Goal: Transaction & Acquisition: Book appointment/travel/reservation

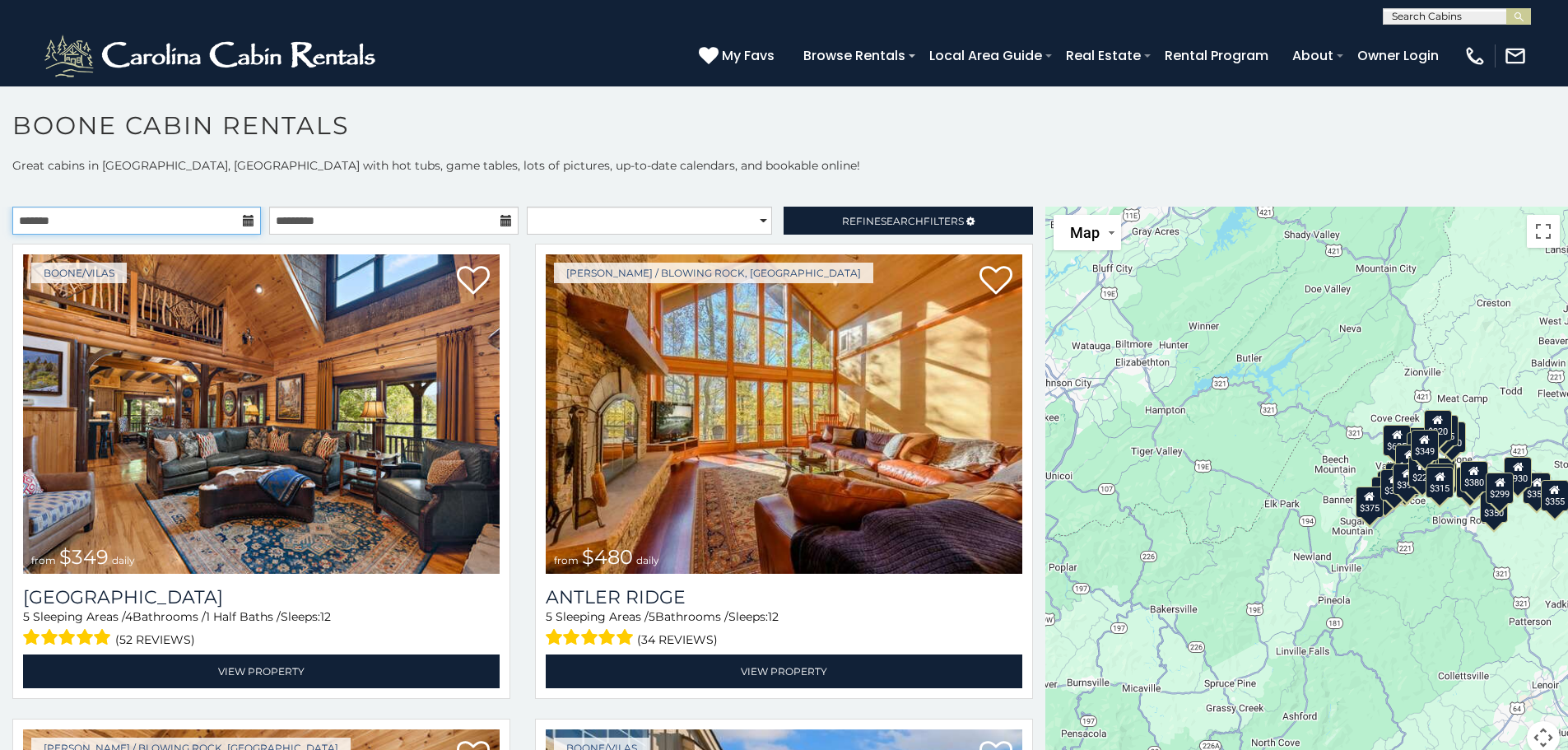
click at [233, 230] on input "text" at bounding box center [136, 221] width 248 height 28
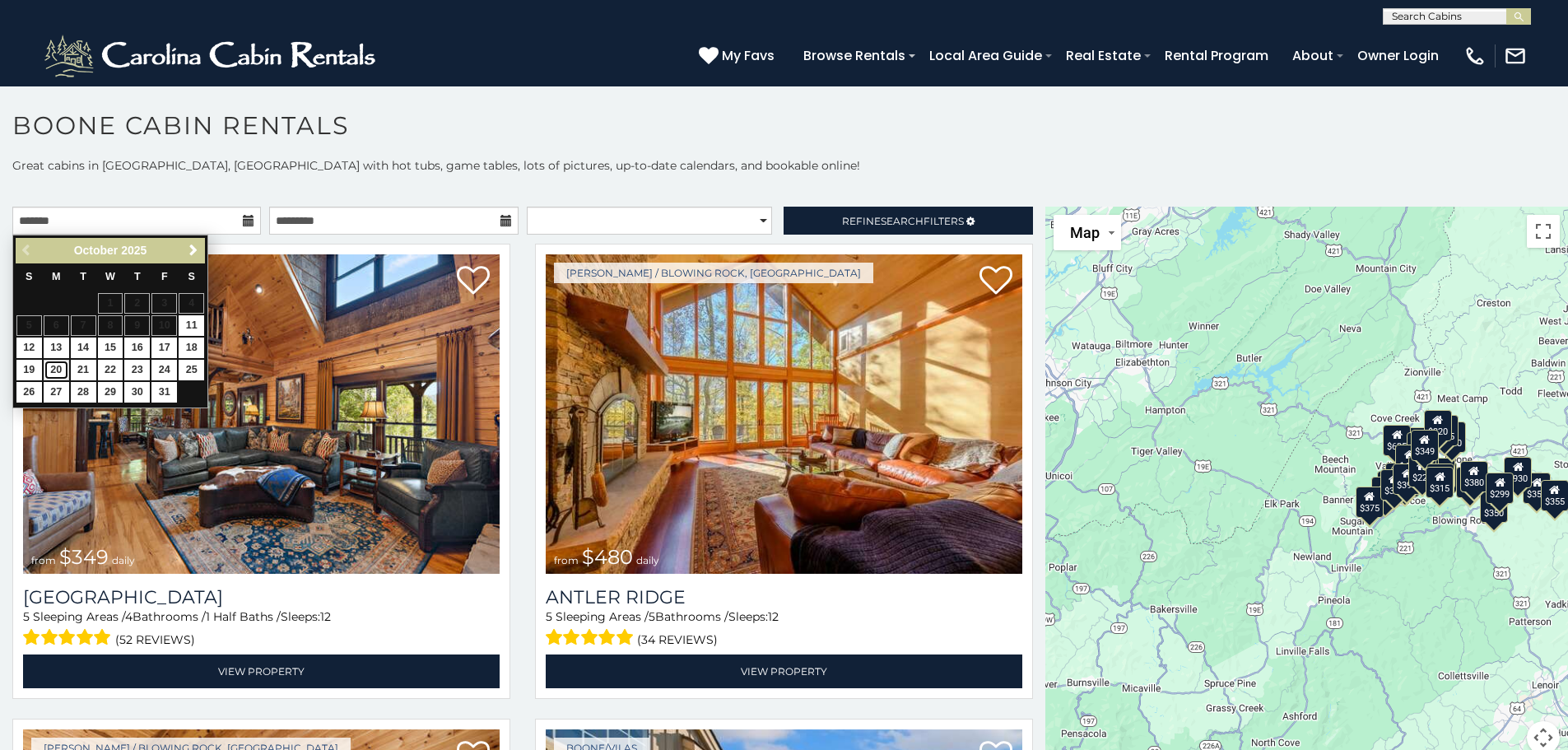
click at [47, 377] on link "20" at bounding box center [56, 370] width 26 height 21
type input "**********"
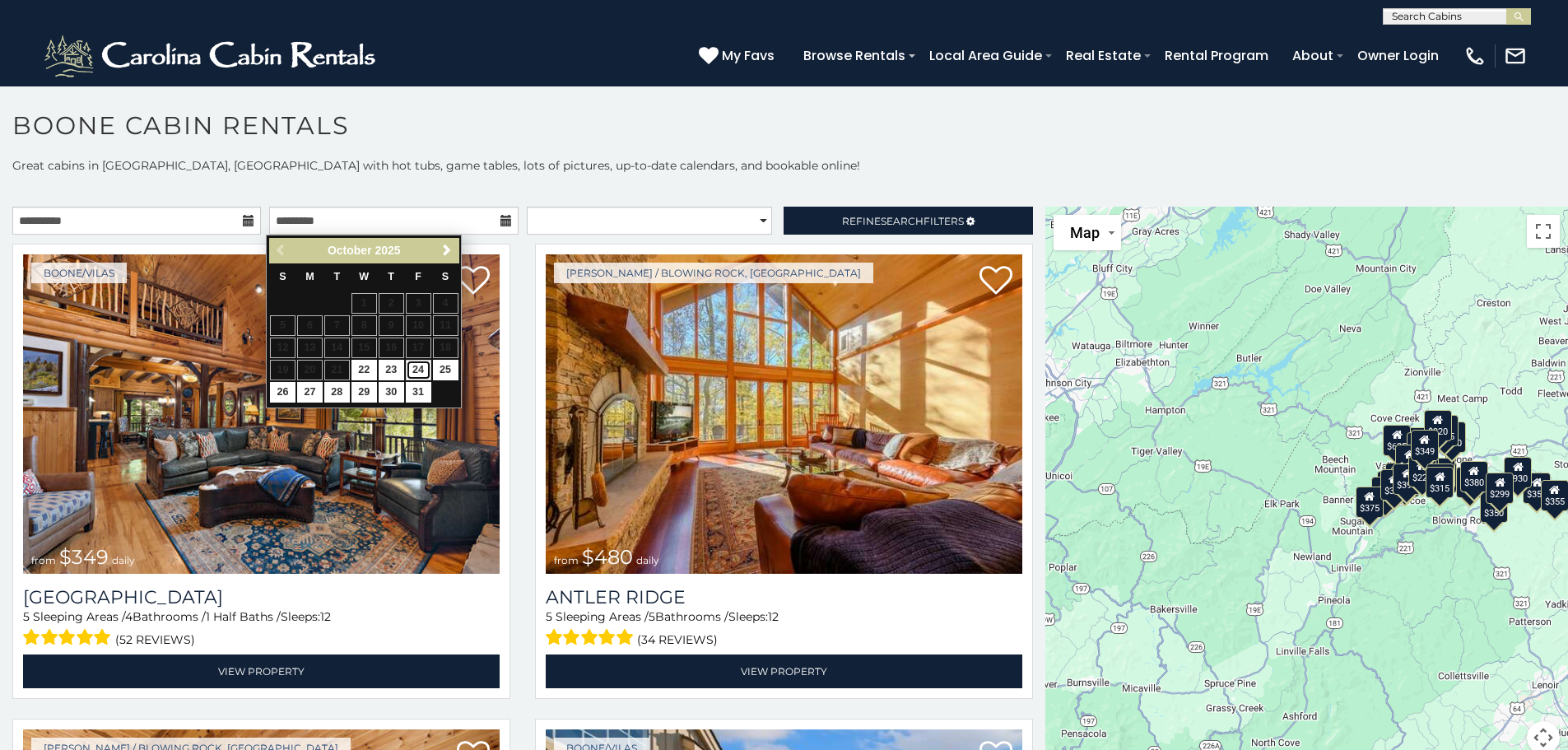
click at [431, 373] on link "24" at bounding box center [419, 370] width 26 height 21
type input "**********"
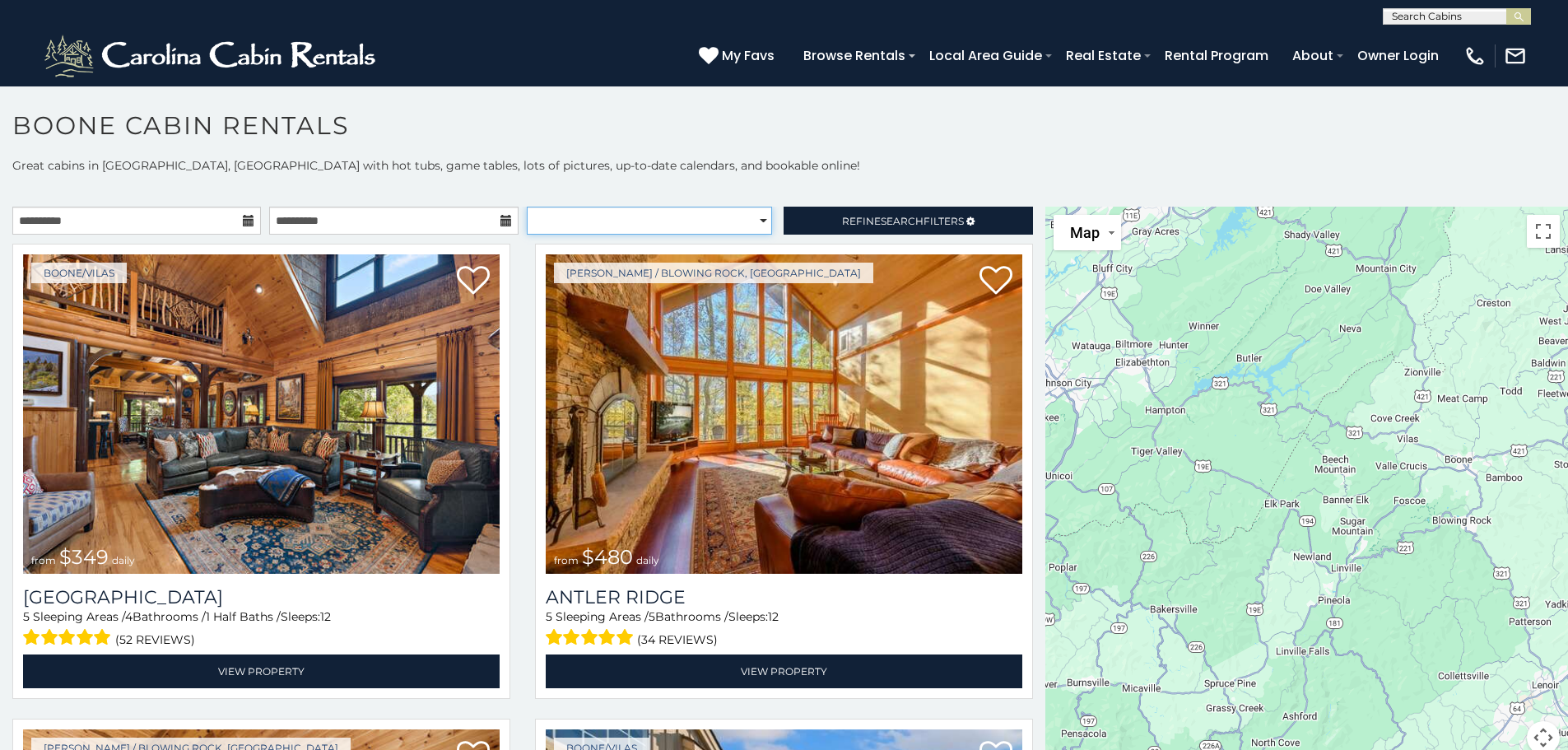
click at [712, 218] on select "**********" at bounding box center [650, 221] width 245 height 28
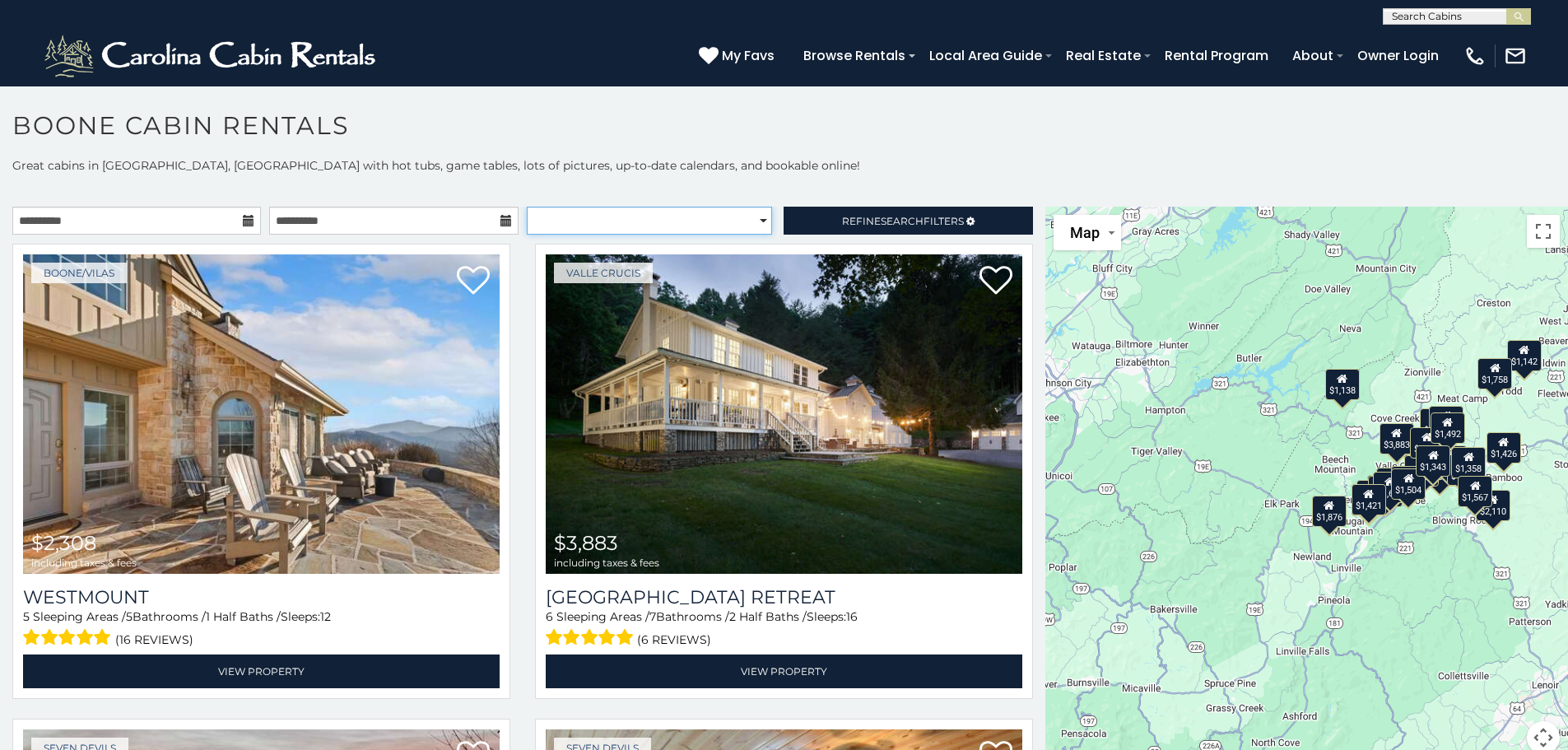
click at [712, 218] on select "**********" at bounding box center [650, 221] width 245 height 28
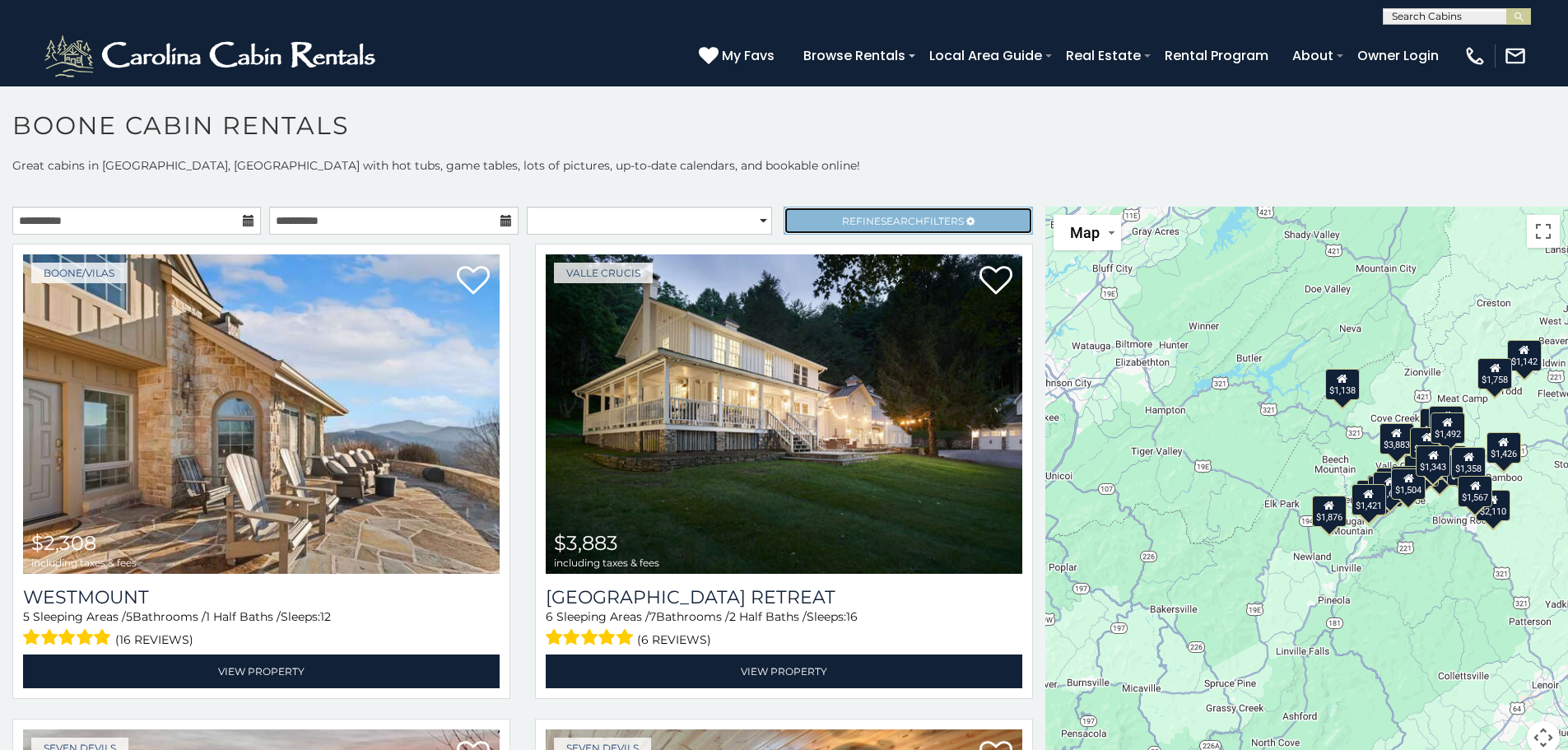
click at [852, 230] on link "Refine Search Filters" at bounding box center [908, 221] width 248 height 28
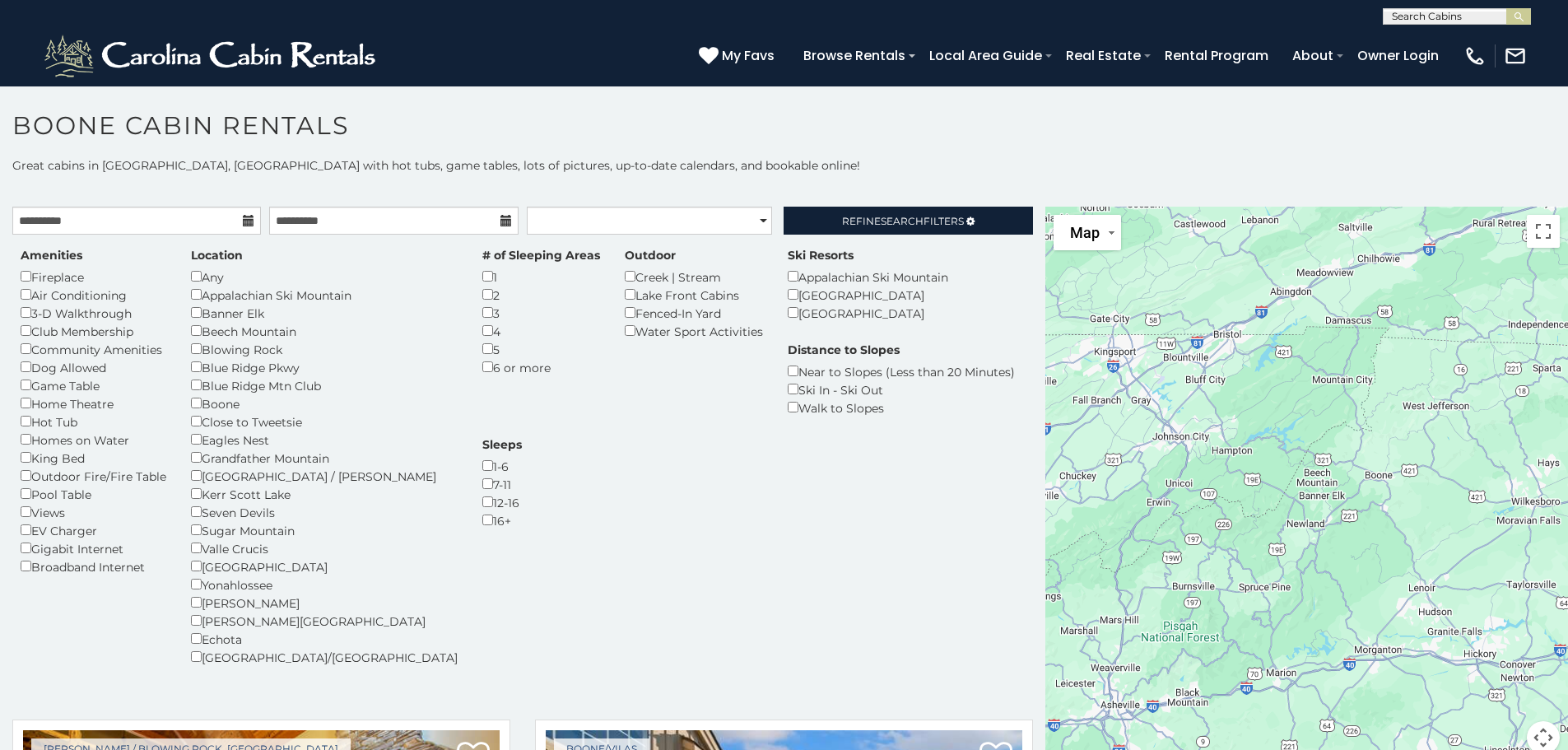
click at [789, 362] on div "Near to Slopes (Less than 20 Minutes)" at bounding box center [902, 371] width 228 height 18
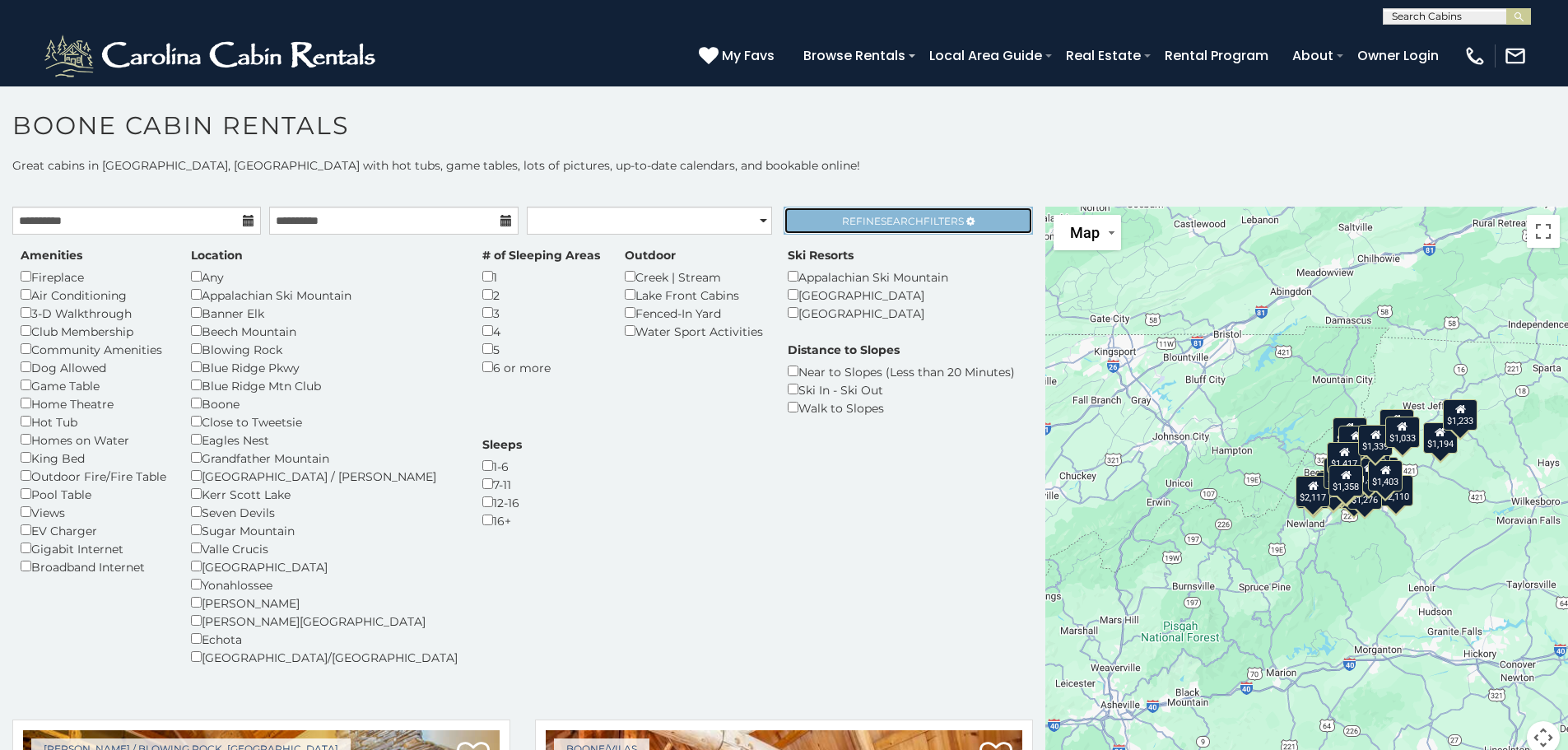
click at [921, 228] on link "Refine Search Filters" at bounding box center [908, 221] width 248 height 28
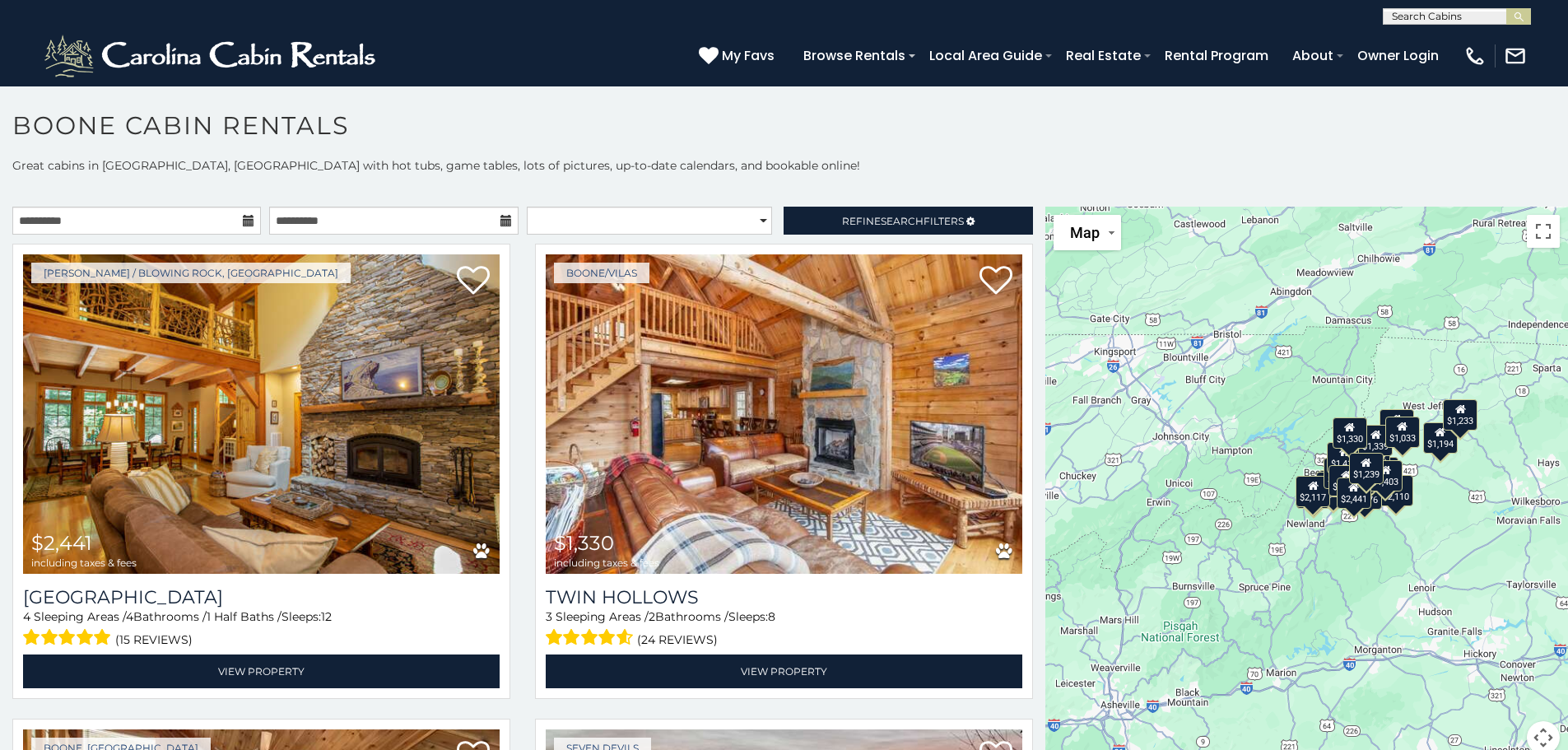
click at [1467, 537] on div "$2,441 $1,330 $1,239 $2,552 $1,876 $2,220 $2,006 $2,239 $1,734 $1,734 $2,110 $1…" at bounding box center [1307, 491] width 523 height 567
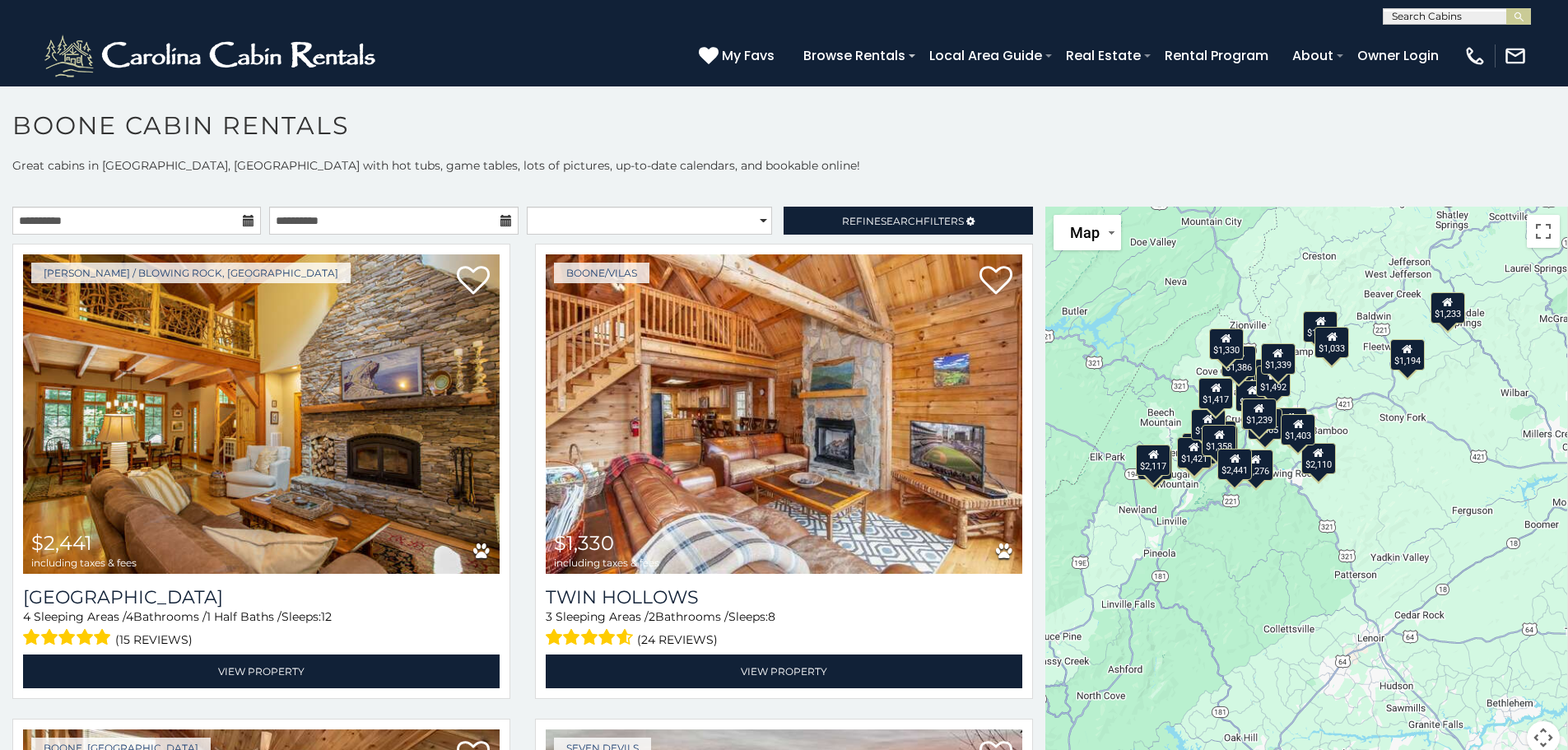
click at [1399, 450] on div "$2,441 $1,330 $1,239 $2,552 $1,876 $2,220 $2,006 $2,239 $1,734 $1,734 $2,110 $1…" at bounding box center [1307, 491] width 523 height 567
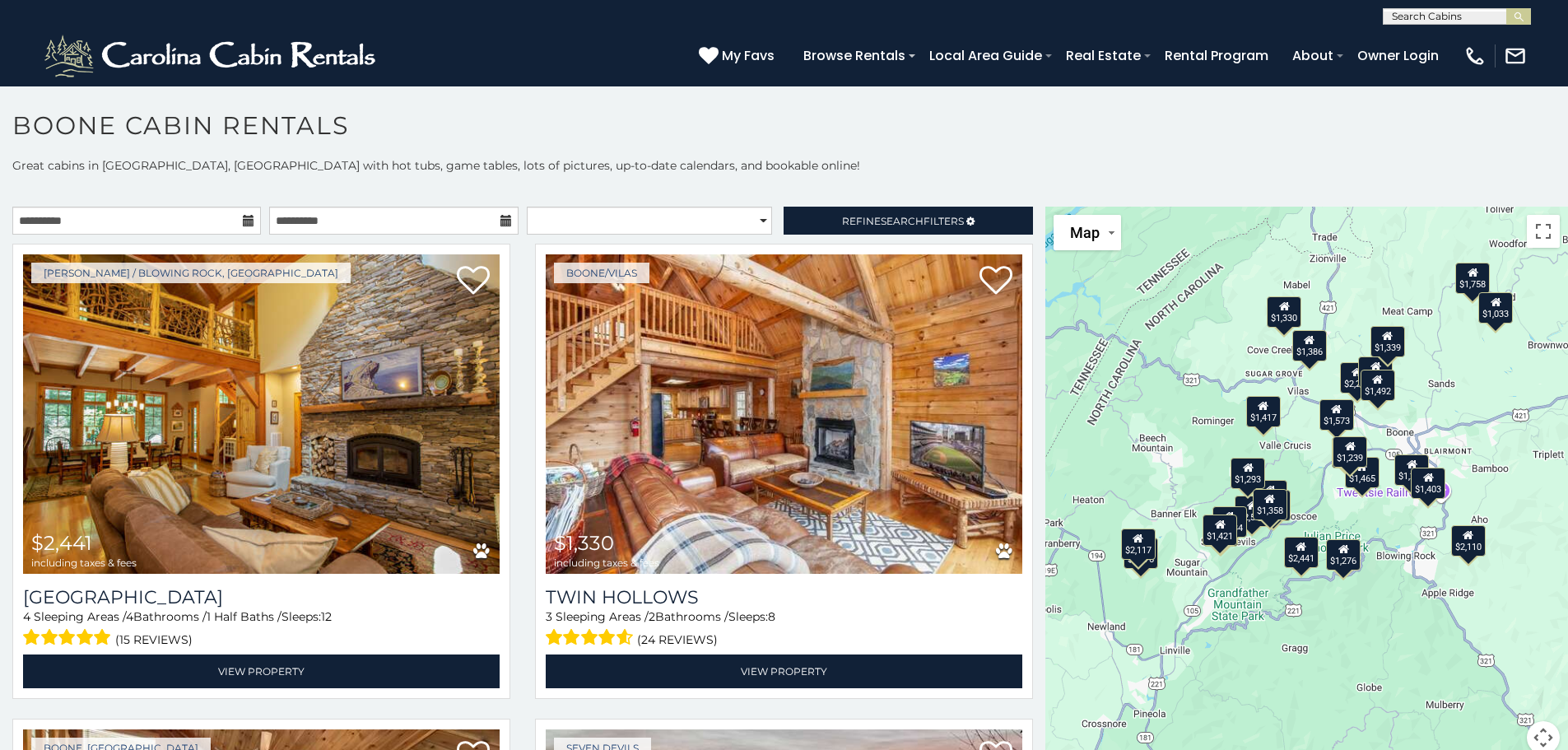
drag, startPoint x: 1292, startPoint y: 427, endPoint x: 1540, endPoint y: 485, distance: 254.7
click at [1540, 485] on div "$2,441 $1,330 $1,239 $2,552 $1,876 $2,220 $2,006 $2,239 $1,734 $1,734 $2,110 $1…" at bounding box center [1307, 491] width 523 height 567
click at [758, 226] on select "**********" at bounding box center [650, 221] width 245 height 28
select select "*********"
click at [527, 207] on select "**********" at bounding box center [650, 221] width 245 height 28
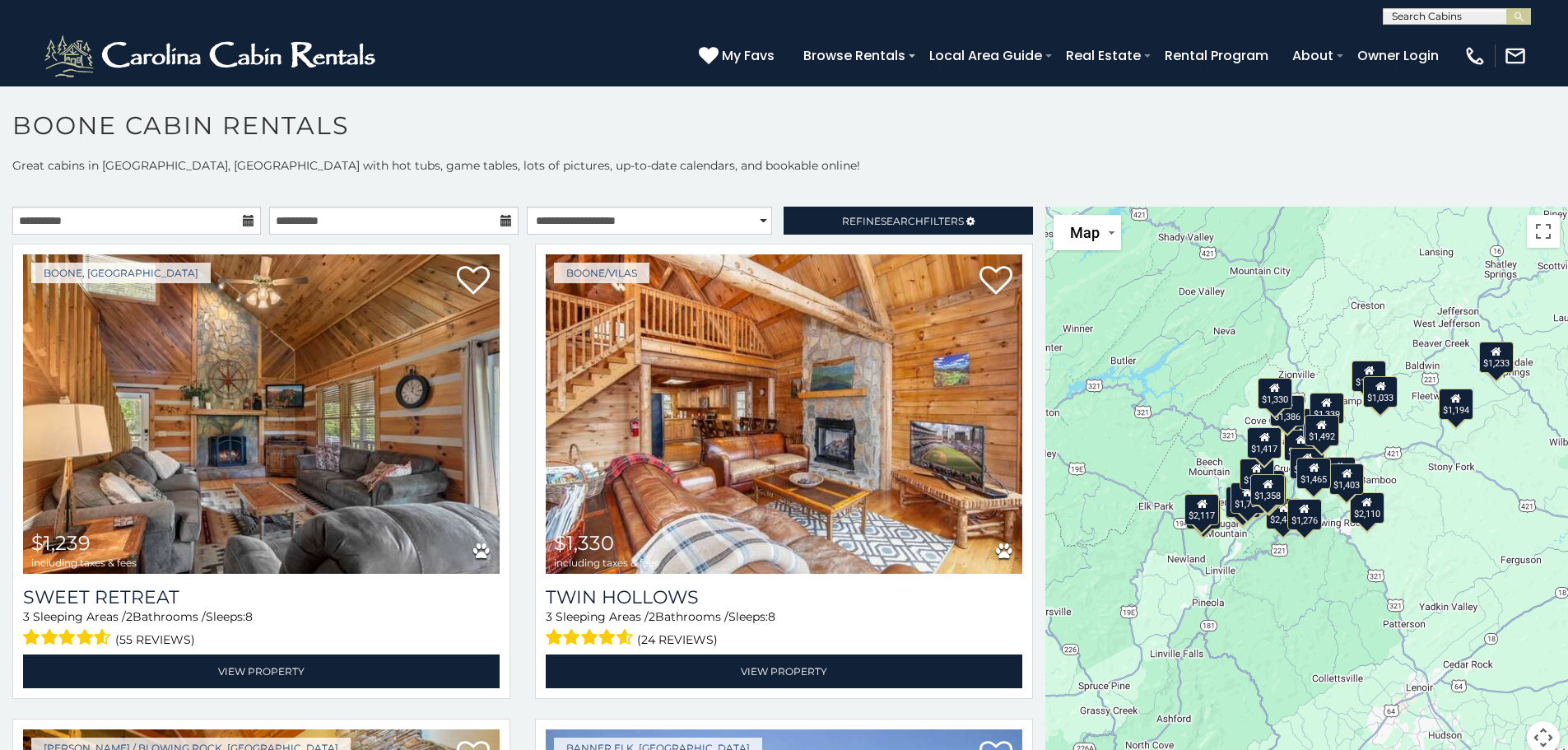
click at [1382, 684] on div "$1,239 $1,330 $2,441 $1,876 $2,006 $2,220 $2,239 $2,552 $1,246 $1,421 $1,573 $1…" at bounding box center [1307, 491] width 523 height 567
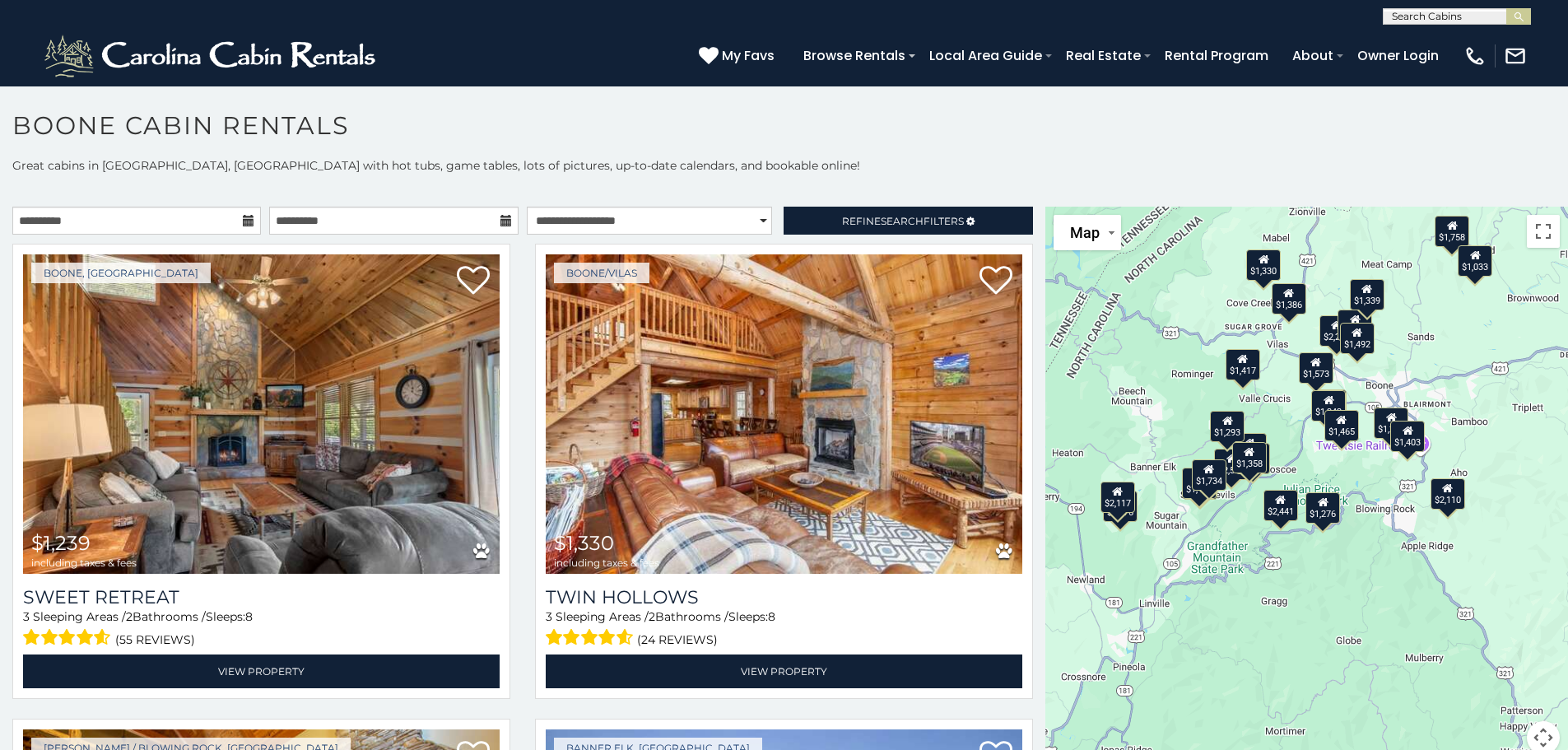
drag, startPoint x: 1230, startPoint y: 486, endPoint x: 1332, endPoint y: 635, distance: 180.6
click at [1332, 635] on div "$1,239 $1,330 $2,441 $1,876 $2,006 $2,220 $2,239 $2,552 $1,246 $1,421 $1,573 $1…" at bounding box center [1307, 491] width 523 height 567
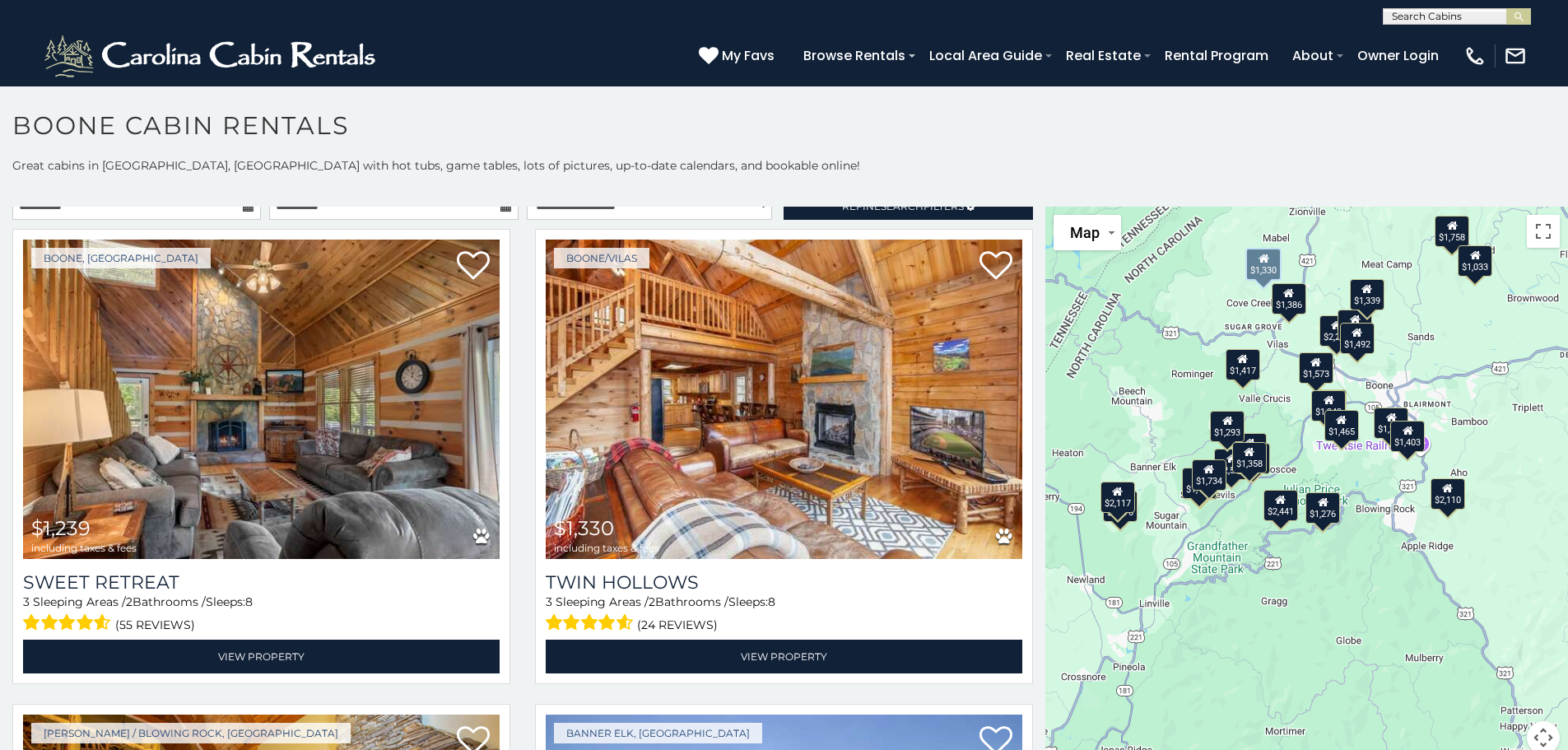
scroll to position [16, 0]
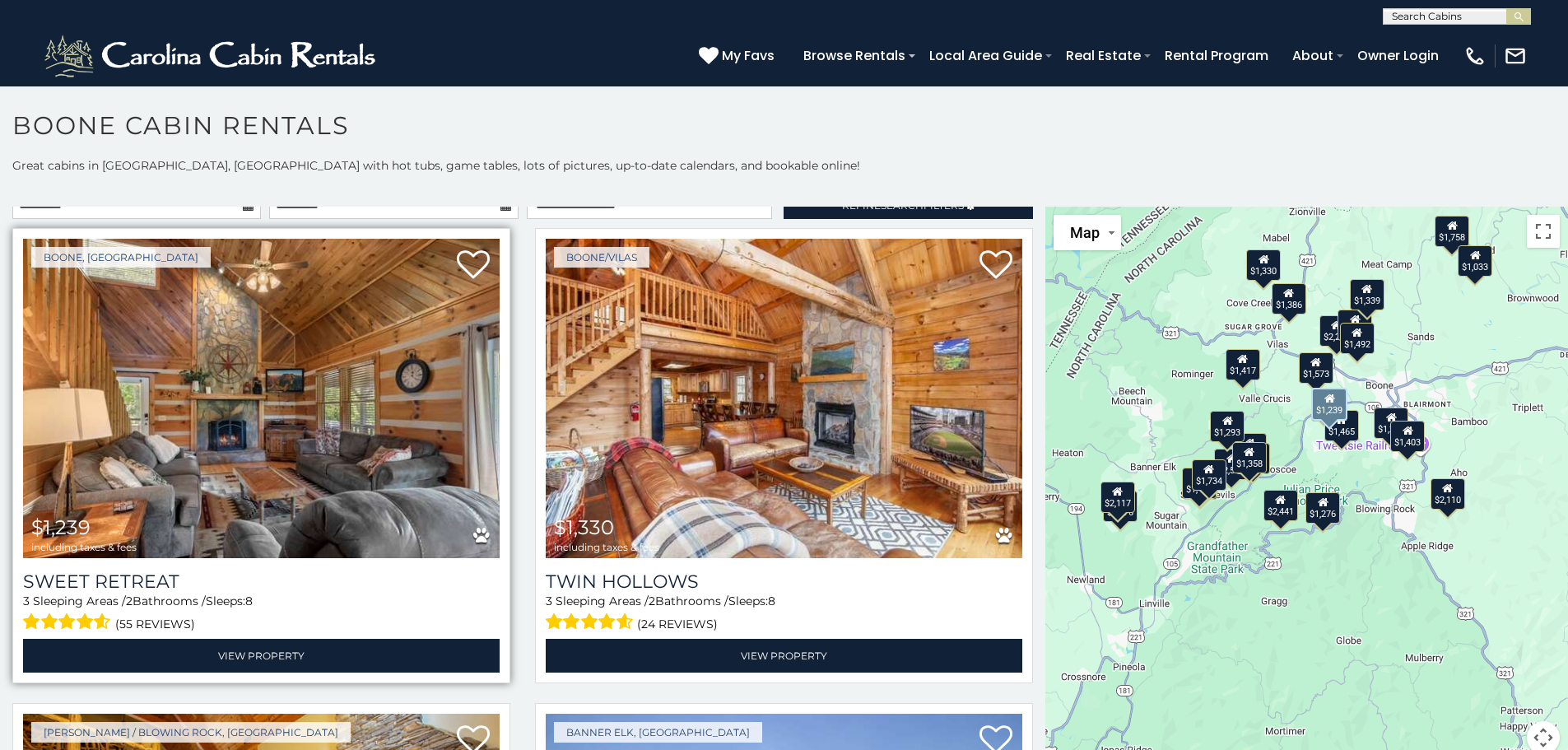
click at [467, 371] on img at bounding box center [261, 399] width 477 height 320
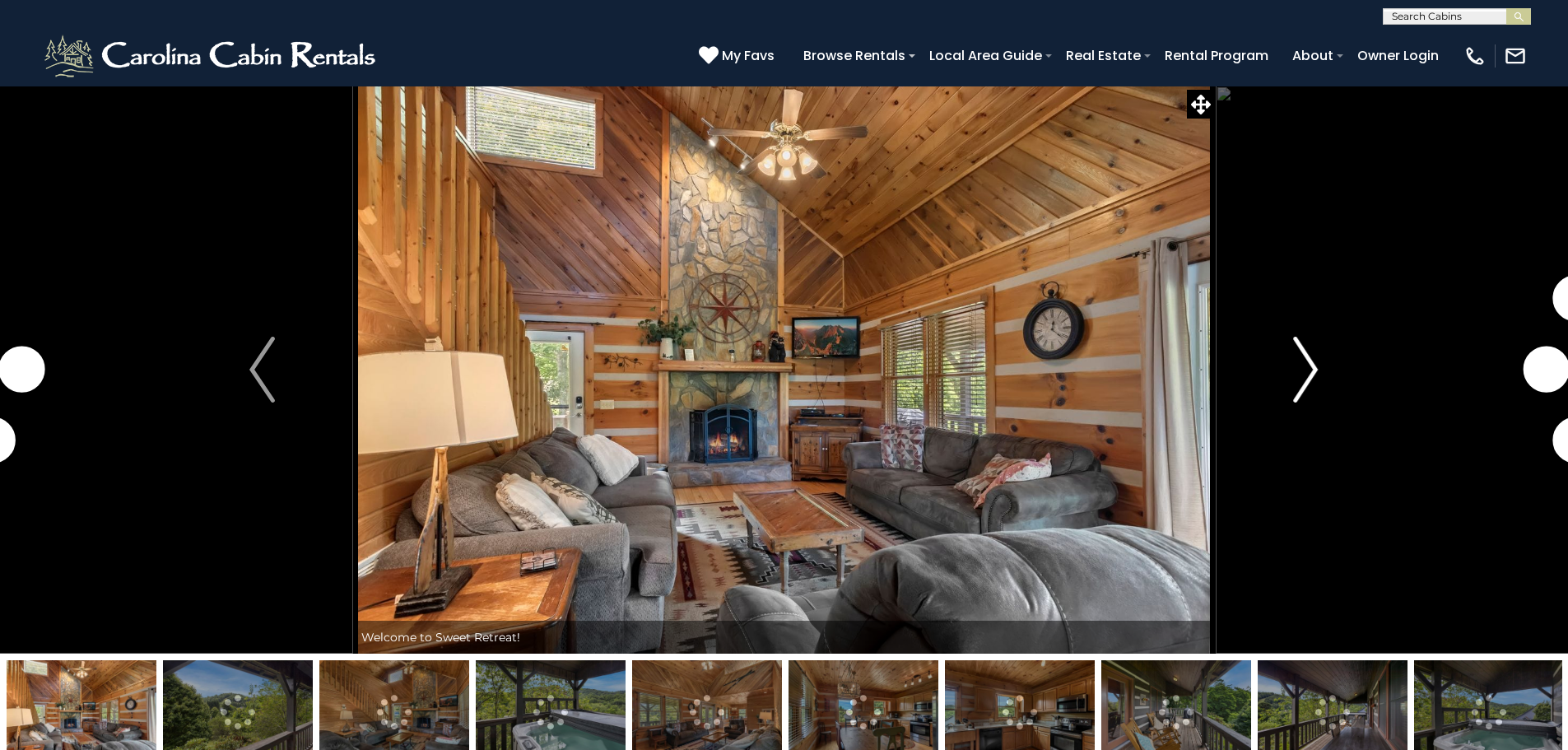
click at [1328, 387] on button "Next" at bounding box center [1305, 369] width 182 height 568
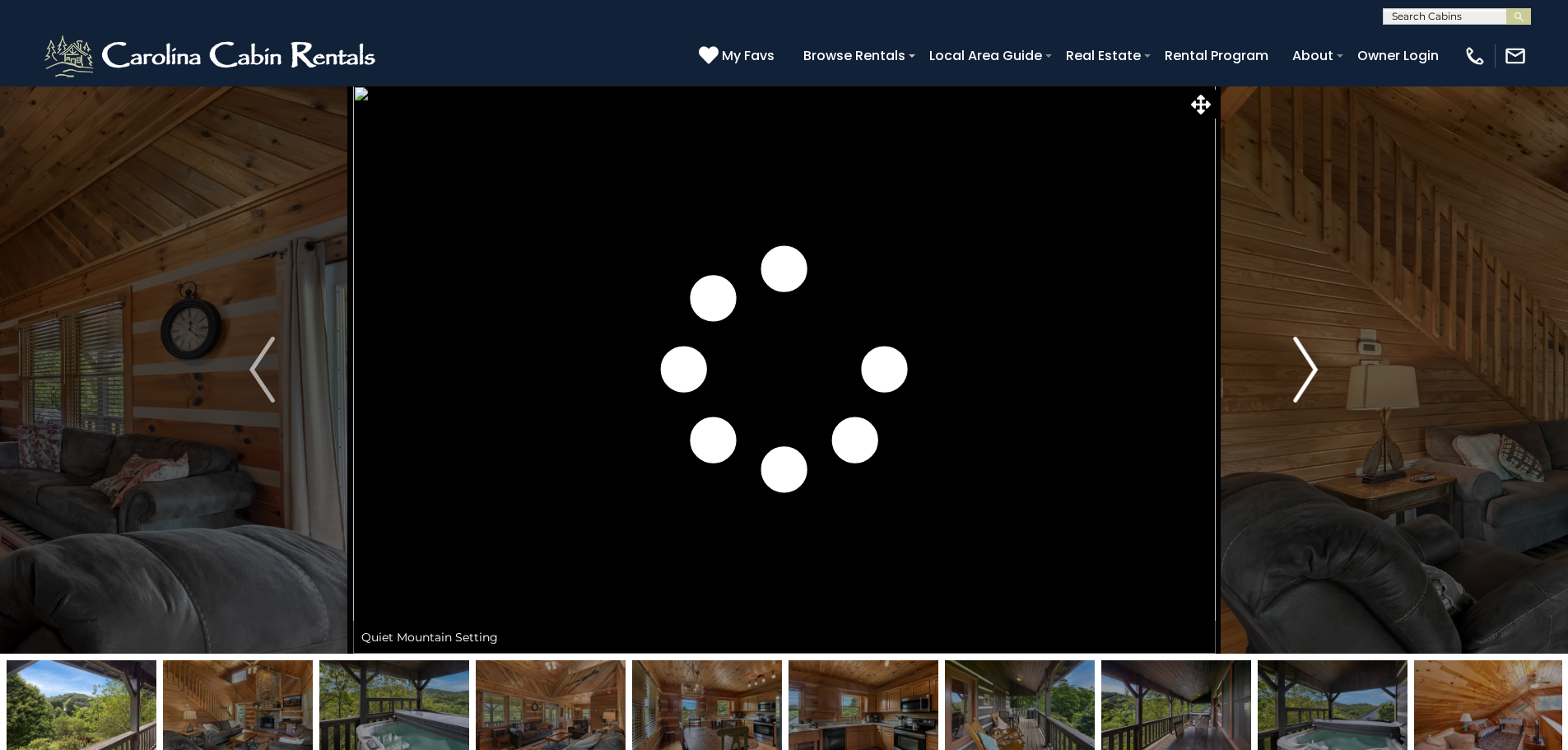
click at [1323, 382] on button "Next" at bounding box center [1305, 369] width 182 height 568
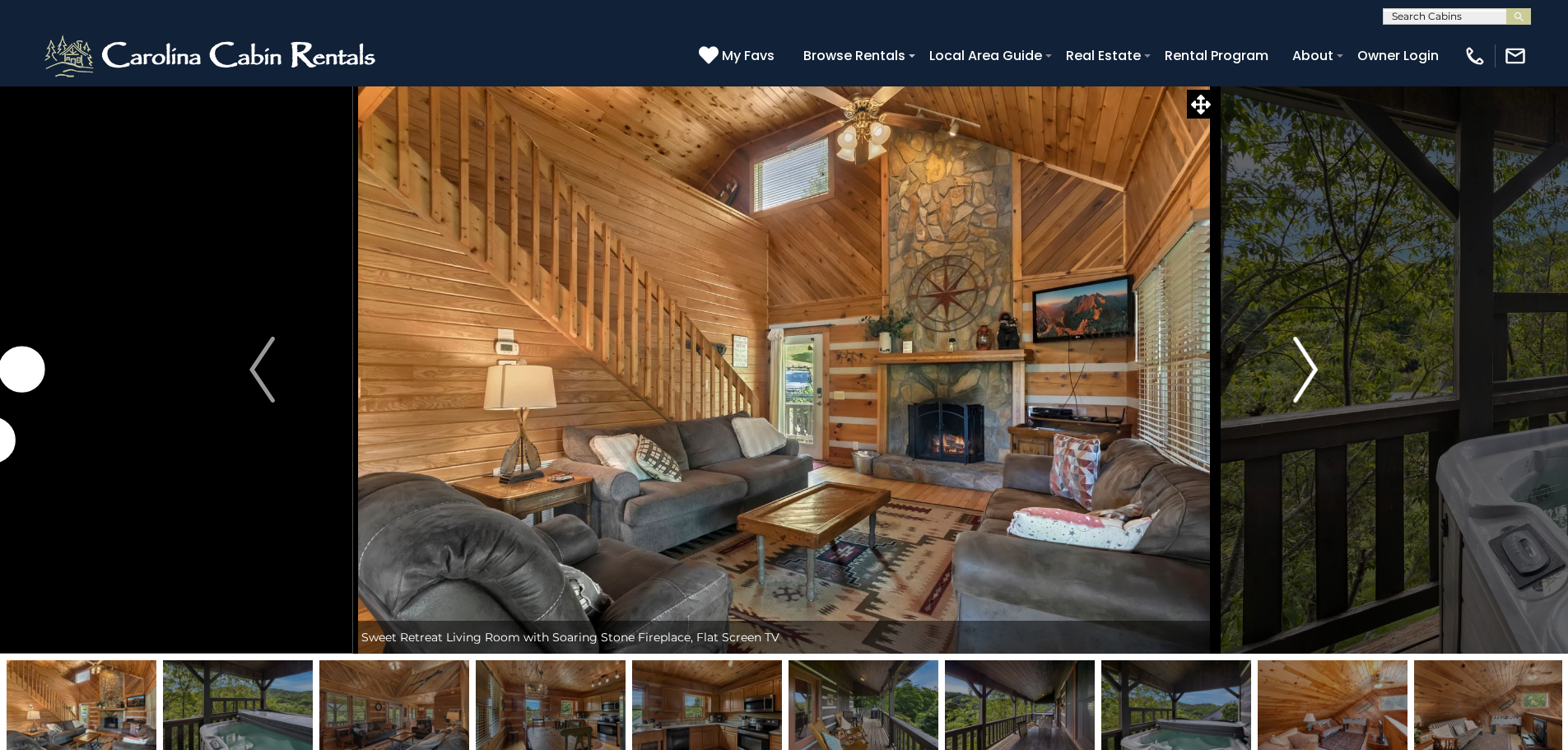
click at [1323, 382] on button "Next" at bounding box center [1305, 369] width 182 height 568
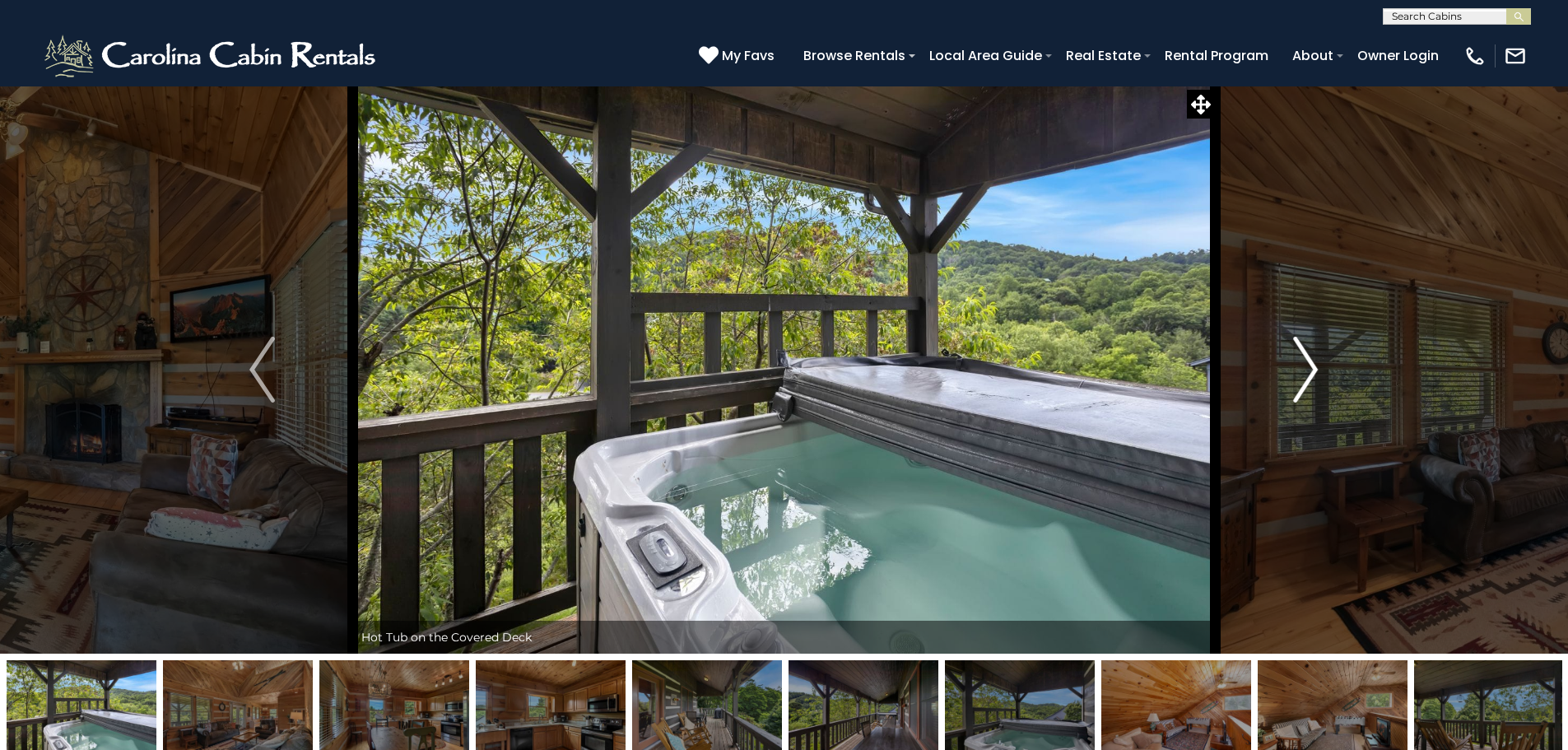
click at [1323, 382] on button "Next" at bounding box center [1305, 369] width 182 height 568
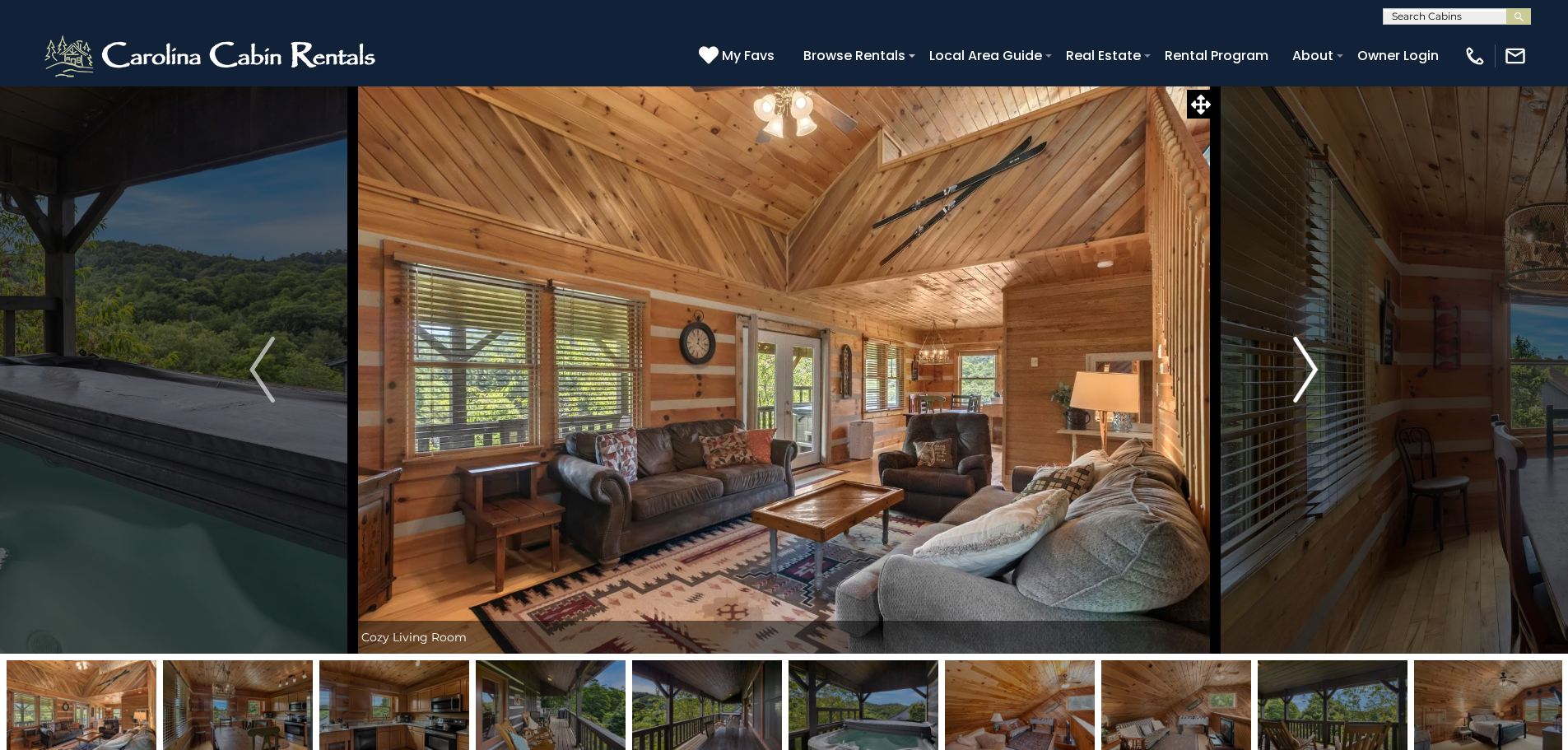
click at [1323, 382] on button "Next" at bounding box center [1305, 369] width 182 height 568
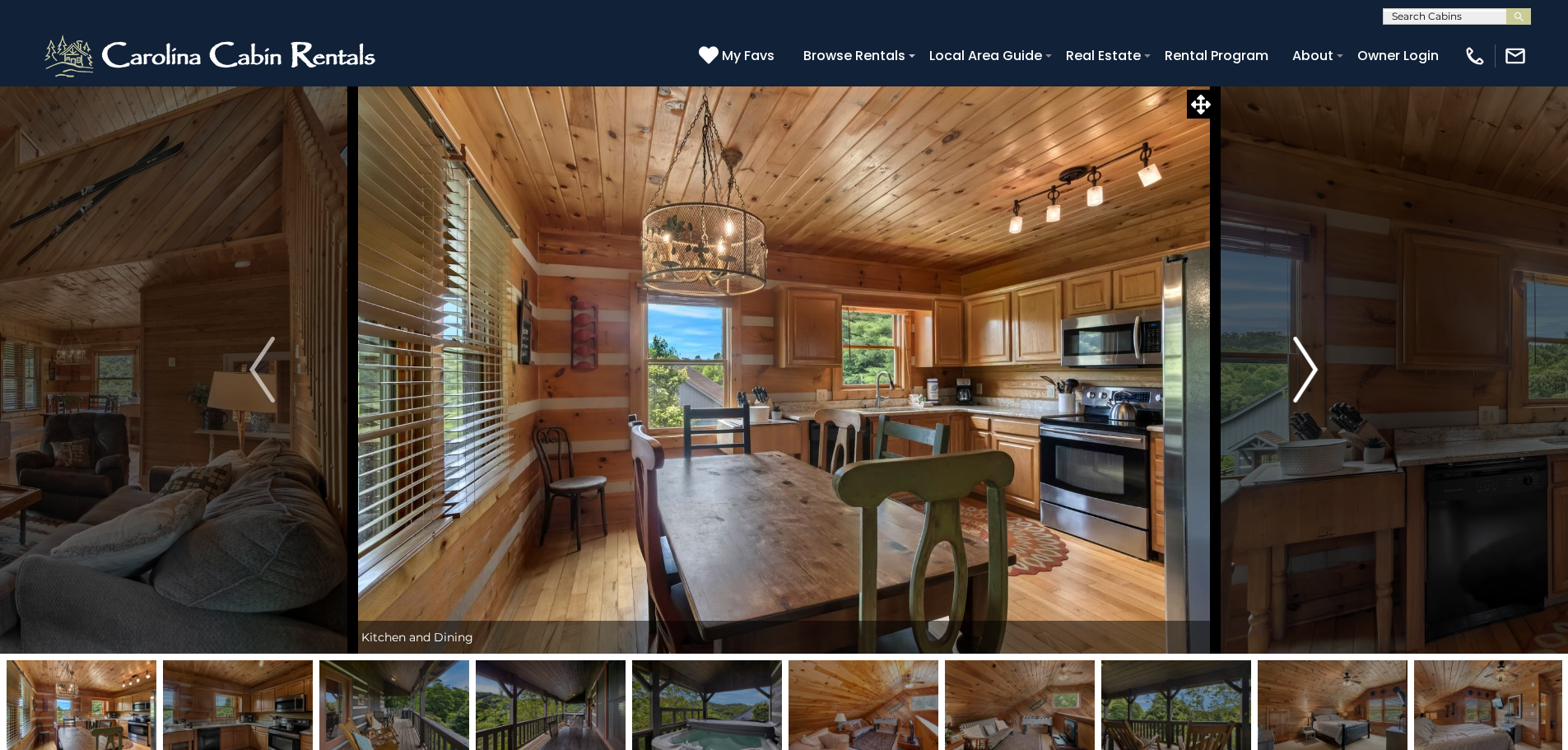
click at [1323, 382] on button "Next" at bounding box center [1305, 369] width 182 height 568
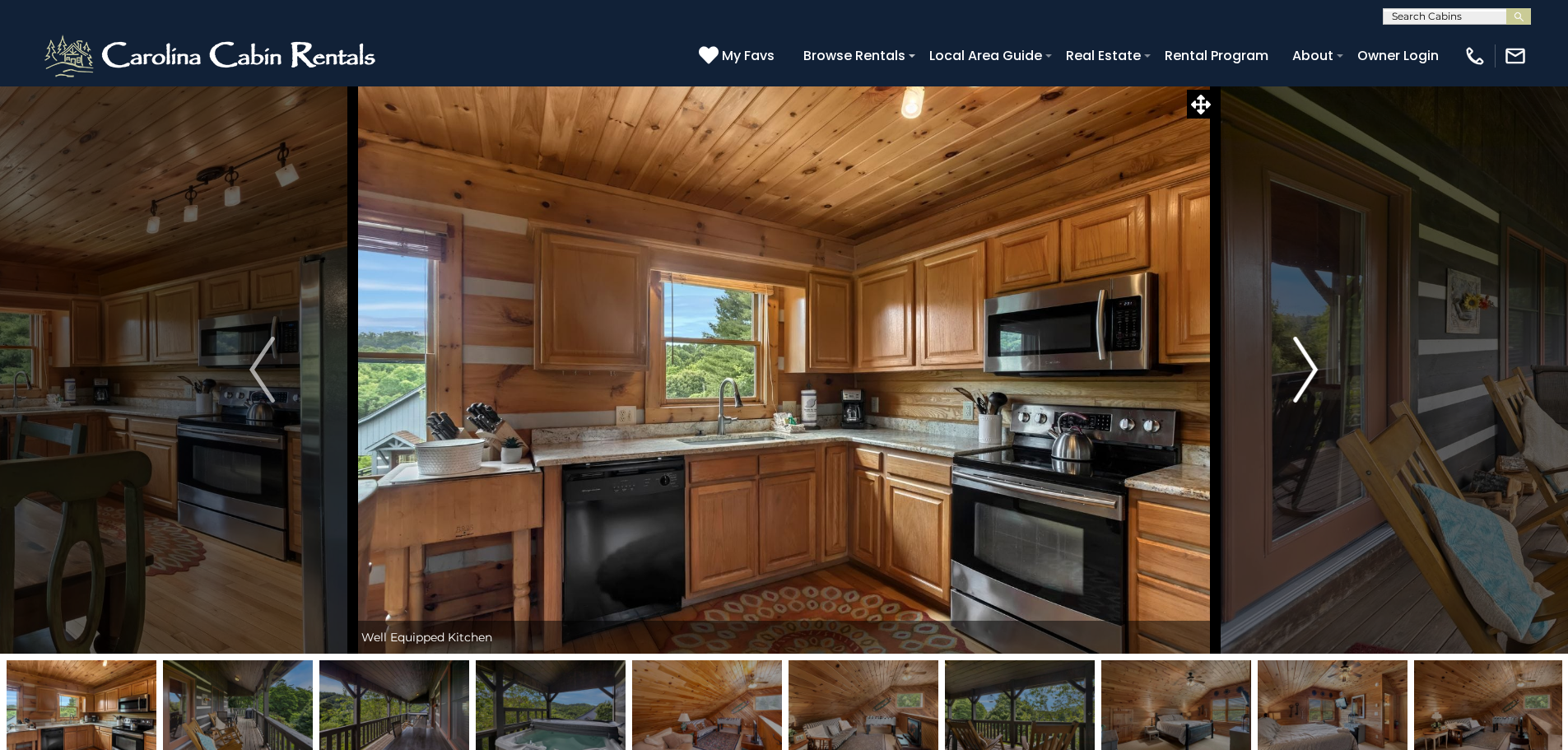
click at [1323, 382] on button "Next" at bounding box center [1305, 369] width 182 height 568
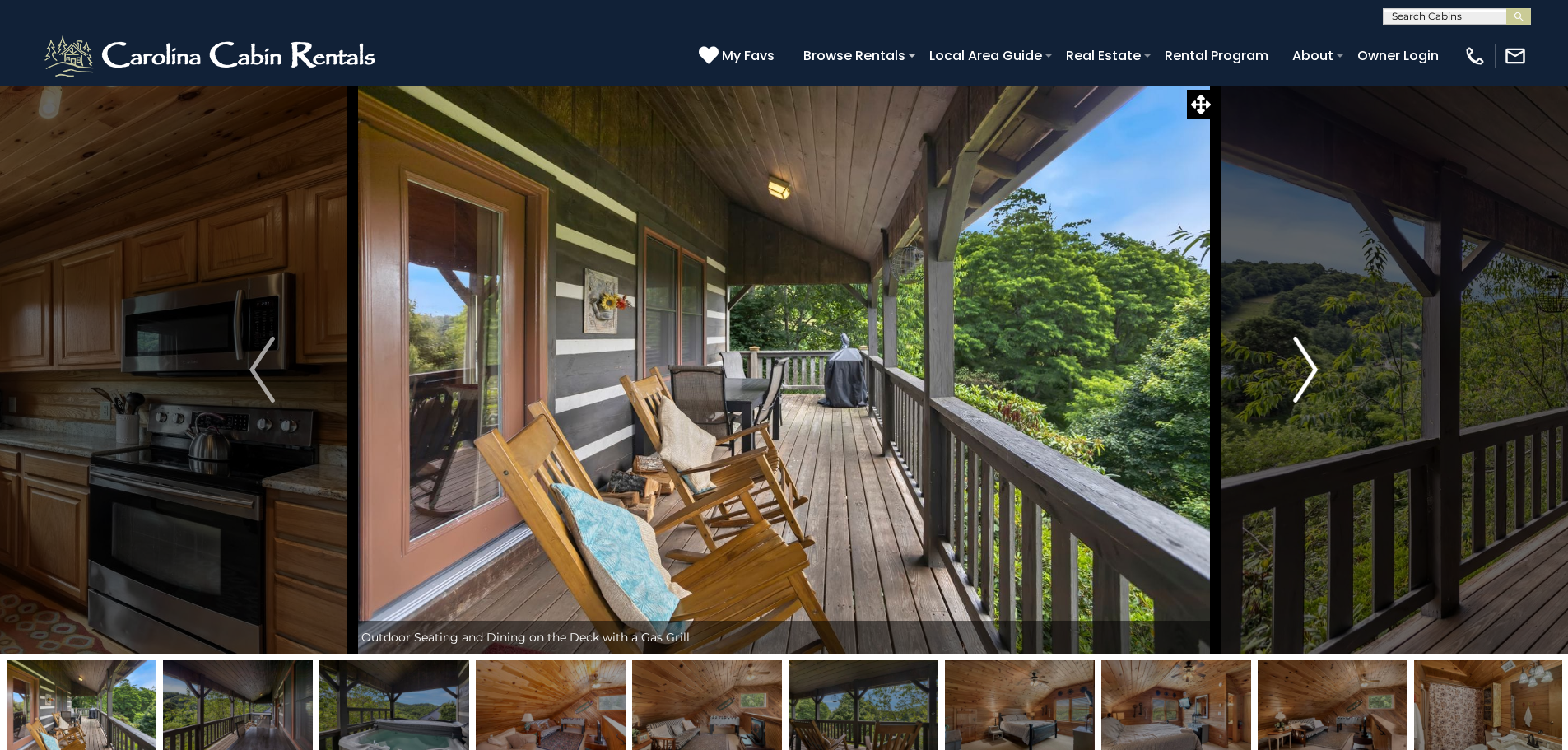
click at [1323, 382] on button "Next" at bounding box center [1305, 369] width 182 height 568
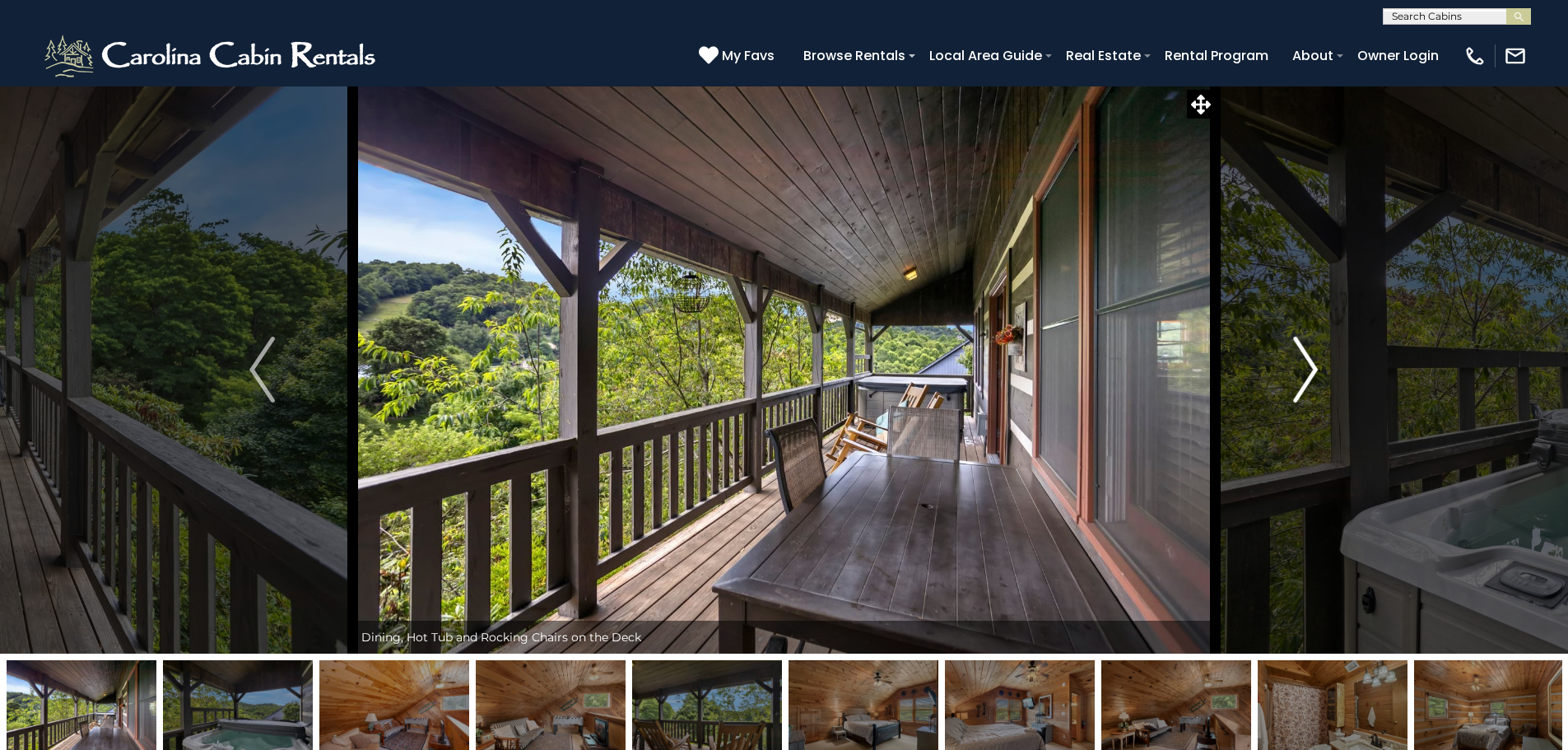
click at [1323, 382] on button "Next" at bounding box center [1305, 369] width 182 height 568
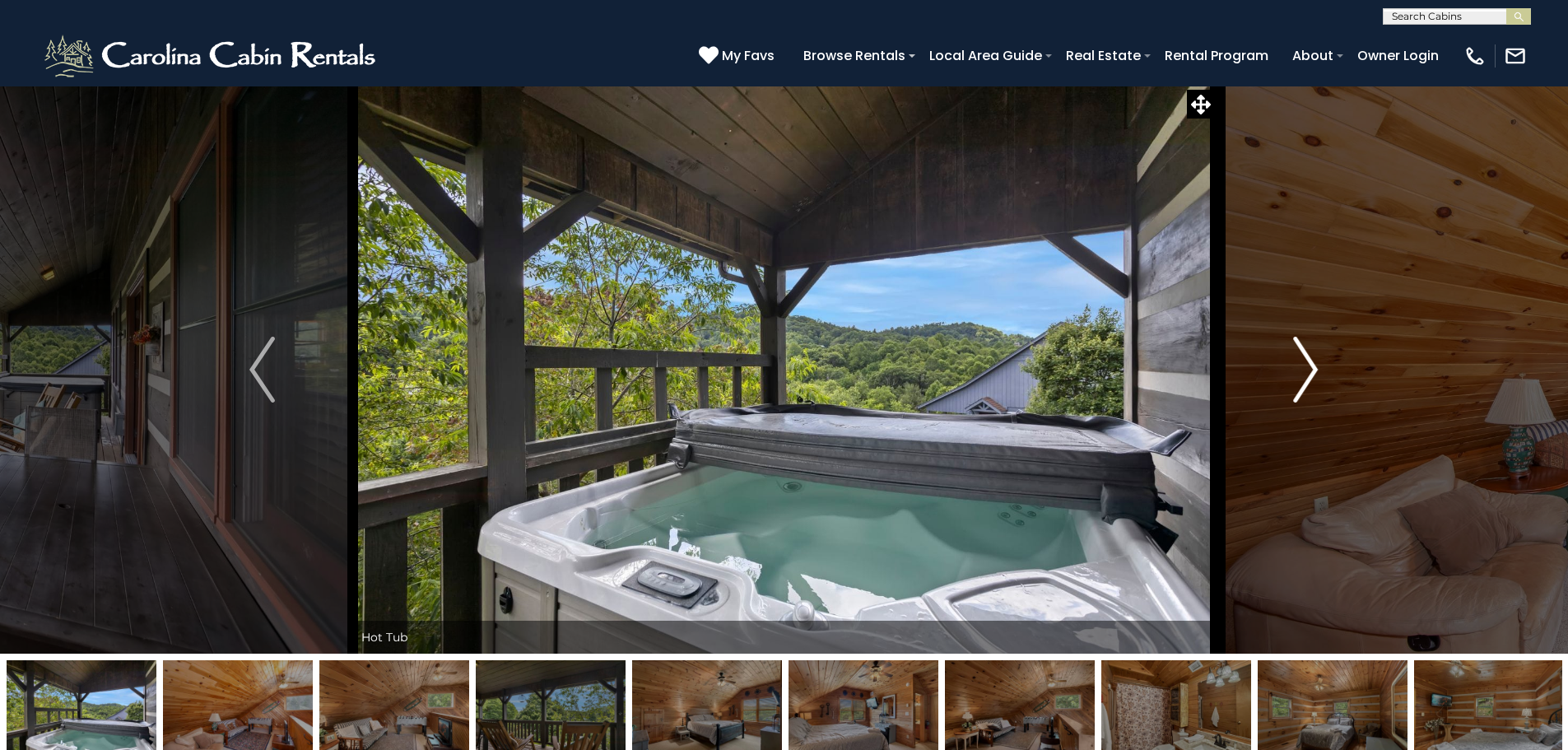
click at [1323, 382] on button "Next" at bounding box center [1305, 369] width 182 height 568
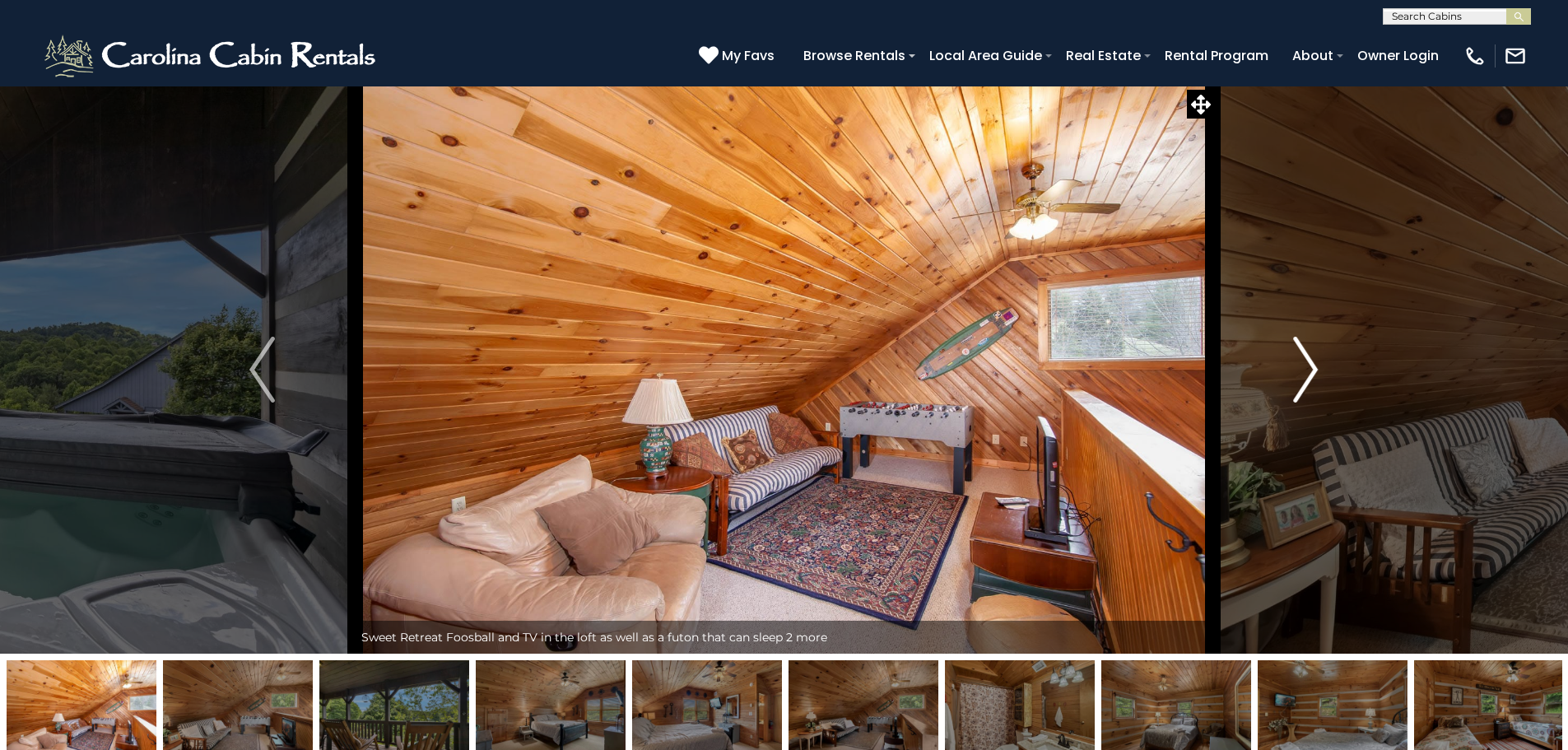
click at [1323, 382] on button "Next" at bounding box center [1305, 369] width 182 height 568
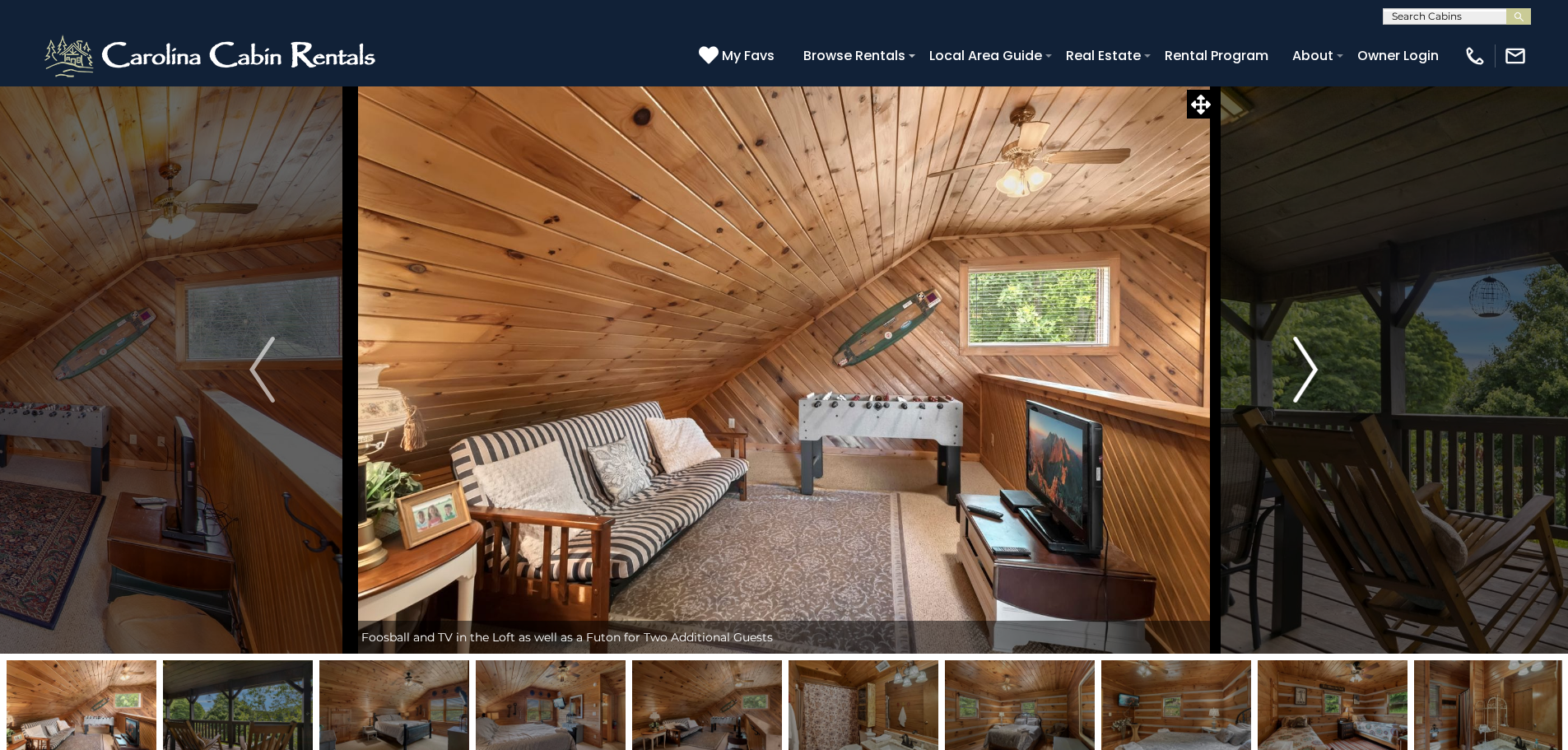
click at [1323, 382] on button "Next" at bounding box center [1305, 369] width 182 height 568
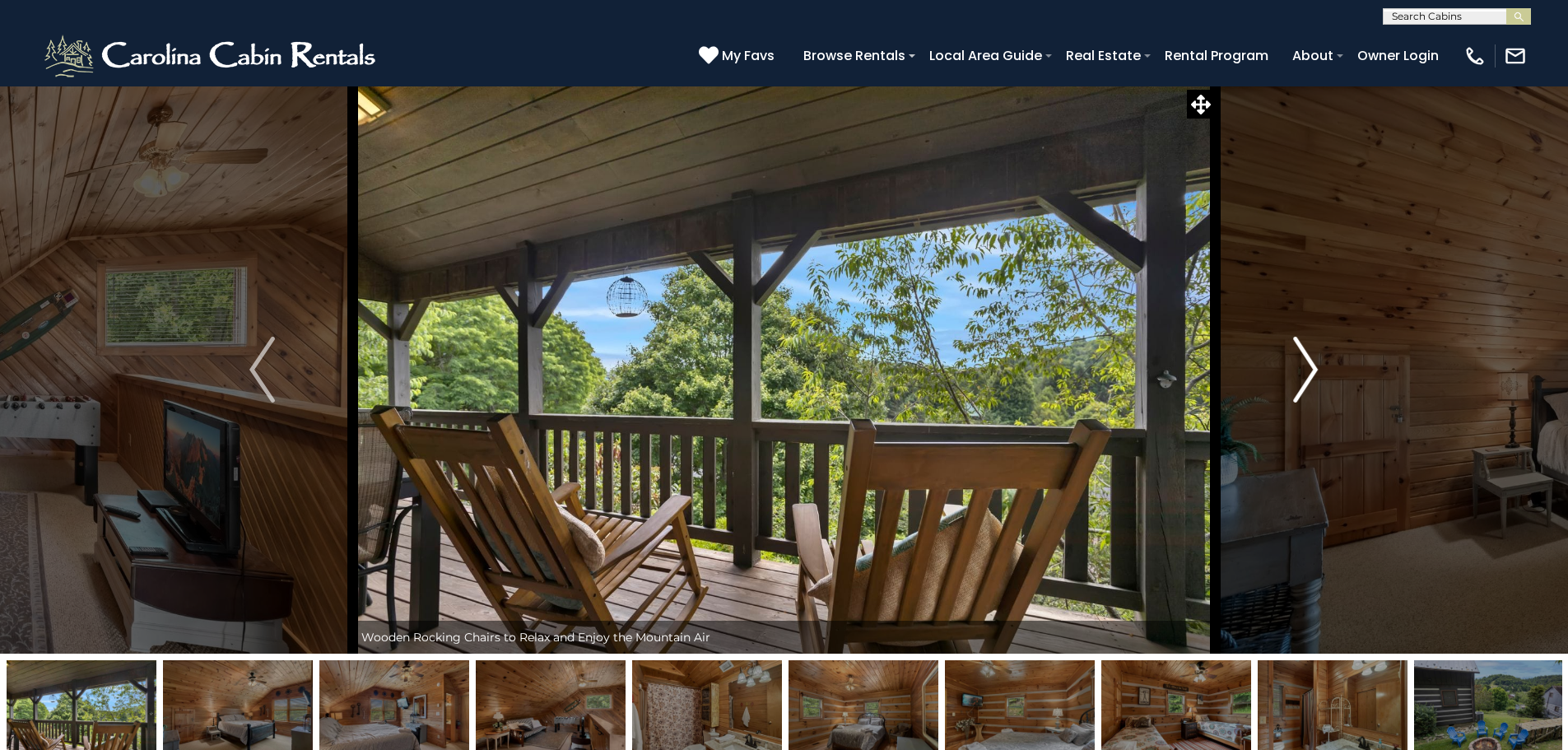
click at [1323, 382] on button "Next" at bounding box center [1305, 369] width 182 height 568
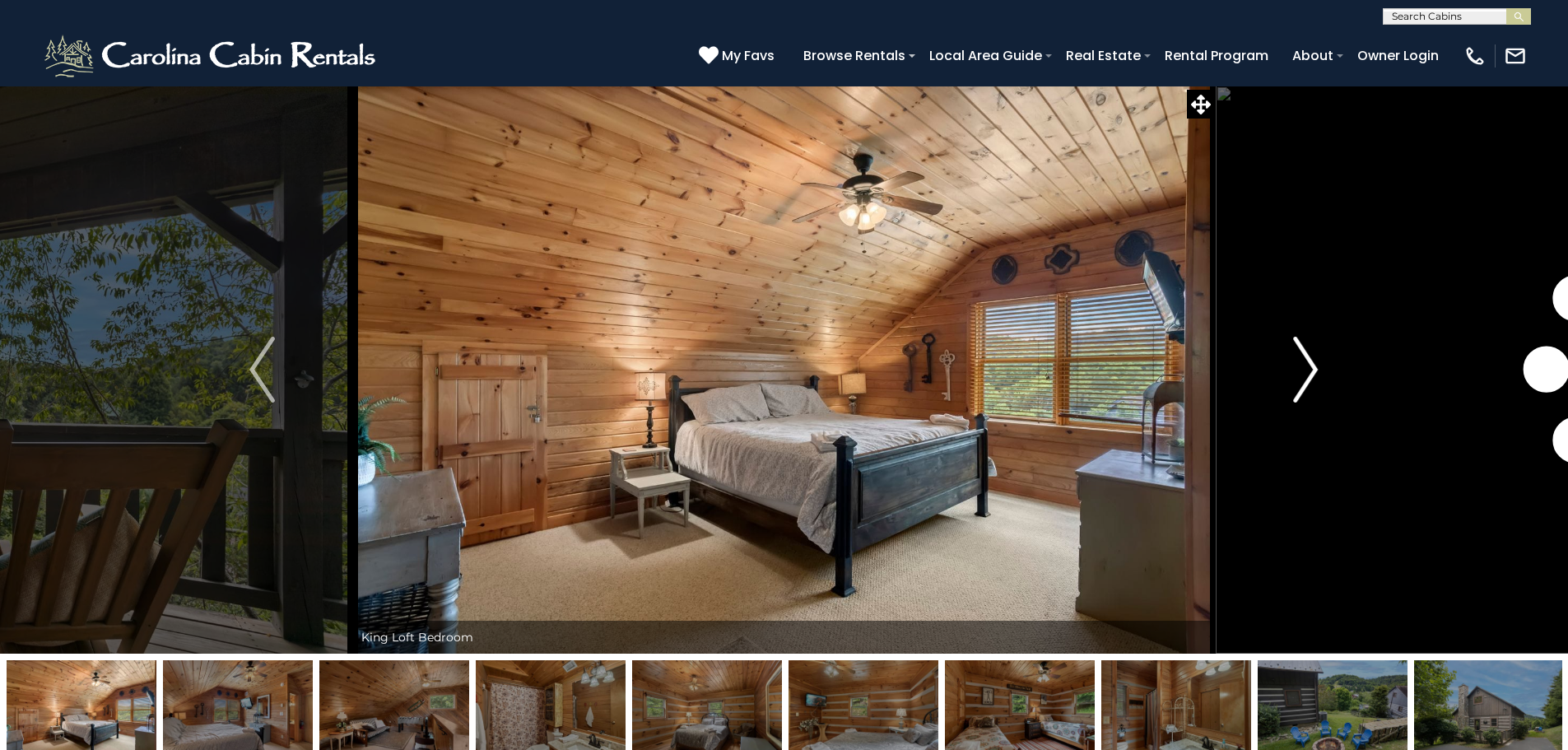
click at [1323, 382] on button "Next" at bounding box center [1305, 369] width 182 height 568
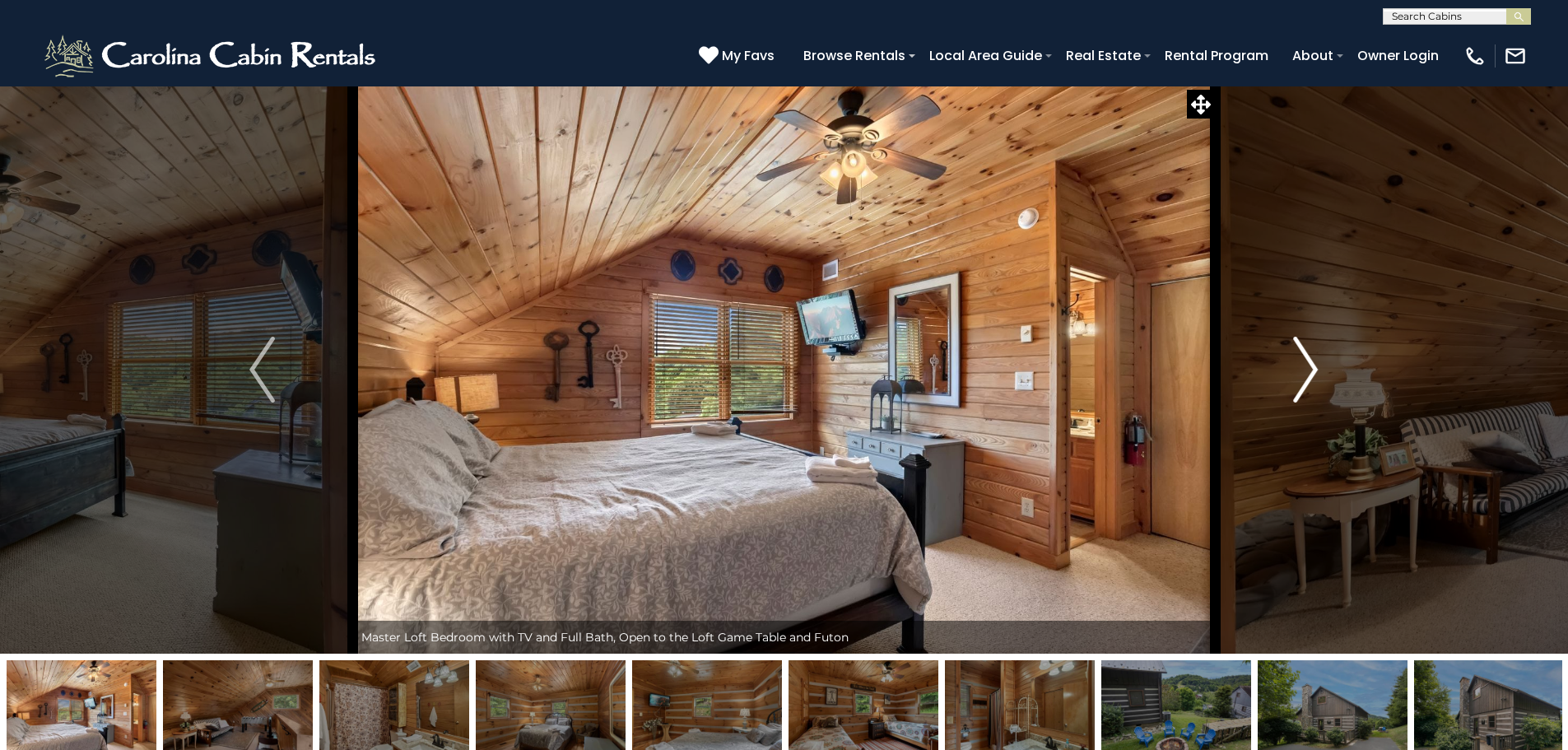
click at [1323, 382] on button "Next" at bounding box center [1305, 369] width 182 height 568
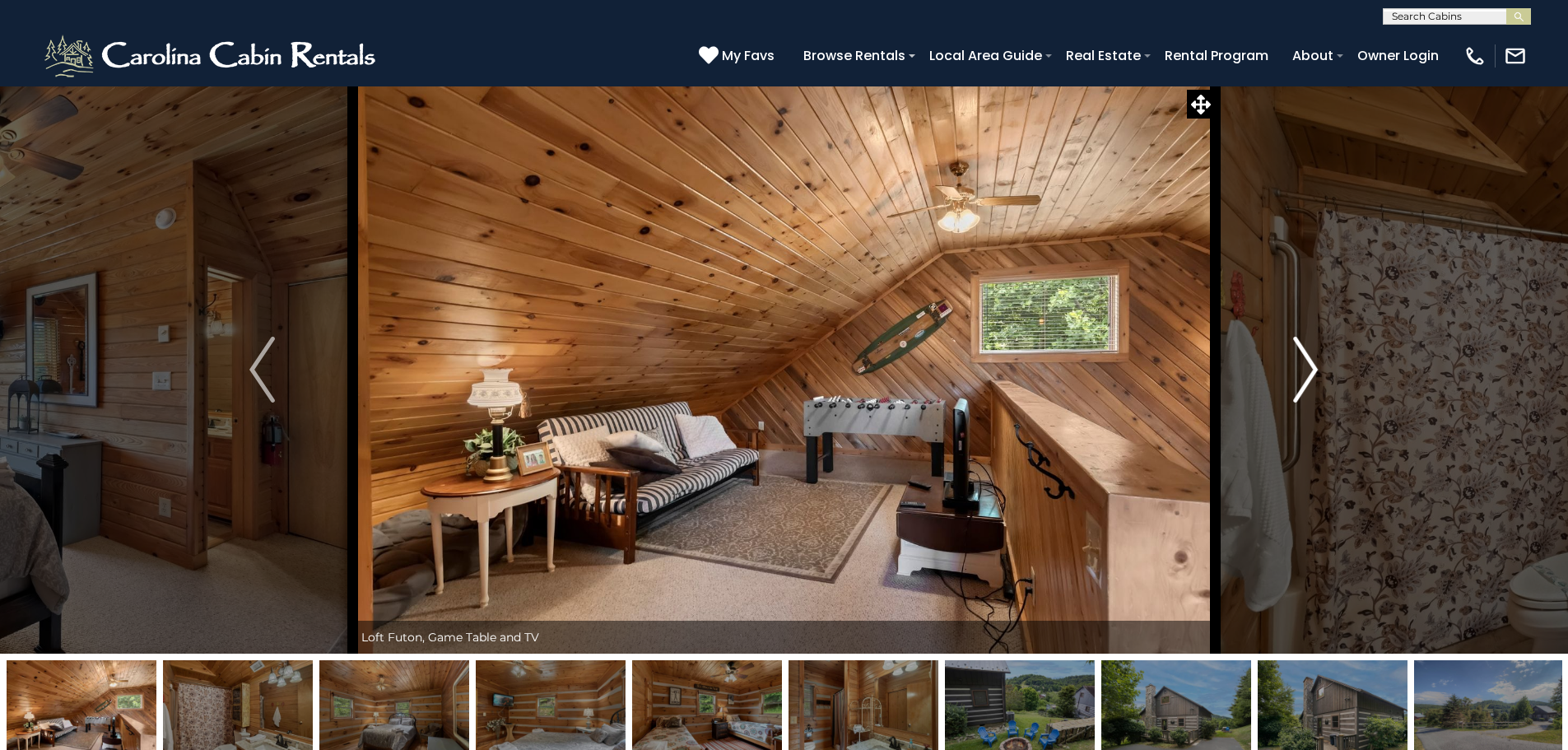
click at [1323, 382] on button "Next" at bounding box center [1305, 369] width 182 height 568
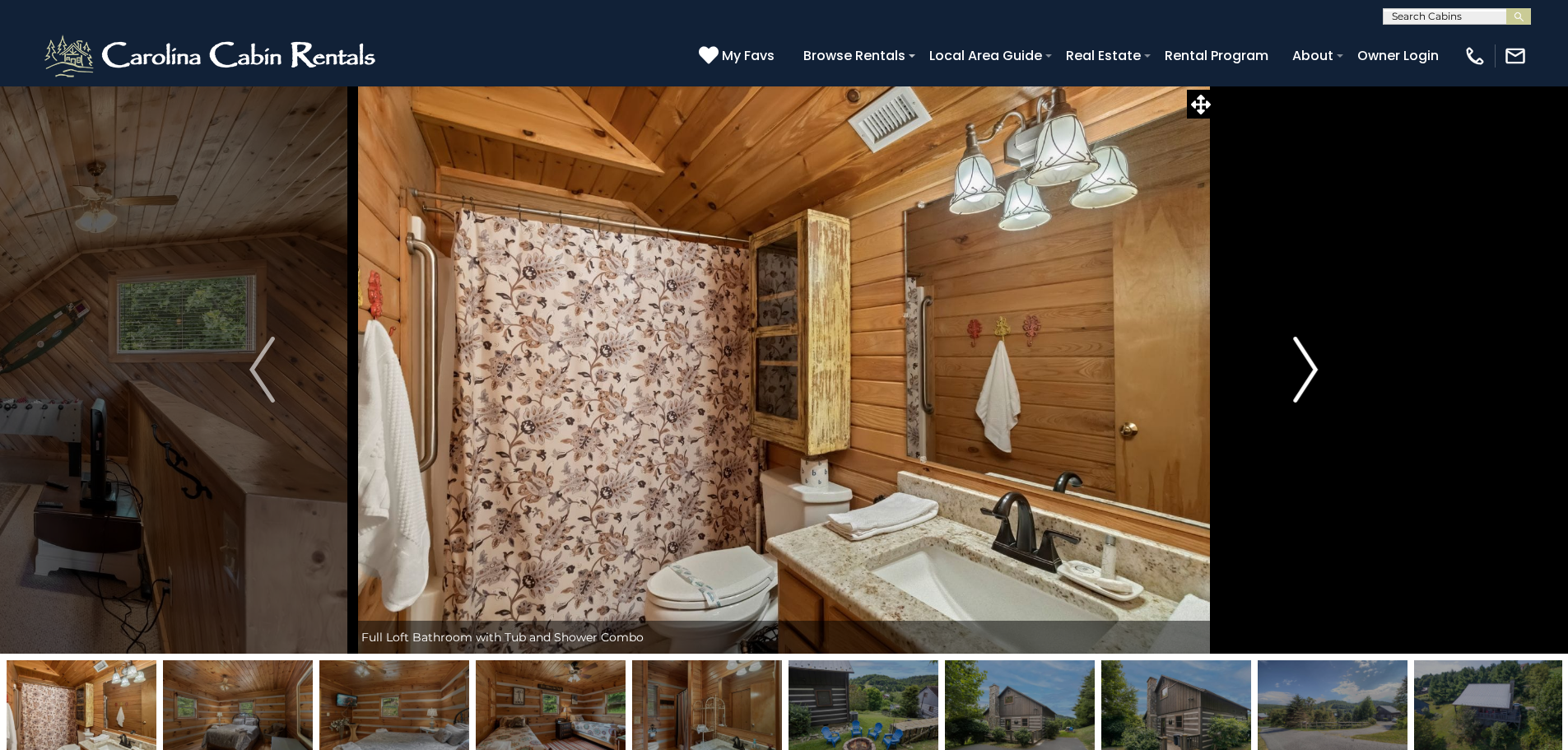
click at [1323, 382] on button "Next" at bounding box center [1305, 369] width 182 height 568
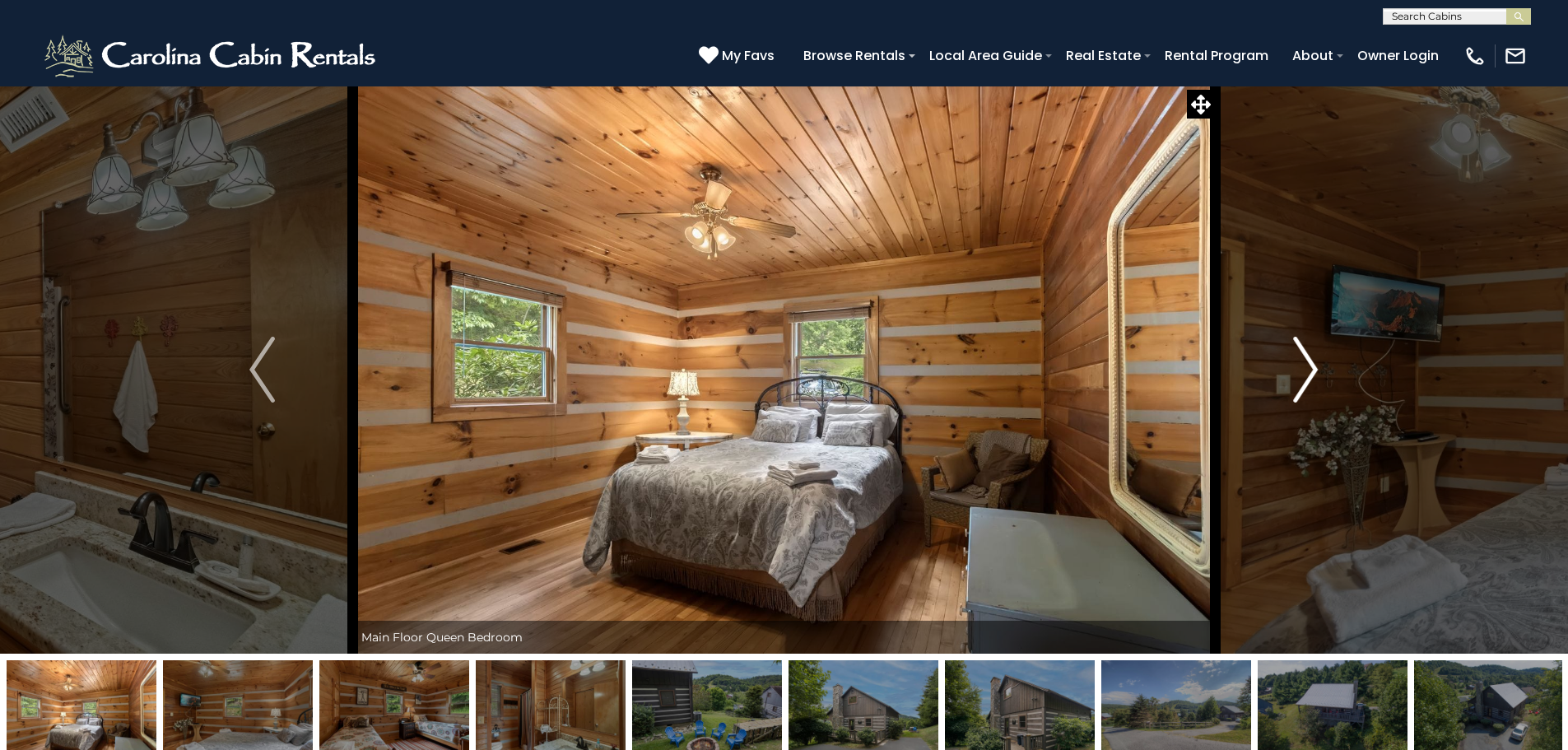
click at [1323, 382] on button "Next" at bounding box center [1305, 369] width 182 height 568
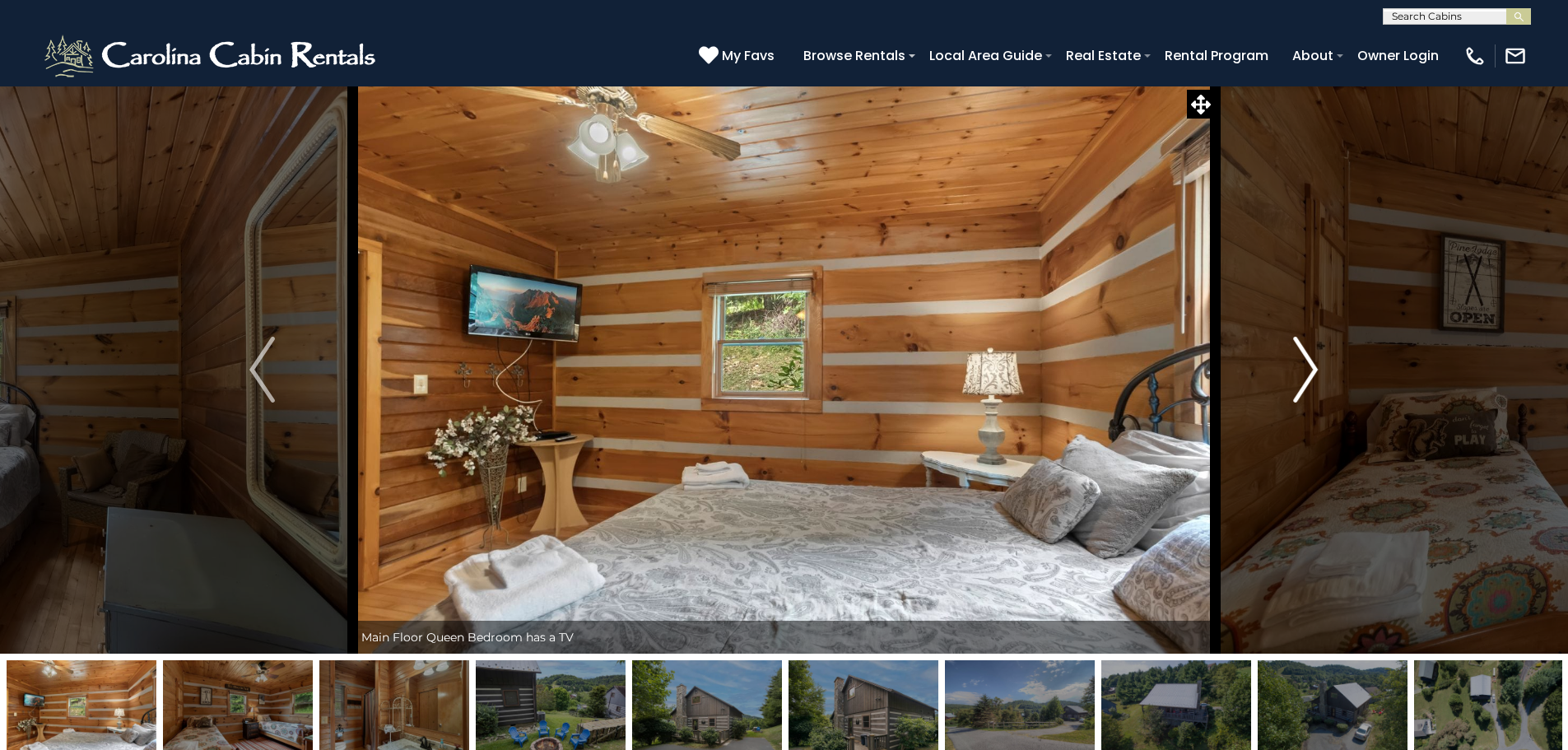
click at [1323, 382] on button "Next" at bounding box center [1305, 369] width 182 height 568
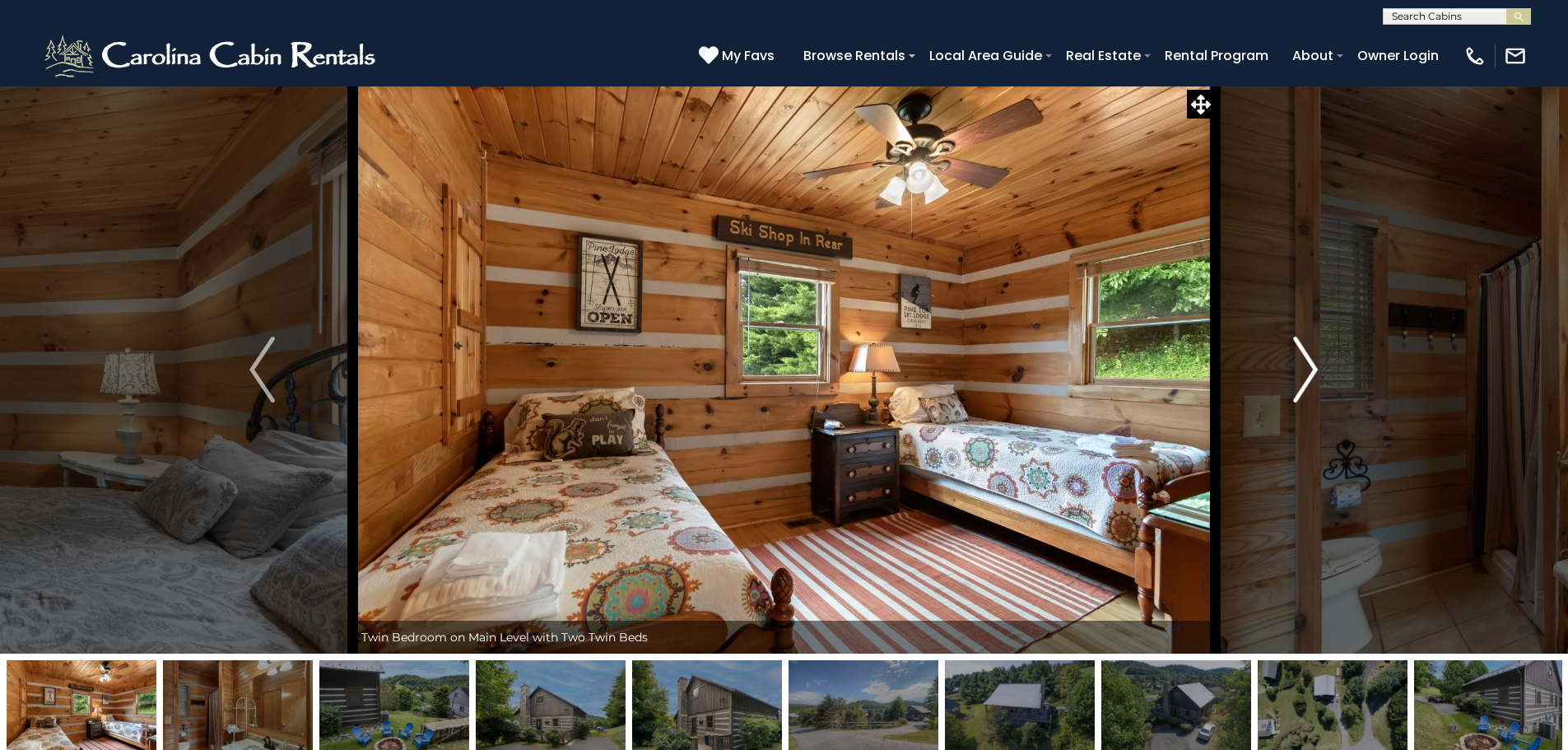
click at [1323, 382] on button "Next" at bounding box center [1305, 369] width 182 height 568
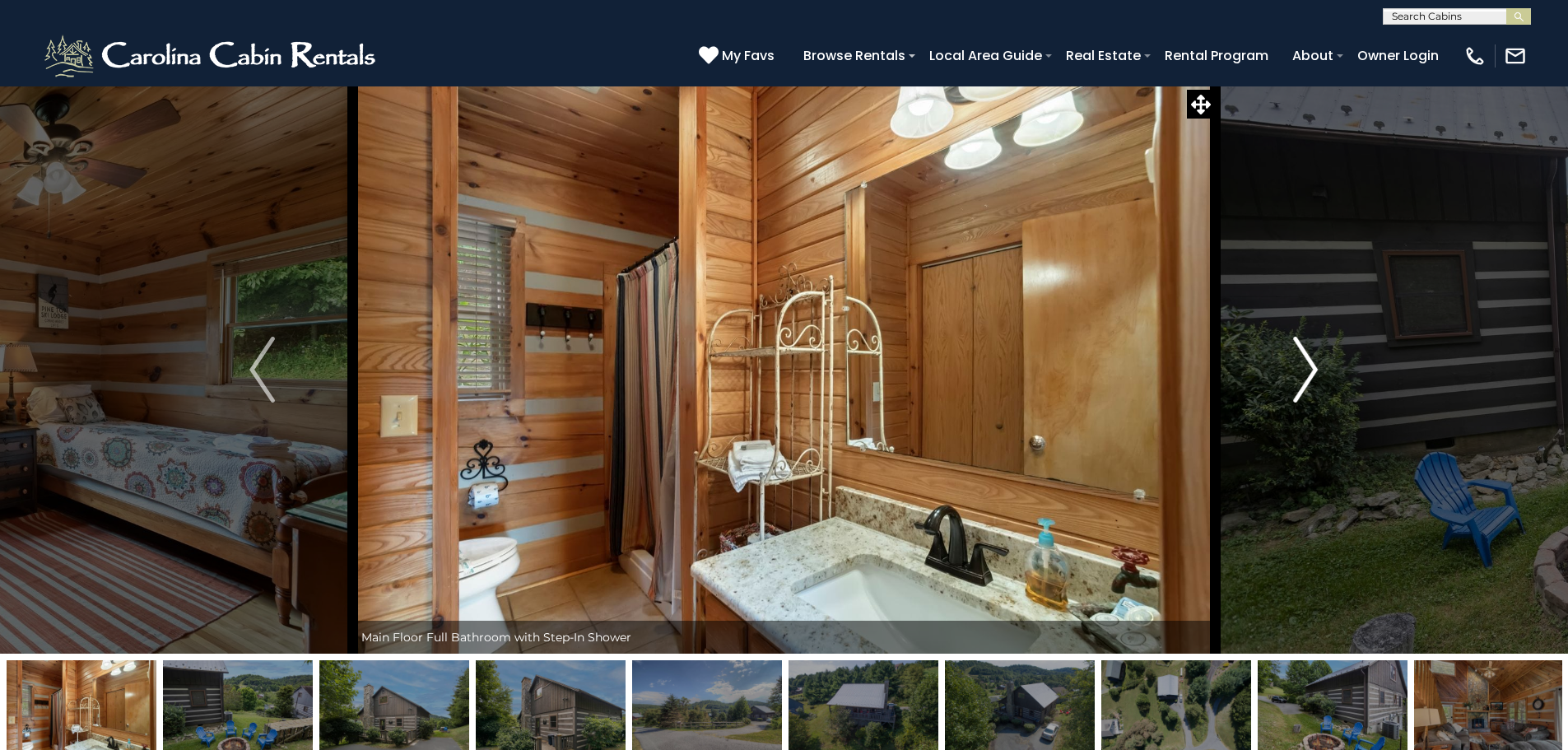
click at [1323, 382] on button "Next" at bounding box center [1305, 369] width 182 height 568
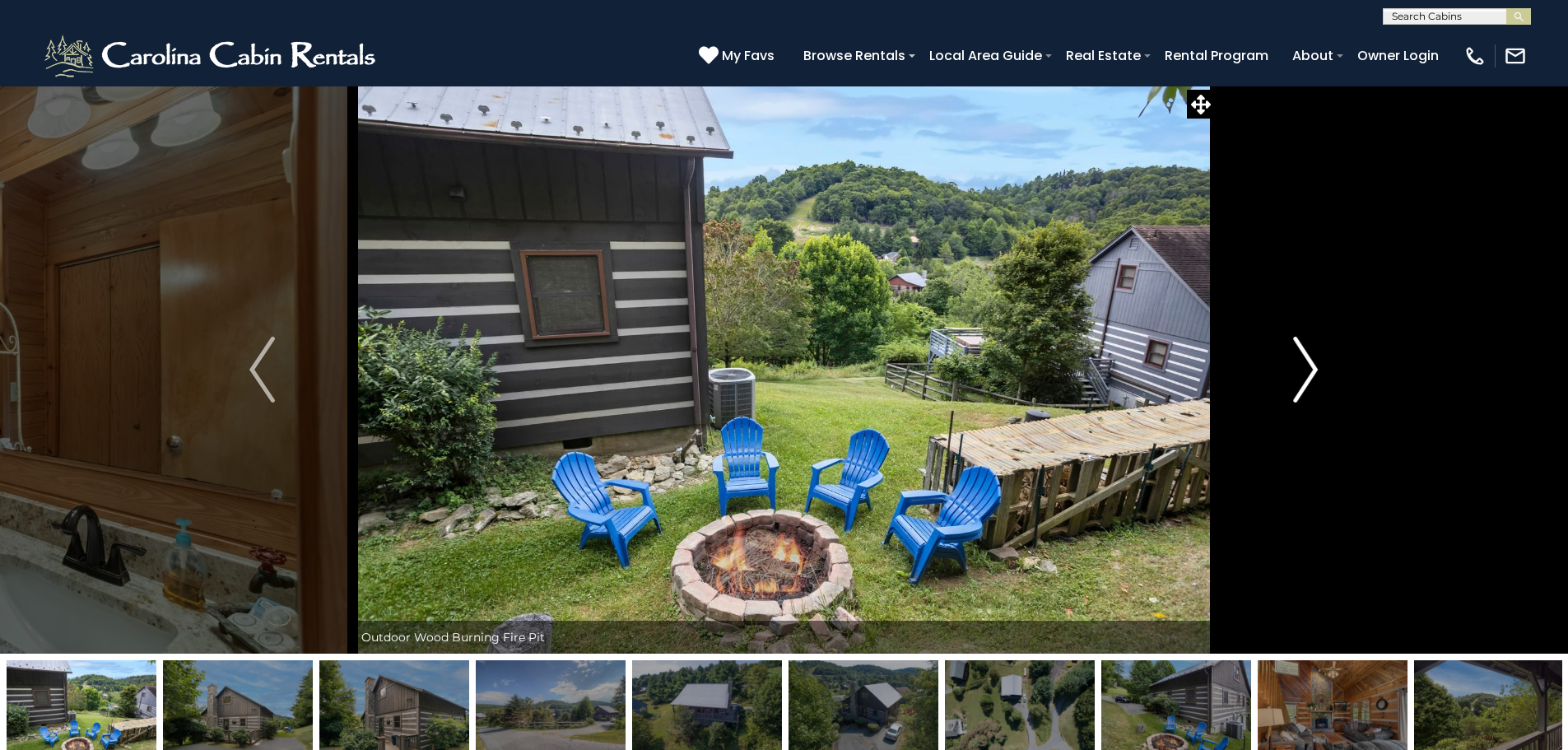
click at [1323, 382] on button "Next" at bounding box center [1305, 369] width 182 height 568
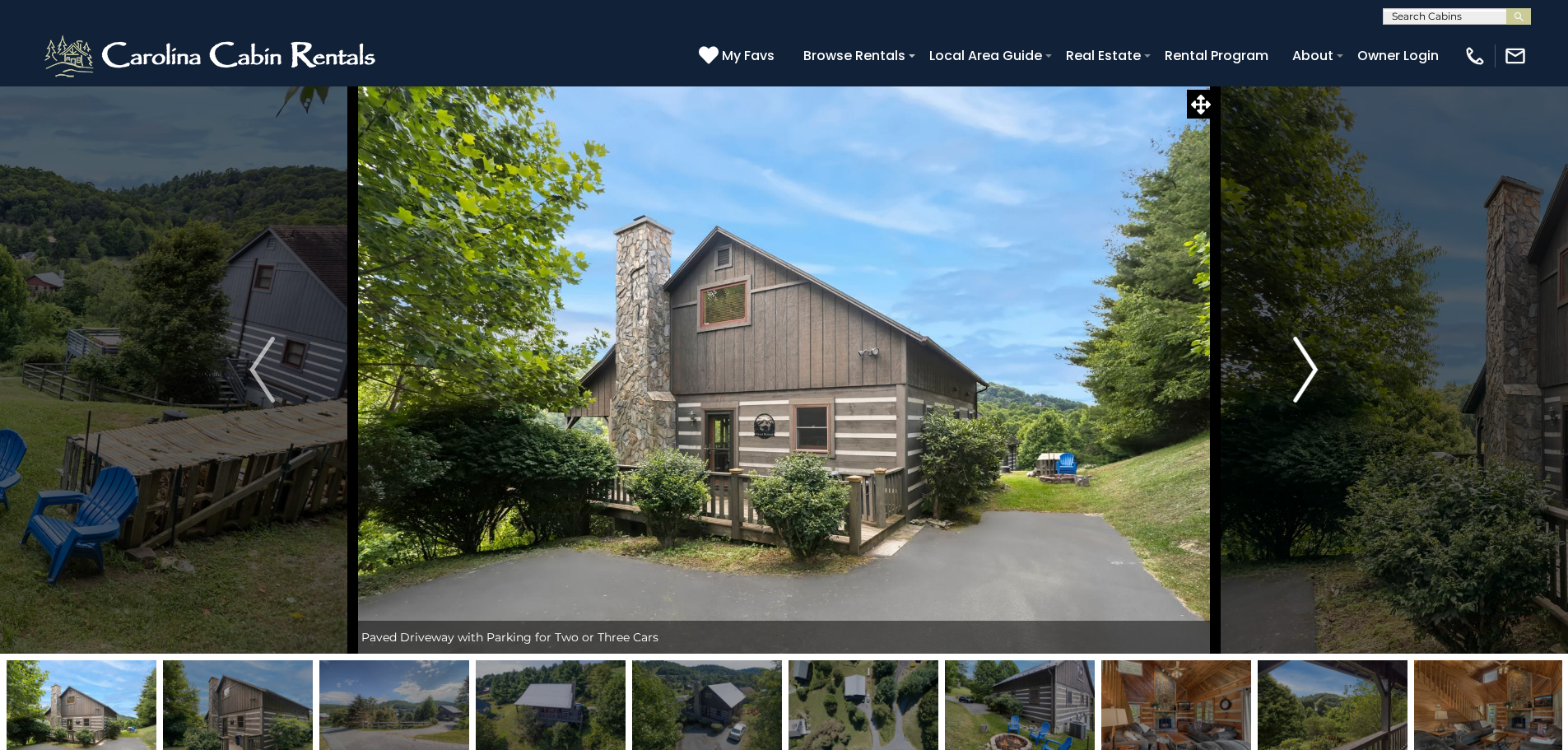
click at [1323, 382] on button "Next" at bounding box center [1305, 369] width 182 height 568
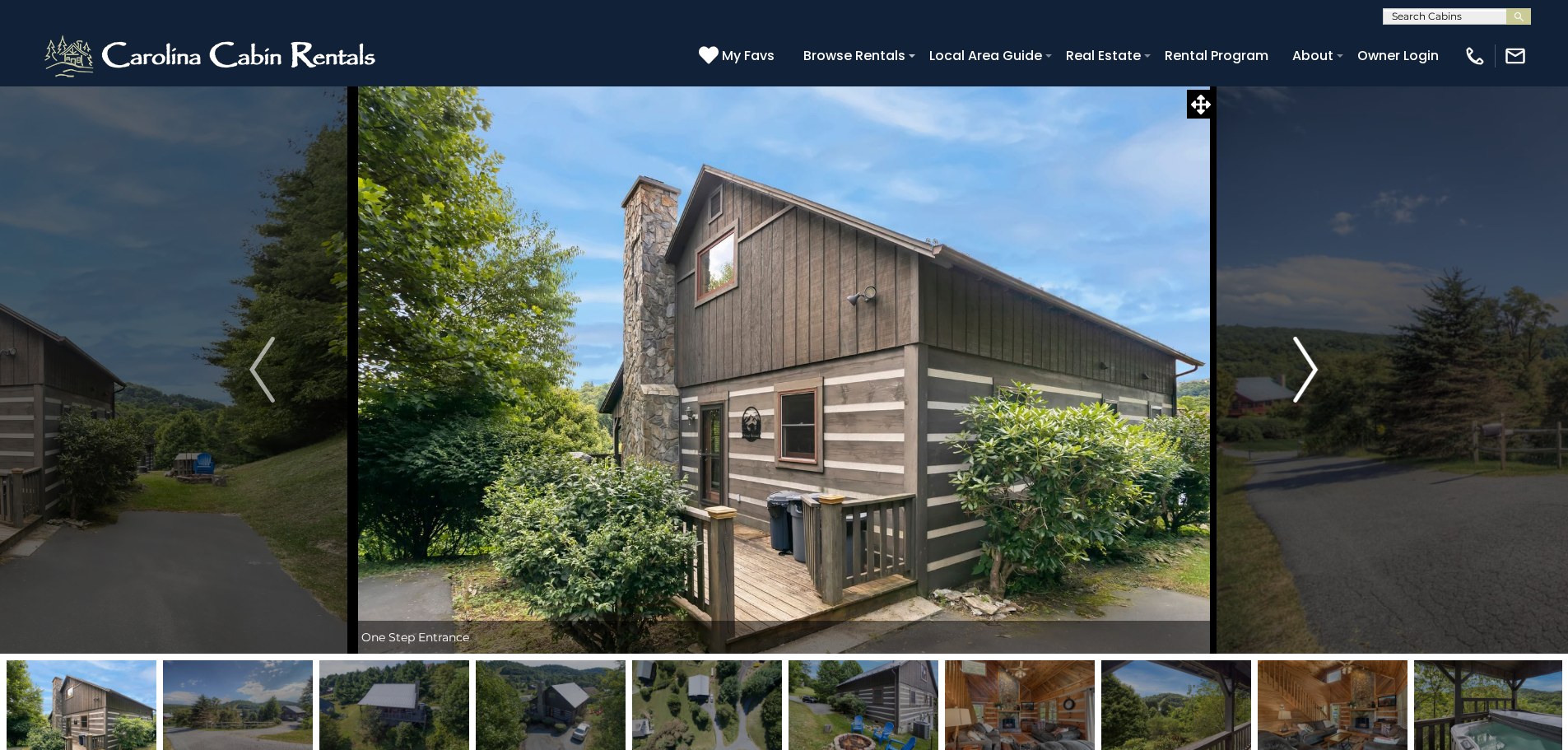
click at [1323, 382] on button "Next" at bounding box center [1305, 369] width 182 height 568
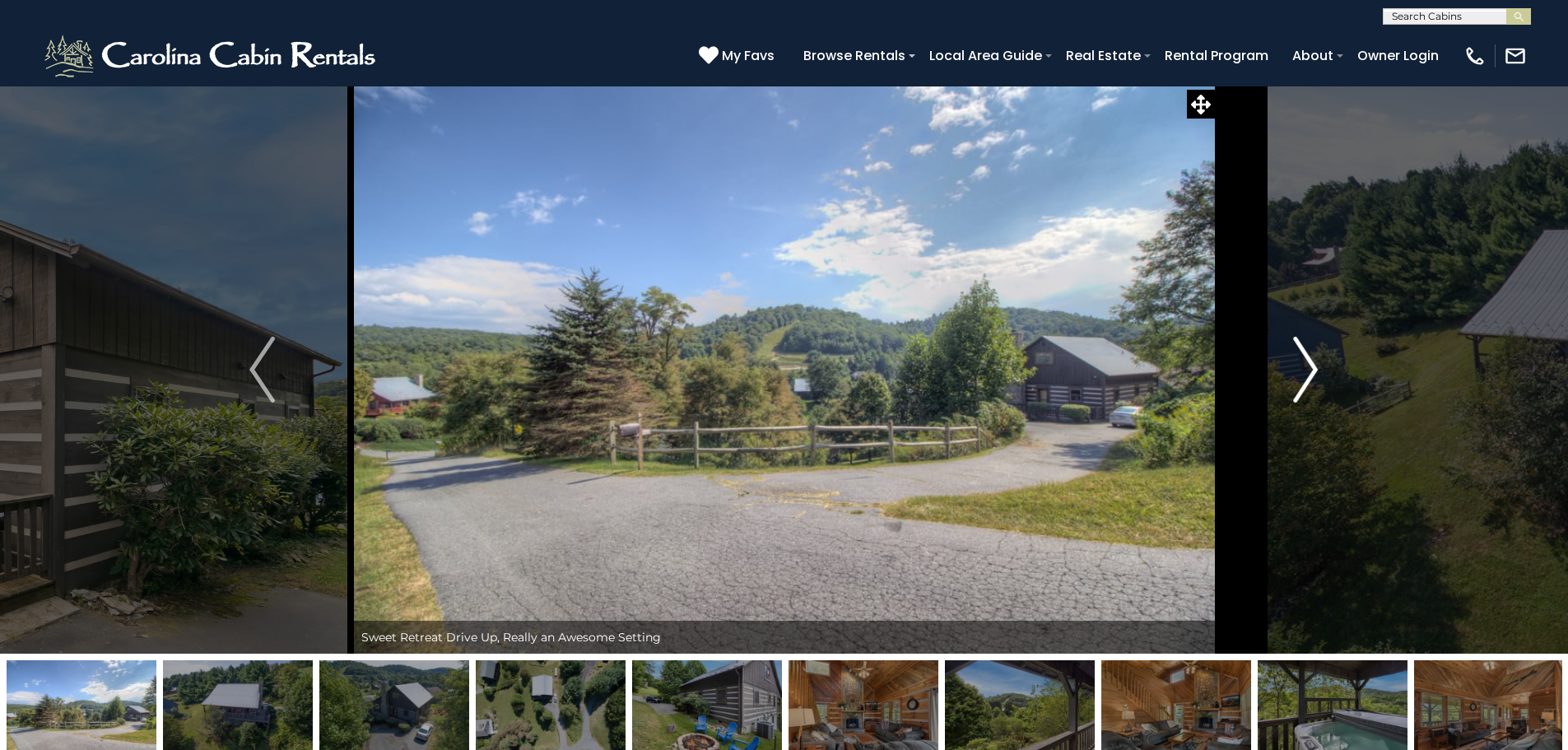
click at [1323, 382] on button "Next" at bounding box center [1305, 369] width 182 height 568
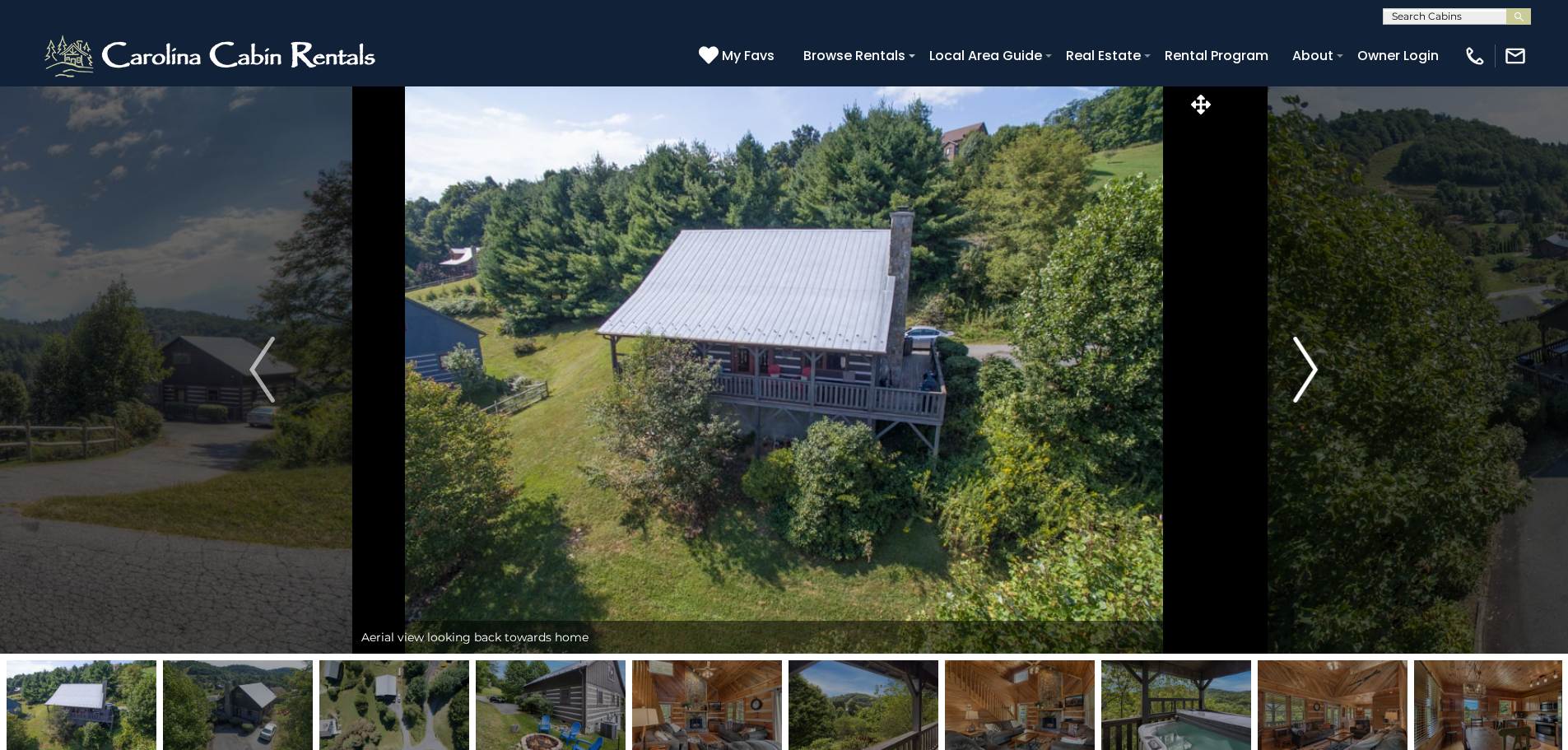
click at [1323, 382] on button "Next" at bounding box center [1305, 369] width 182 height 568
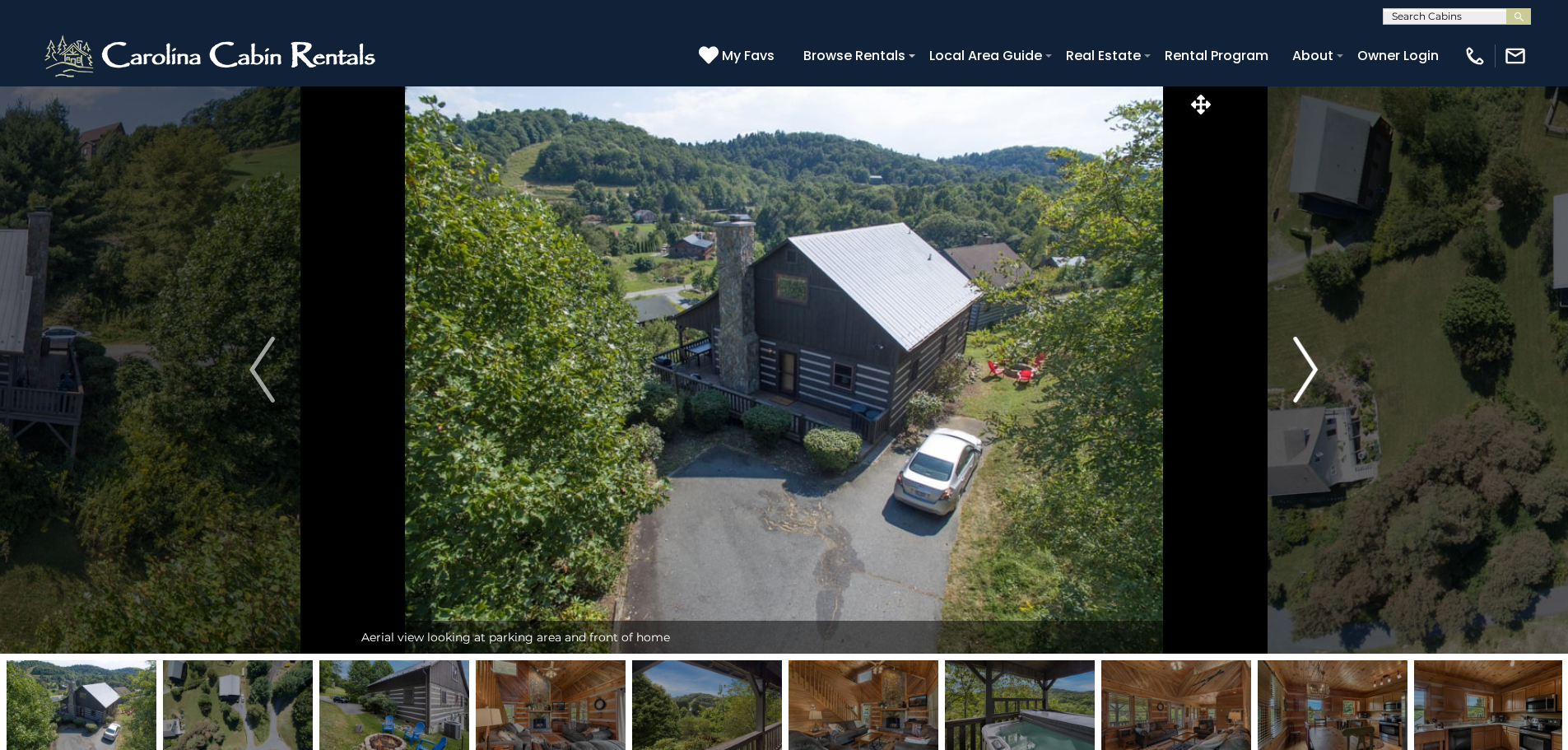
click at [1323, 382] on button "Next" at bounding box center [1305, 369] width 182 height 568
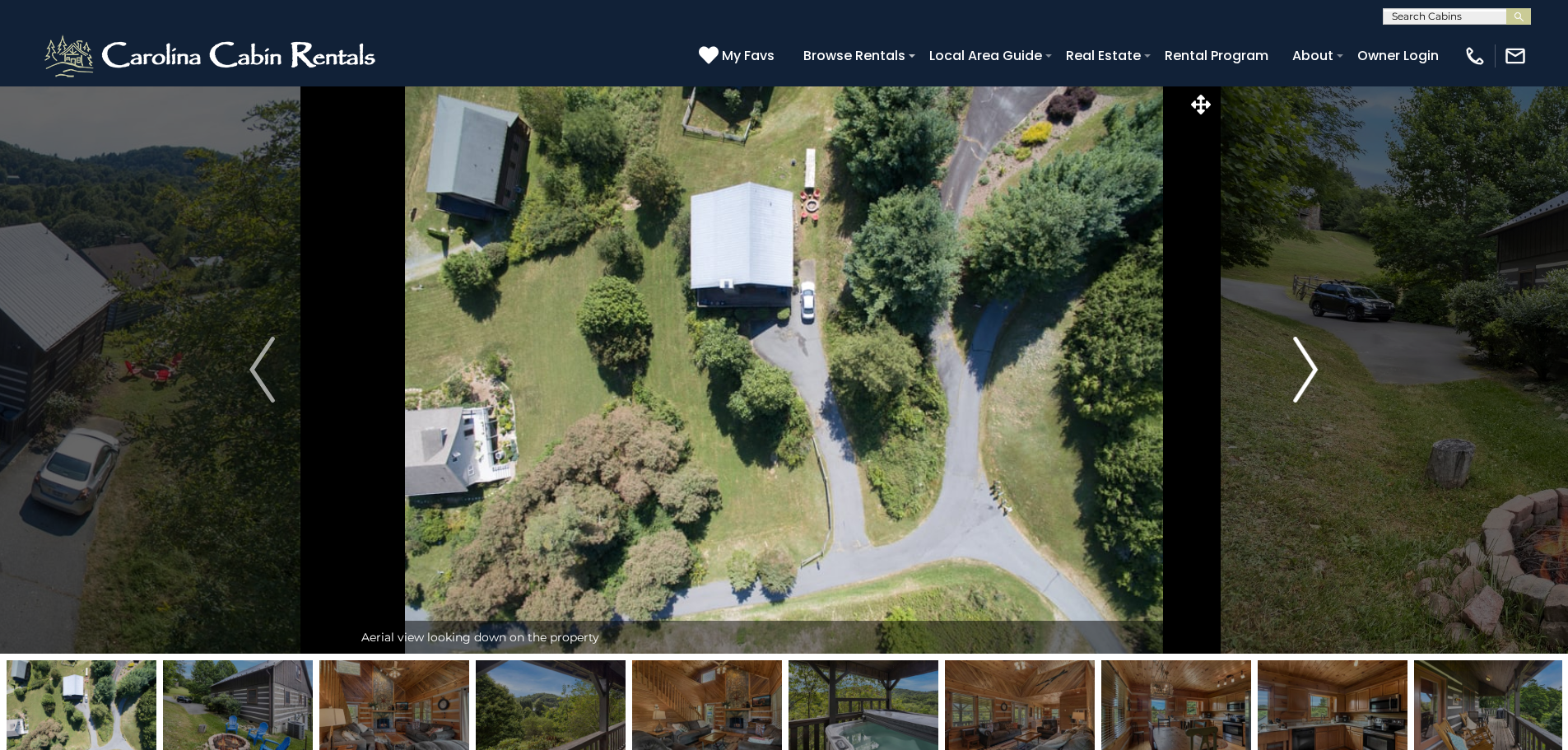
click at [1323, 382] on button "Next" at bounding box center [1305, 369] width 182 height 568
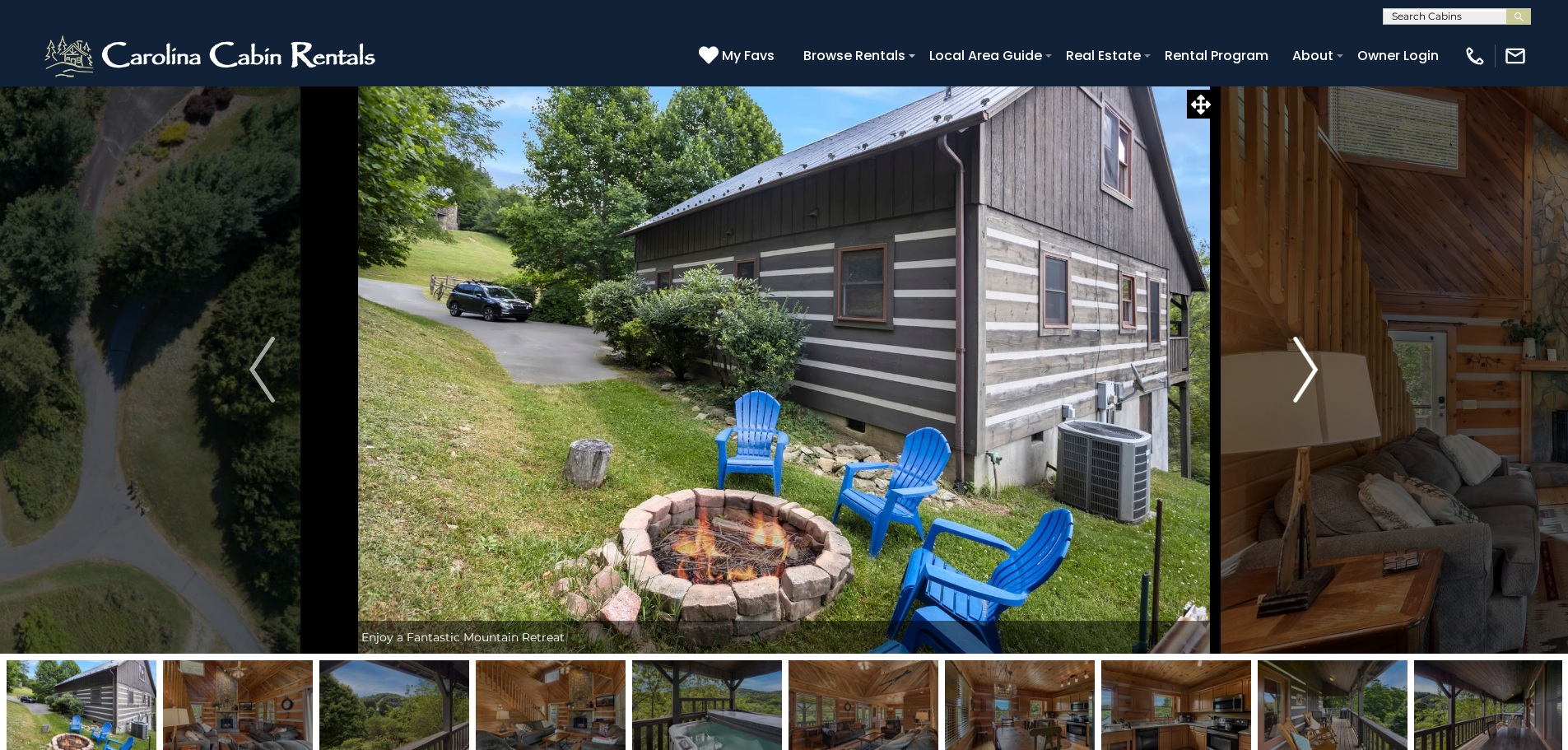
click at [1323, 382] on button "Next" at bounding box center [1305, 369] width 182 height 568
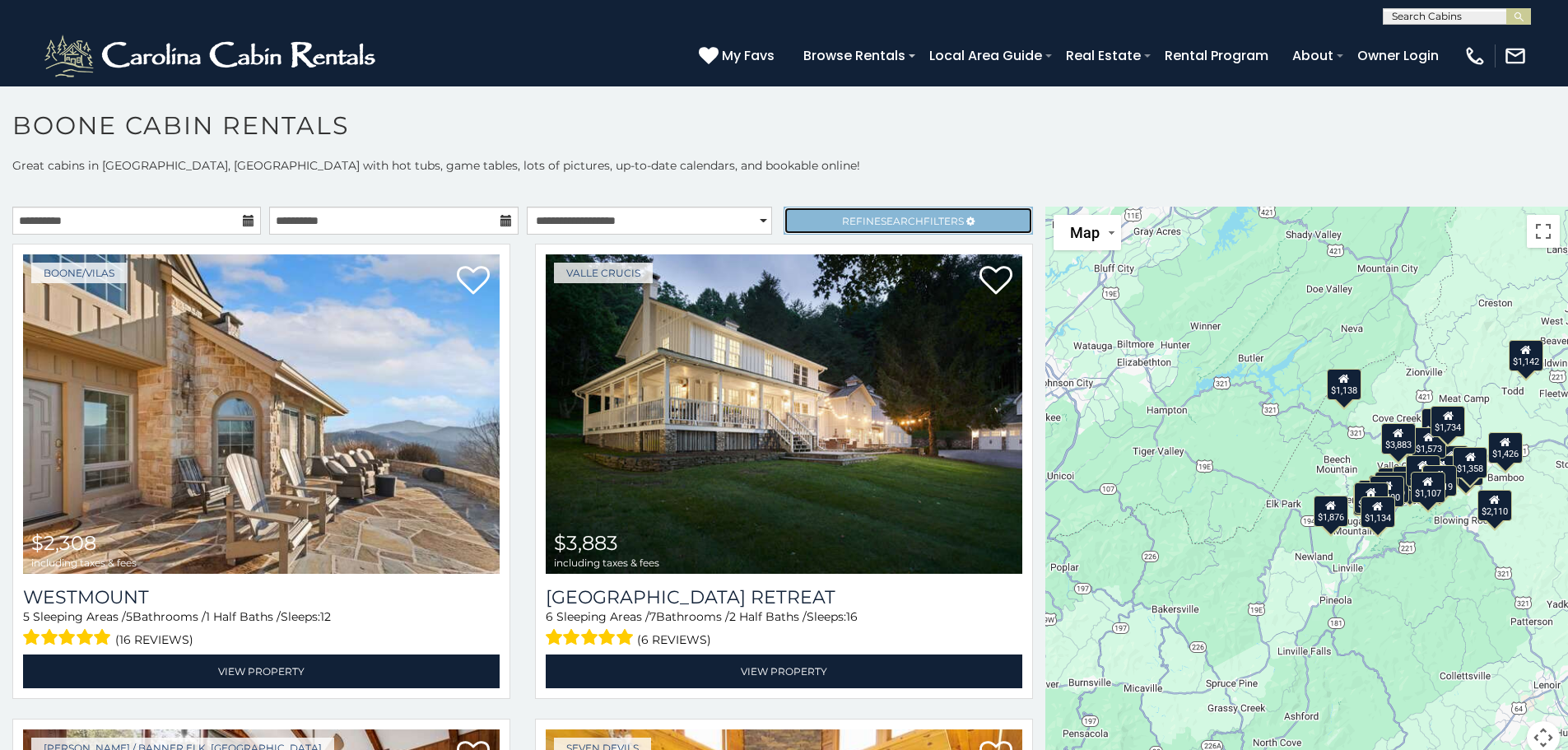
click at [892, 215] on span "Search" at bounding box center [903, 221] width 43 height 13
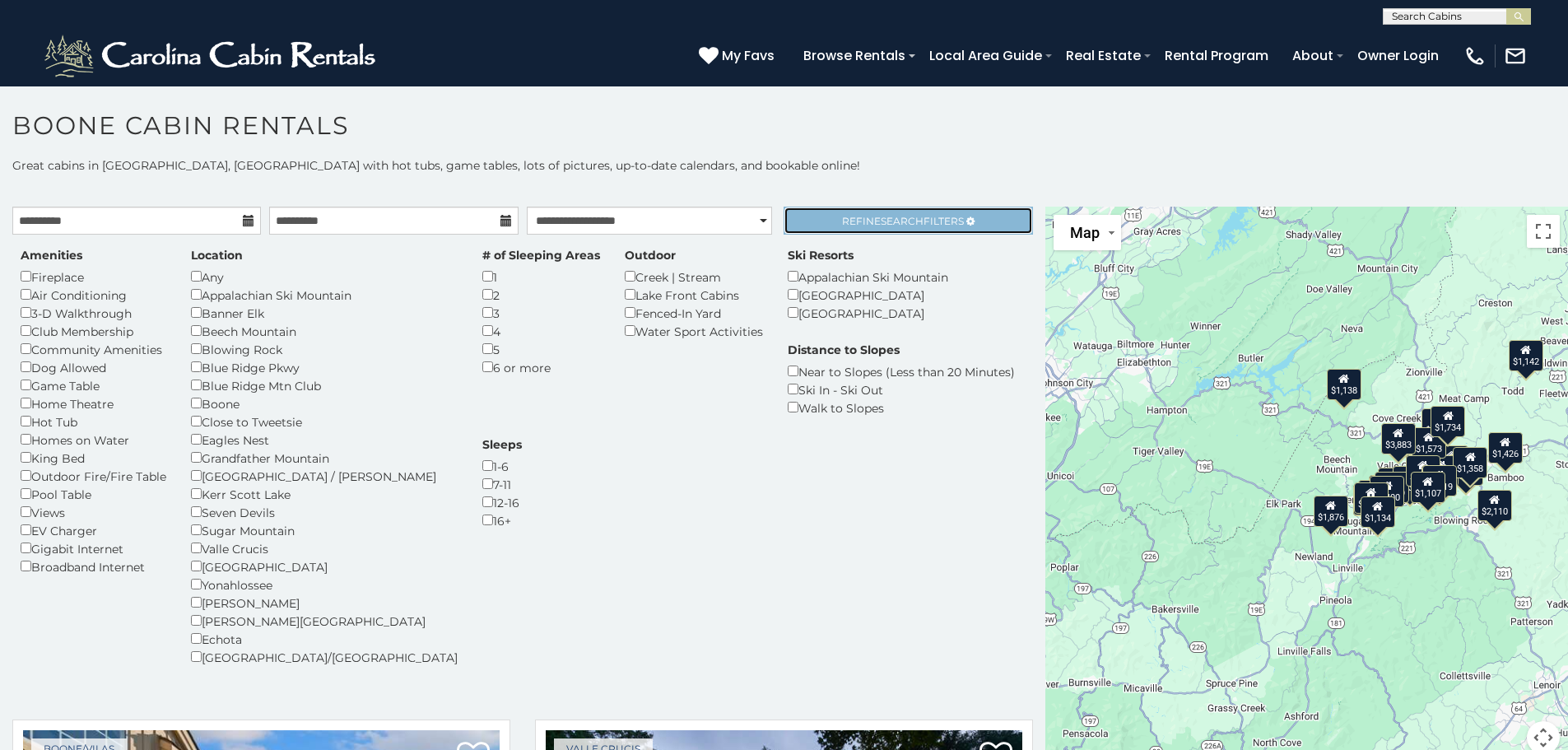
click at [892, 218] on span "Search" at bounding box center [903, 221] width 43 height 13
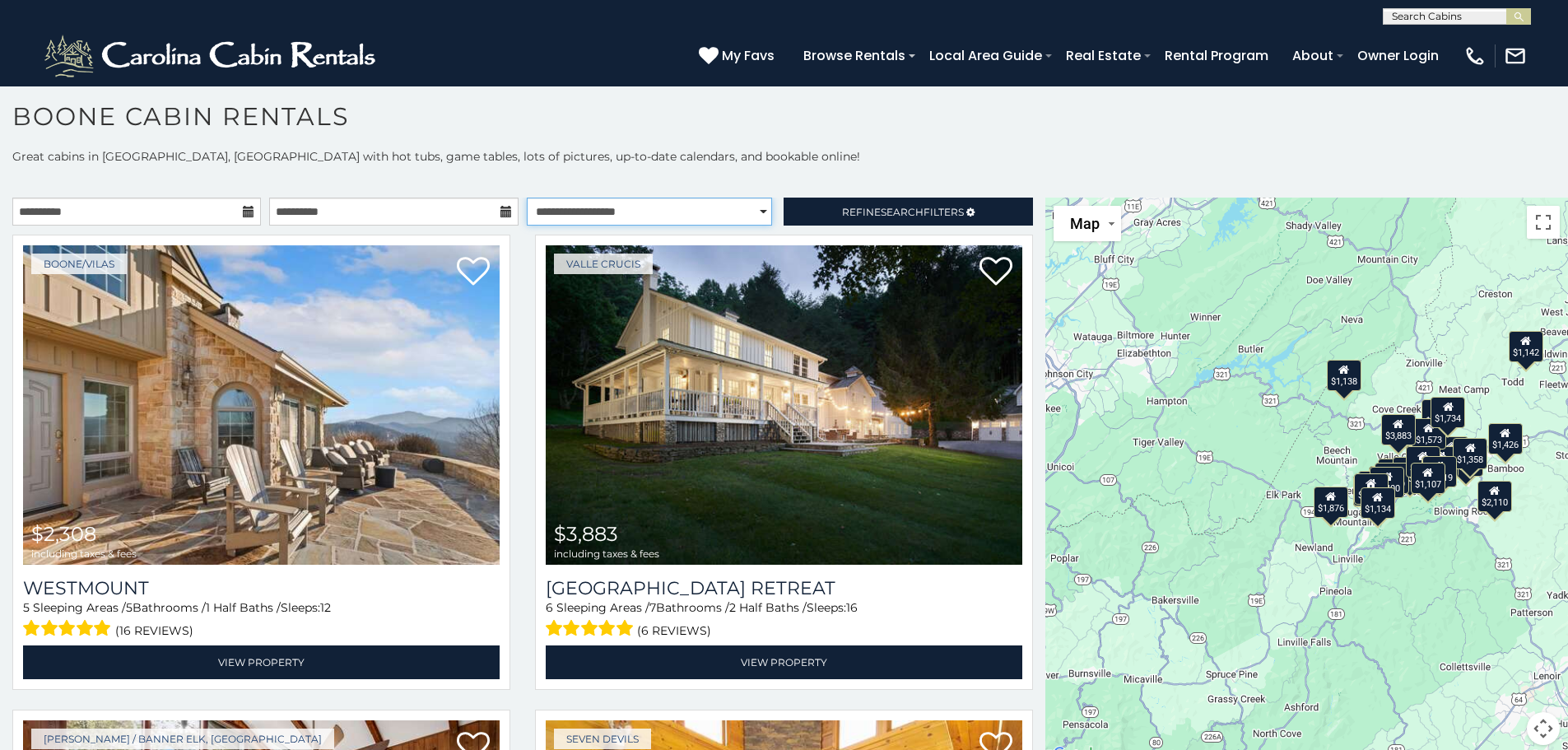
click at [718, 203] on select "**********" at bounding box center [650, 211] width 245 height 28
click at [527, 197] on select "**********" at bounding box center [650, 211] width 245 height 28
click at [731, 213] on select "**********" at bounding box center [650, 211] width 245 height 28
click at [527, 197] on select "**********" at bounding box center [650, 211] width 245 height 28
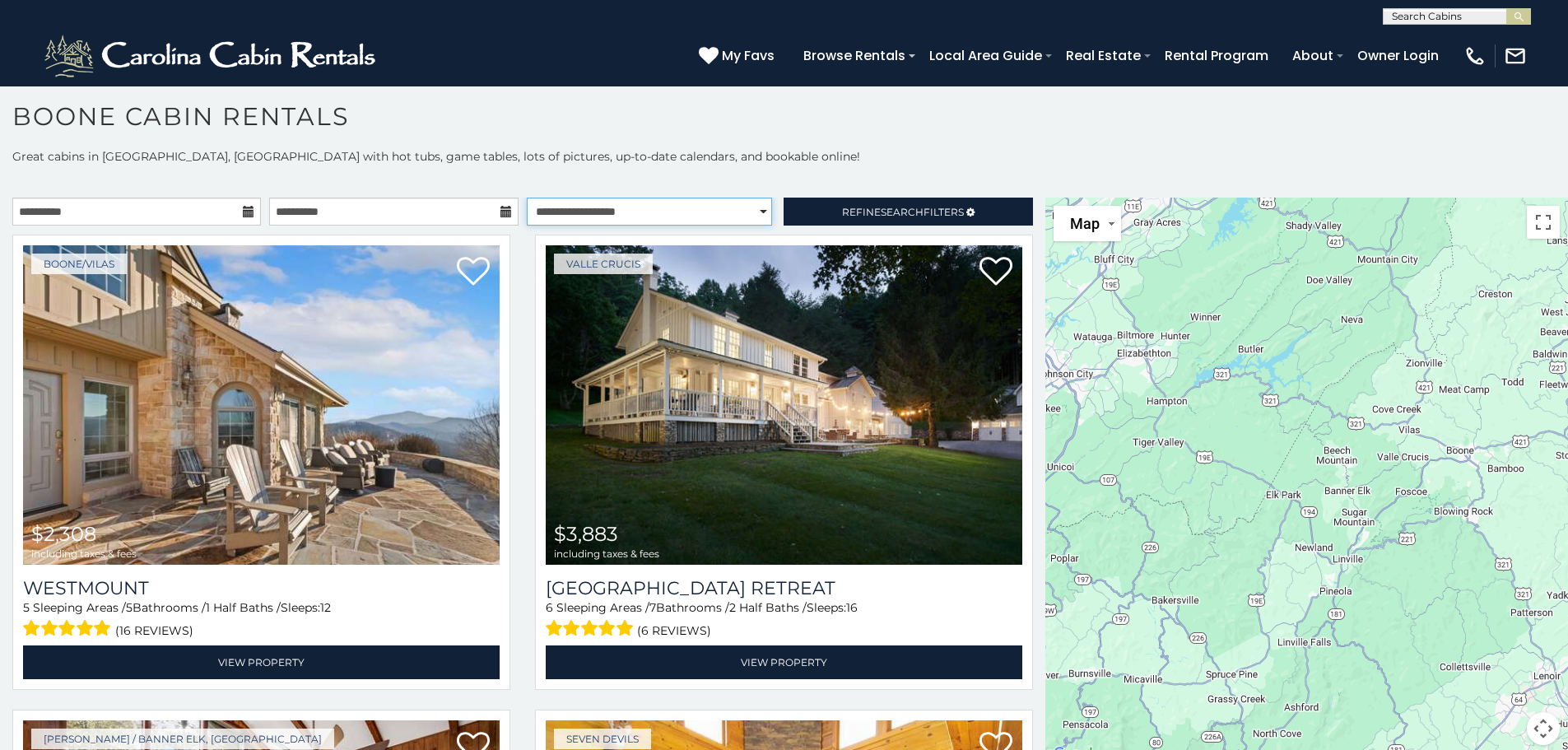
click at [706, 214] on select "**********" at bounding box center [650, 211] width 245 height 28
click at [527, 197] on select "**********" at bounding box center [650, 211] width 245 height 28
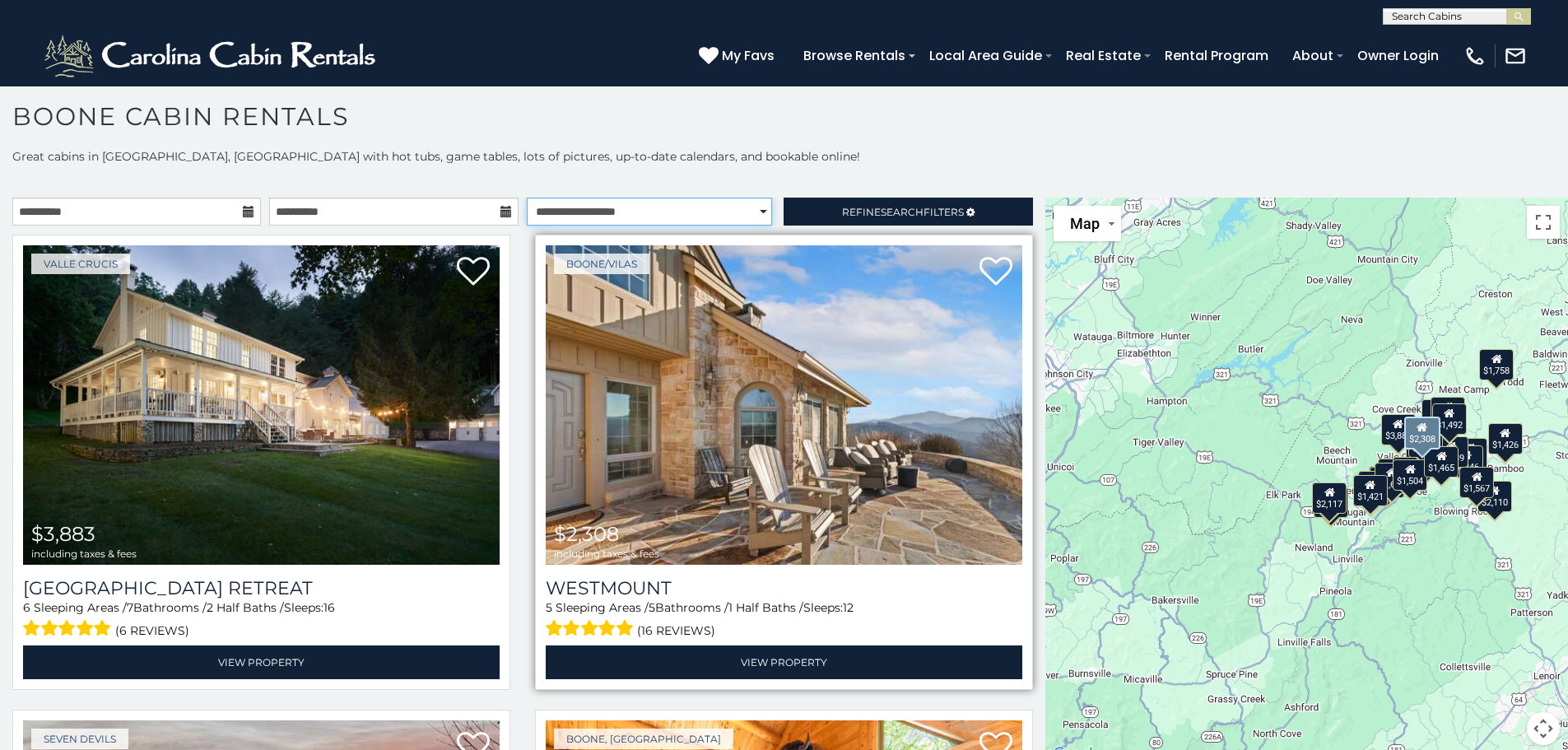
select select "*********"
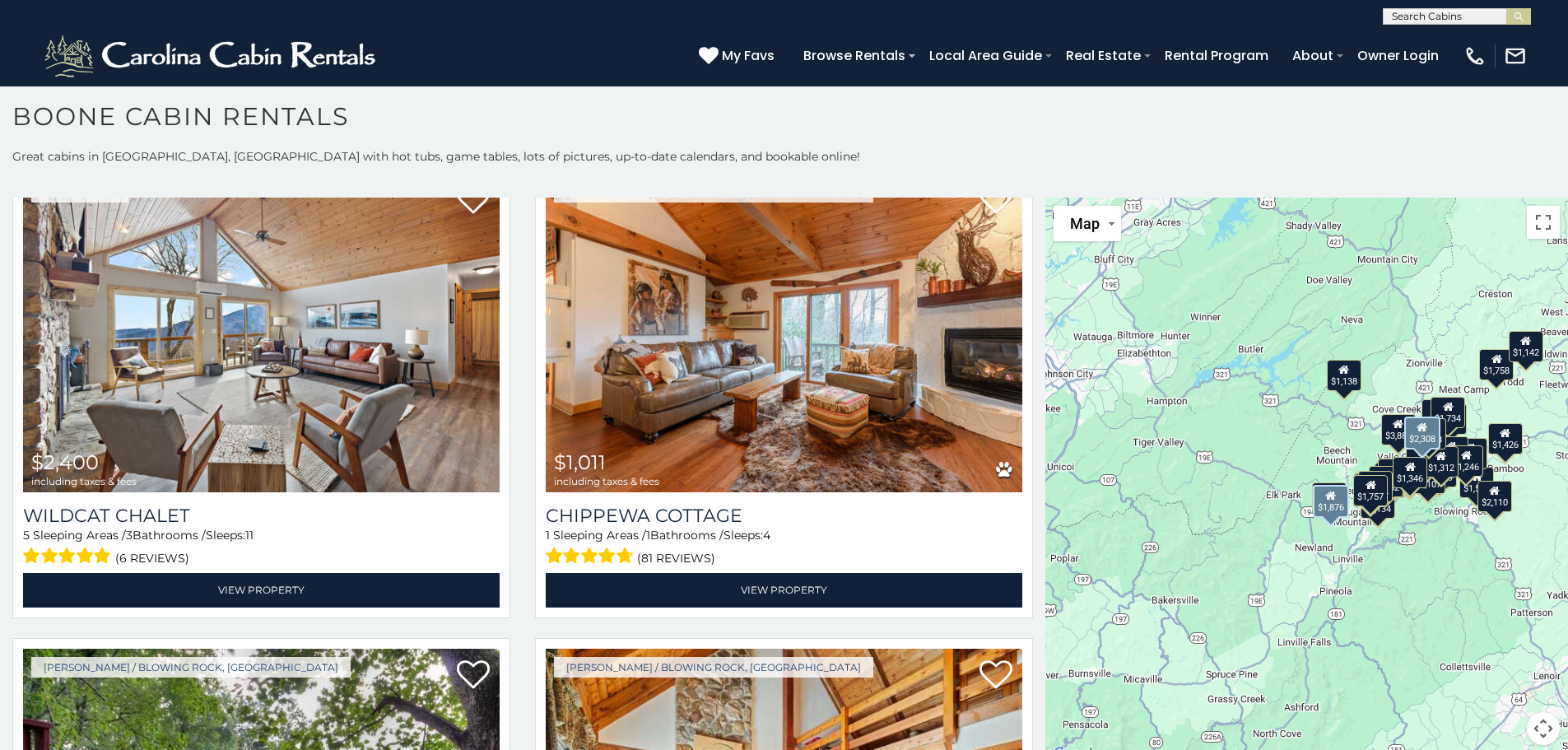
scroll to position [5301, 0]
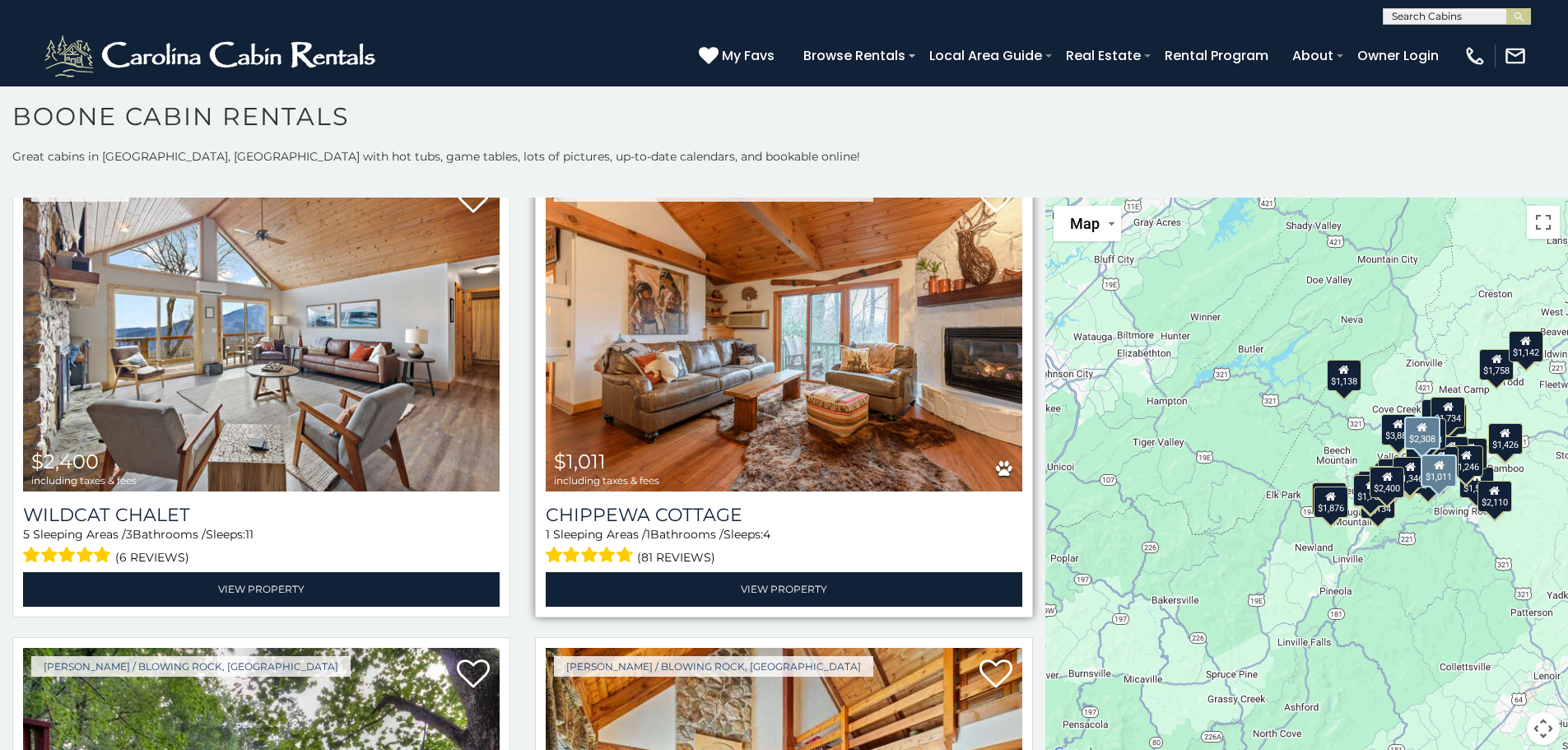
click at [741, 350] on img at bounding box center [784, 333] width 477 height 320
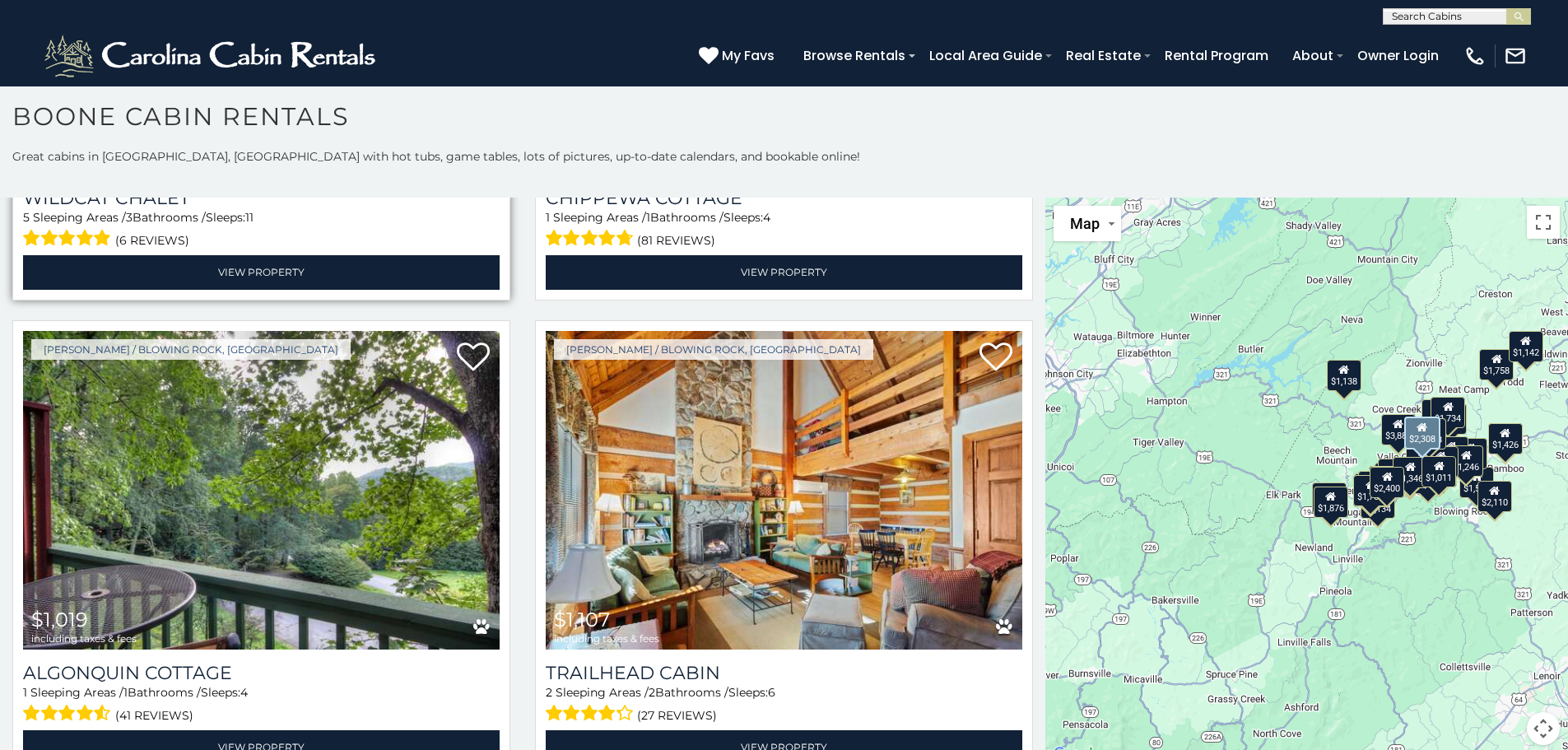
scroll to position [5621, 0]
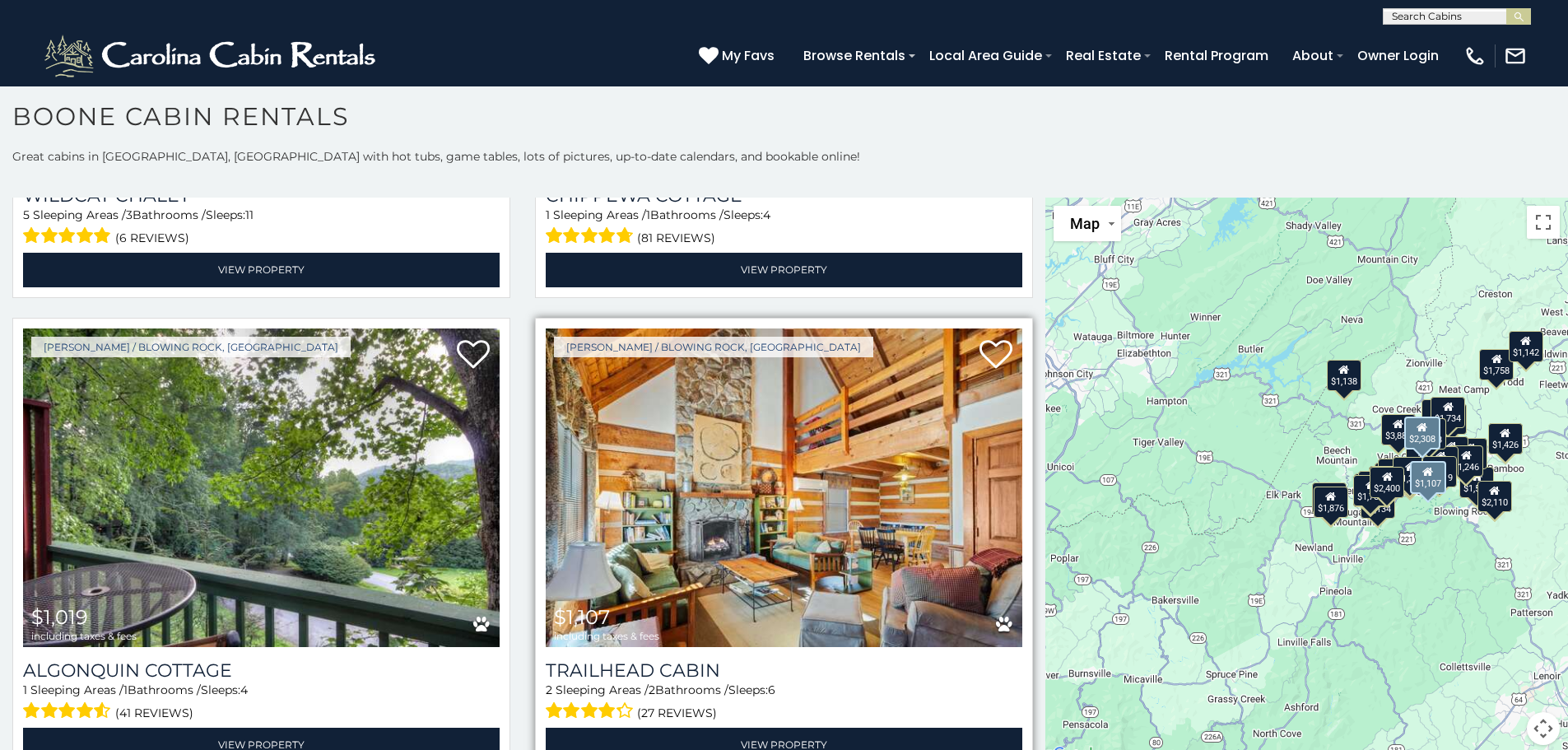
click at [731, 479] on img at bounding box center [784, 489] width 477 height 320
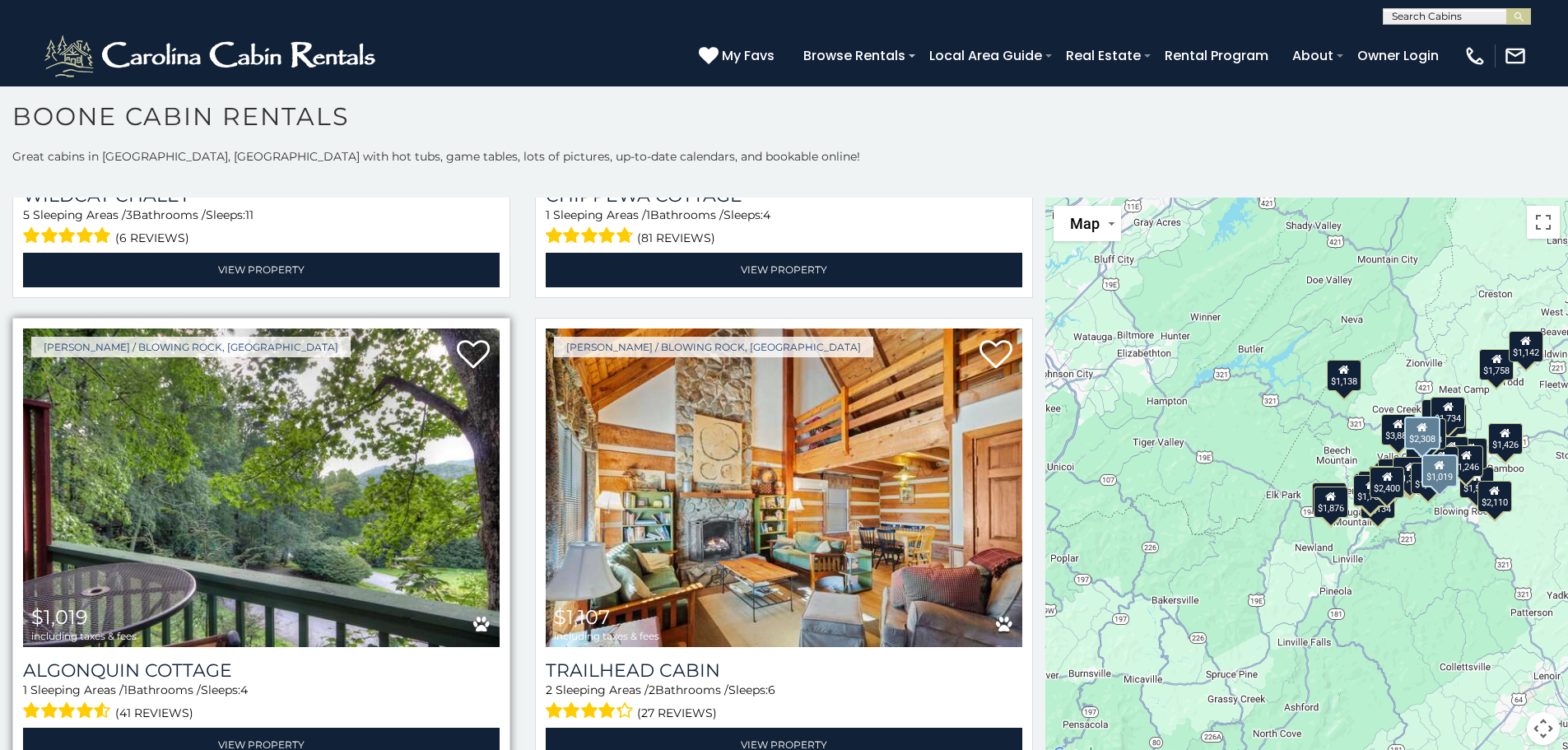
click at [395, 483] on img at bounding box center [261, 489] width 477 height 320
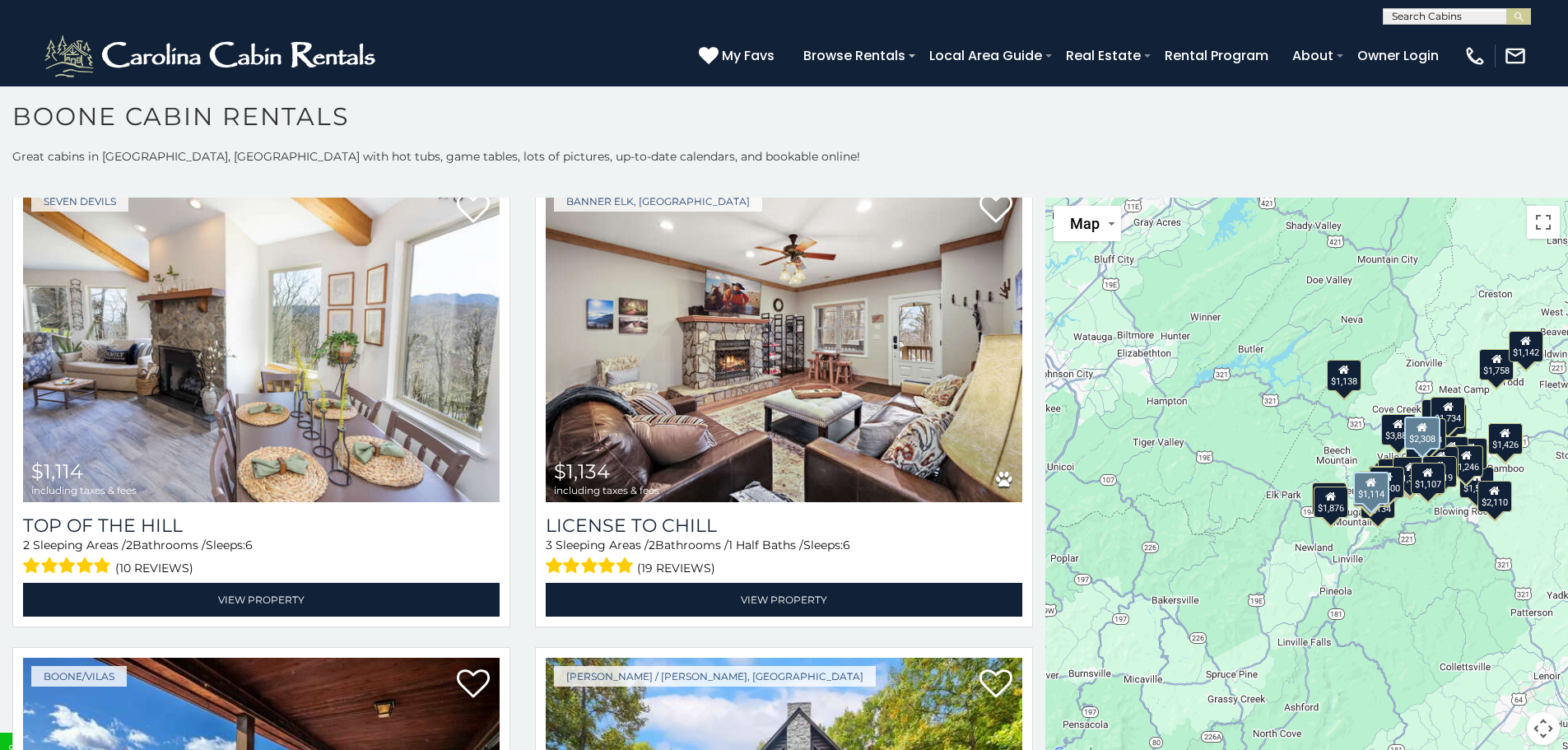
scroll to position [6241, 0]
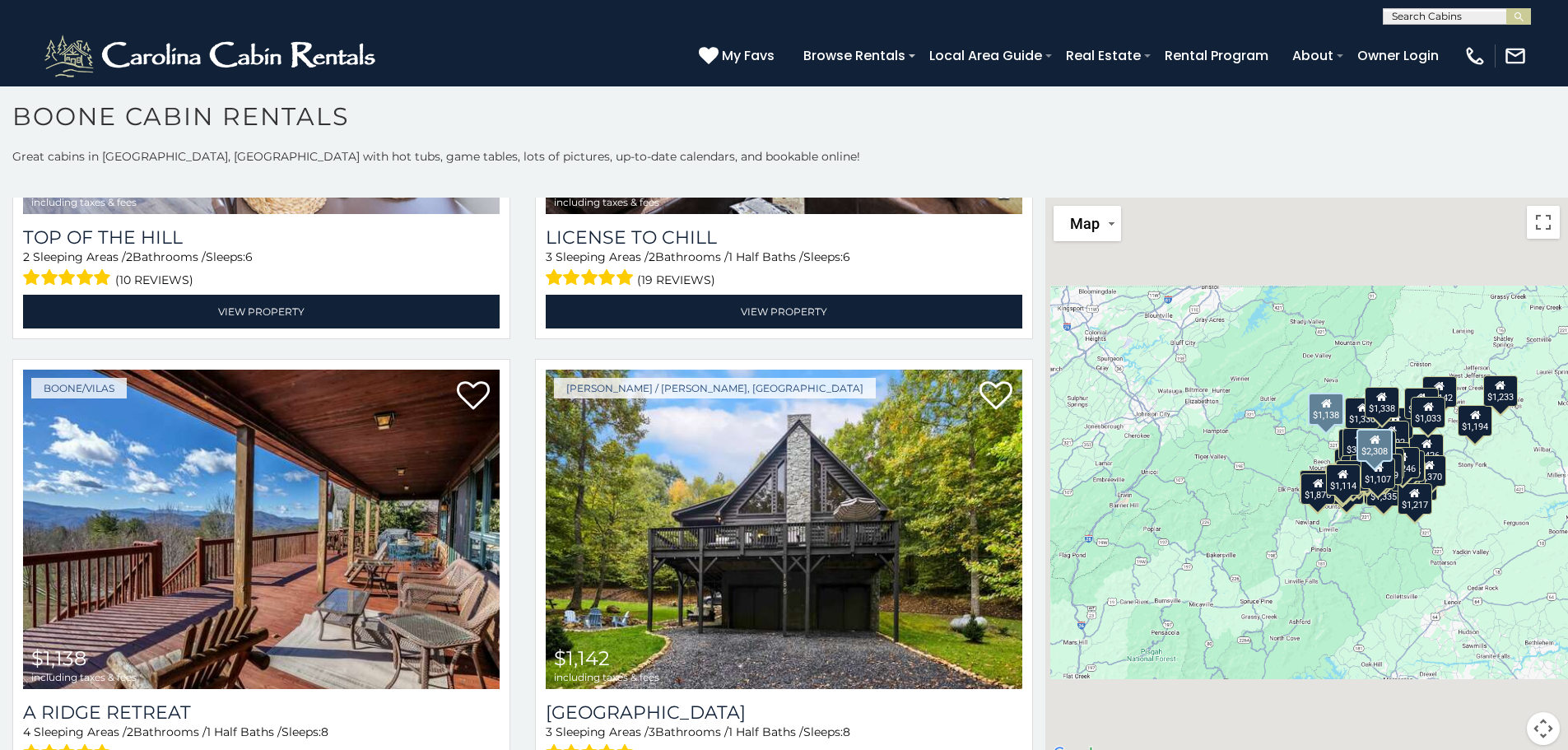
scroll to position [6531, 0]
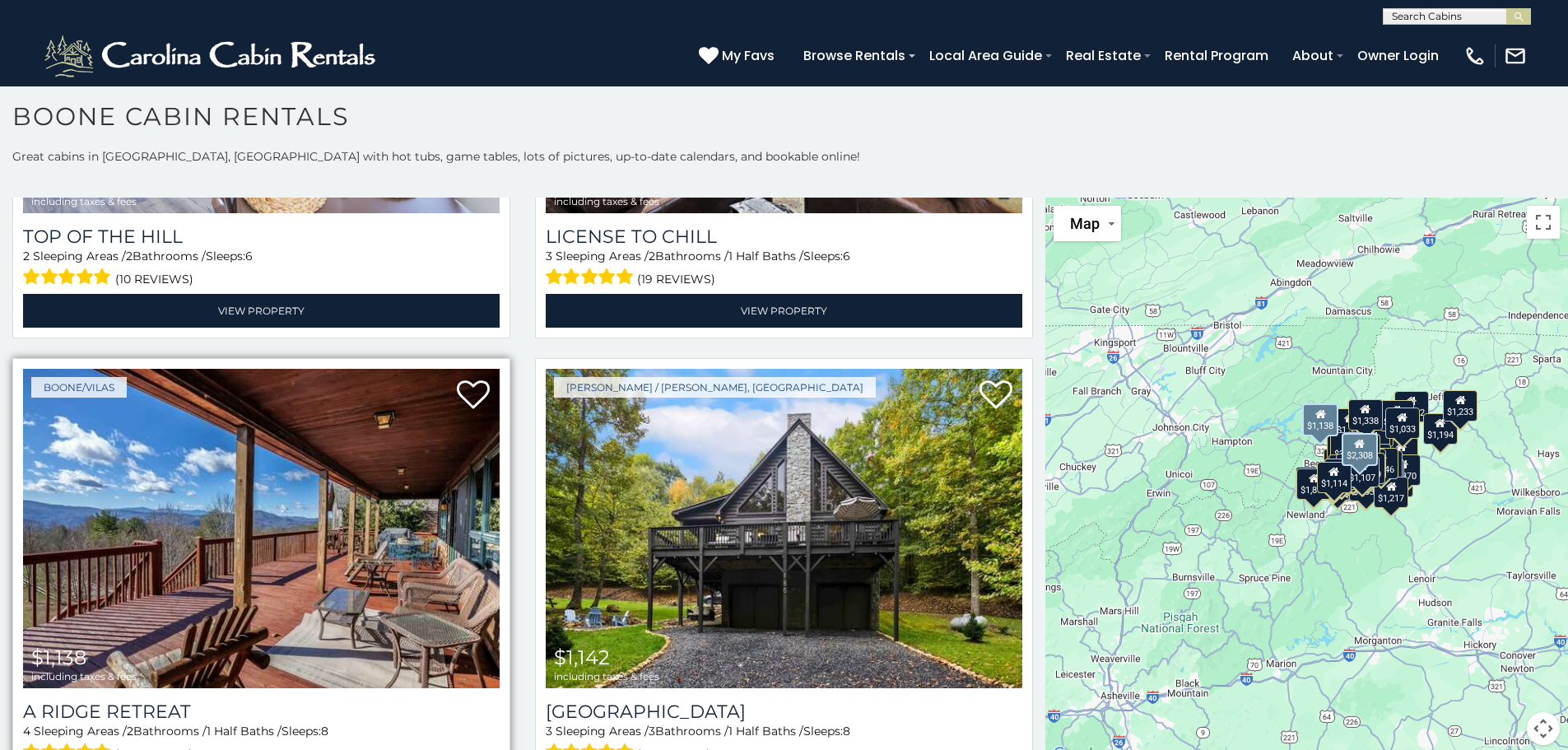
click at [286, 454] on img at bounding box center [261, 529] width 477 height 320
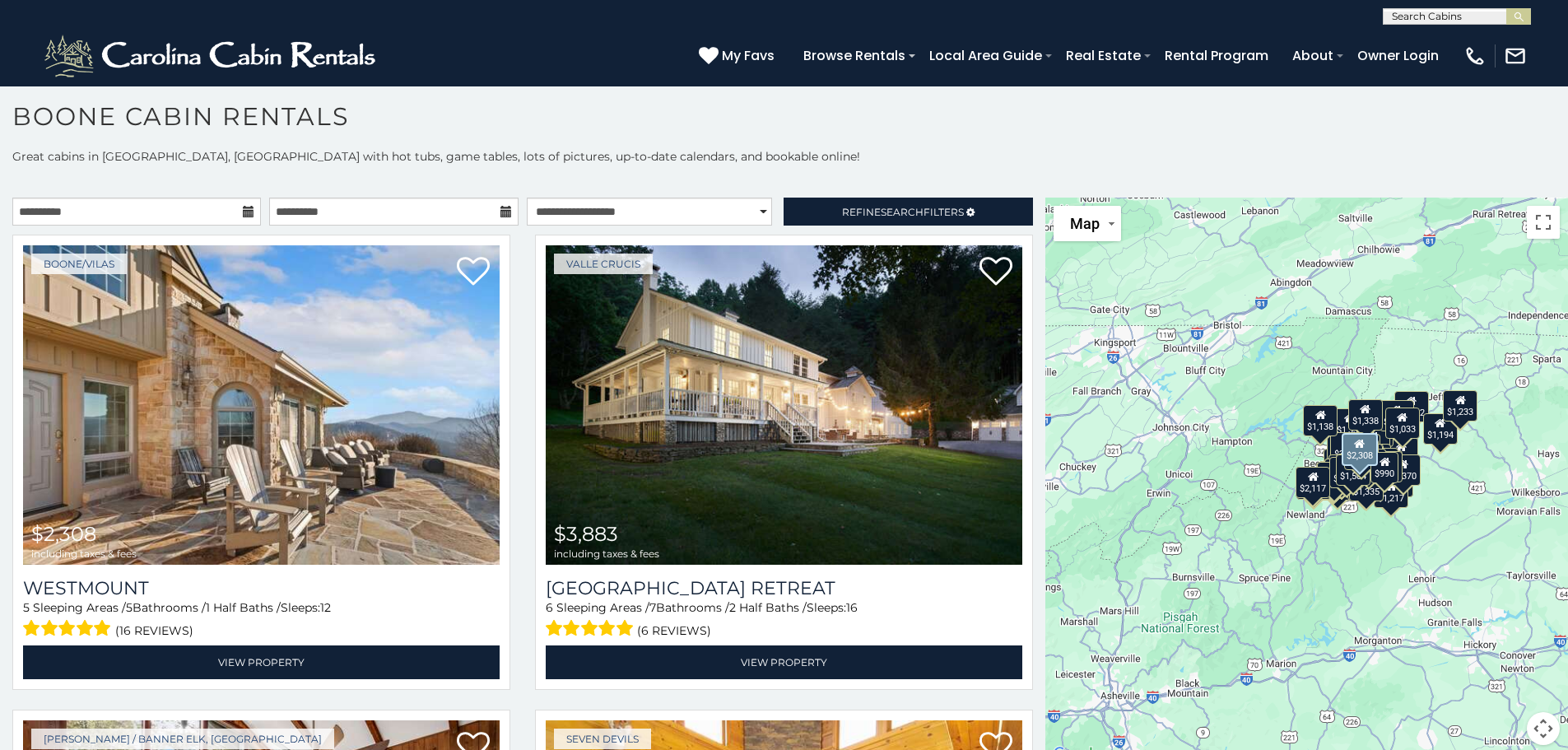
scroll to position [0, 0]
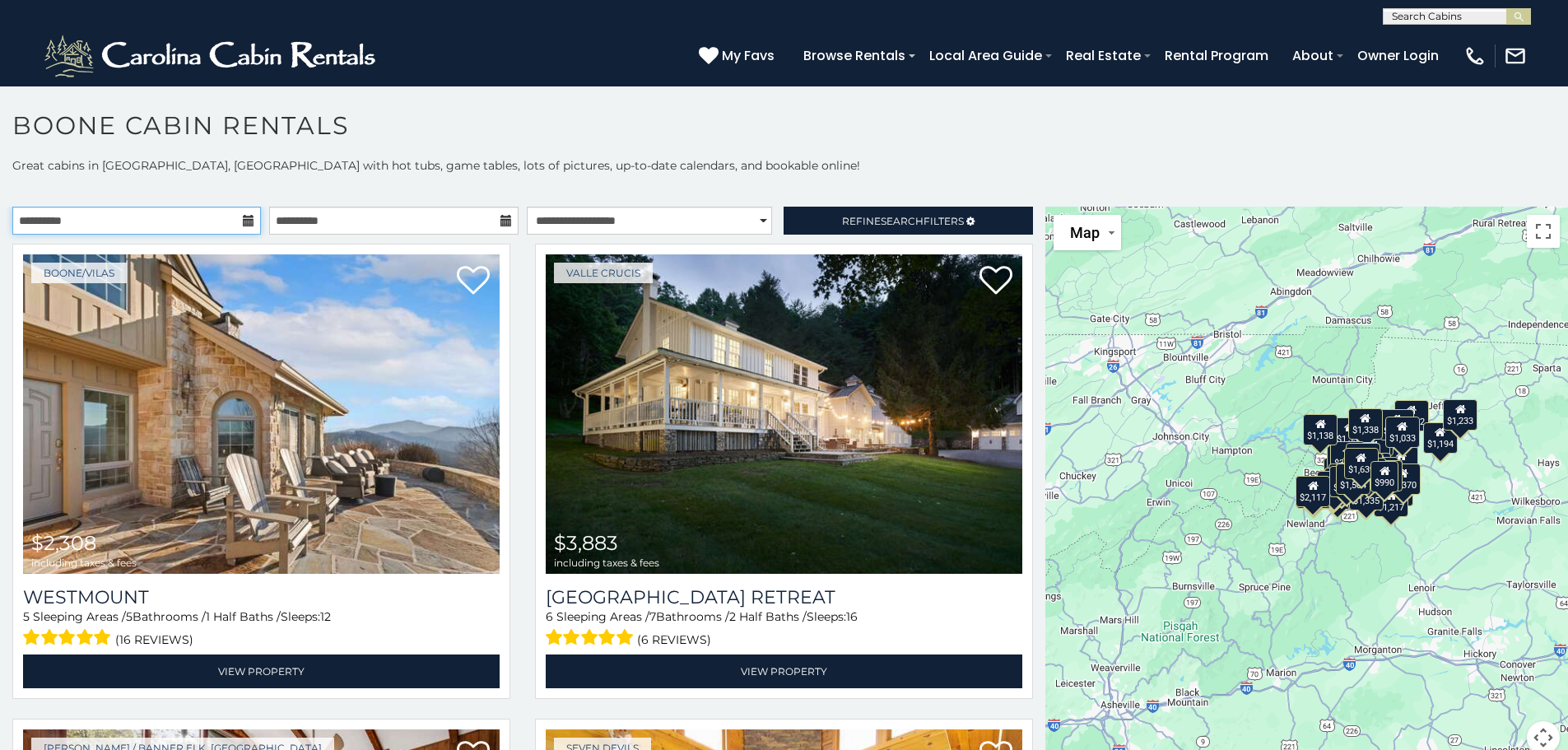
click at [247, 228] on input "**********" at bounding box center [136, 221] width 248 height 28
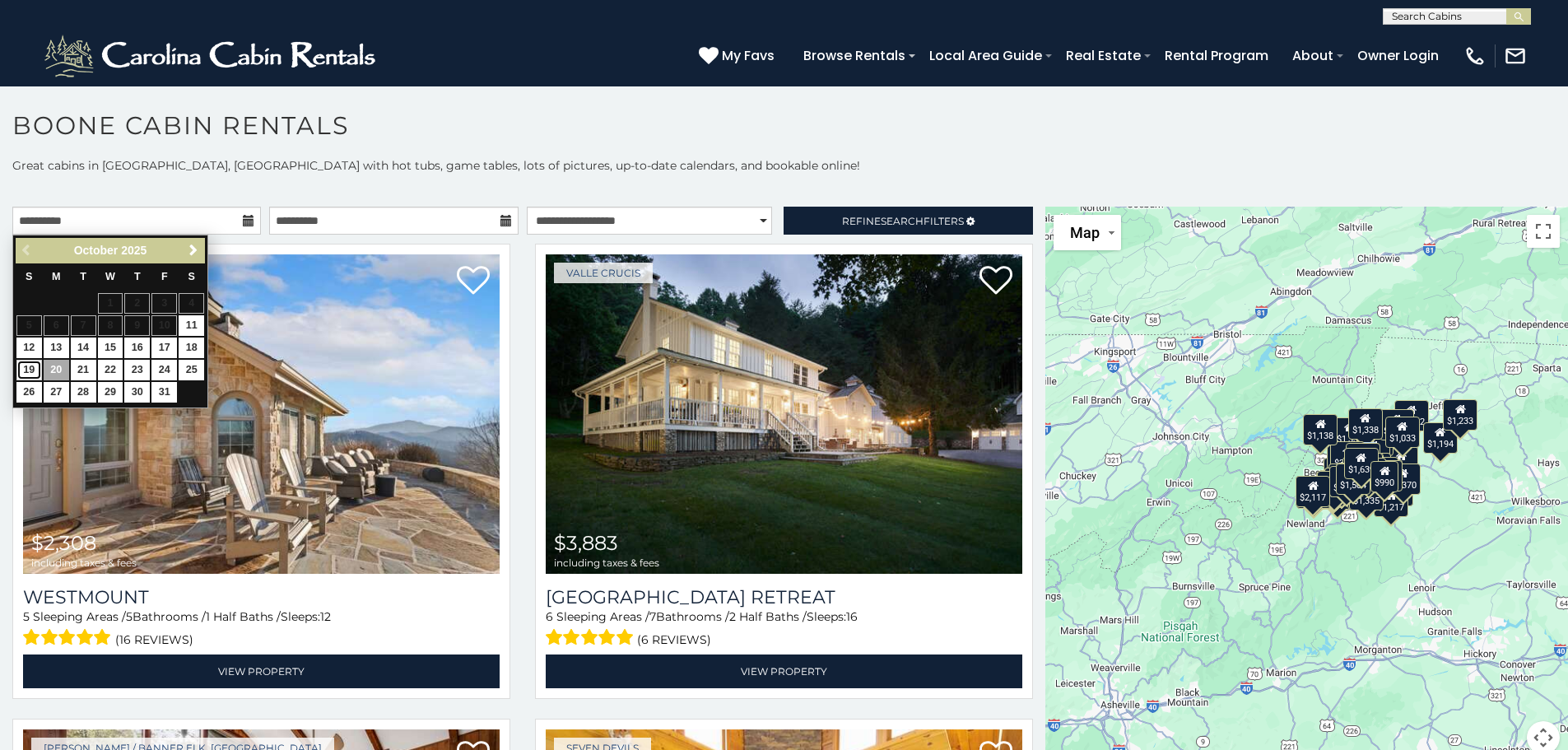
click at [30, 365] on link "19" at bounding box center [29, 370] width 26 height 21
type input "**********"
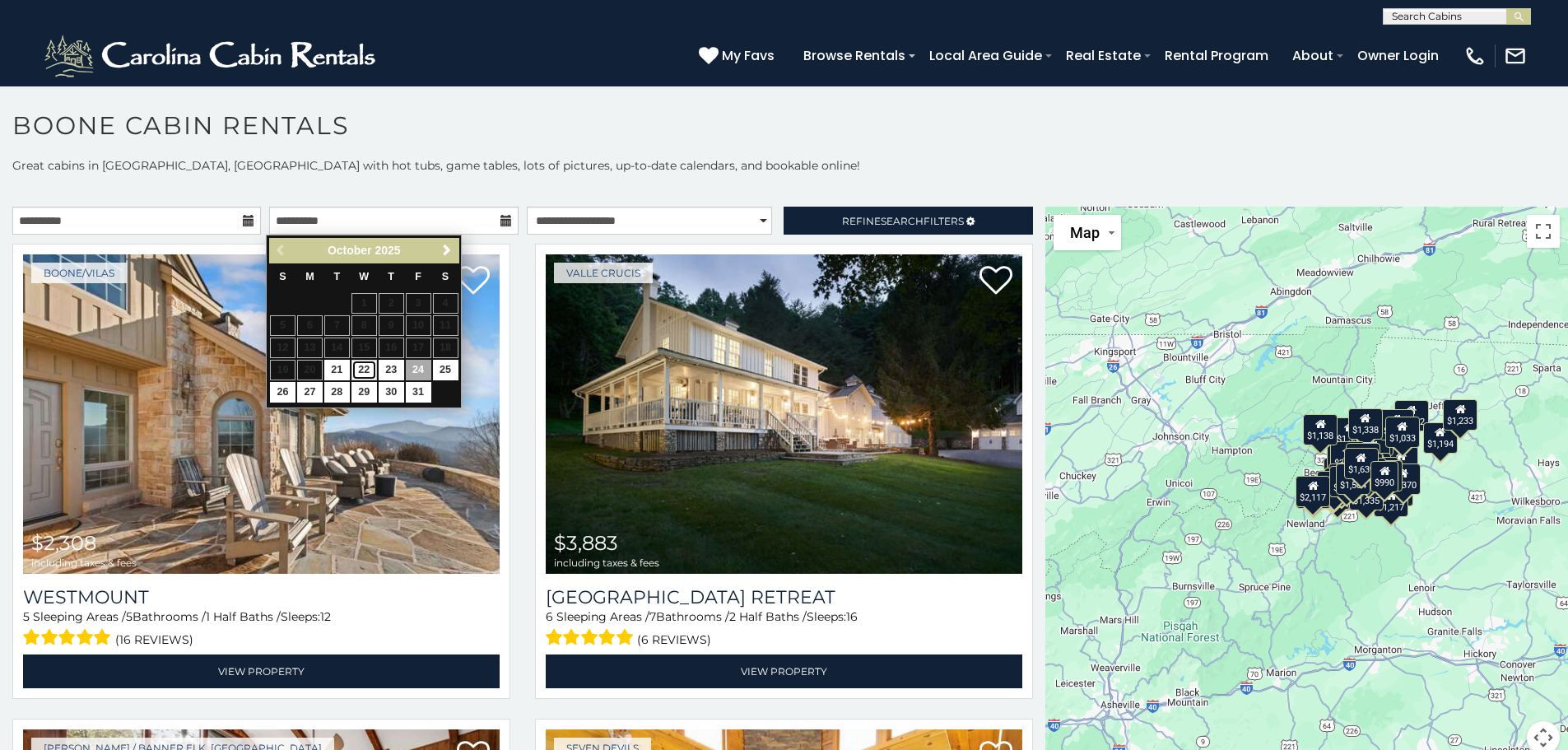
click at [361, 368] on link "22" at bounding box center [364, 370] width 26 height 21
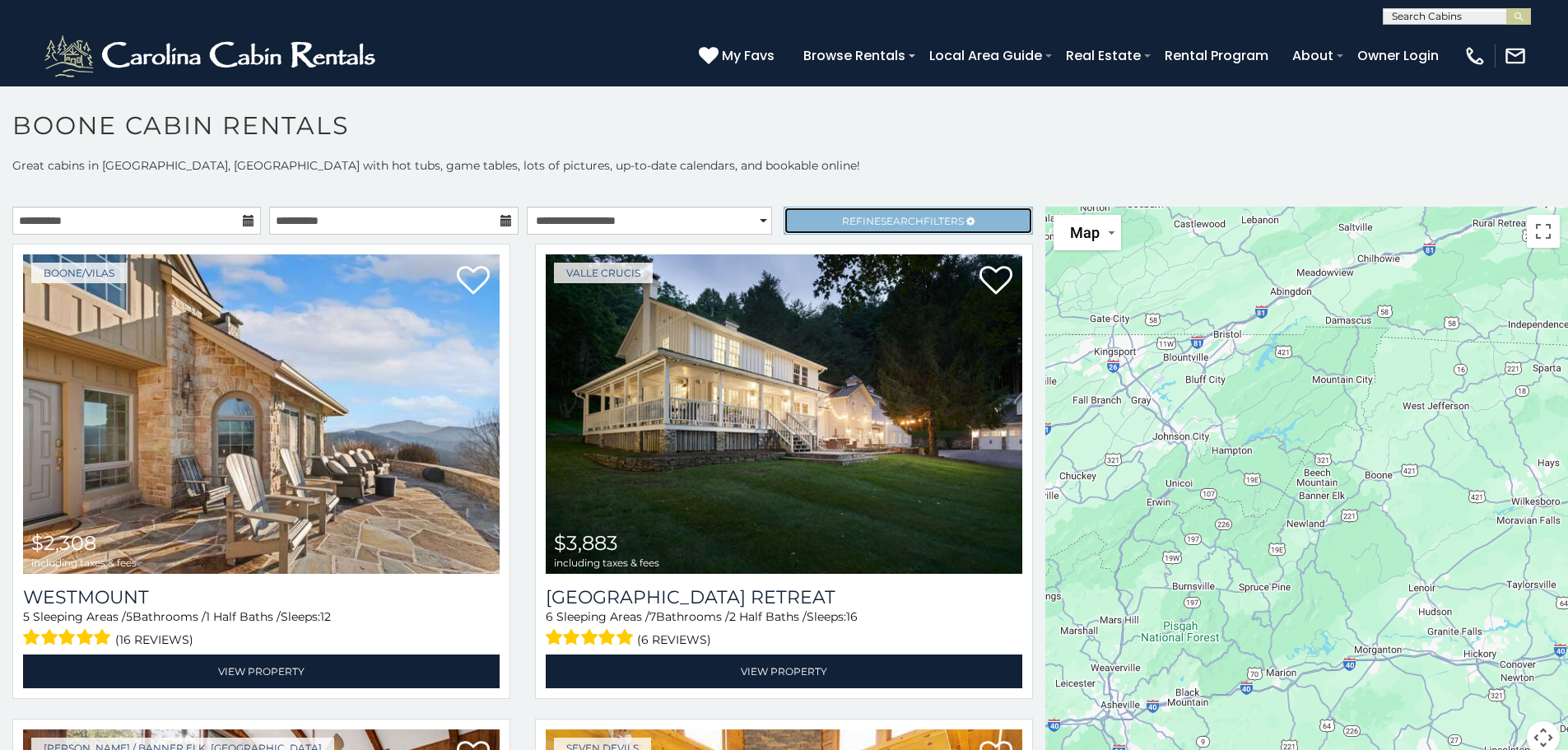
click at [933, 212] on link "Refine Search Filters" at bounding box center [908, 221] width 248 height 28
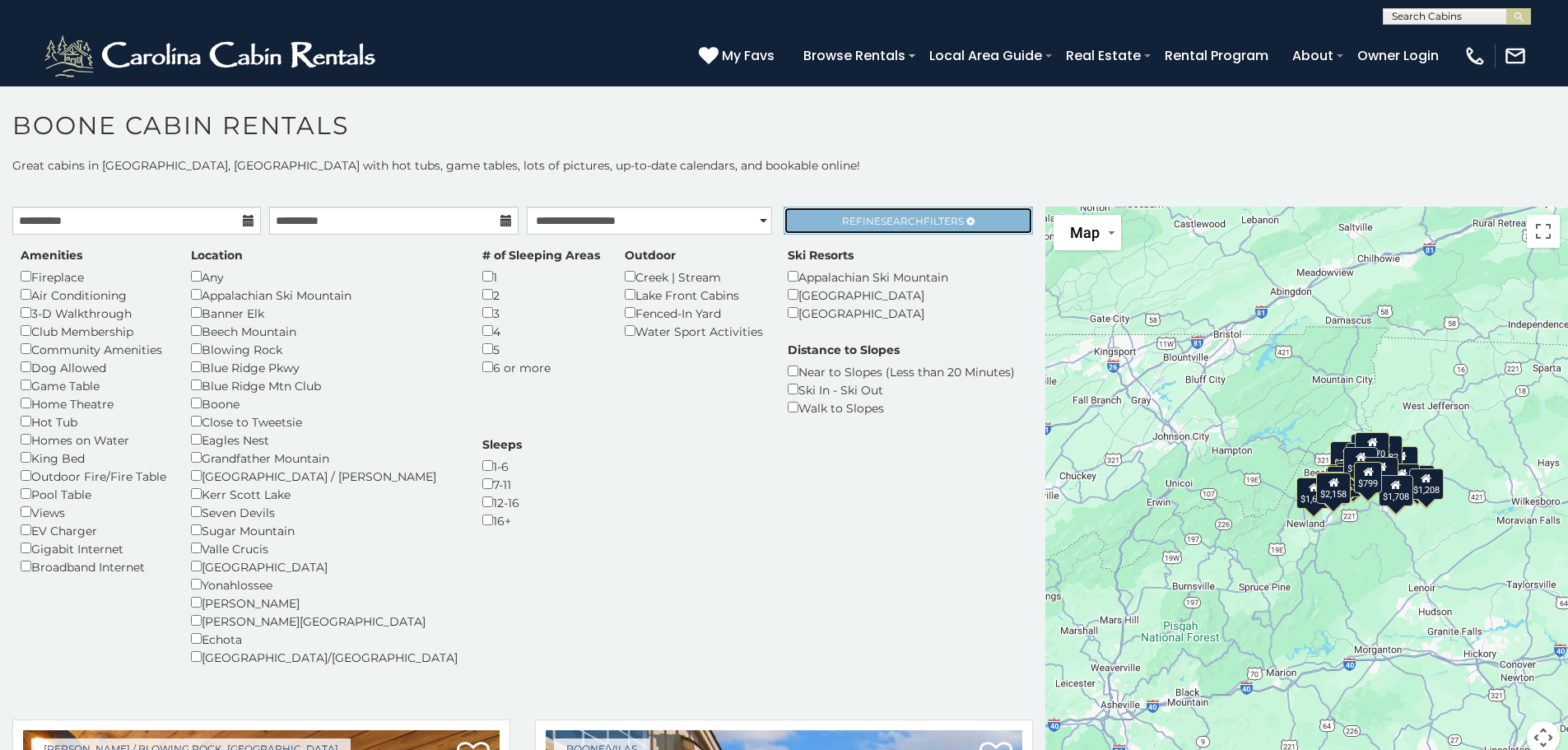
scroll to position [1, 0]
click at [913, 220] on span "Refine Search Filters" at bounding box center [903, 220] width 122 height 13
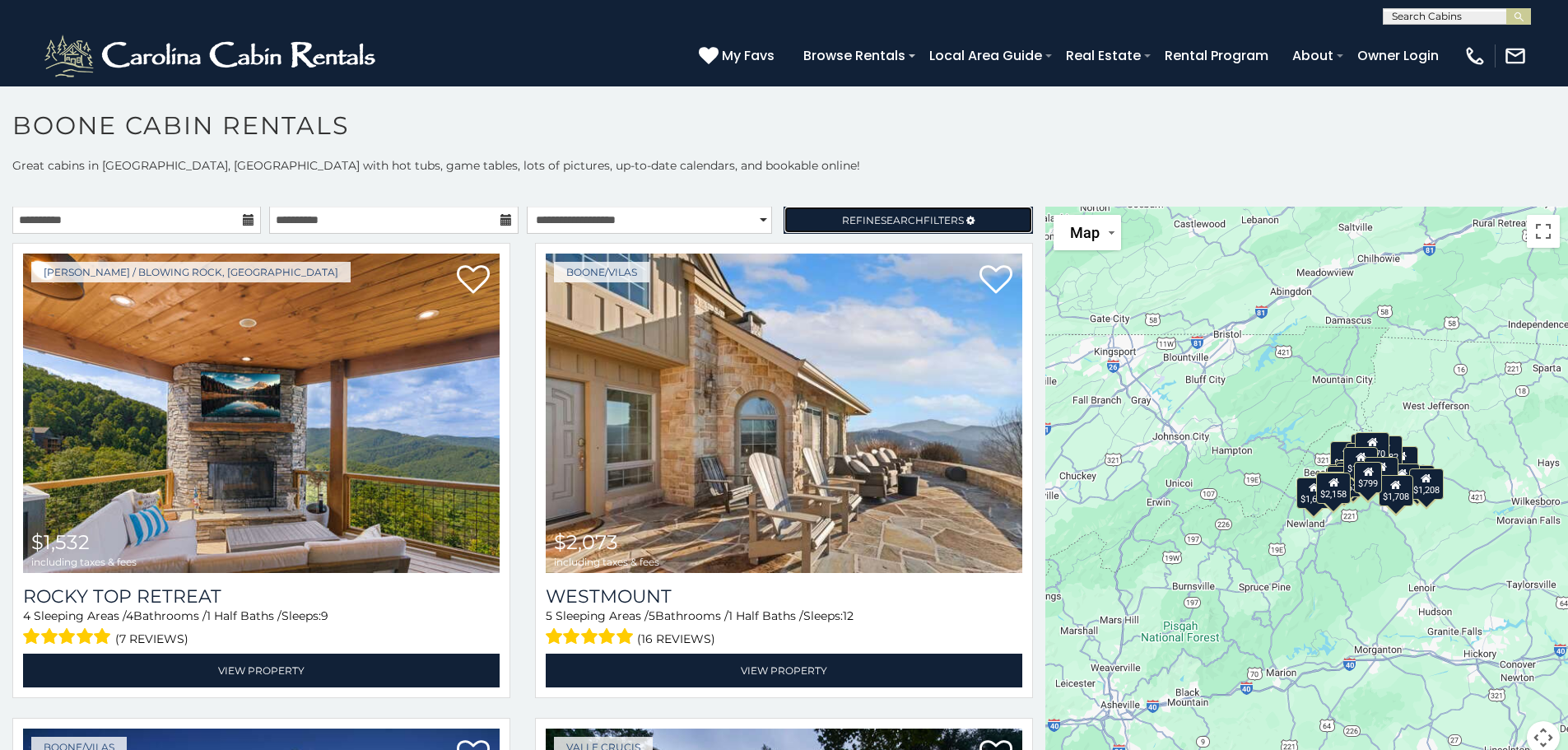
click at [784, 206] on link "Refine Search Filters" at bounding box center [908, 220] width 248 height 28
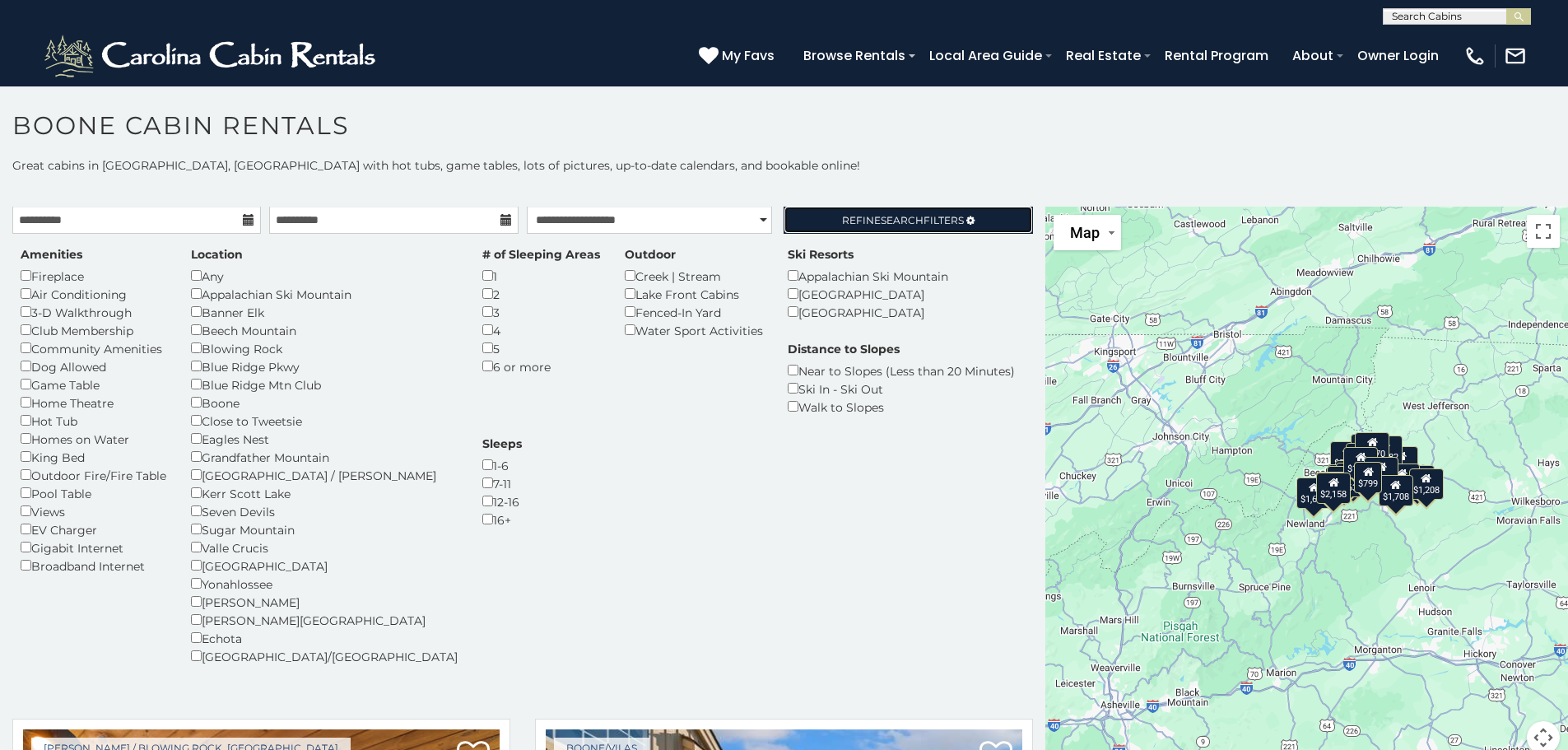
click at [784, 206] on link "Refine Search Filters" at bounding box center [908, 220] width 248 height 28
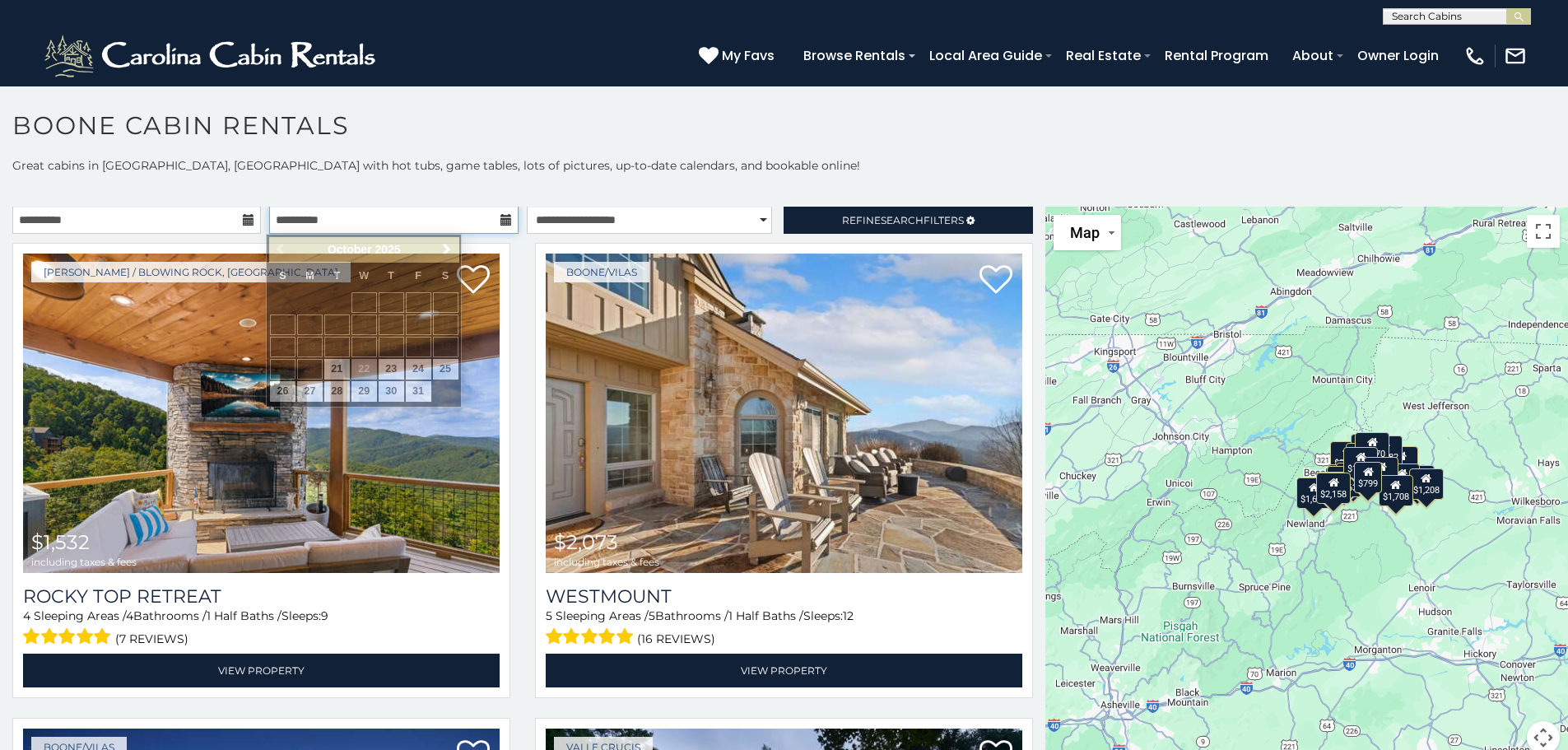
click at [497, 228] on input "**********" at bounding box center [392, 220] width 248 height 28
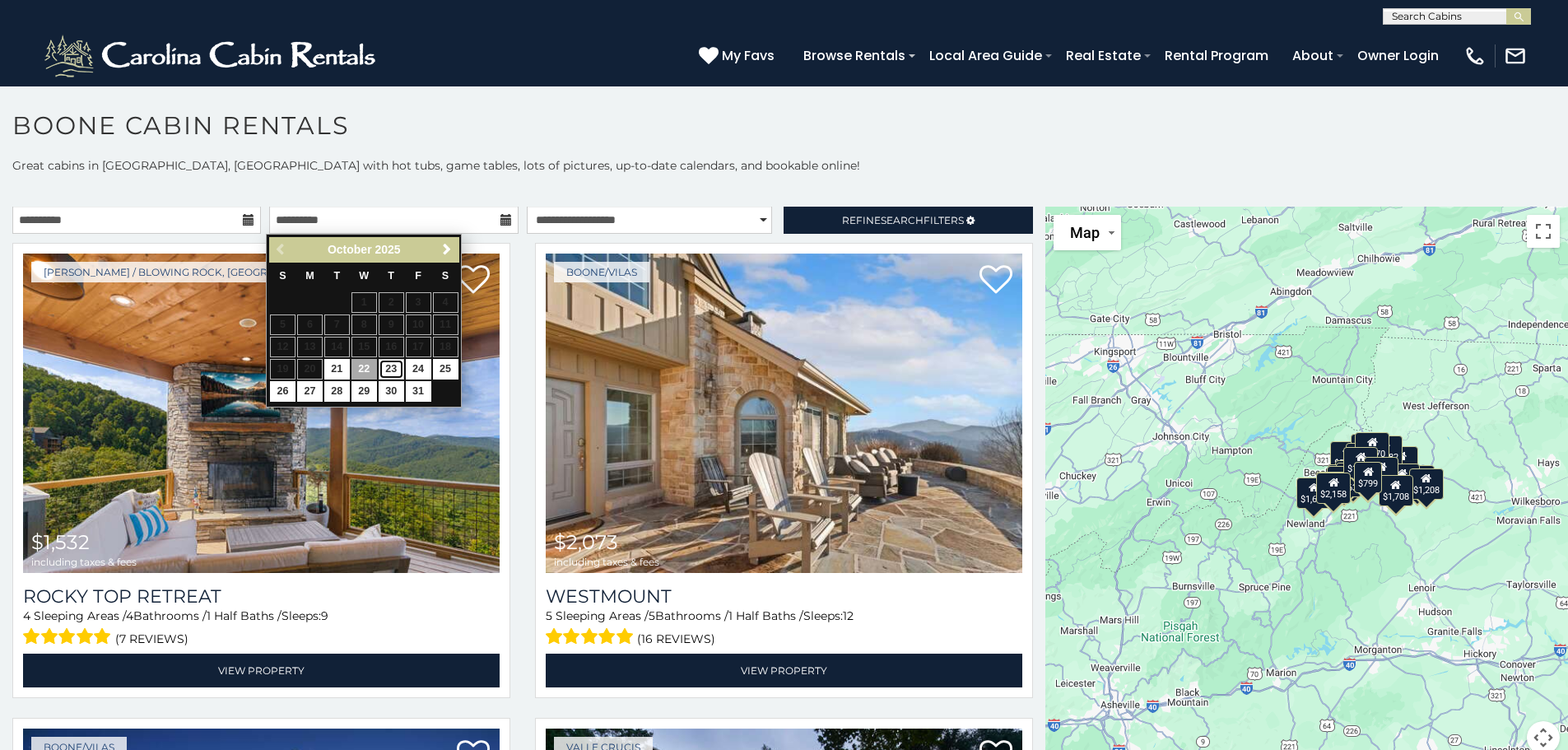
click at [392, 360] on link "23" at bounding box center [392, 369] width 26 height 21
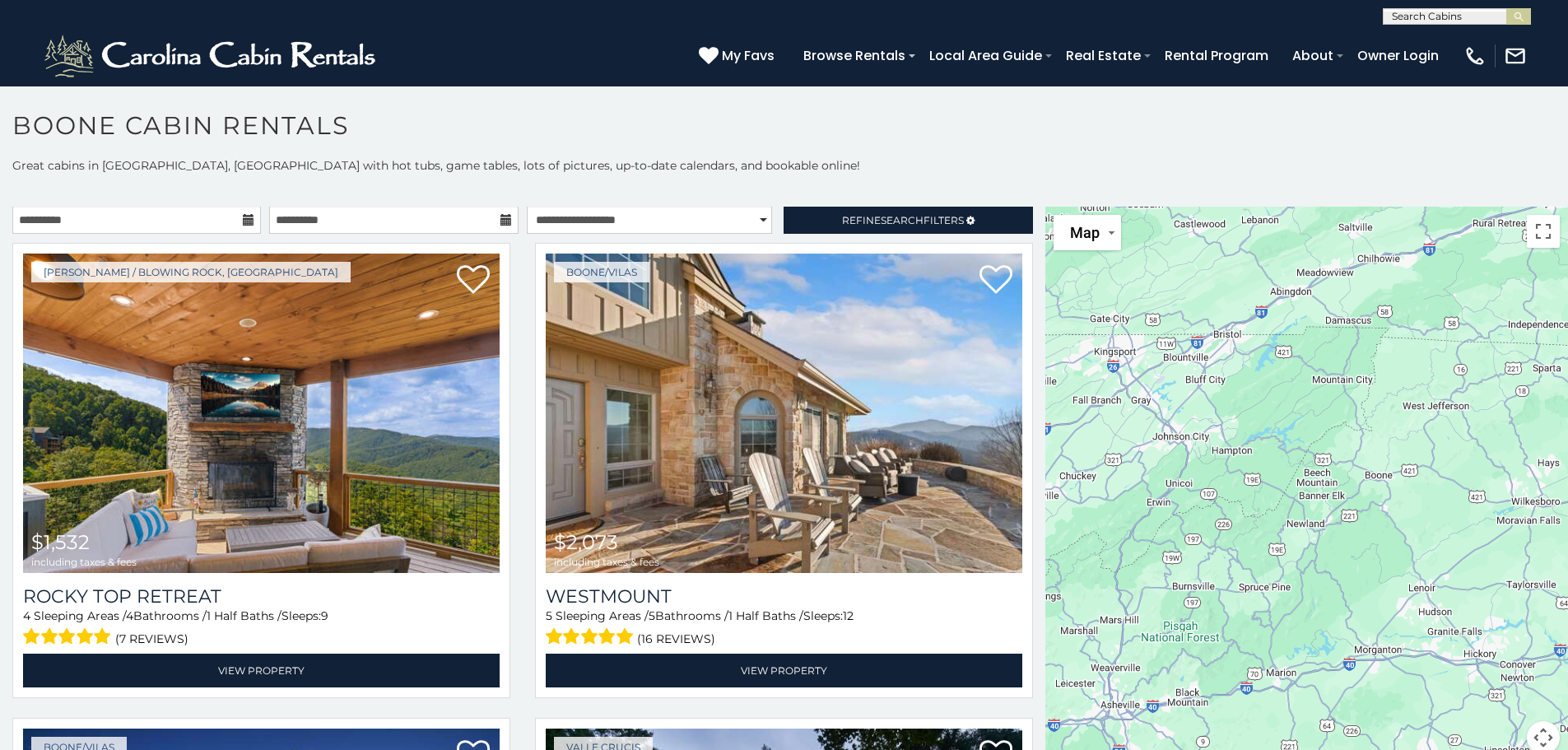
click at [500, 217] on icon at bounding box center [506, 220] width 12 height 12
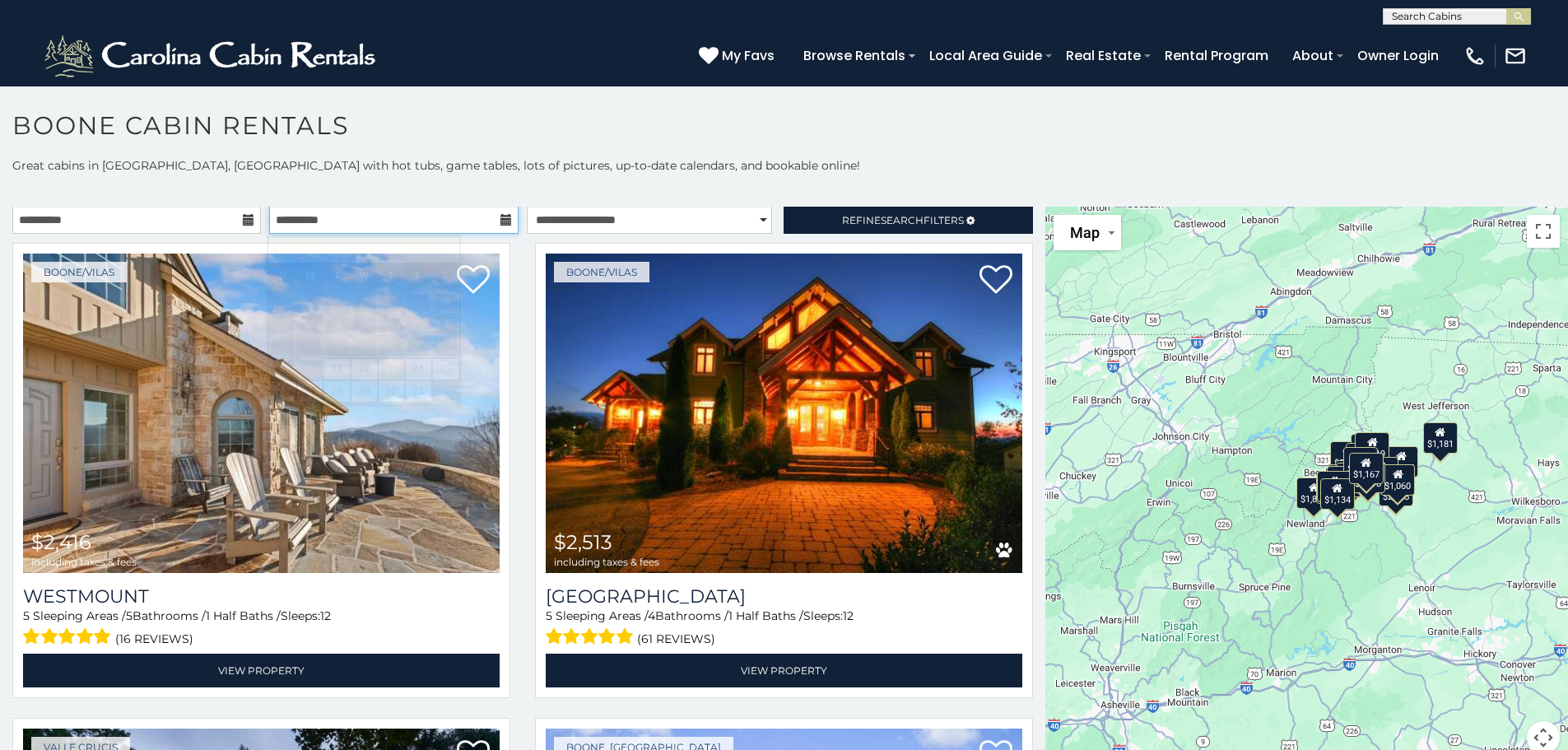
click at [502, 228] on input "**********" at bounding box center [392, 220] width 248 height 28
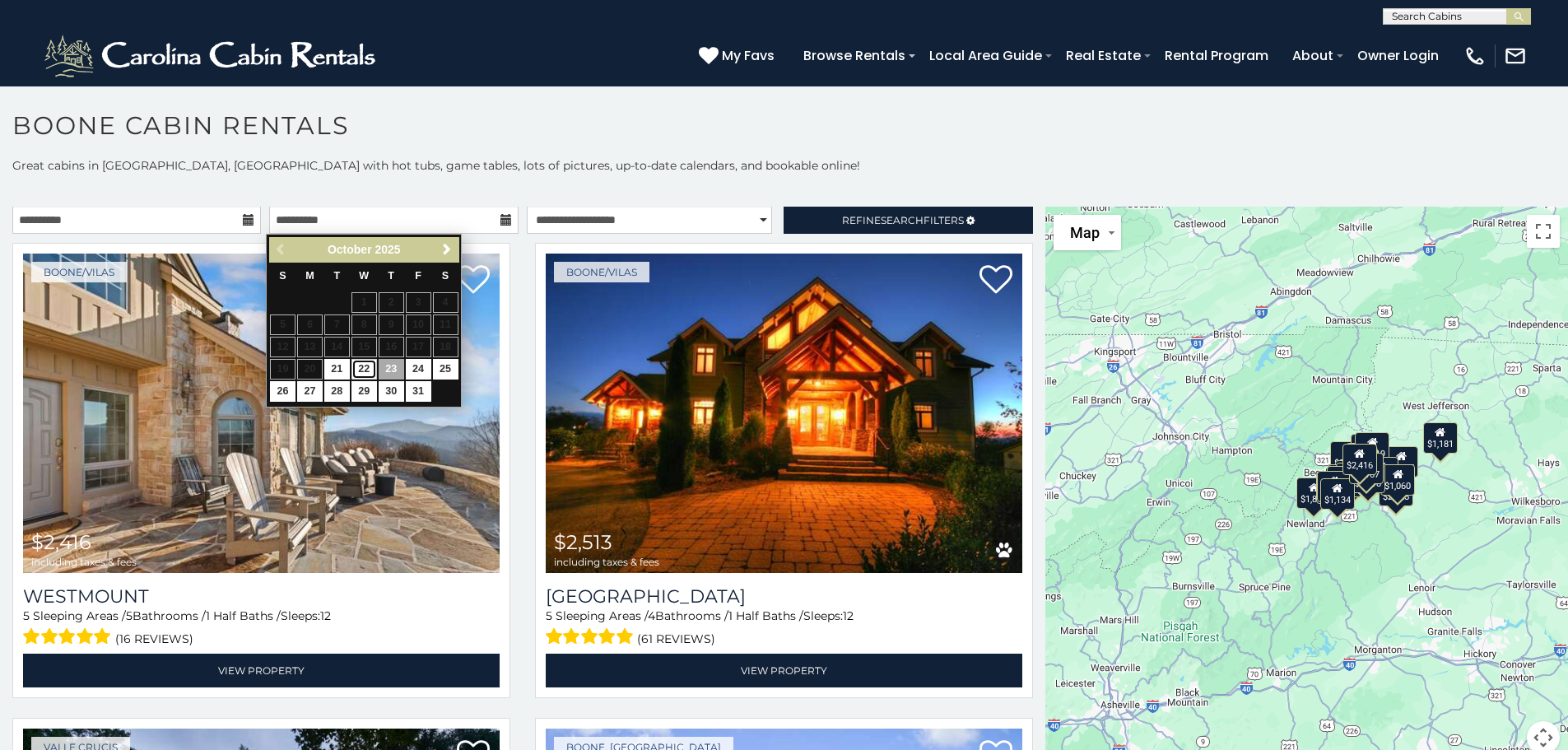
click at [362, 374] on link "22" at bounding box center [364, 369] width 26 height 21
type input "**********"
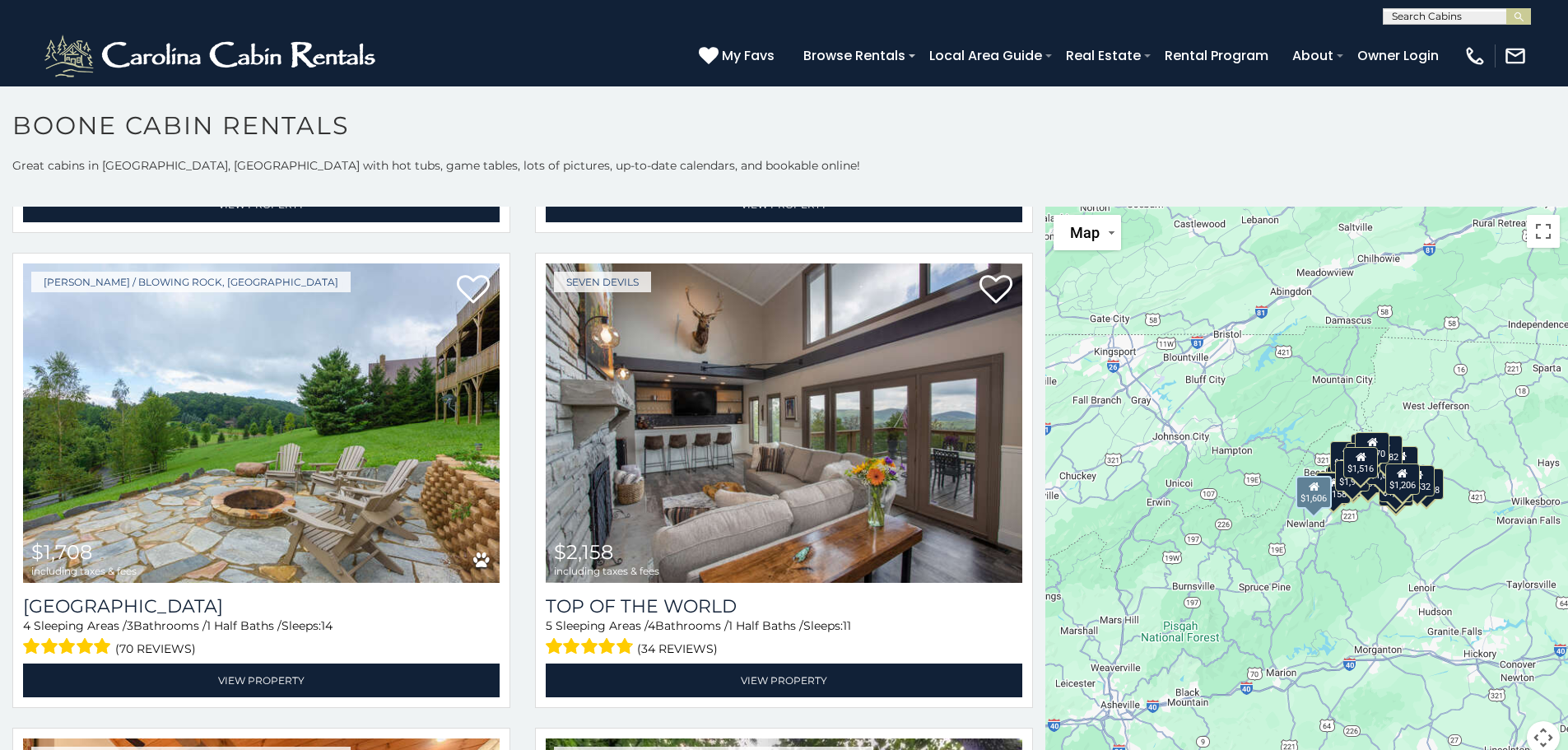
scroll to position [6287, 0]
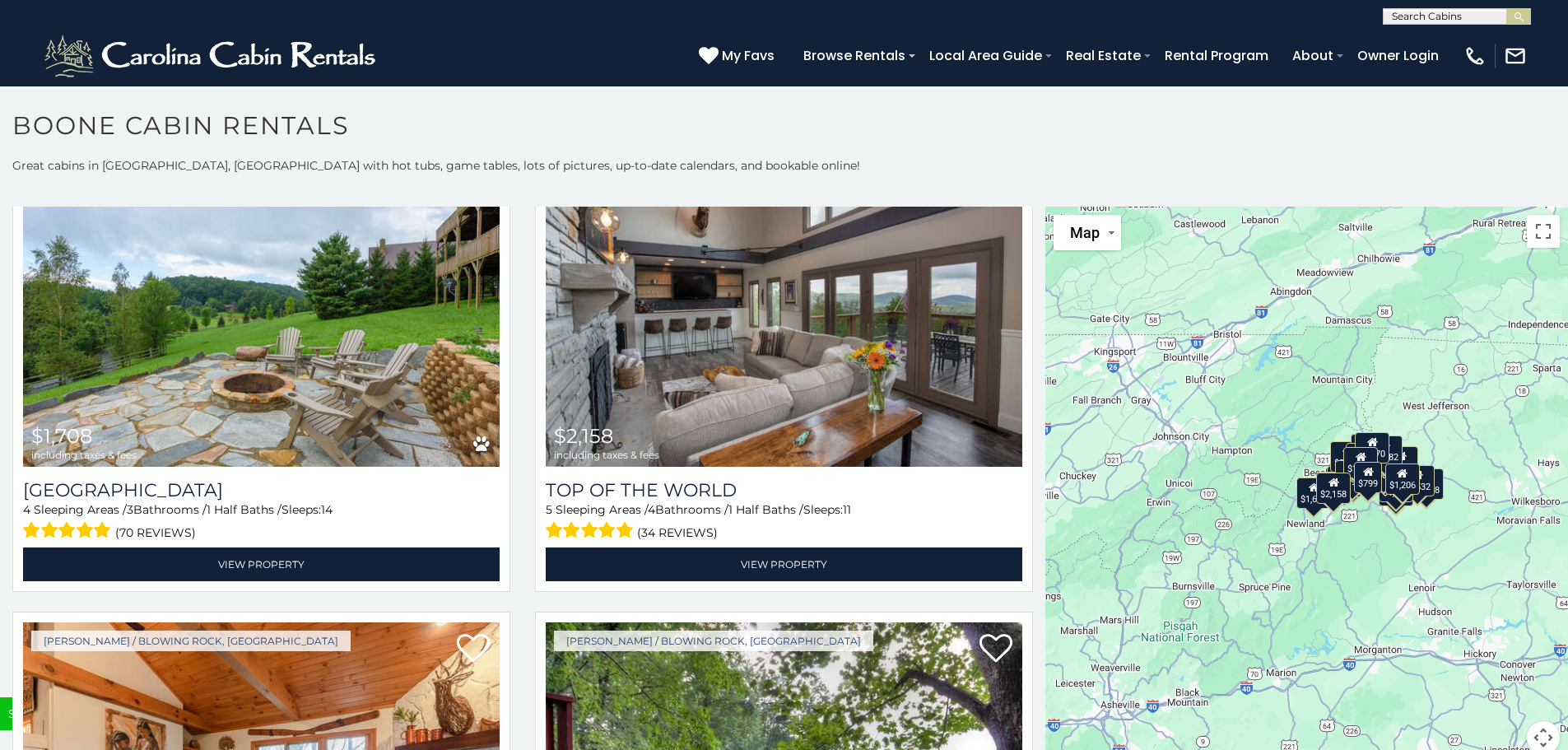
click at [1364, 524] on div "$1,532 $2,073 $2,119 $2,886 $1,159 $1,809 $1,831 $1,944 $2,010 $1,042 $1,064 $1…" at bounding box center [1307, 491] width 523 height 567
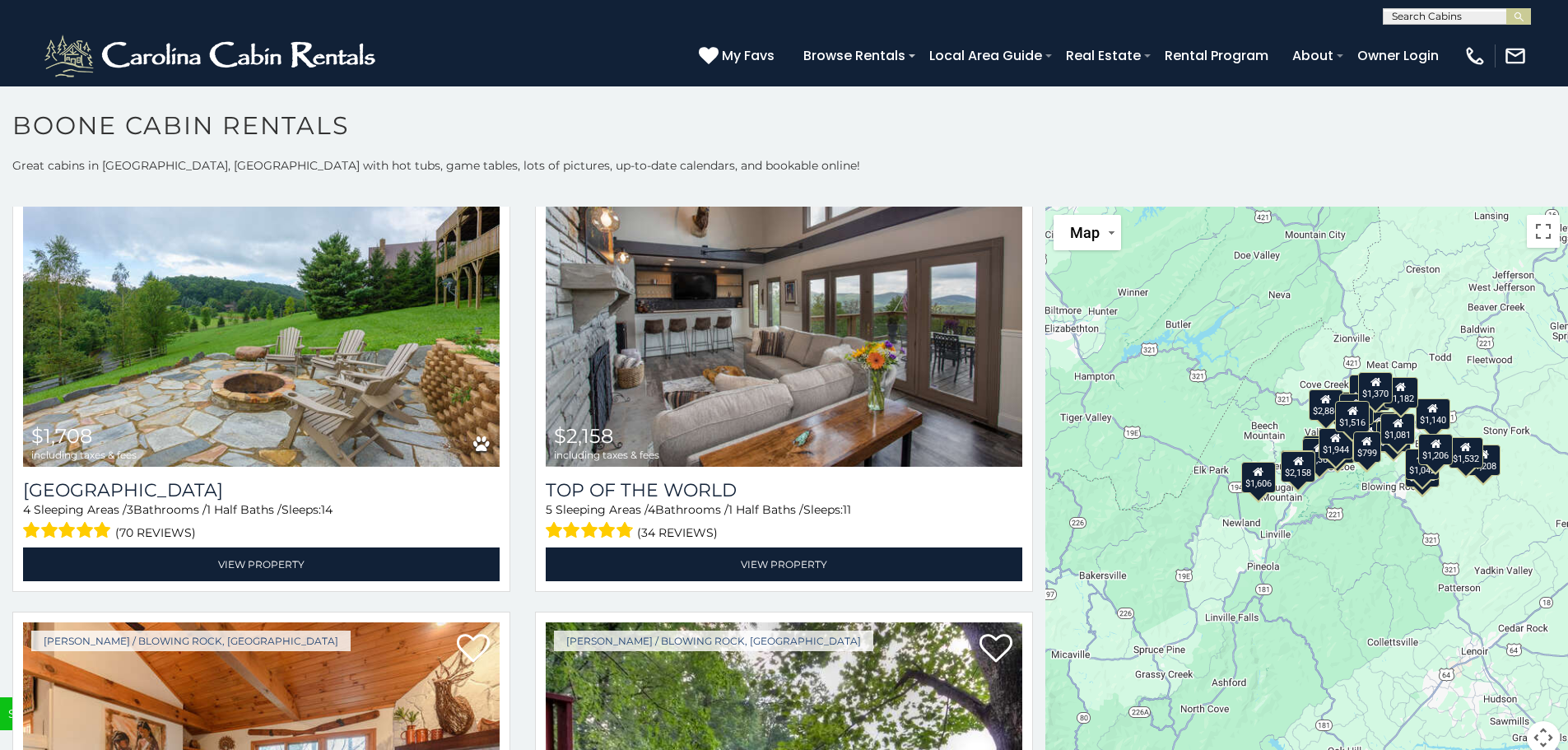
click at [1368, 519] on div "$1,532 $2,073 $2,119 $2,886 $1,159 $1,809 $1,831 $1,944 $2,010 $1,042 $1,064 $1…" at bounding box center [1307, 491] width 523 height 567
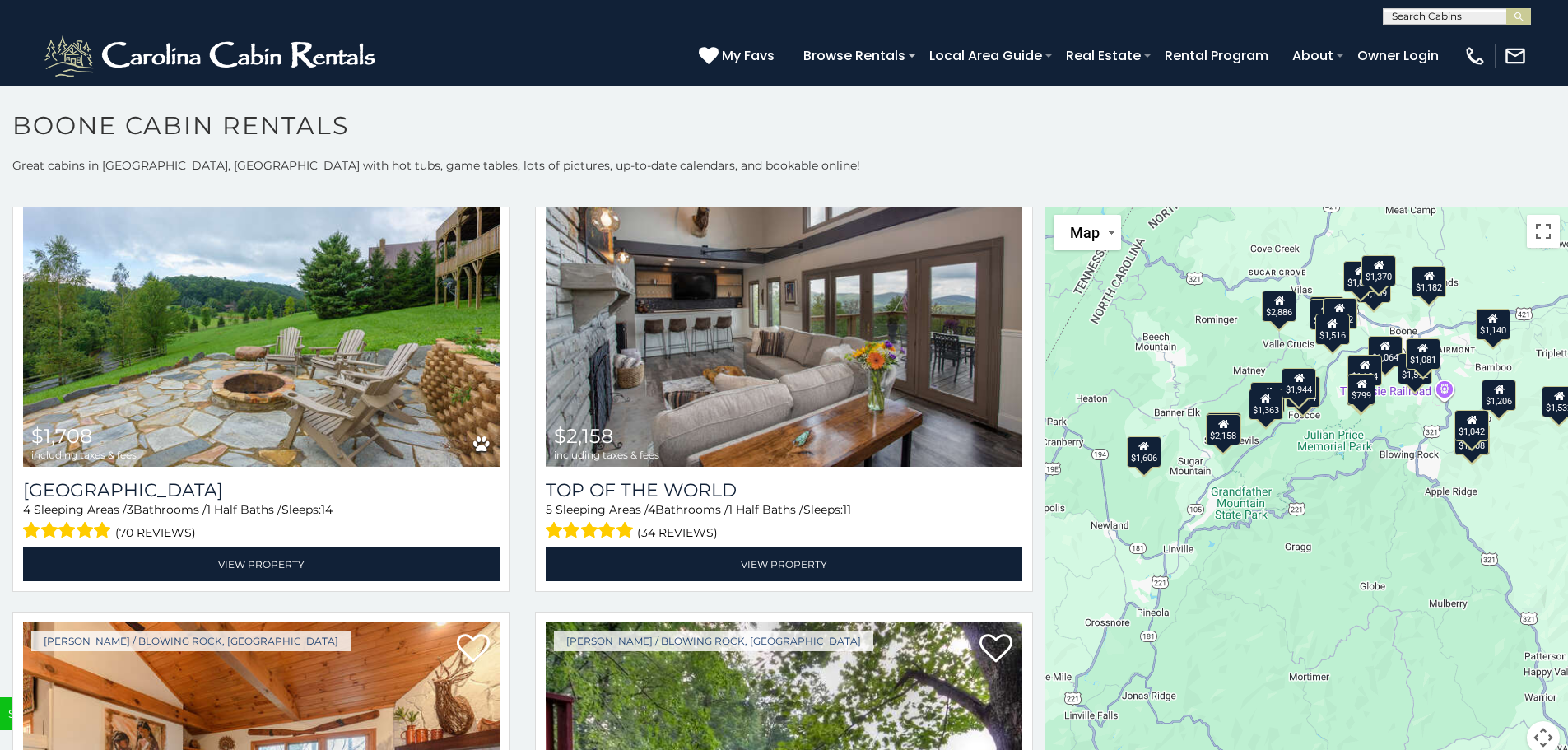
click at [1368, 519] on div "$1,532 $2,073 $2,119 $2,886 $1,159 $1,809 $1,831 $1,944 $2,010 $1,042 $1,064 $1…" at bounding box center [1307, 491] width 523 height 567
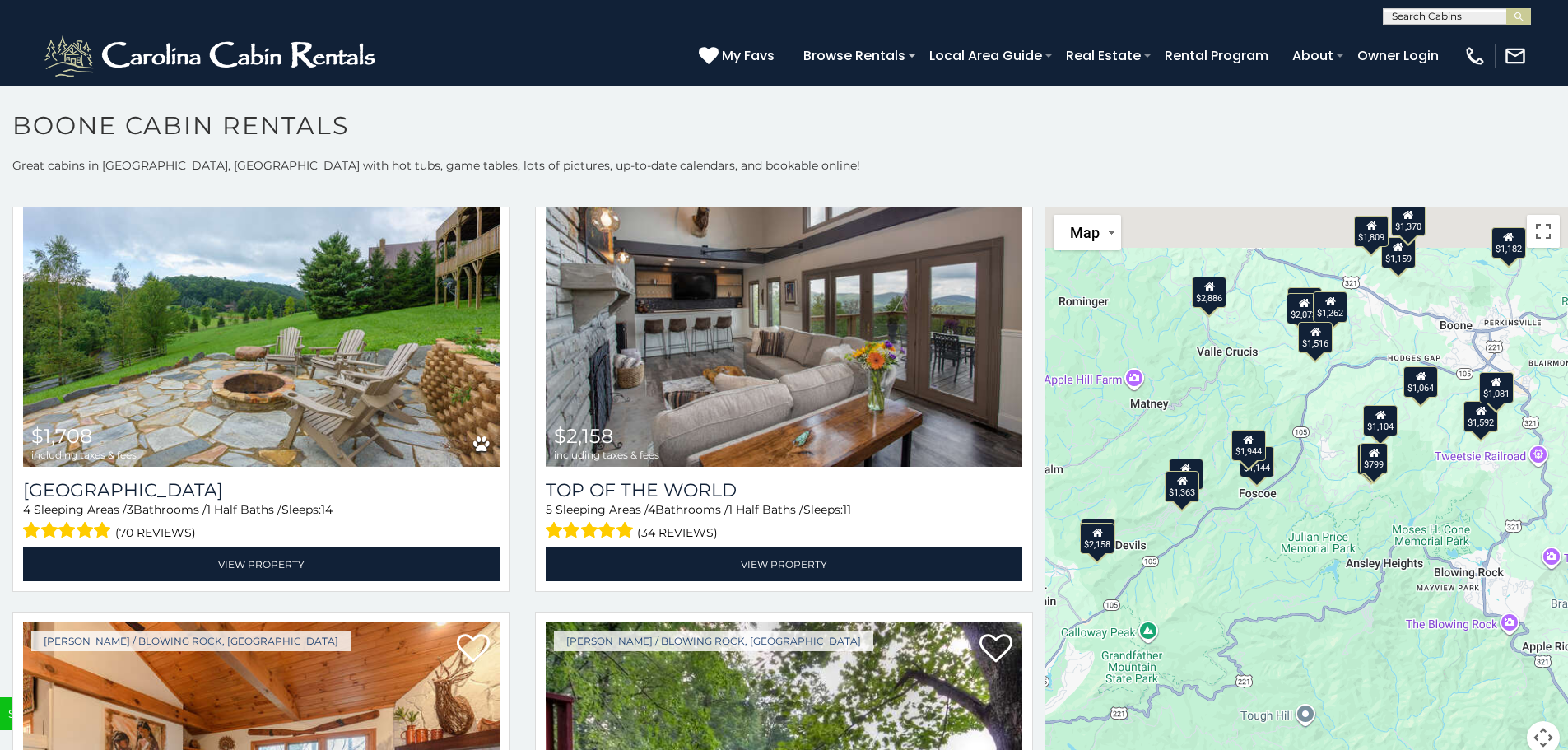
drag, startPoint x: 1375, startPoint y: 402, endPoint x: 1399, endPoint y: 588, distance: 187.5
click at [1399, 588] on div "$1,532 $2,073 $2,119 $2,886 $1,159 $1,809 $1,831 $1,944 $2,010 $1,042 $1,064 $1…" at bounding box center [1307, 491] width 523 height 567
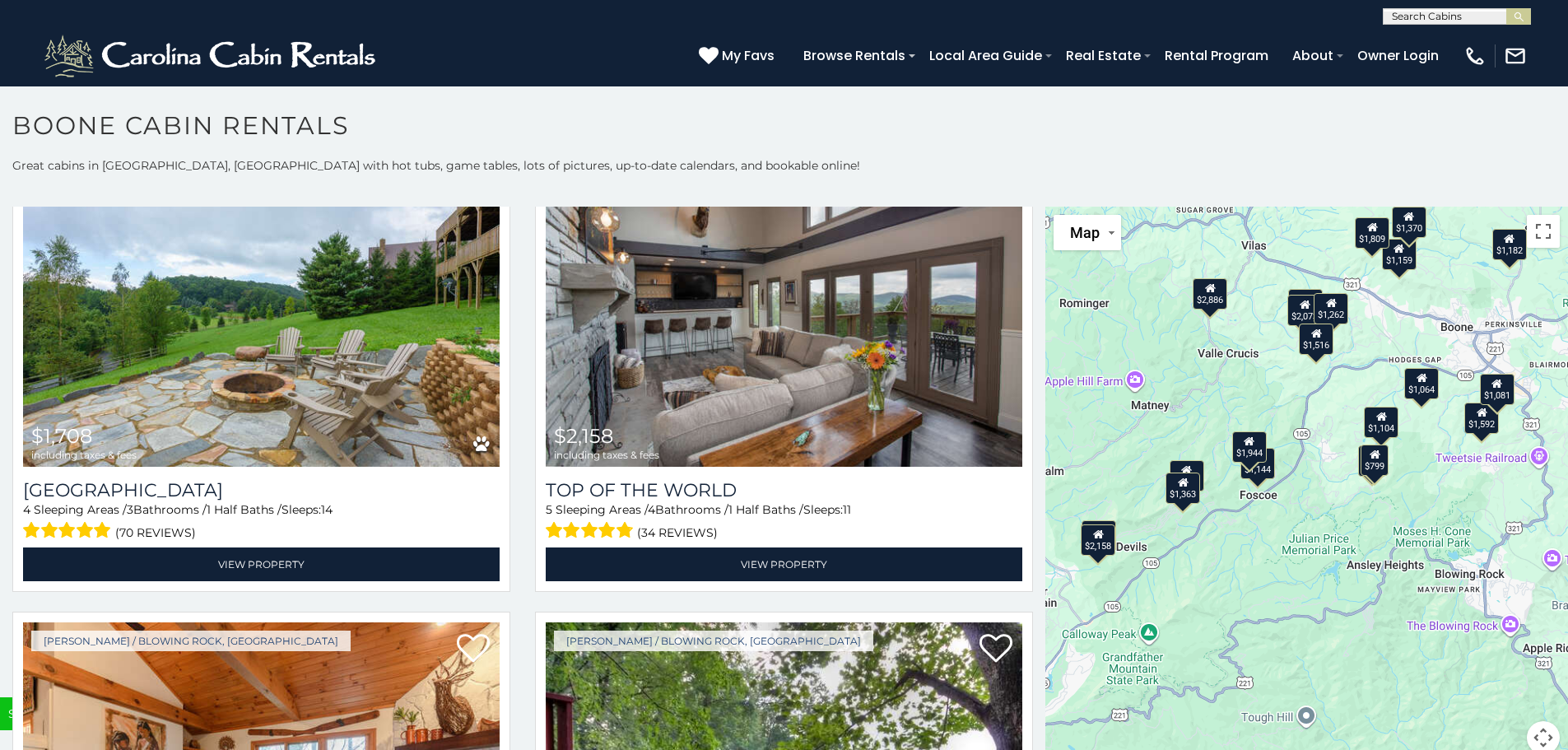
click at [1369, 479] on div "$1,532 $2,073 $2,119 $2,886 $1,159 $1,809 $1,831 $1,944 $2,010 $1,042 $1,064 $1…" at bounding box center [1307, 491] width 523 height 567
click at [1373, 461] on div "$799" at bounding box center [1376, 459] width 28 height 31
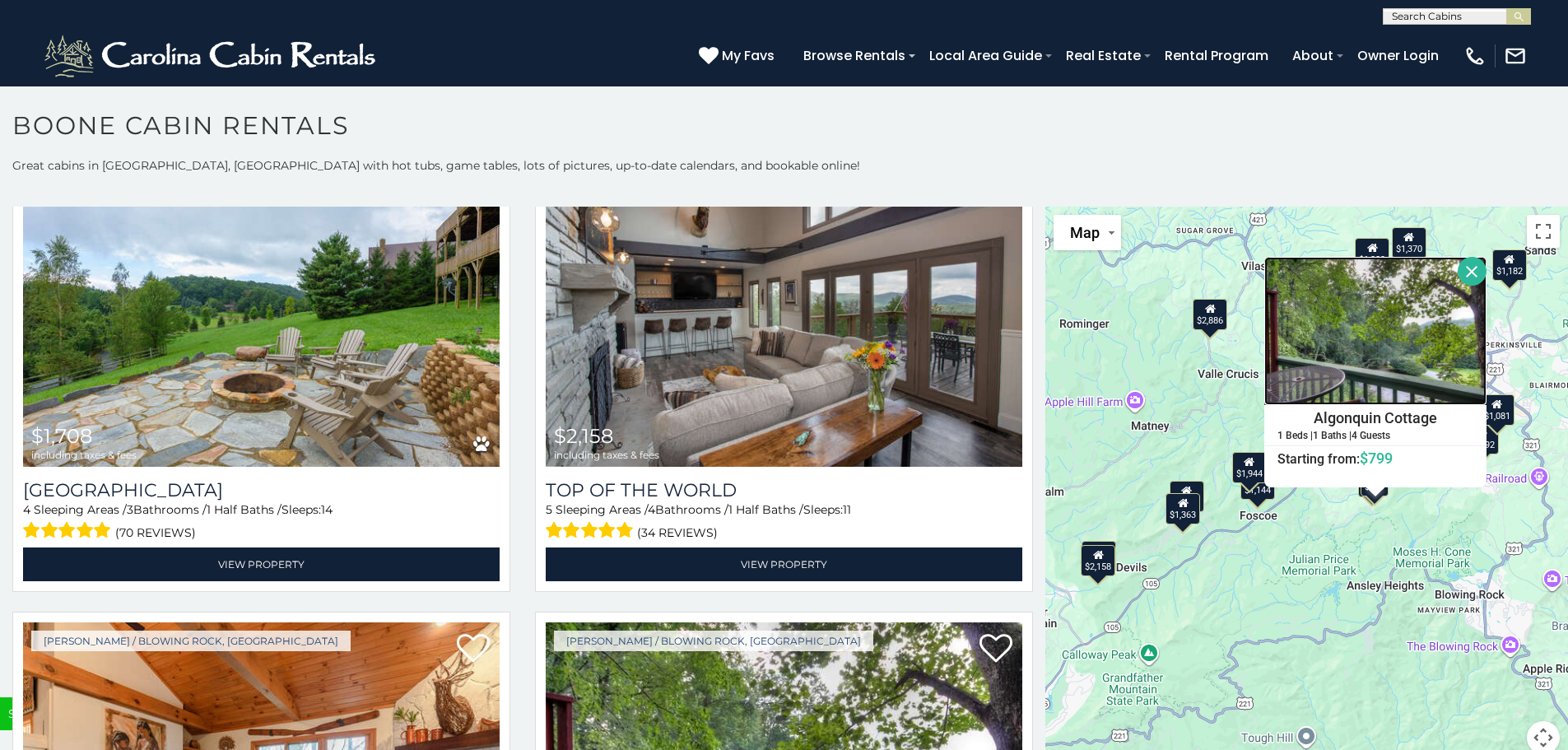
click at [1402, 403] on img at bounding box center [1376, 331] width 223 height 148
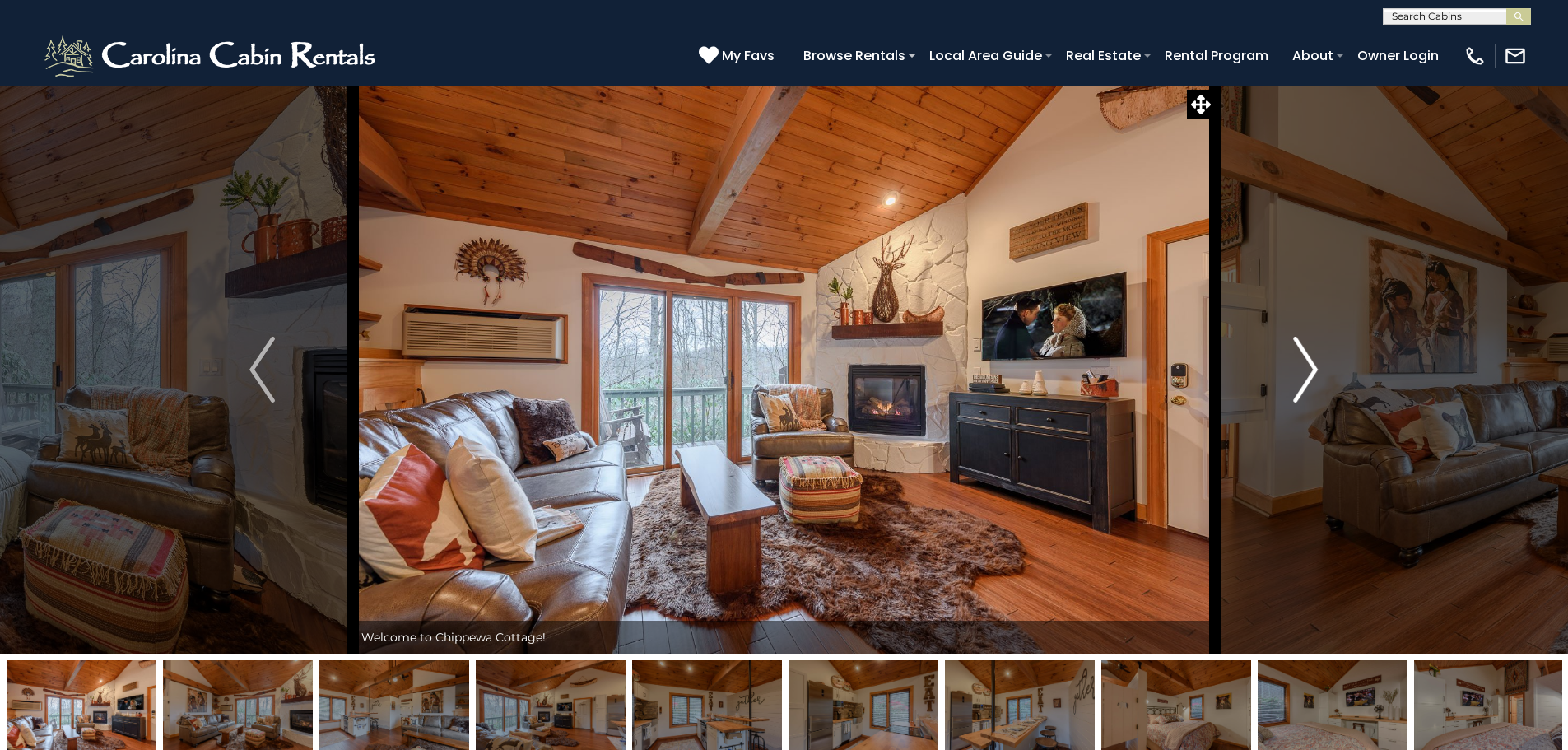
click at [1303, 378] on img "Next" at bounding box center [1305, 369] width 25 height 66
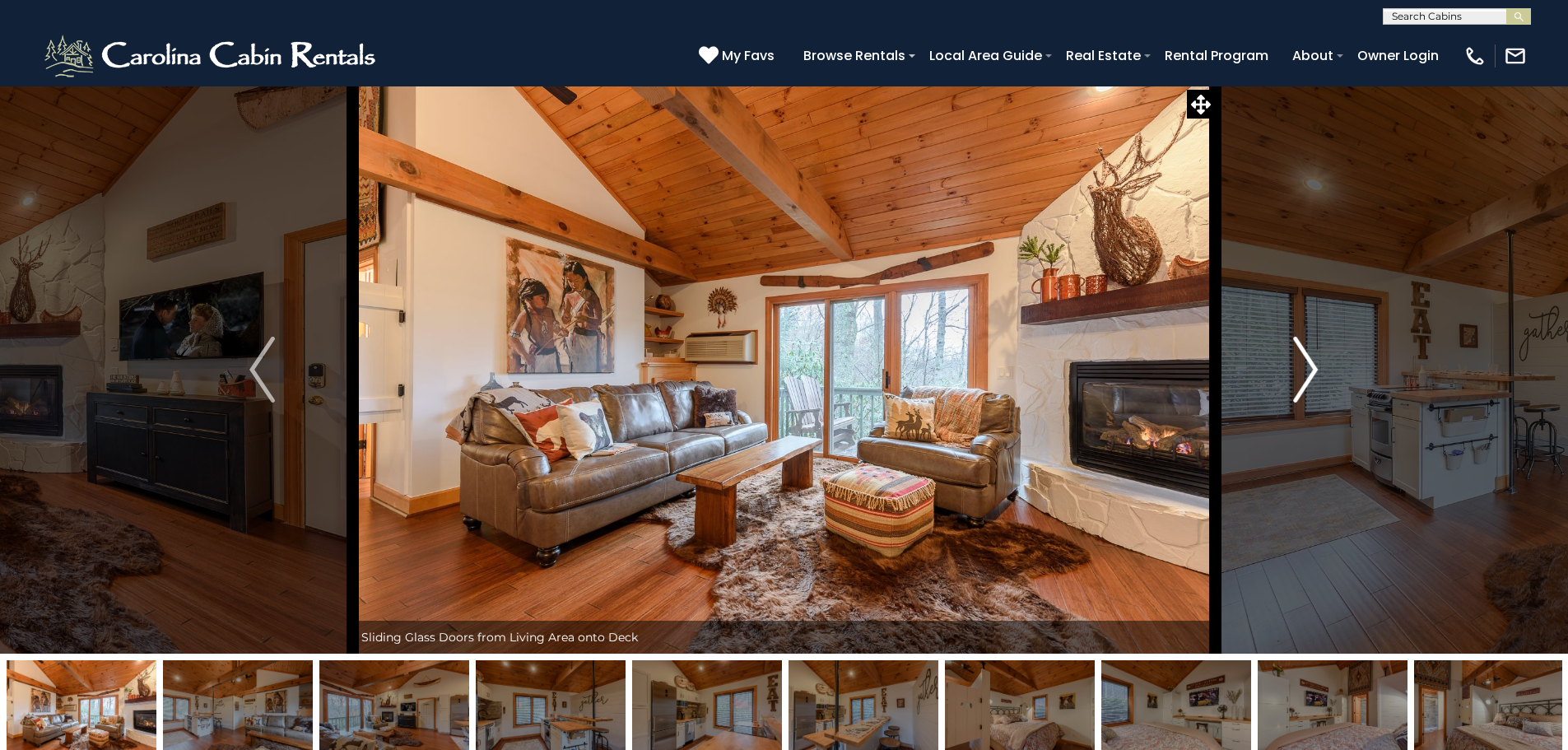
click at [1303, 378] on img "Next" at bounding box center [1305, 369] width 25 height 66
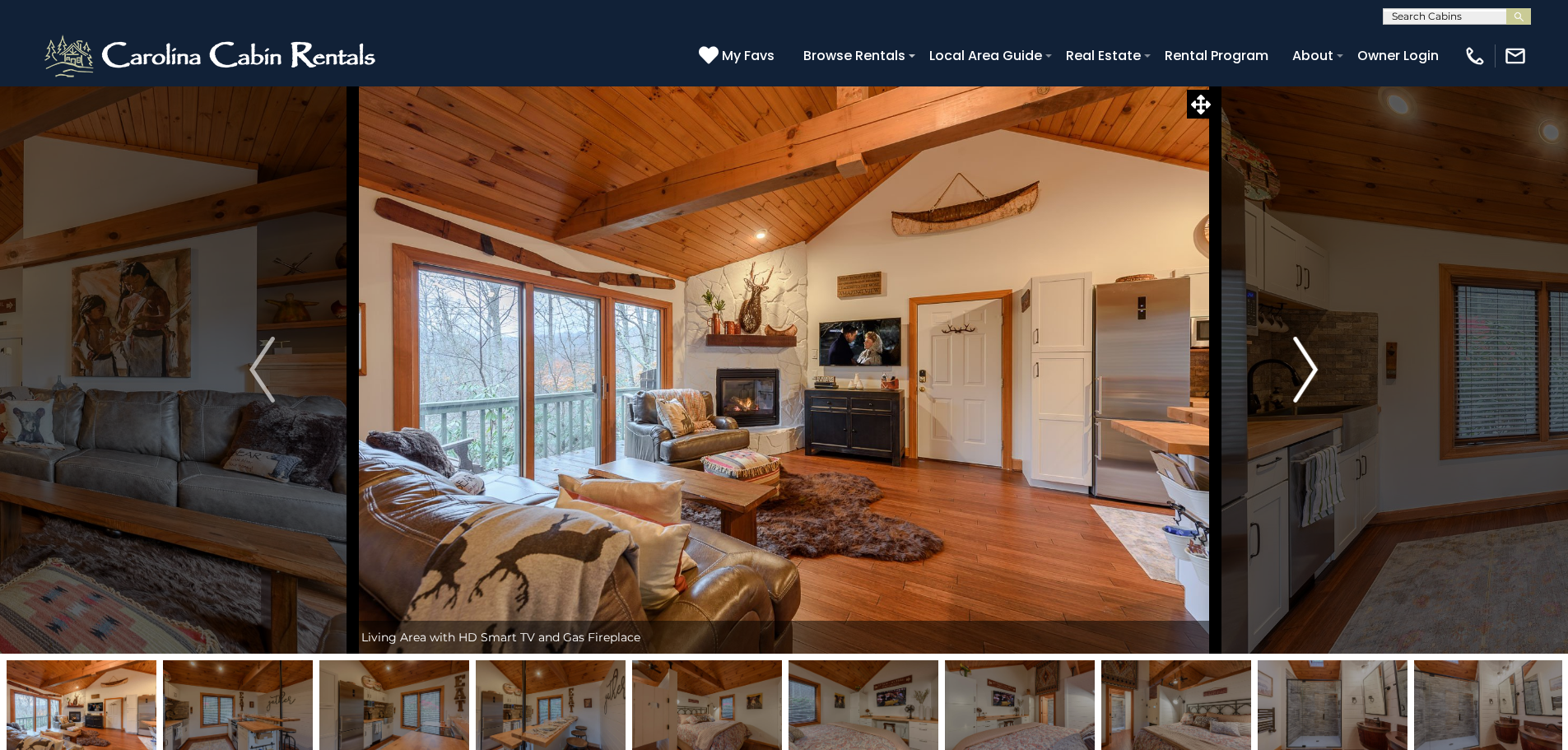
click at [1303, 378] on img "Next" at bounding box center [1305, 369] width 25 height 66
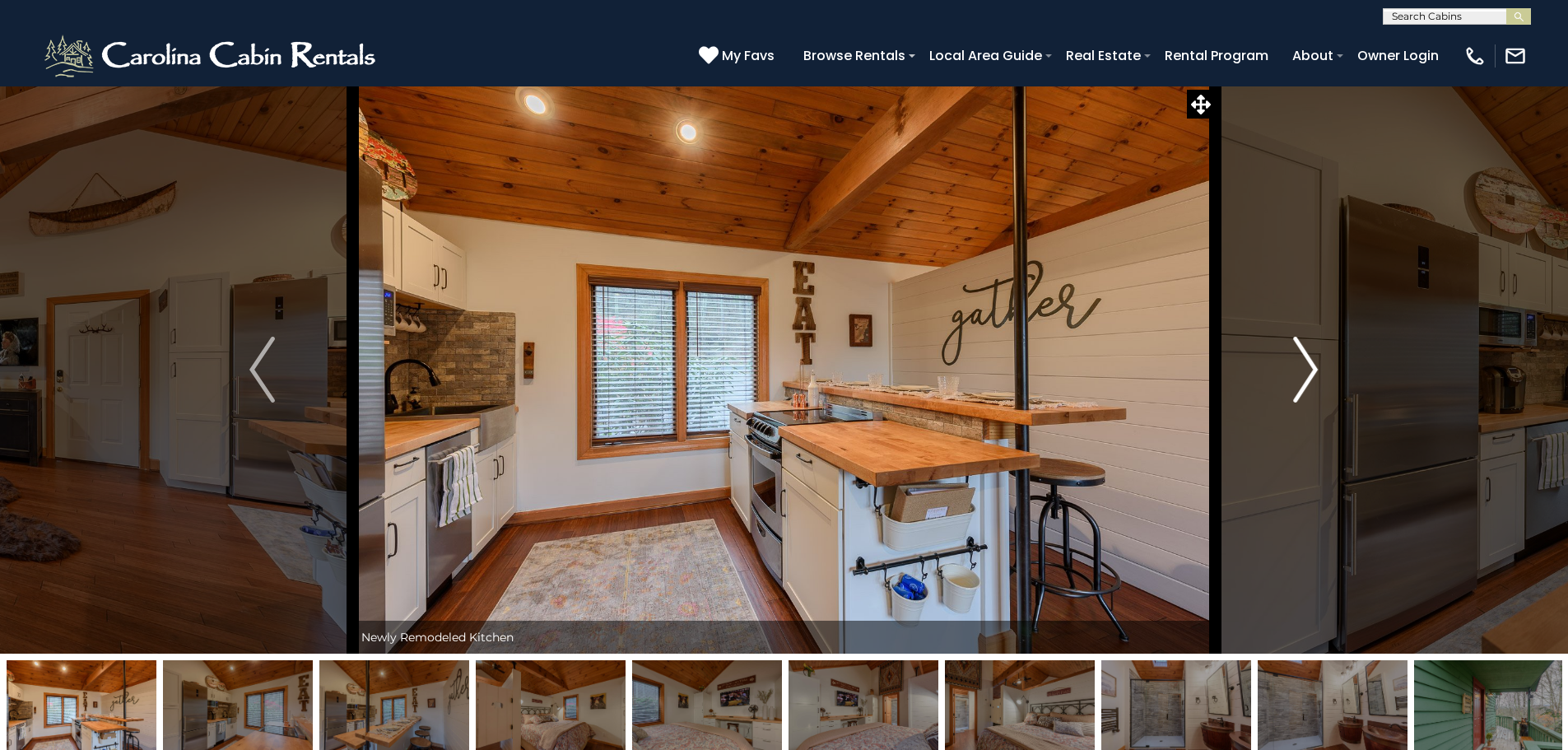
click at [1303, 378] on img "Next" at bounding box center [1305, 369] width 25 height 66
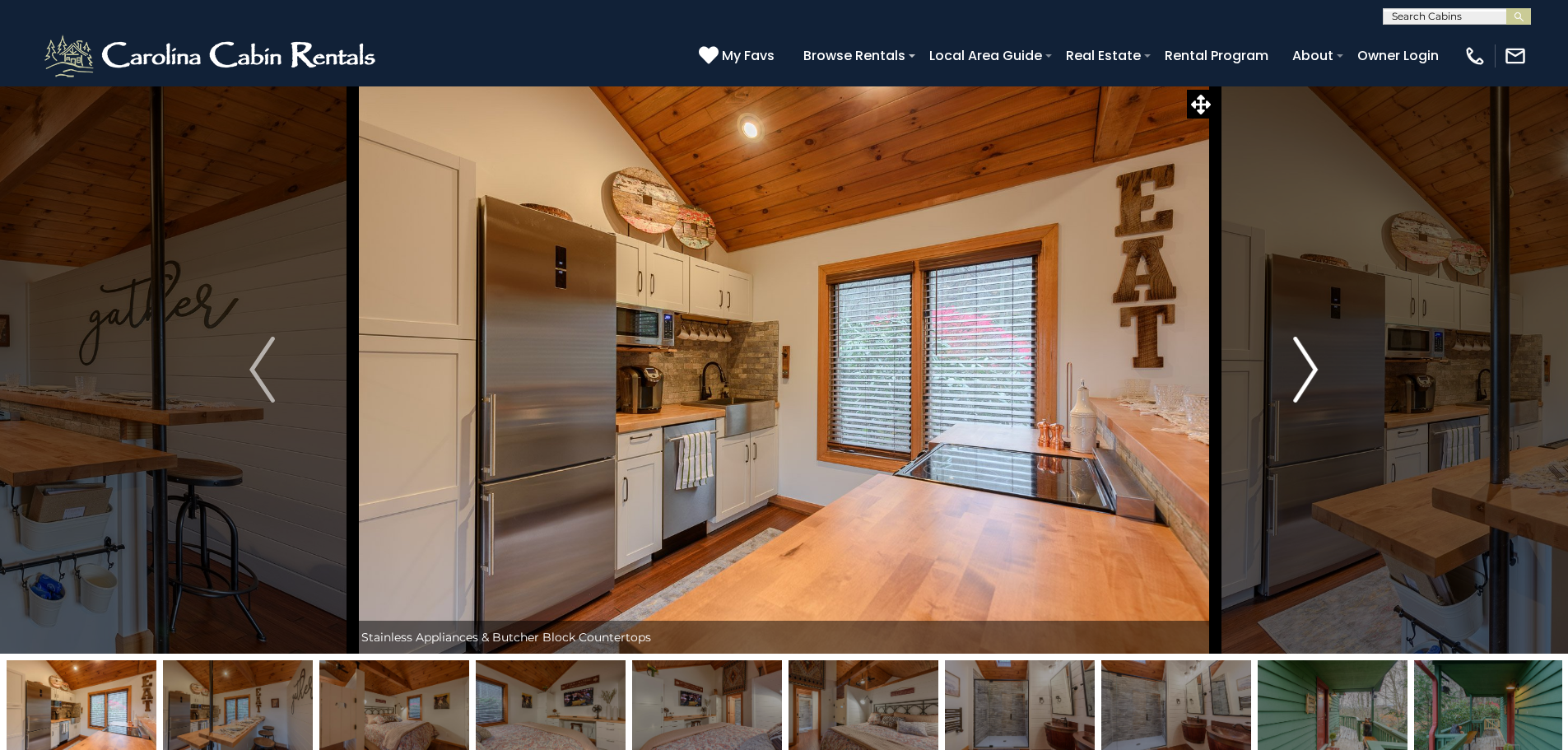
click at [1303, 378] on img "Next" at bounding box center [1305, 369] width 25 height 66
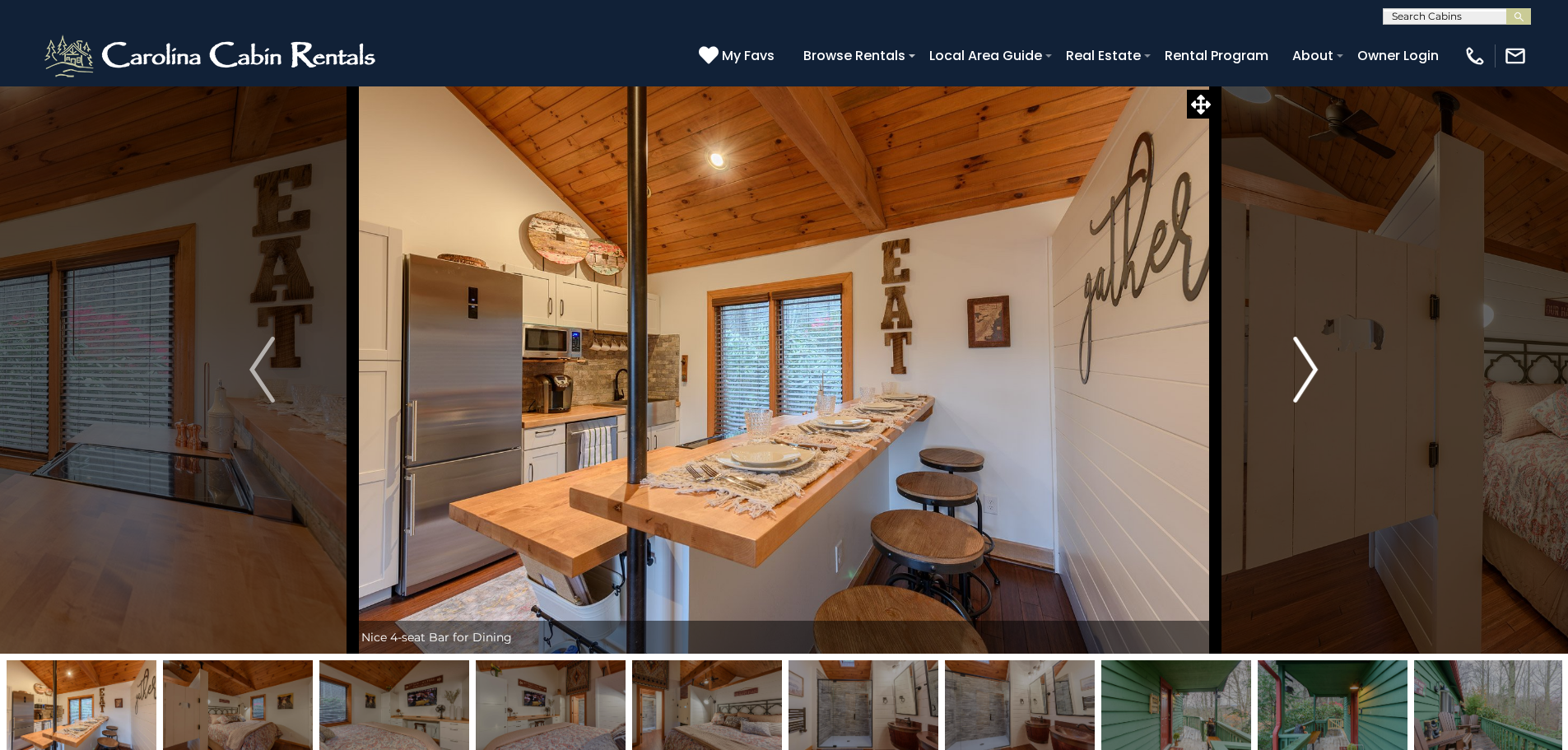
click at [1303, 378] on img "Next" at bounding box center [1305, 369] width 25 height 66
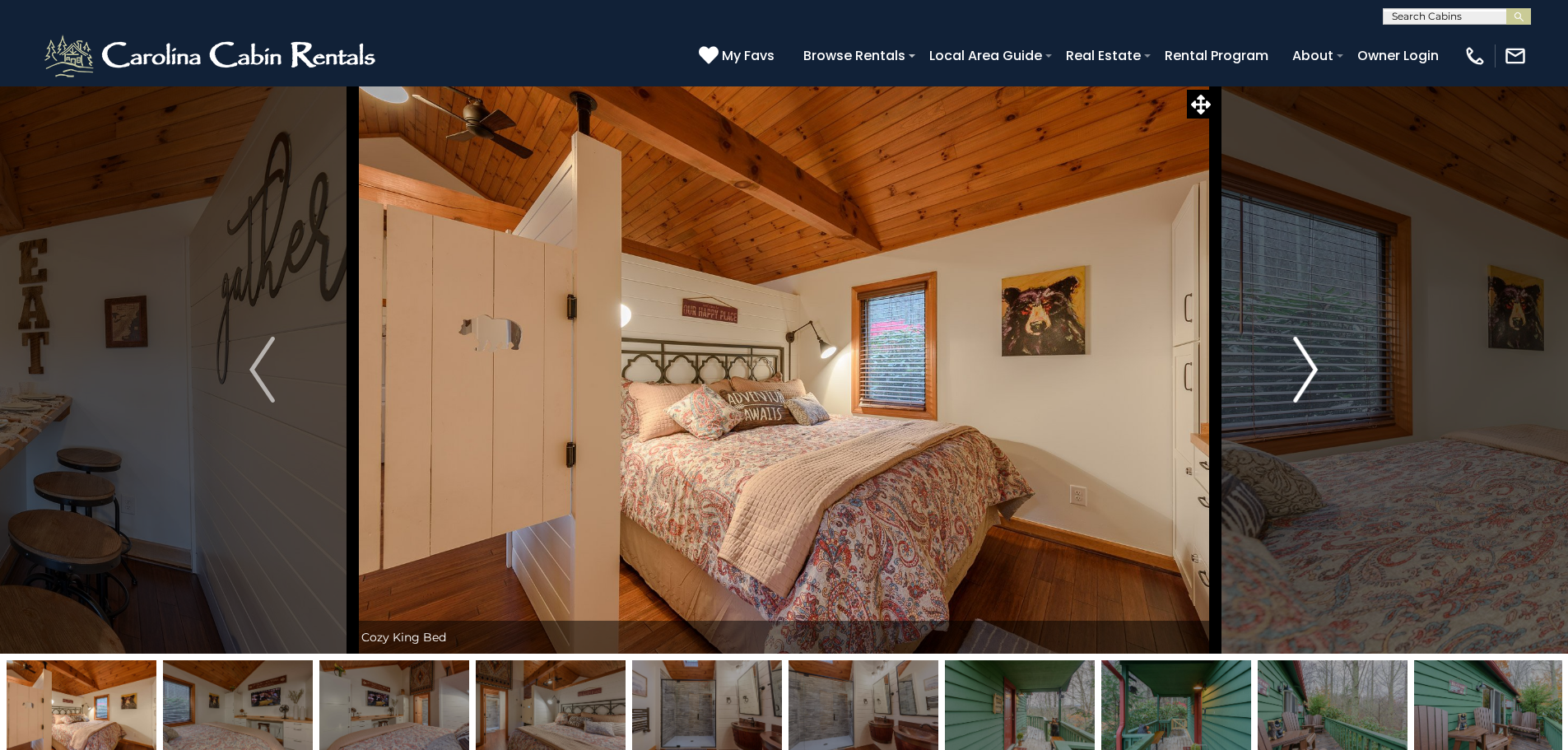
click at [1303, 378] on img "Next" at bounding box center [1305, 369] width 25 height 66
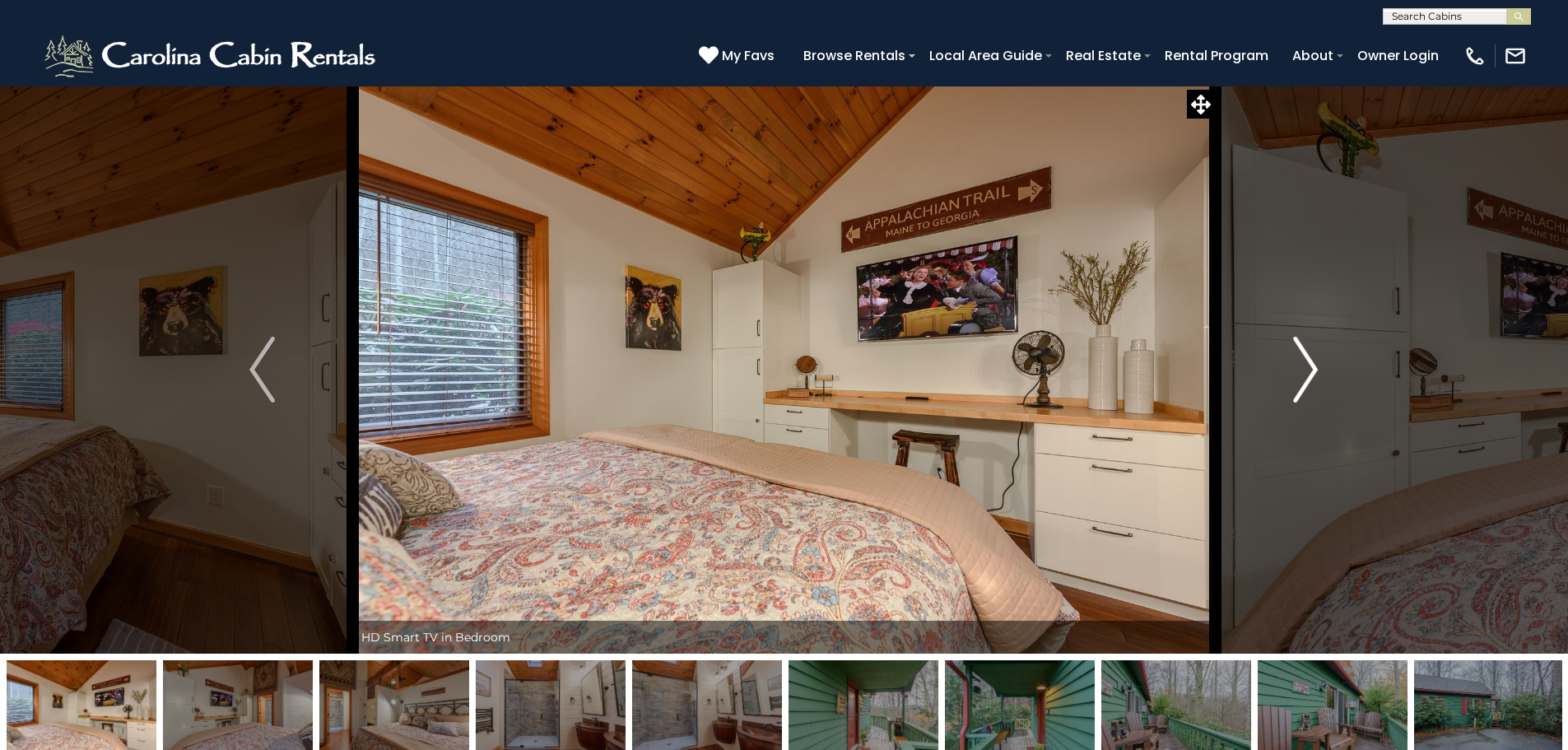
click at [1303, 378] on img "Next" at bounding box center [1305, 369] width 25 height 66
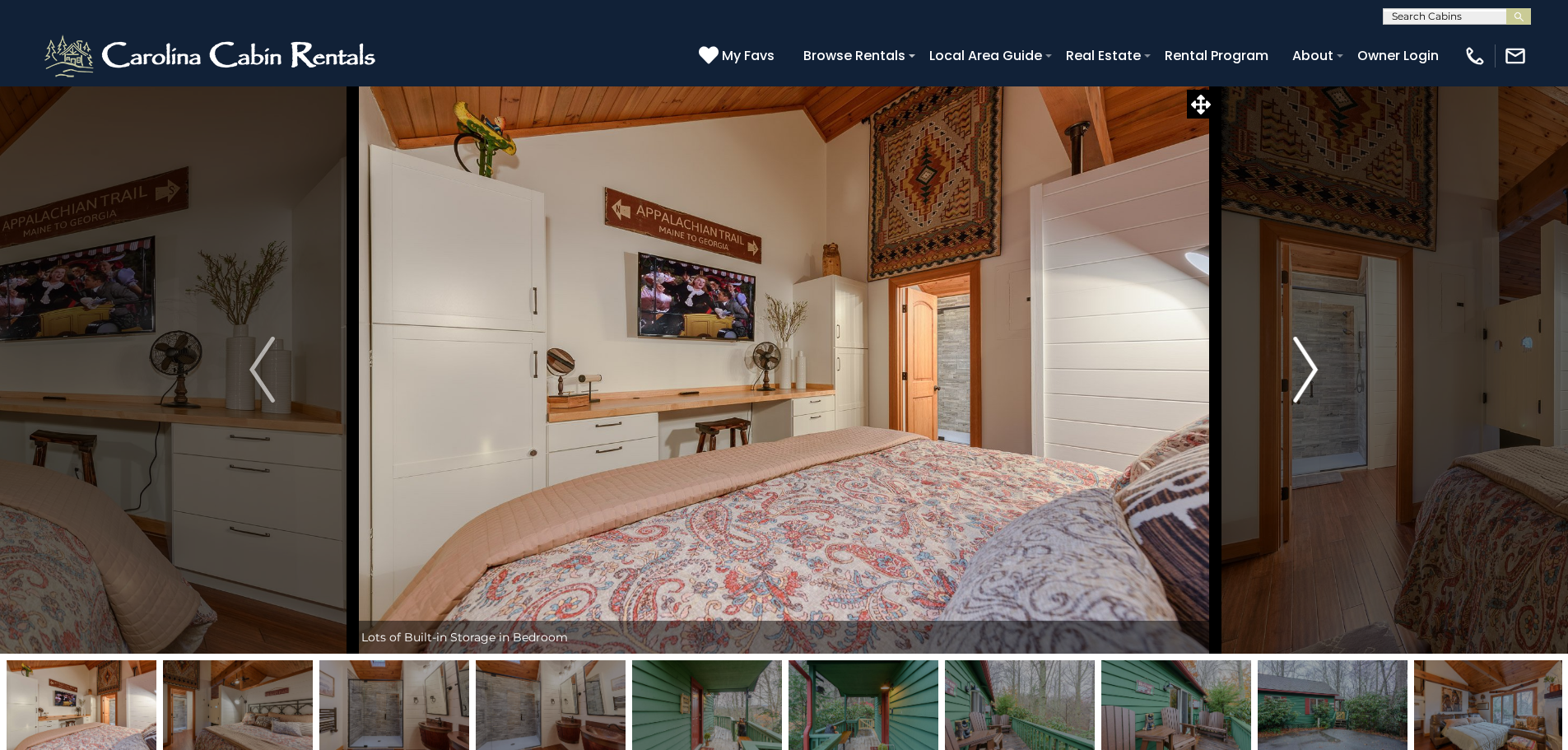
click at [1303, 378] on img "Next" at bounding box center [1305, 369] width 25 height 66
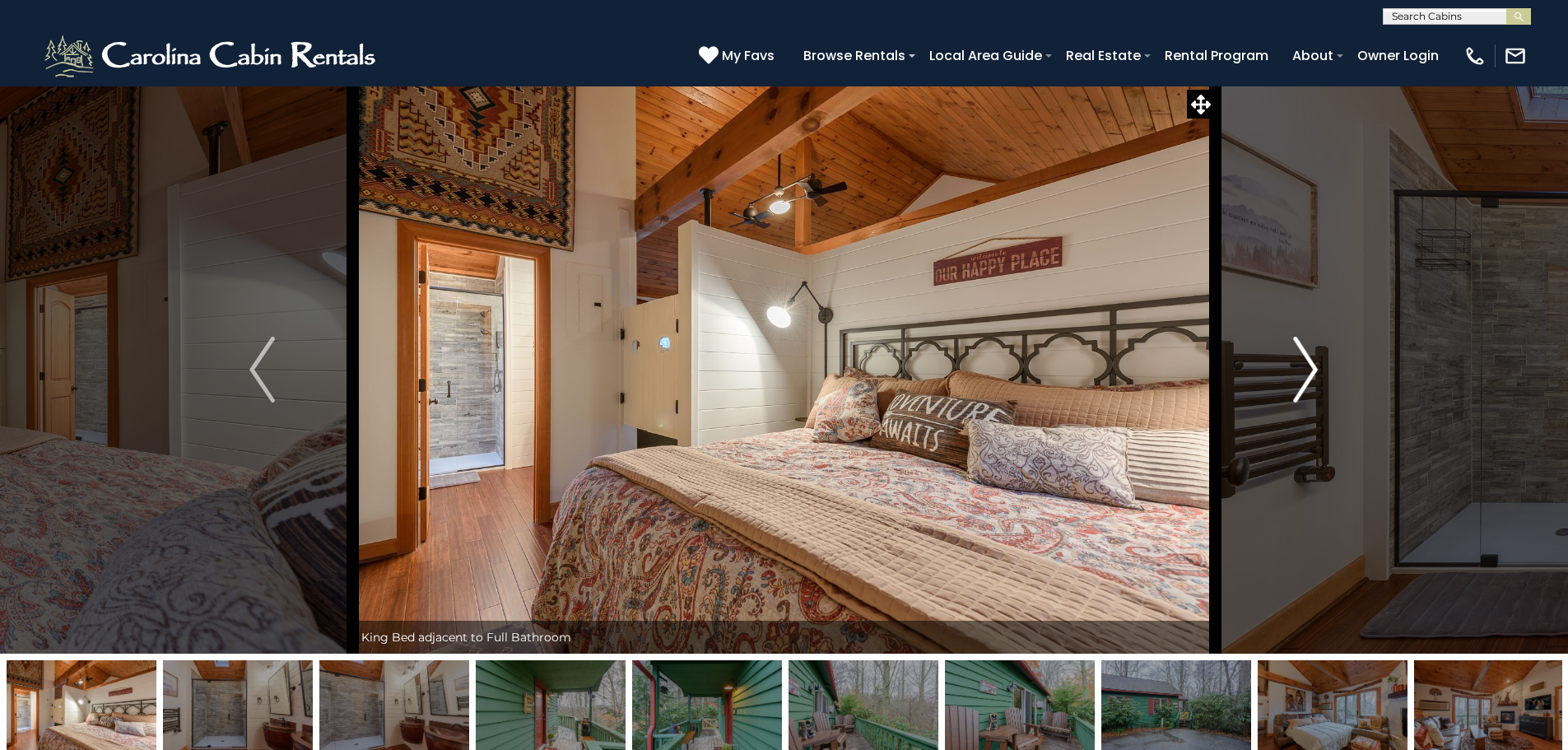
click at [1303, 378] on img "Next" at bounding box center [1305, 369] width 25 height 66
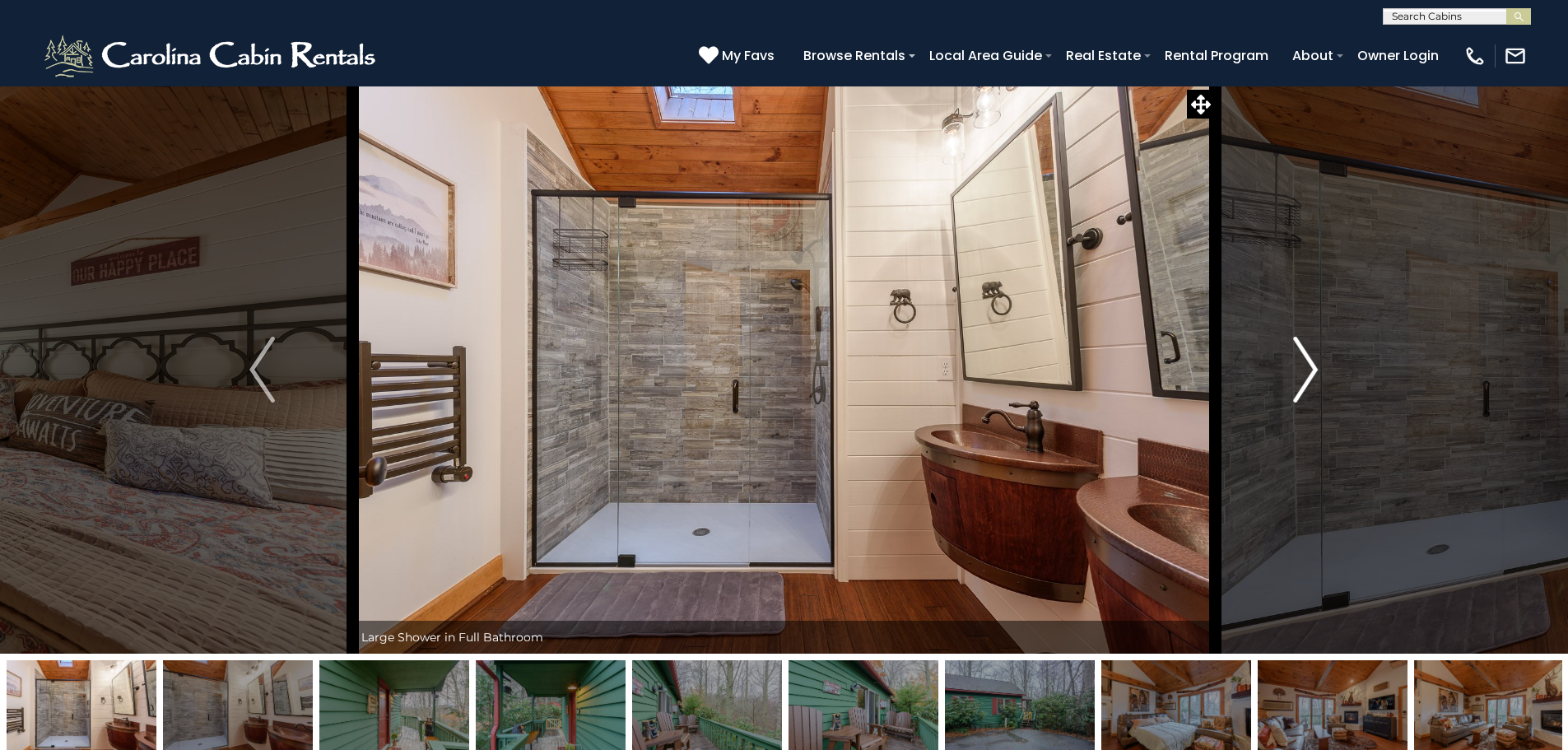
click at [1303, 378] on img "Next" at bounding box center [1305, 369] width 25 height 66
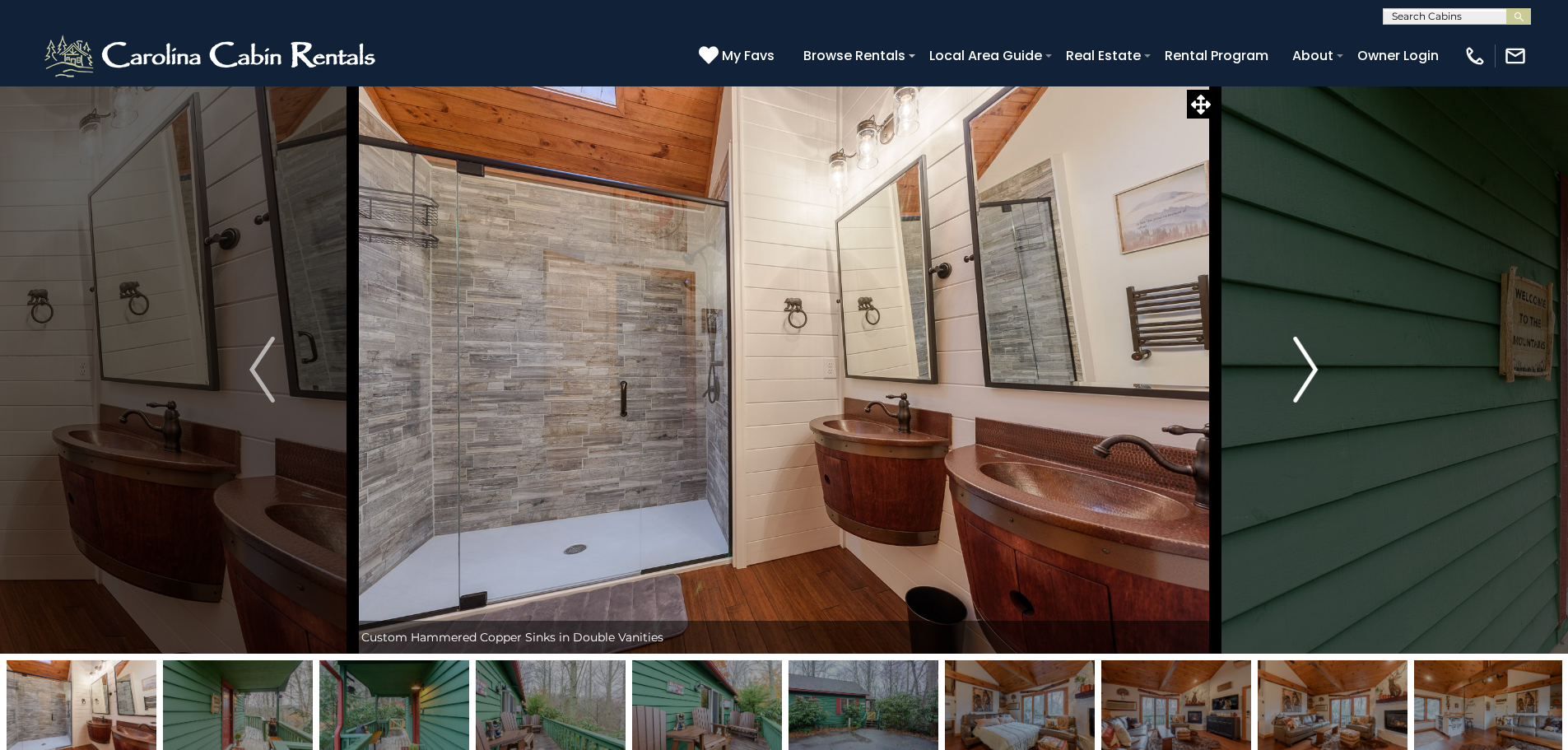
click at [1303, 378] on img "Next" at bounding box center [1305, 369] width 25 height 66
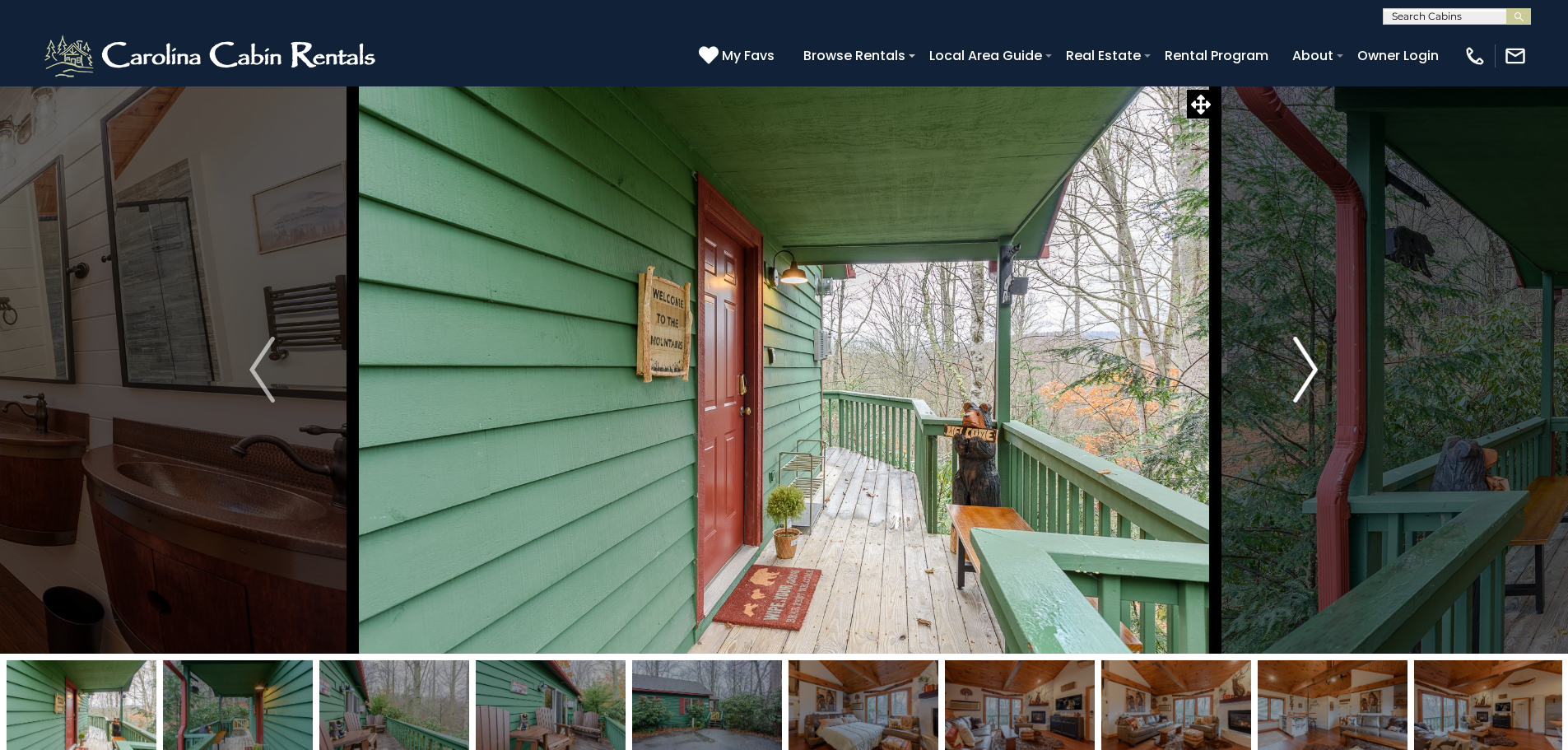
click at [1303, 378] on img "Next" at bounding box center [1305, 369] width 25 height 66
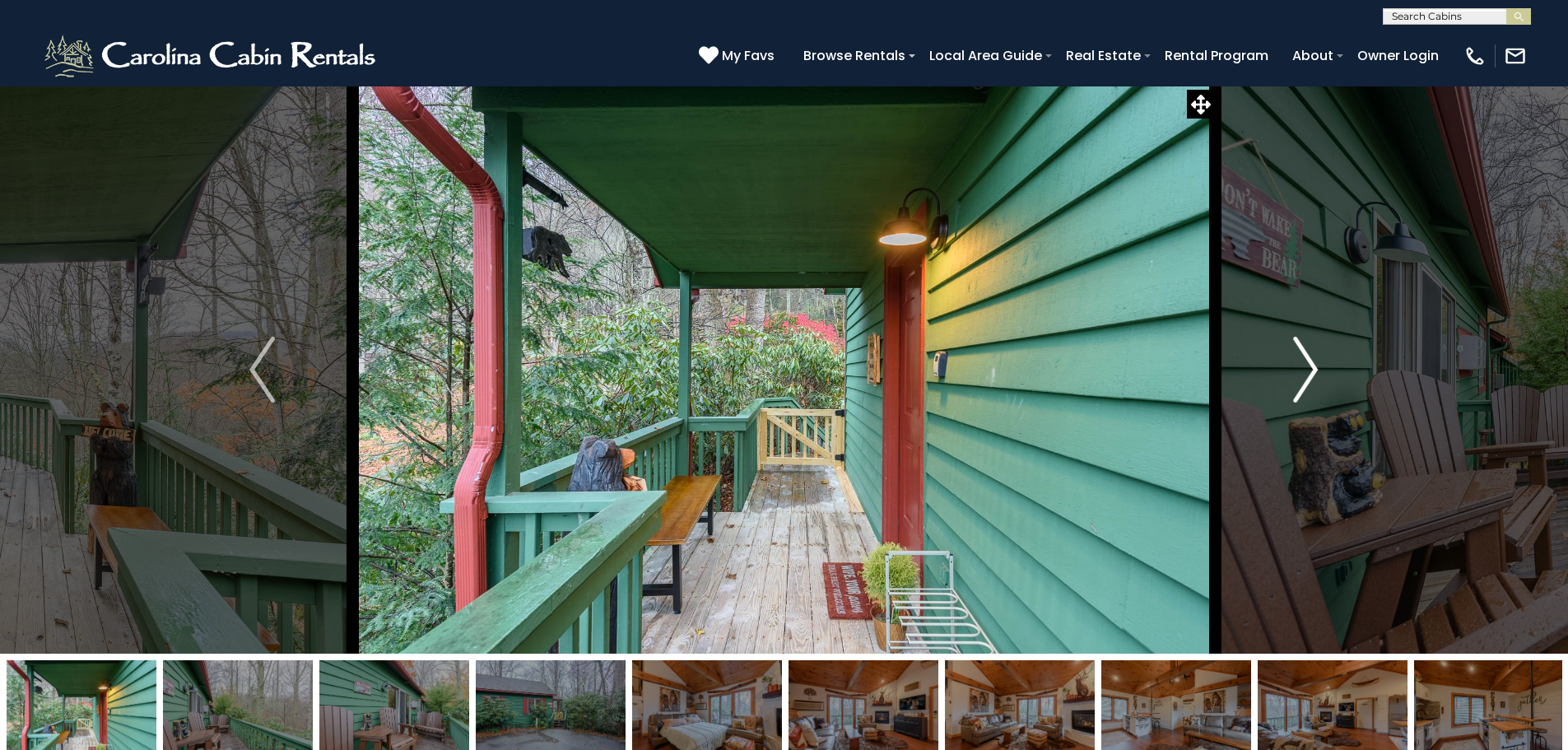
click at [1303, 378] on img "Next" at bounding box center [1305, 369] width 25 height 66
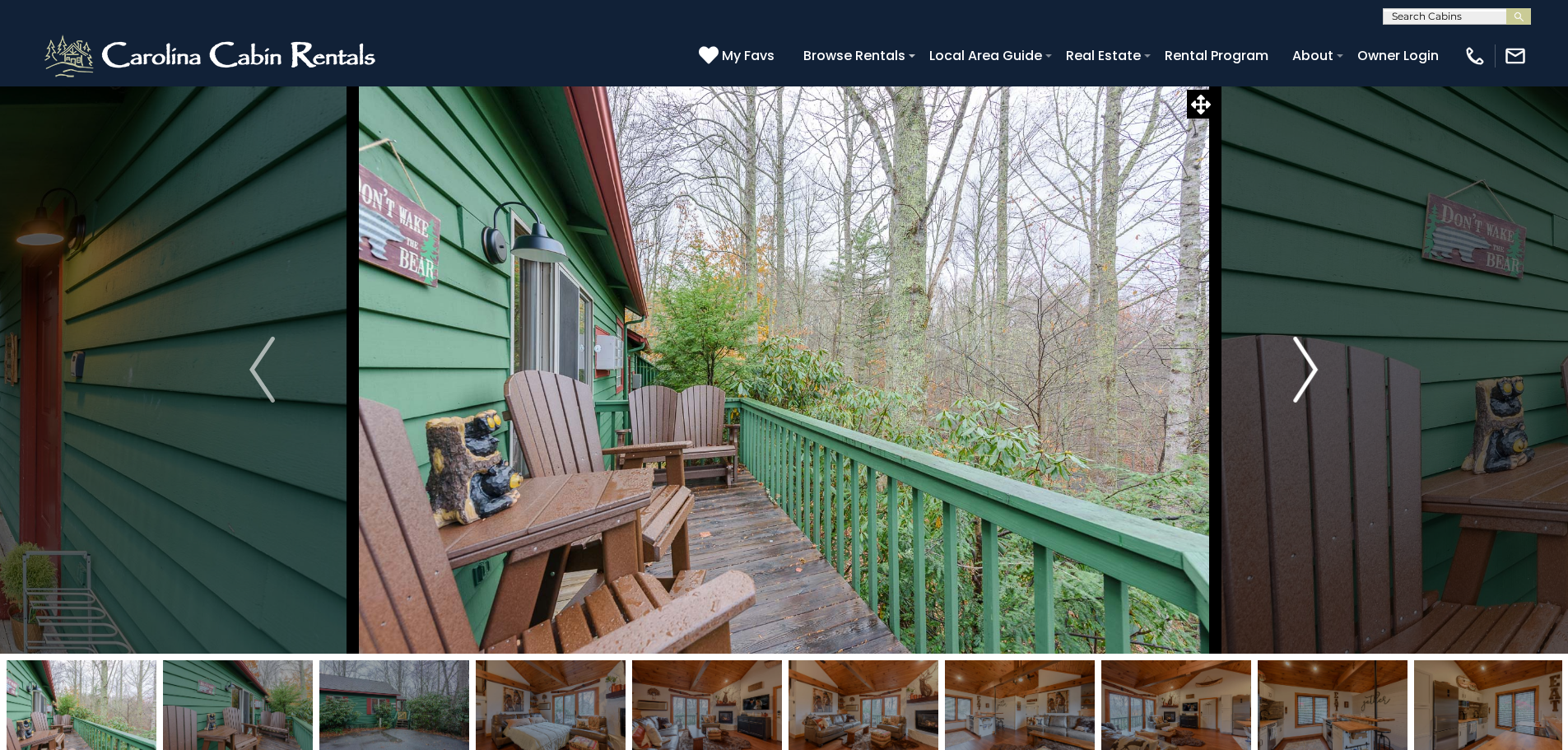
click at [1303, 378] on img "Next" at bounding box center [1305, 369] width 25 height 66
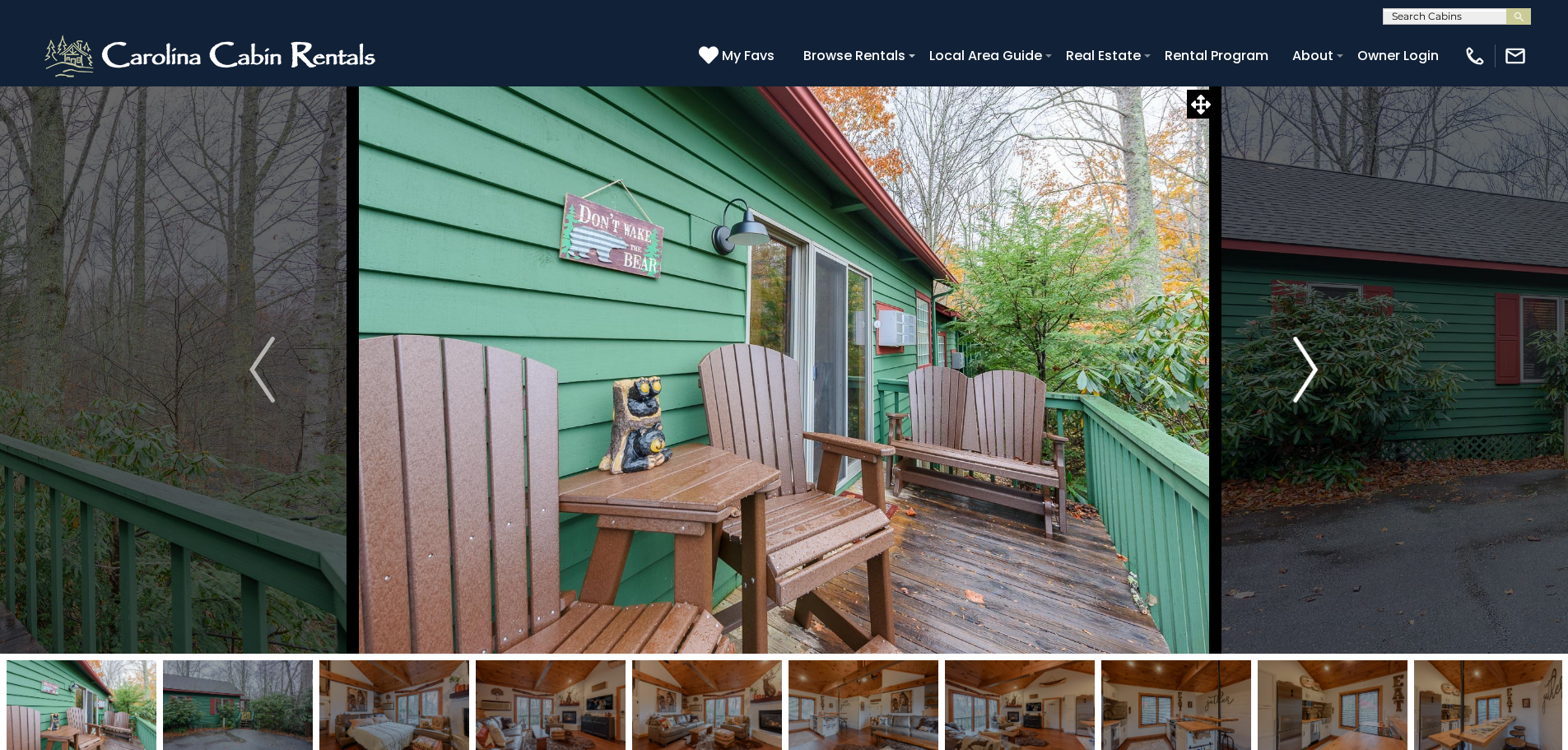
click at [1303, 378] on img "Next" at bounding box center [1305, 369] width 25 height 66
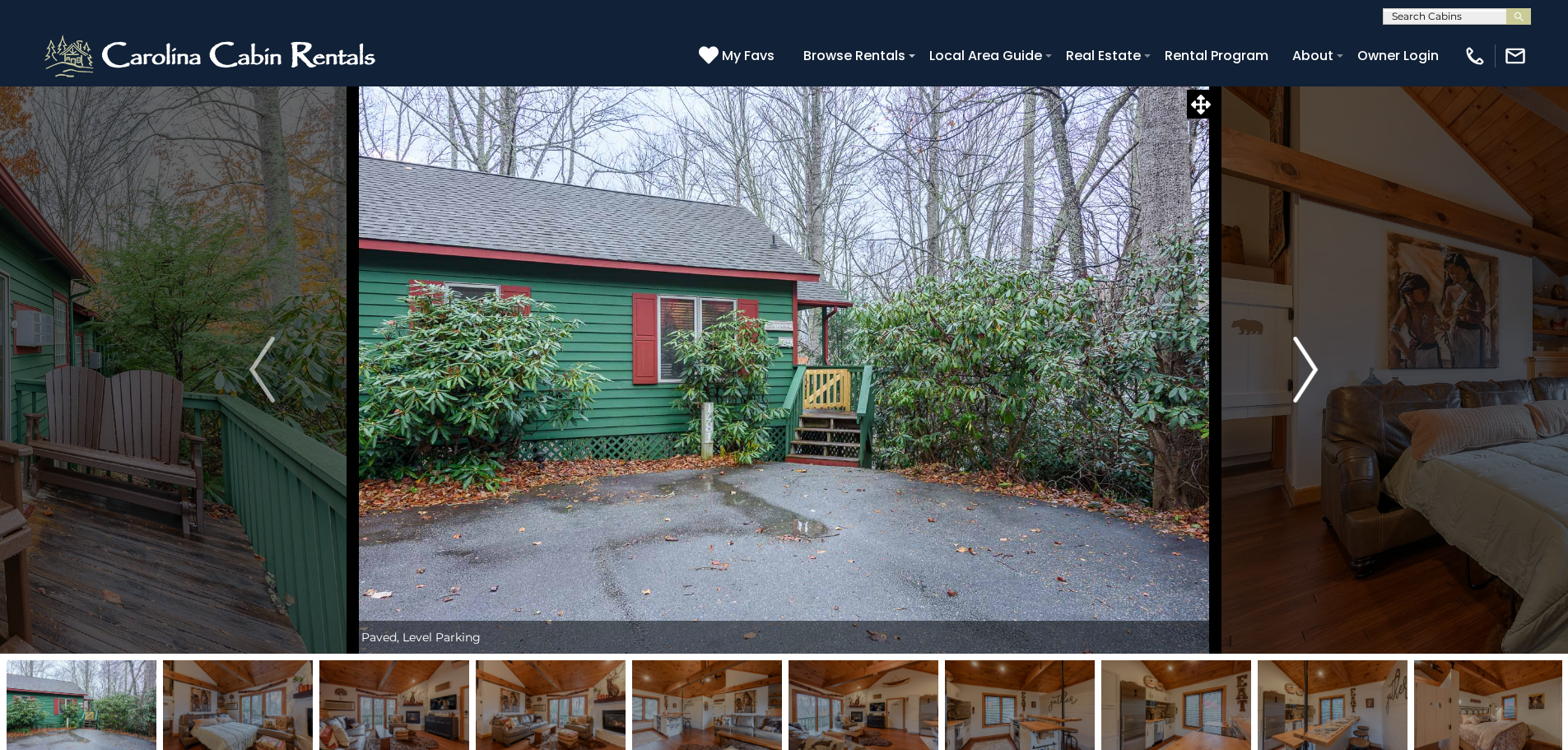
click at [1303, 378] on img "Next" at bounding box center [1305, 369] width 25 height 66
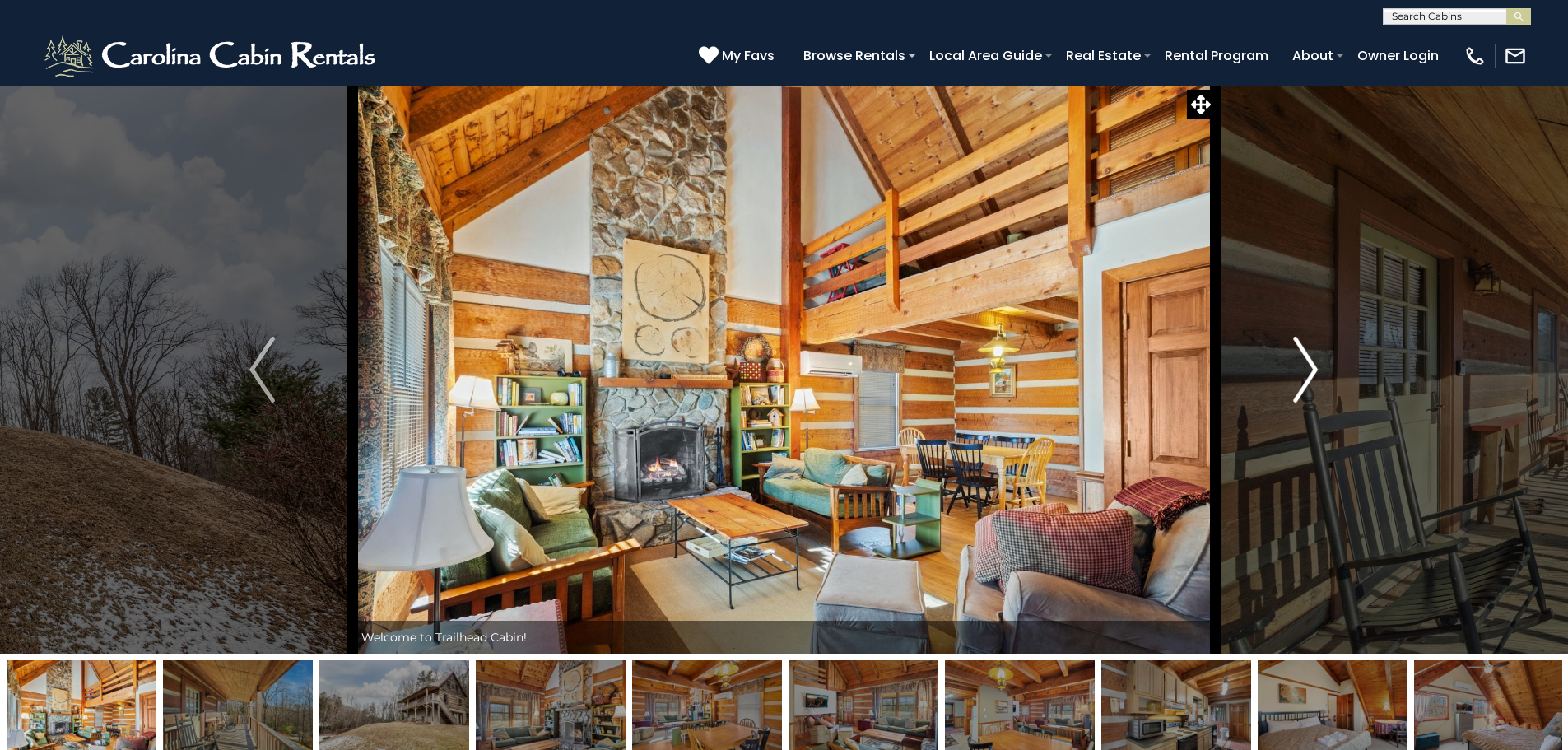
click at [1302, 371] on img "Next" at bounding box center [1305, 369] width 25 height 66
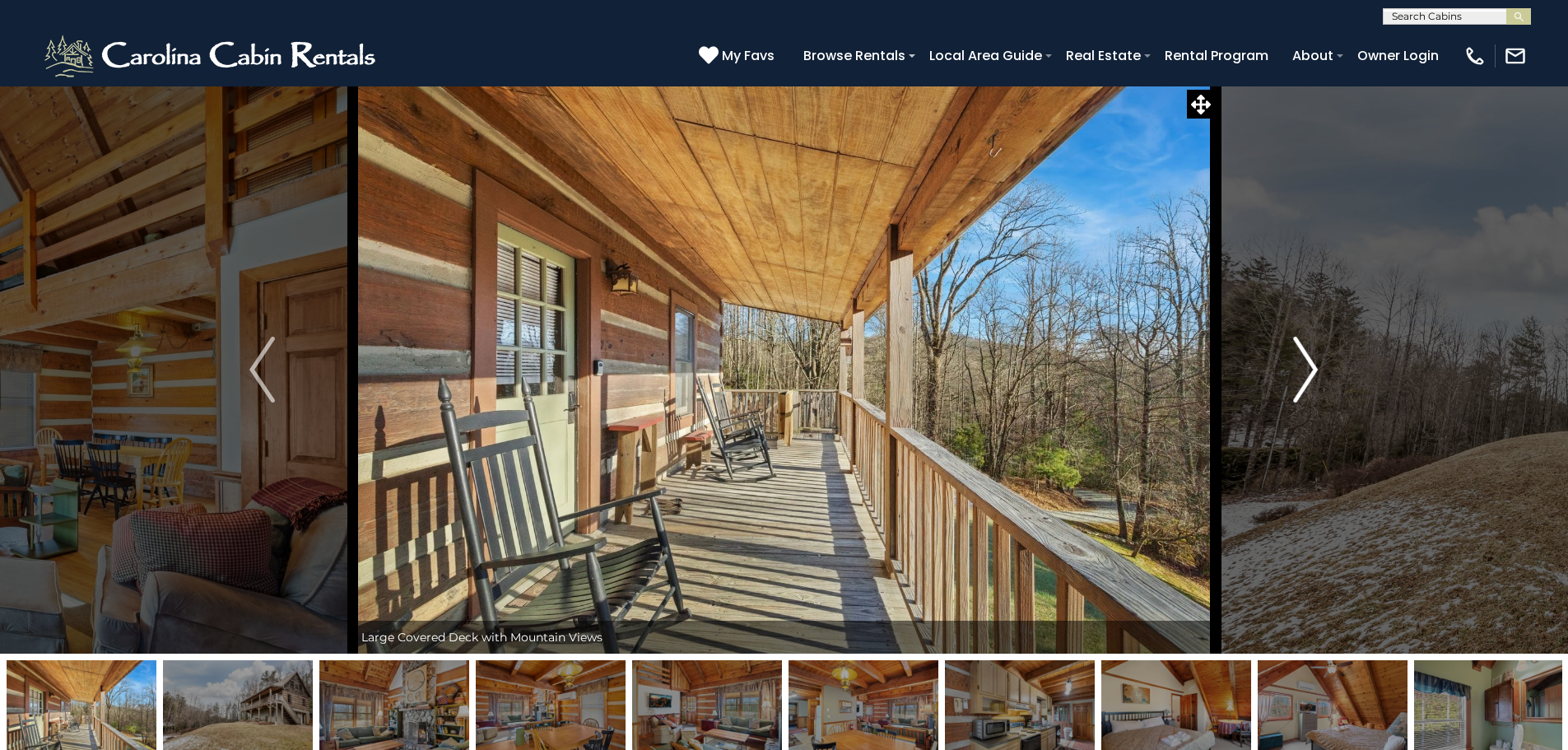
click at [1302, 371] on img "Next" at bounding box center [1305, 369] width 25 height 66
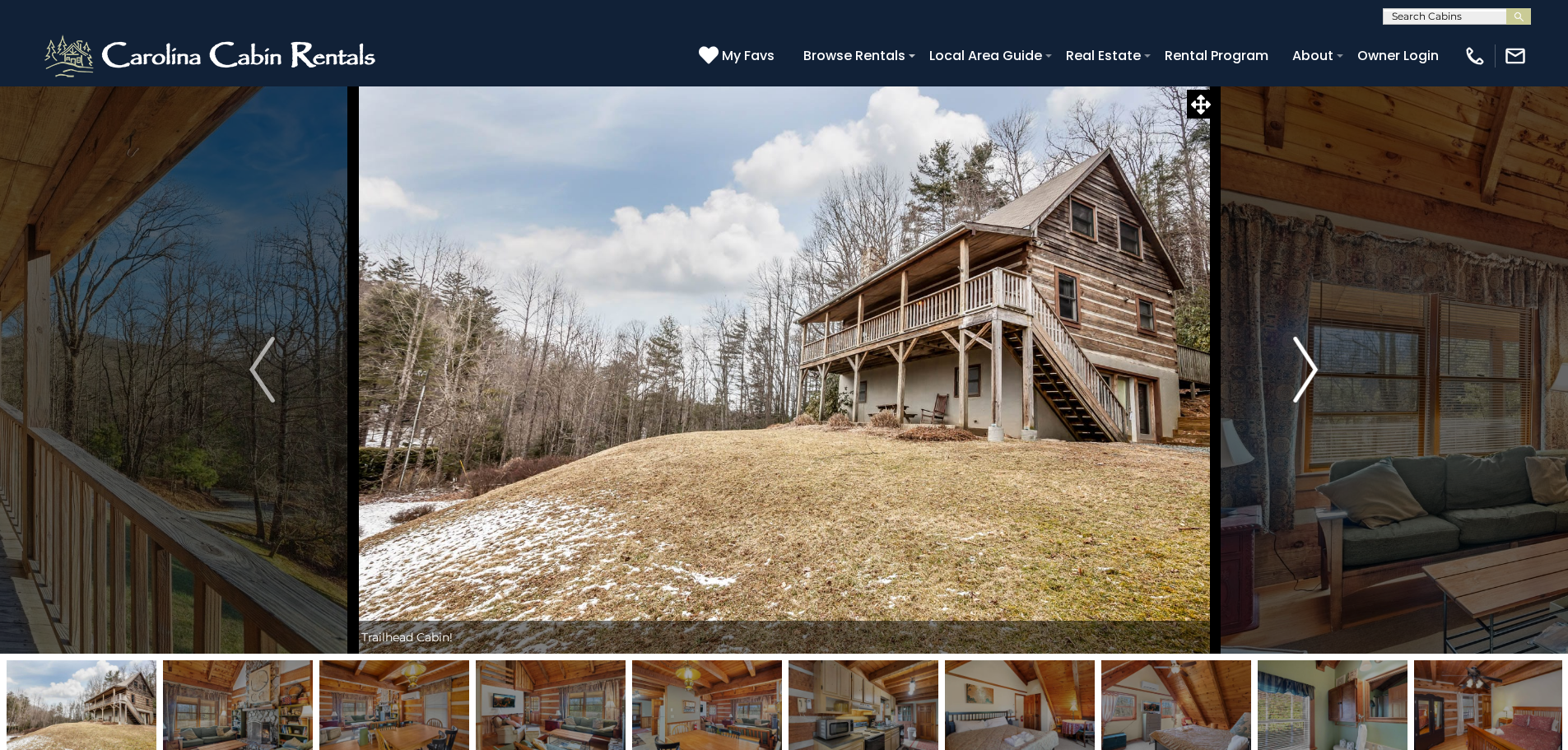
click at [1302, 371] on img "Next" at bounding box center [1305, 369] width 25 height 66
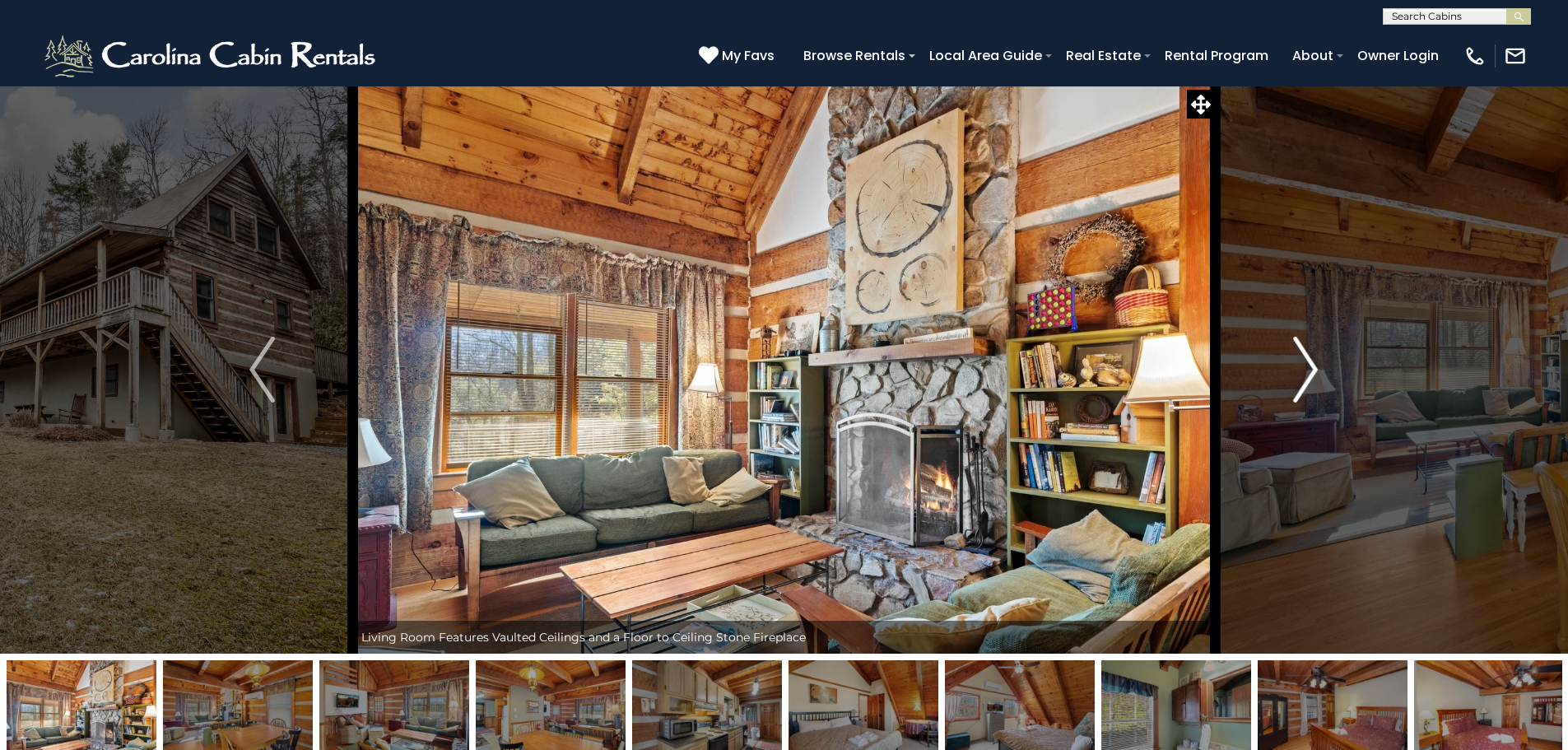
click at [1302, 371] on img "Next" at bounding box center [1305, 369] width 25 height 66
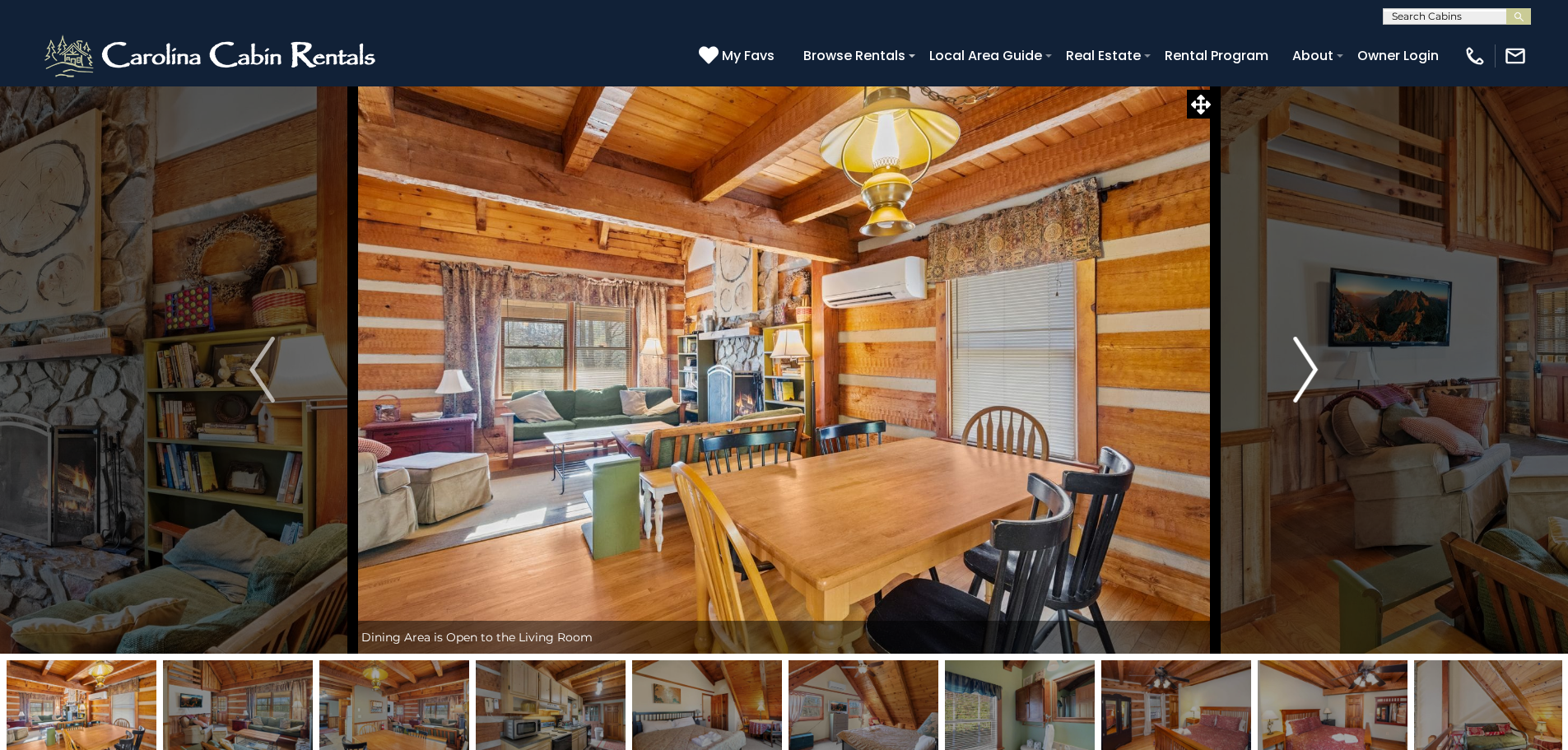
click at [1302, 371] on img "Next" at bounding box center [1305, 369] width 25 height 66
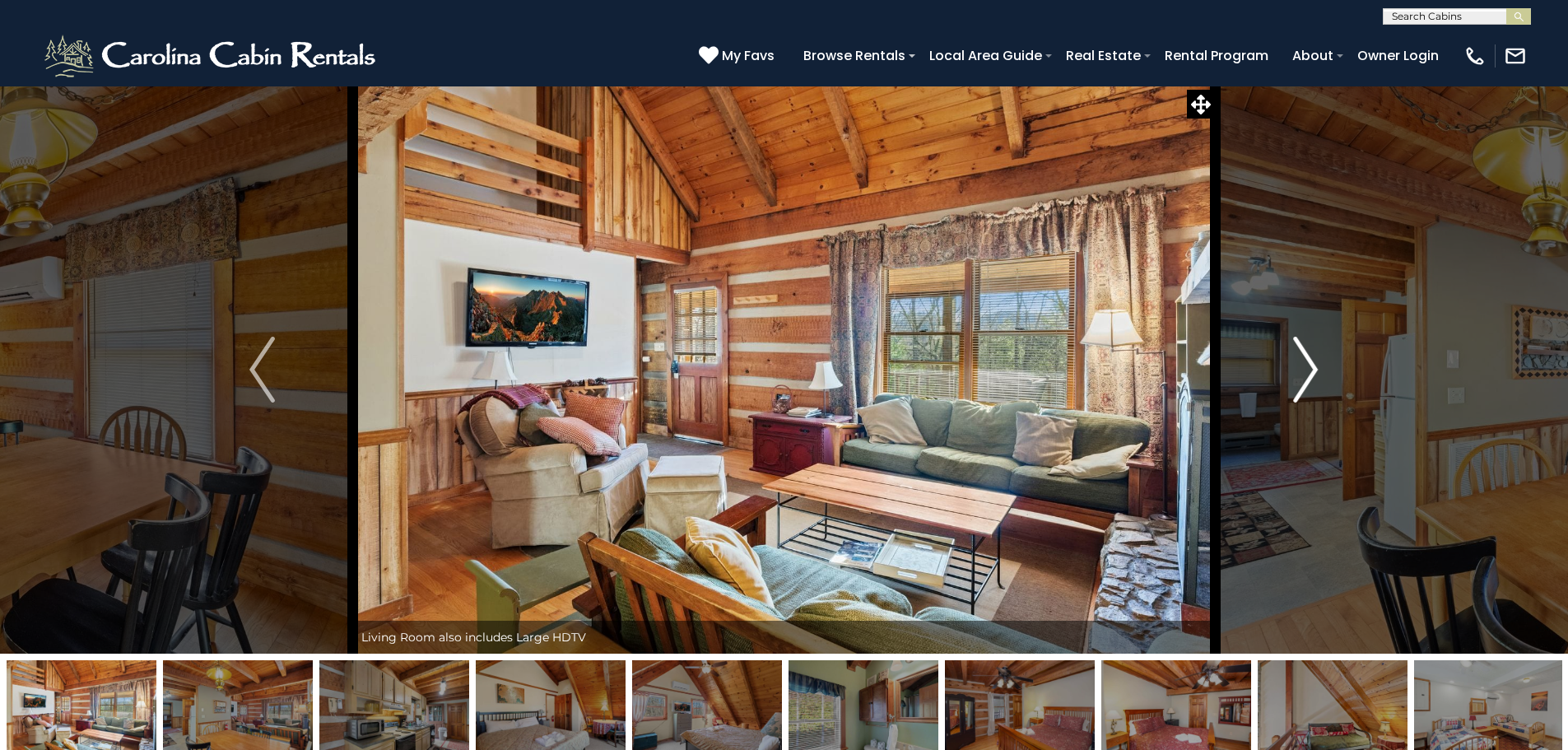
click at [1302, 371] on img "Next" at bounding box center [1305, 369] width 25 height 66
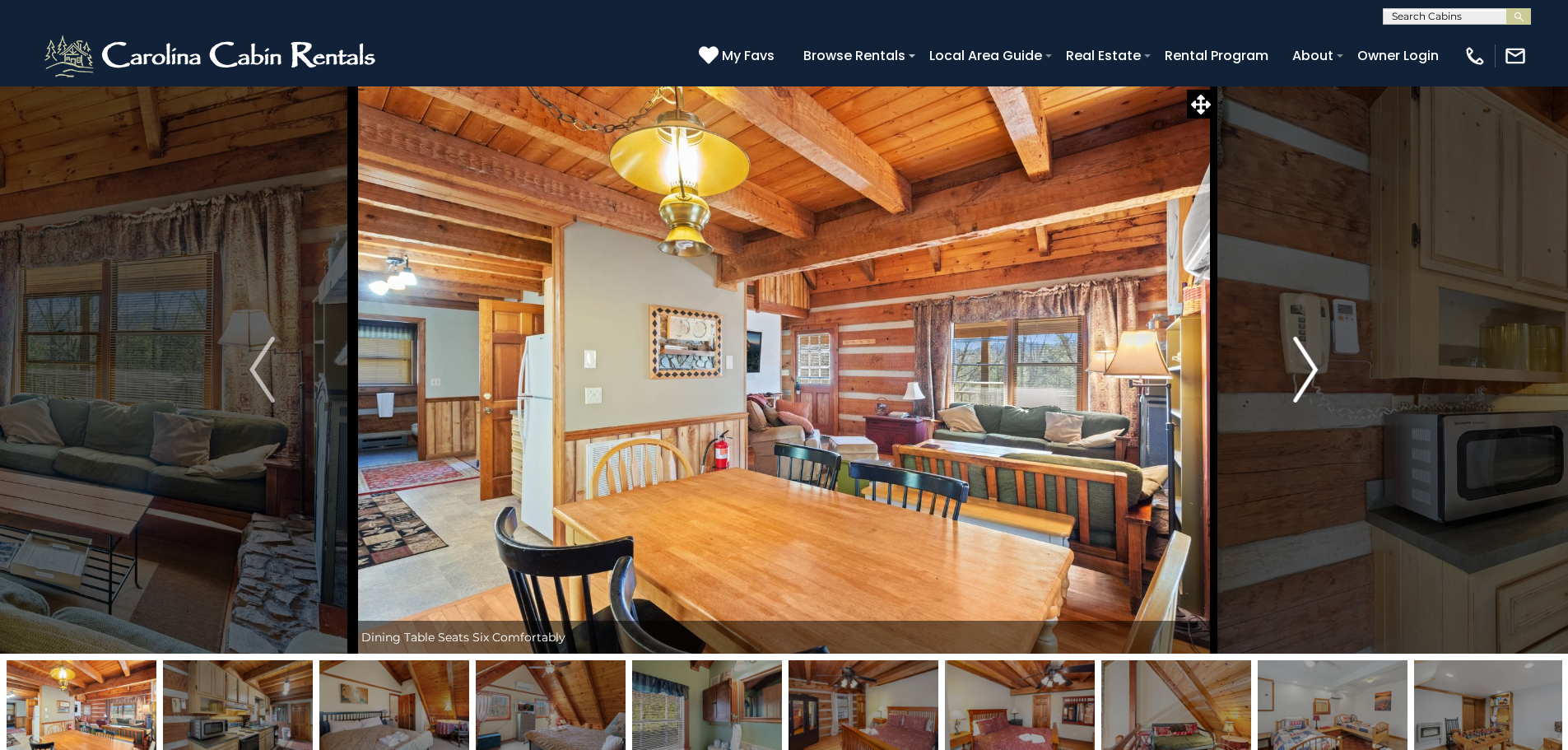
click at [1302, 371] on img "Next" at bounding box center [1305, 369] width 25 height 66
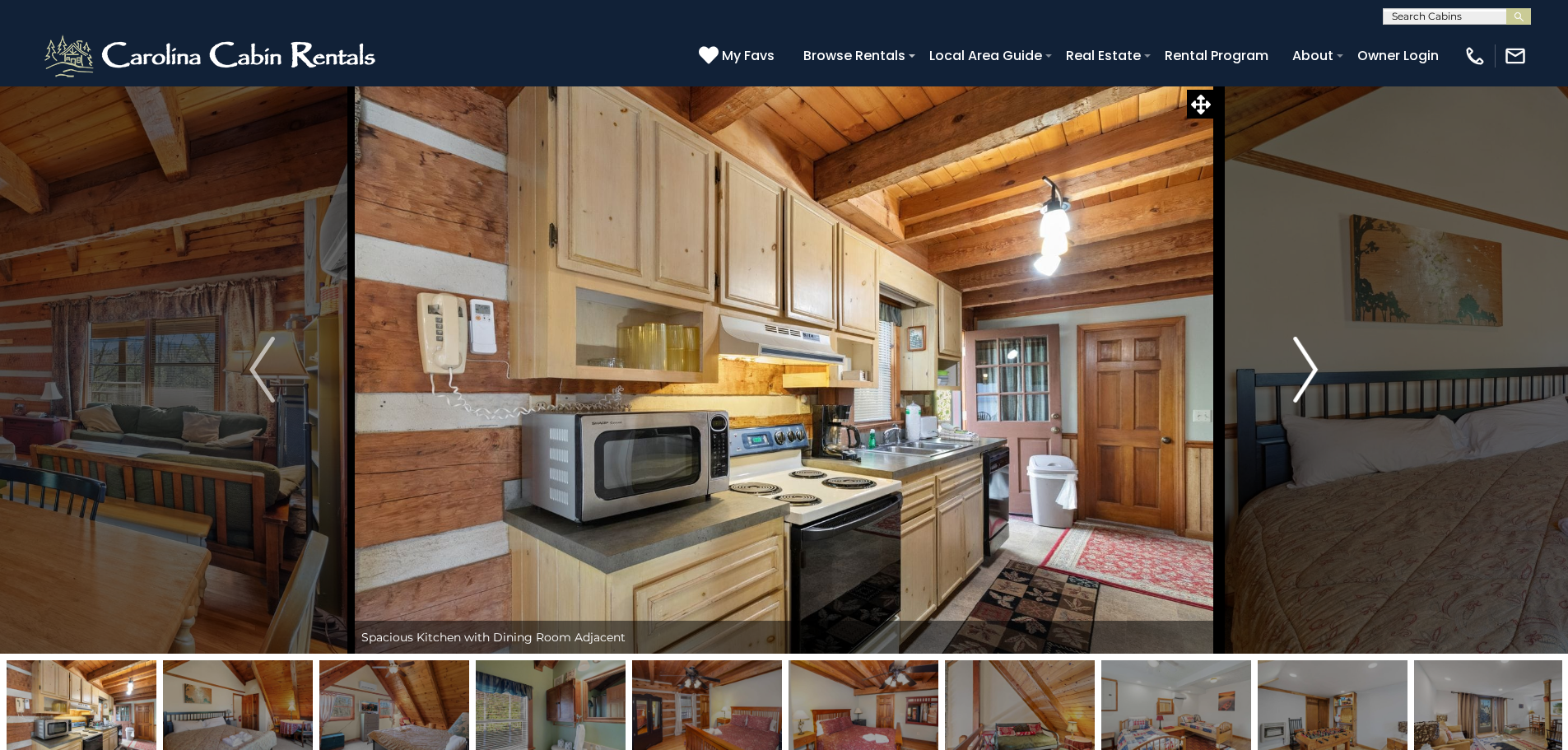
click at [1302, 371] on img "Next" at bounding box center [1305, 369] width 25 height 66
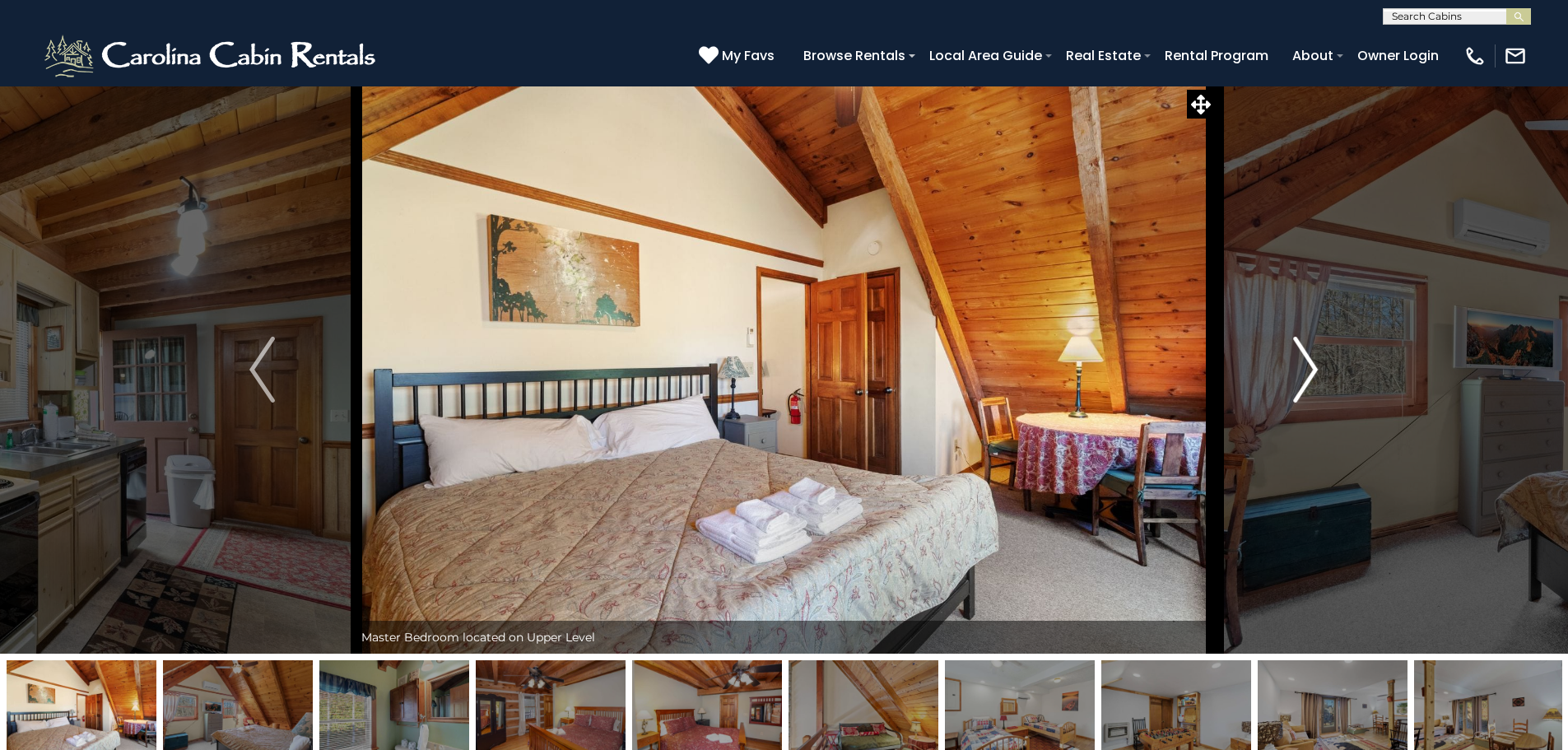
click at [1302, 371] on img "Next" at bounding box center [1305, 369] width 25 height 66
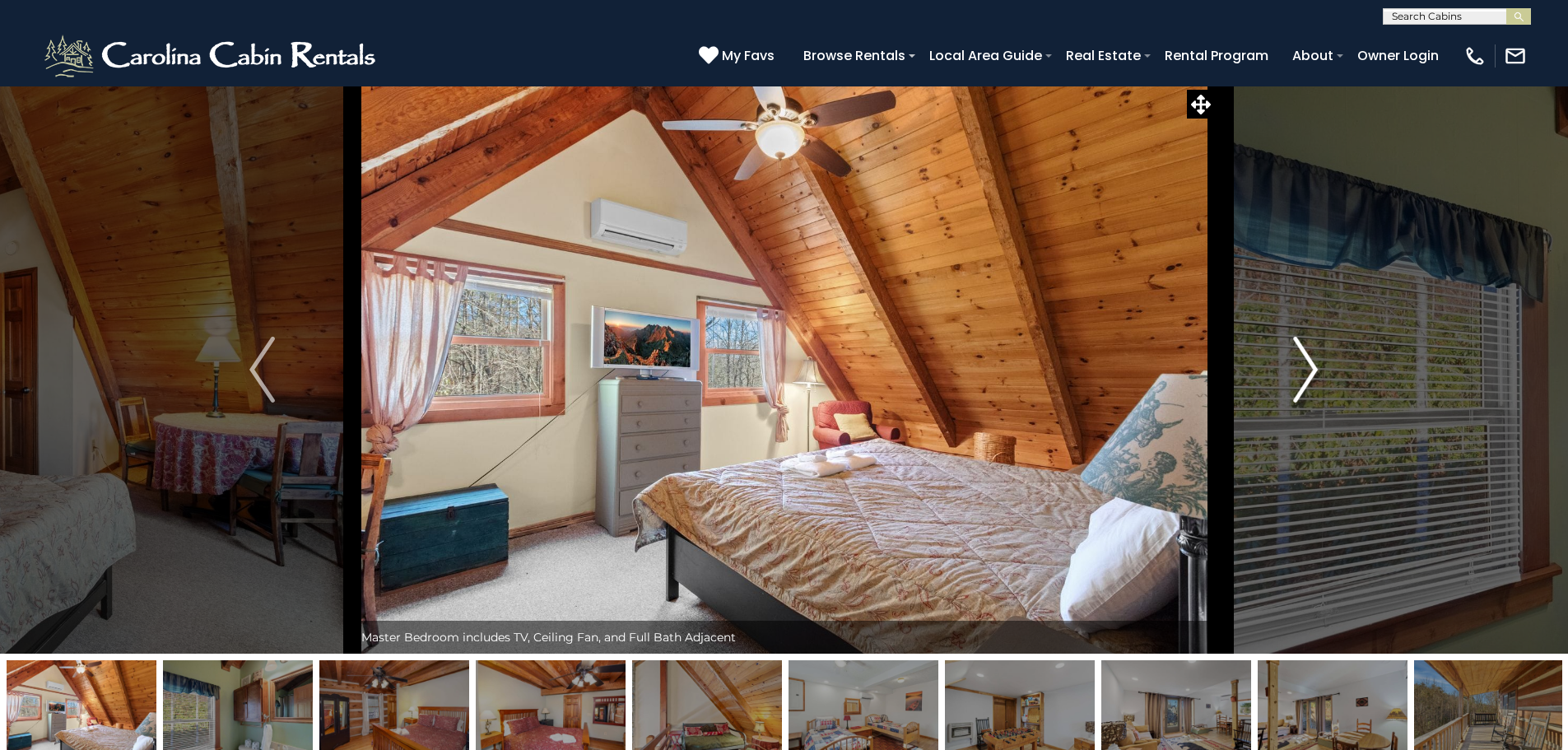
click at [1302, 371] on img "Next" at bounding box center [1305, 369] width 25 height 66
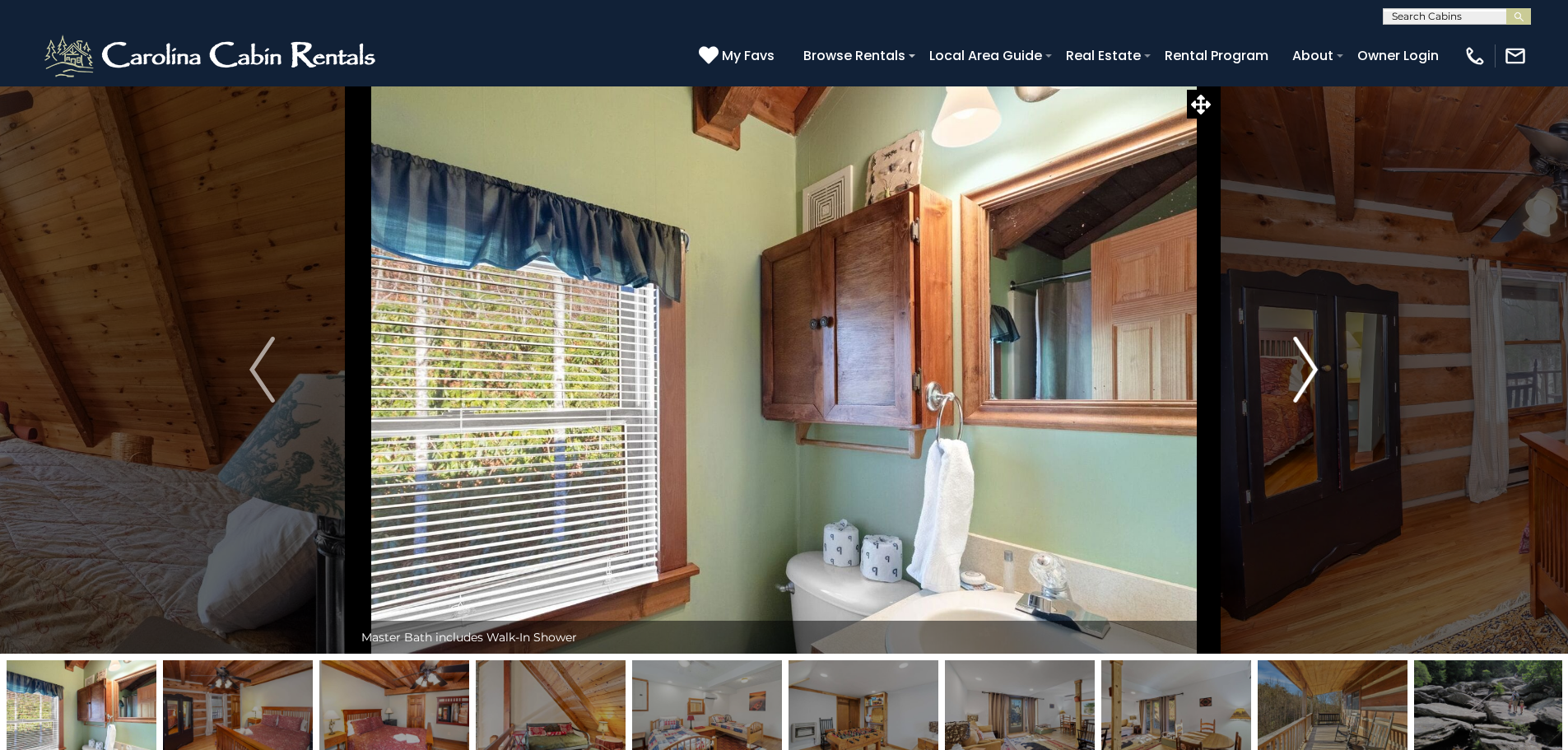
click at [1302, 371] on img "Next" at bounding box center [1305, 369] width 25 height 66
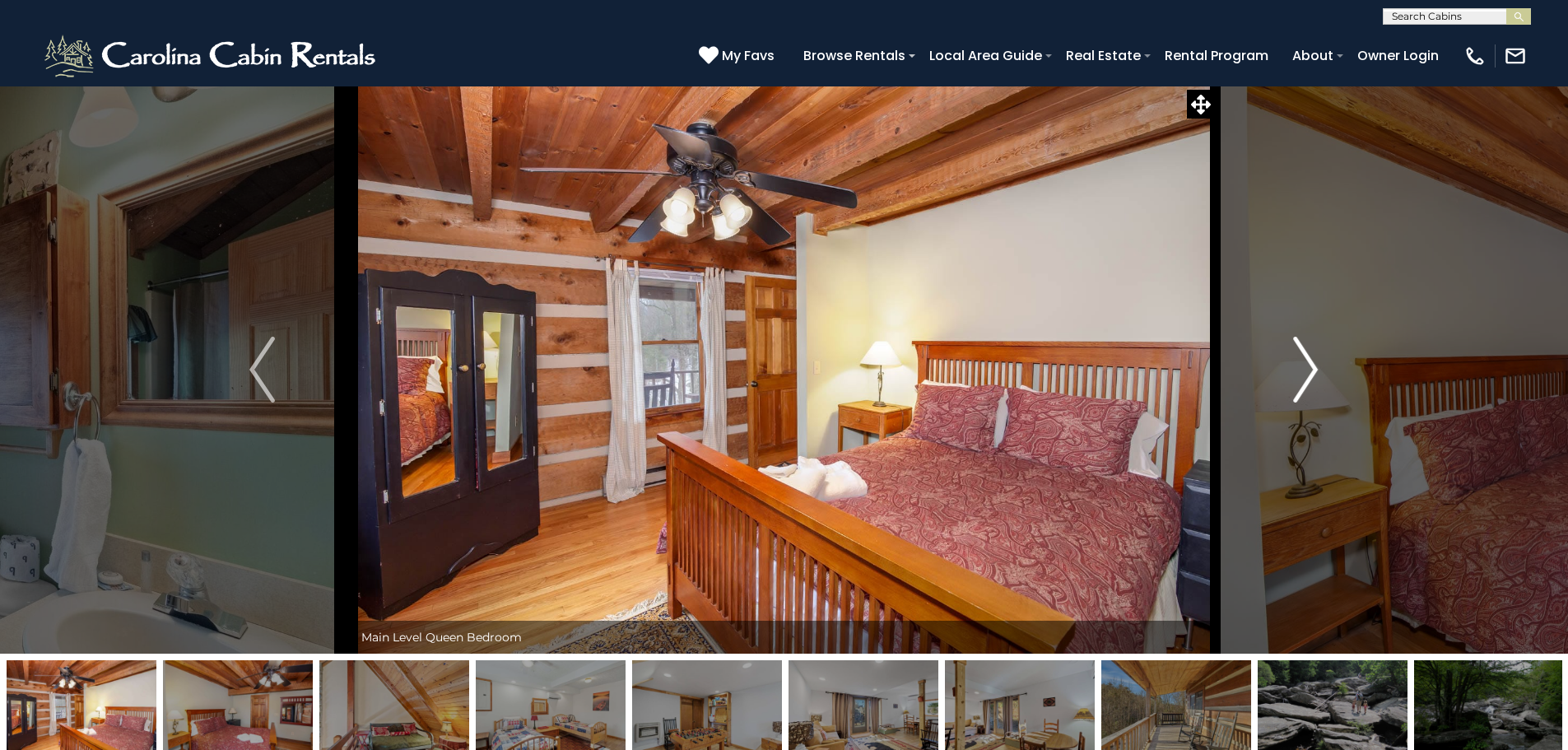
click at [1302, 371] on img "Next" at bounding box center [1305, 369] width 25 height 66
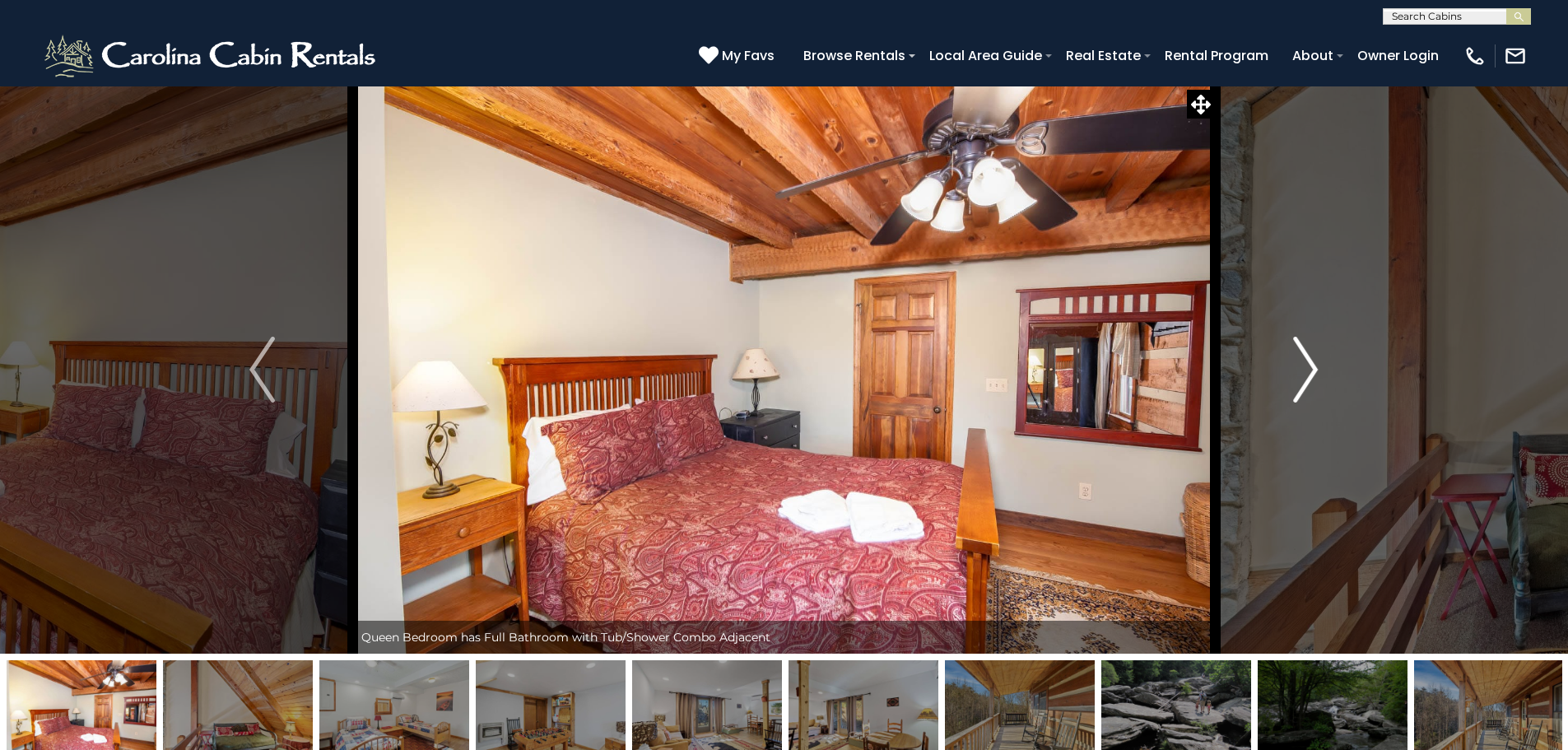
click at [1302, 371] on img "Next" at bounding box center [1305, 369] width 25 height 66
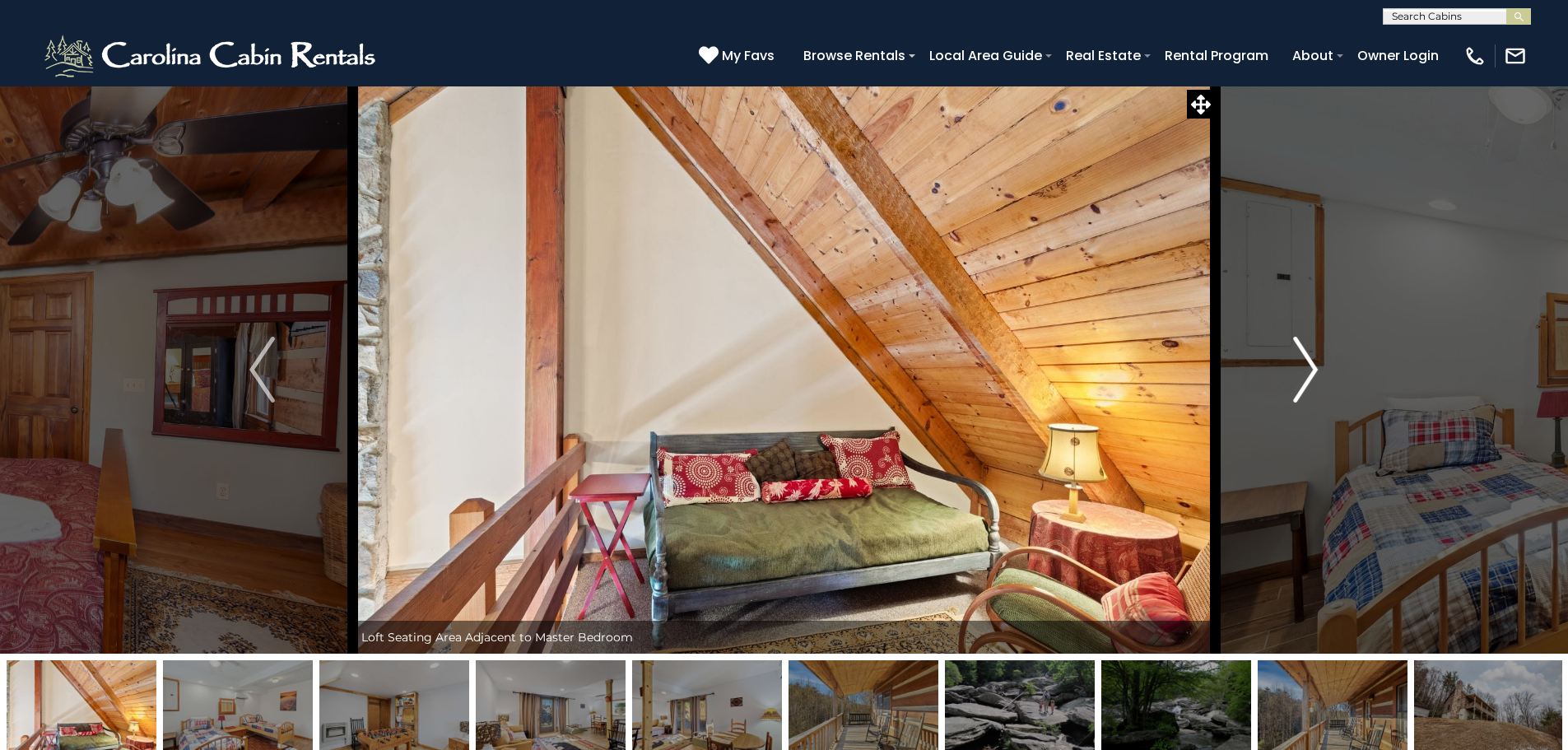
click at [1302, 371] on img "Next" at bounding box center [1305, 369] width 25 height 66
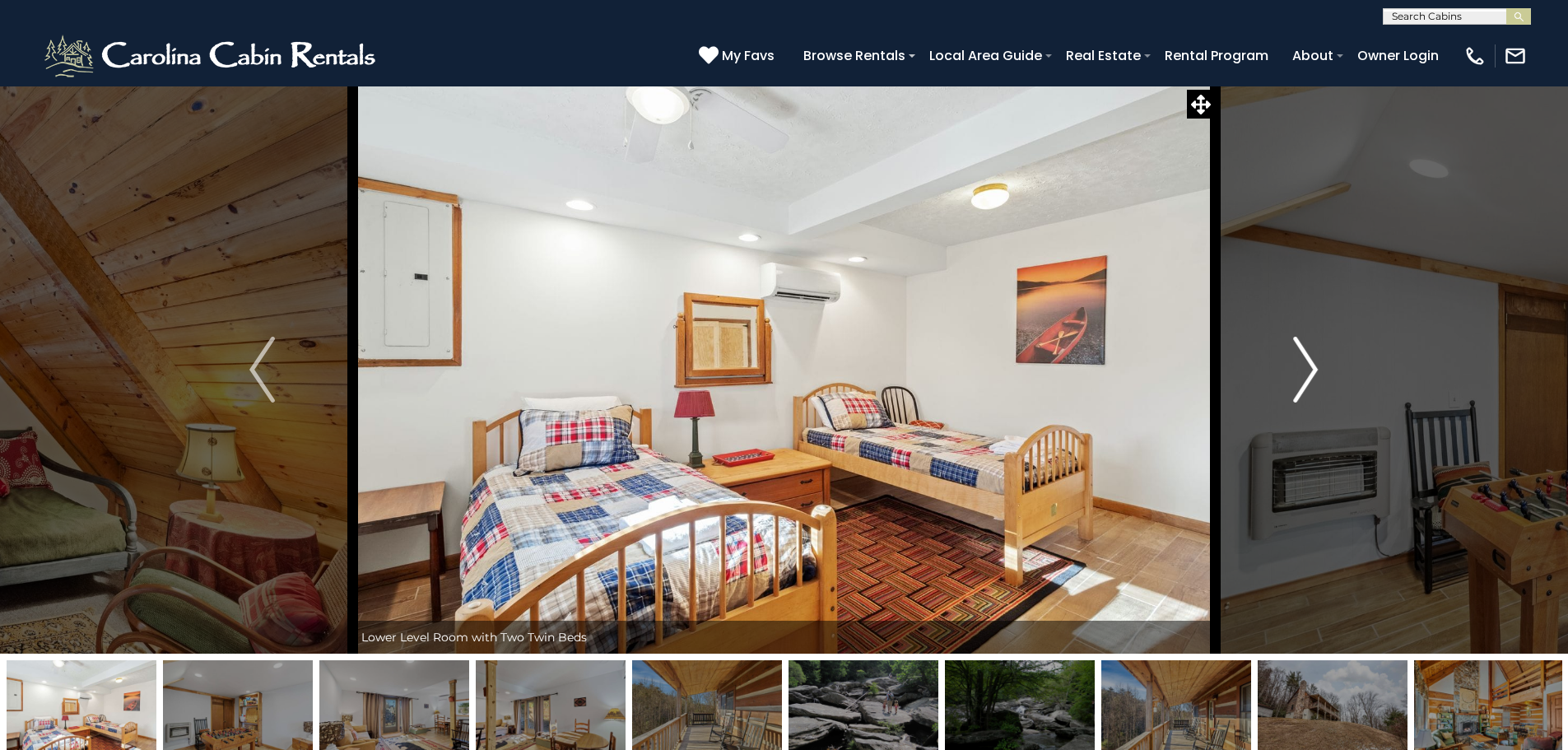
click at [1302, 371] on img "Next" at bounding box center [1305, 369] width 25 height 66
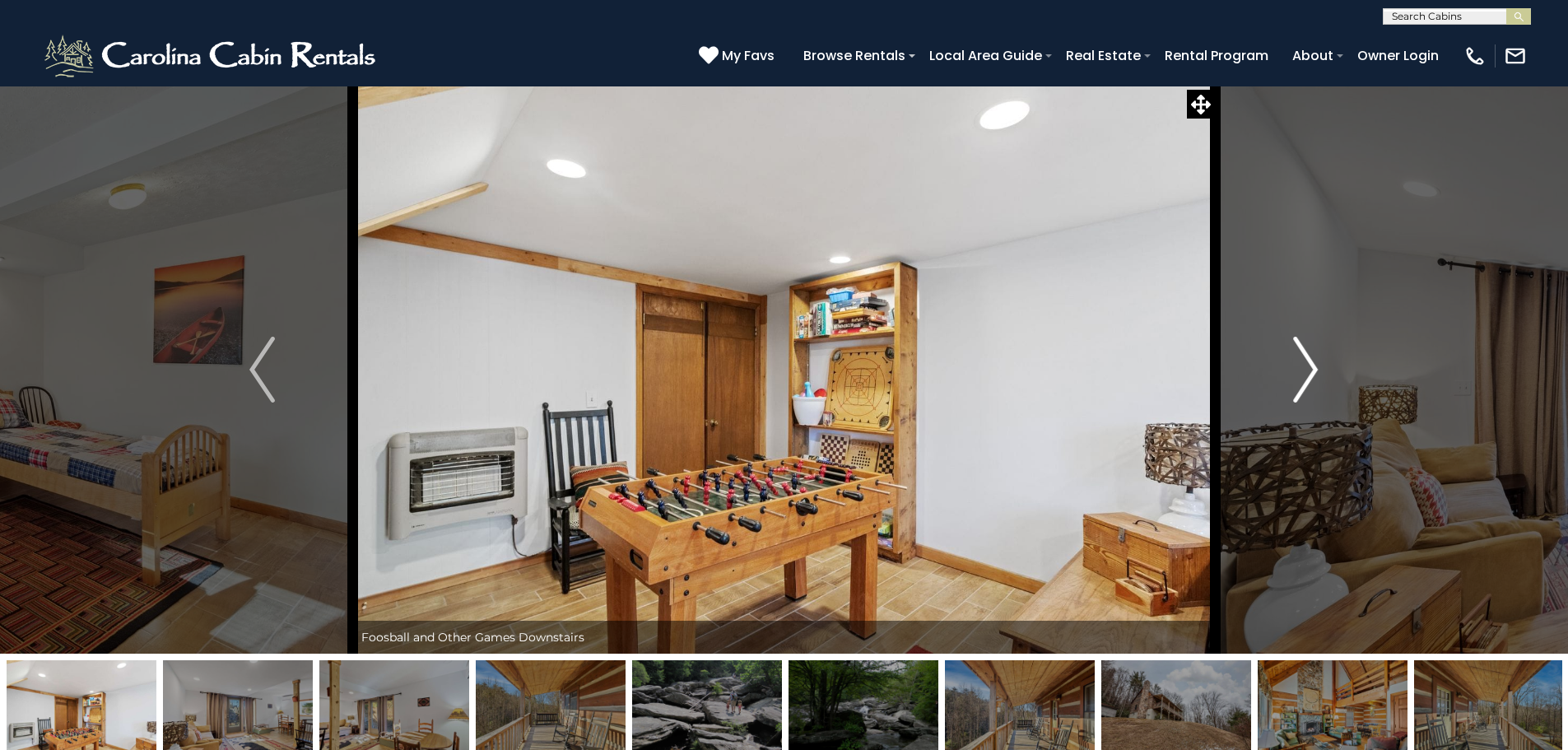
click at [1302, 371] on img "Next" at bounding box center [1305, 369] width 25 height 66
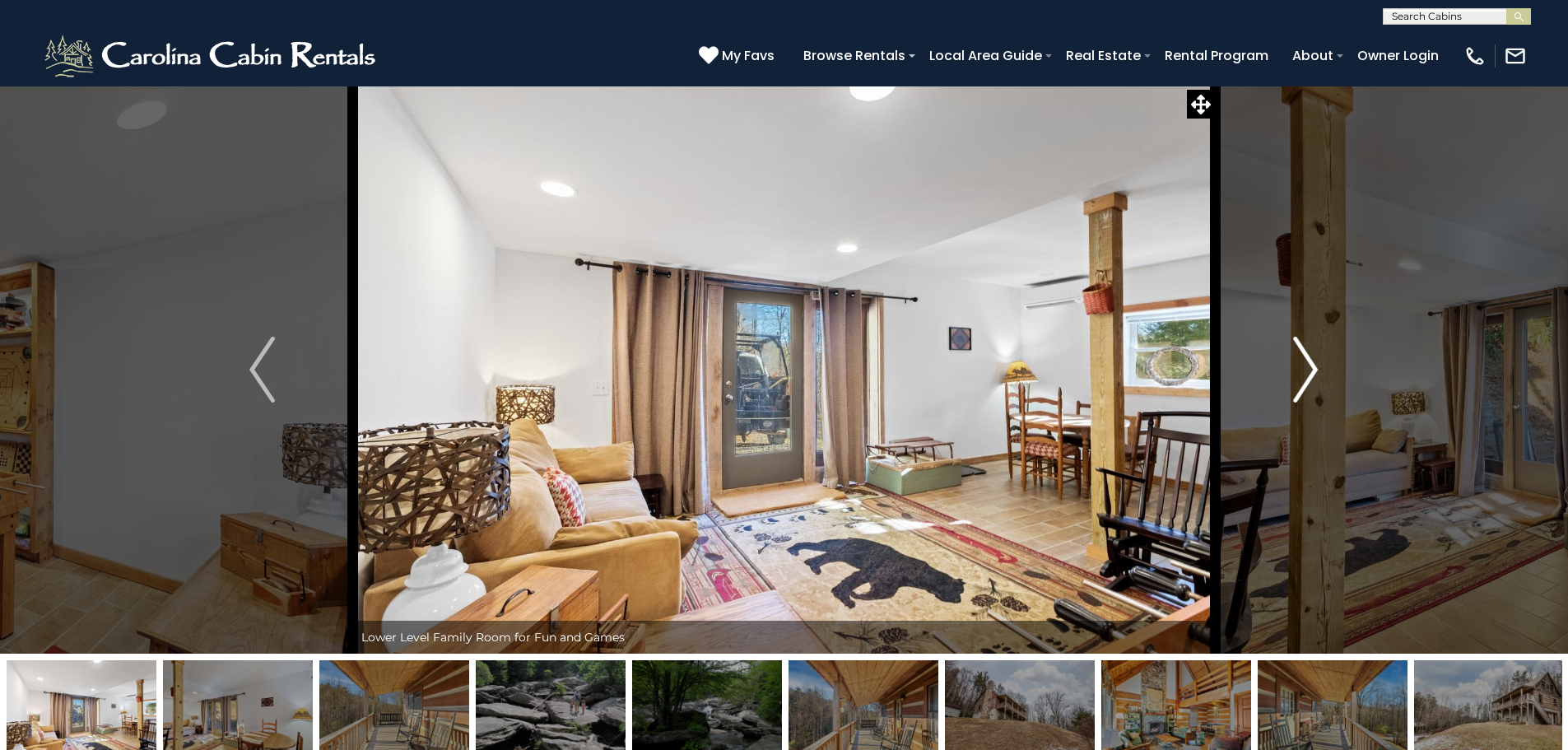
click at [1302, 371] on img "Next" at bounding box center [1305, 369] width 25 height 66
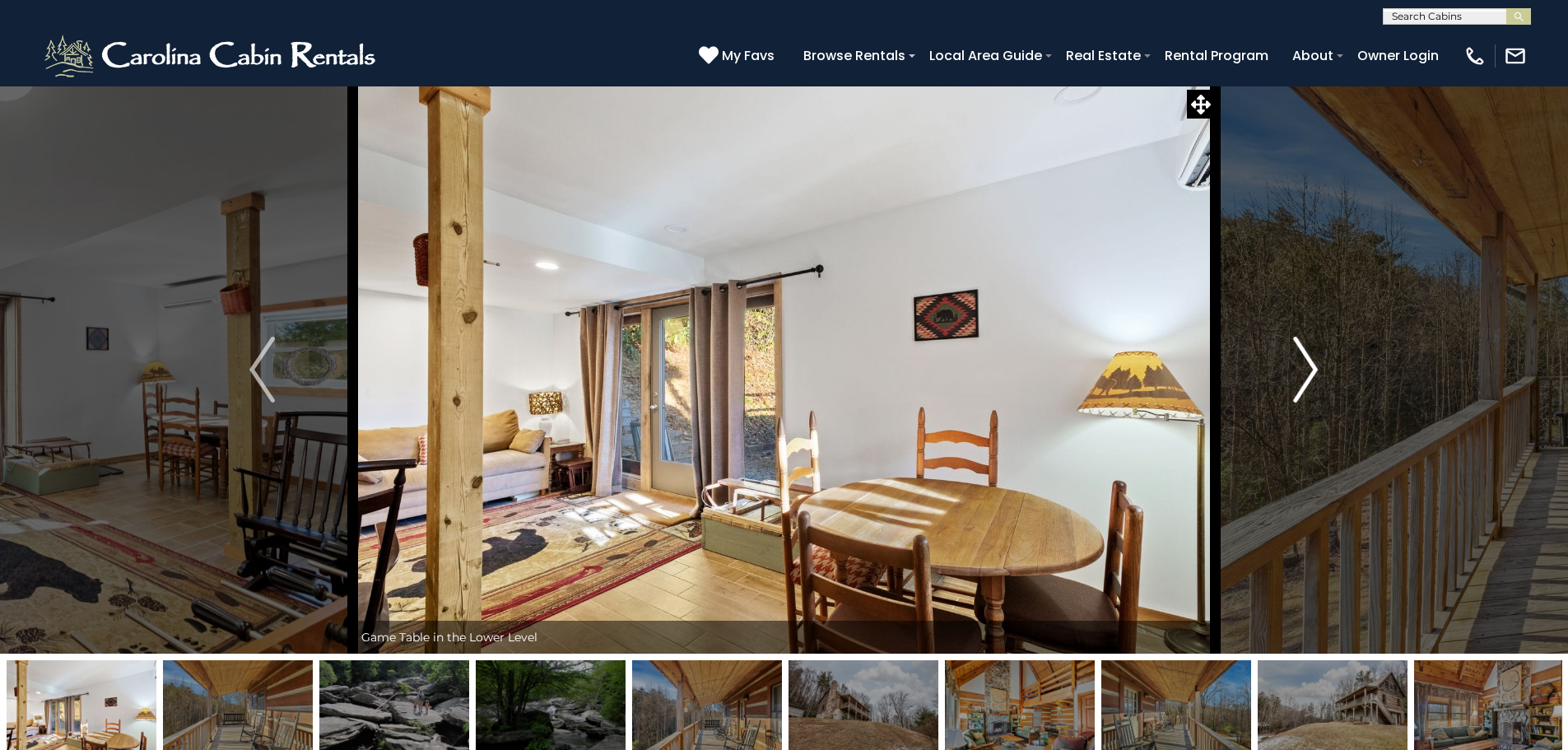
click at [1302, 371] on img "Next" at bounding box center [1305, 369] width 25 height 66
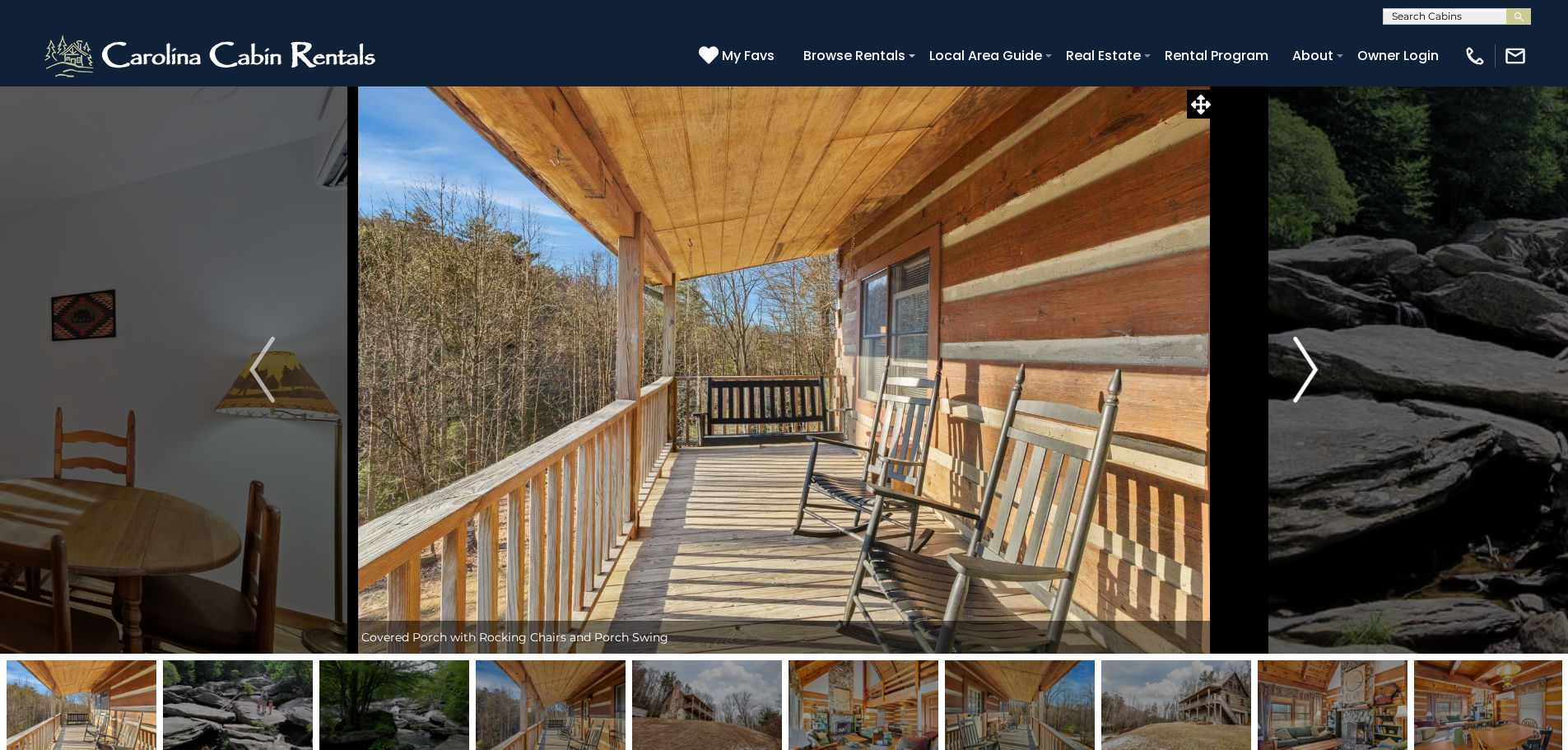
click at [1302, 371] on img "Next" at bounding box center [1305, 369] width 25 height 66
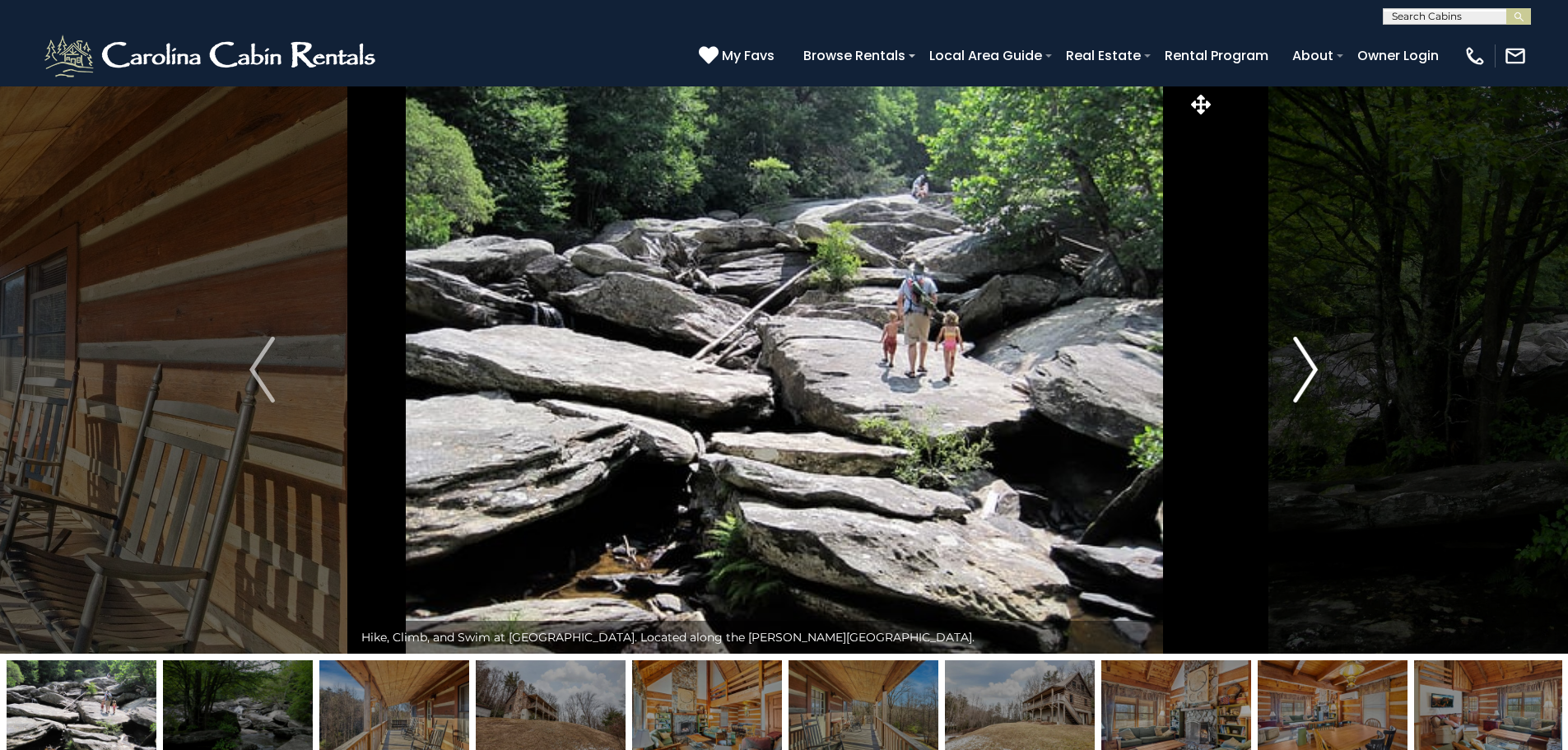
click at [1302, 371] on img "Next" at bounding box center [1305, 369] width 25 height 66
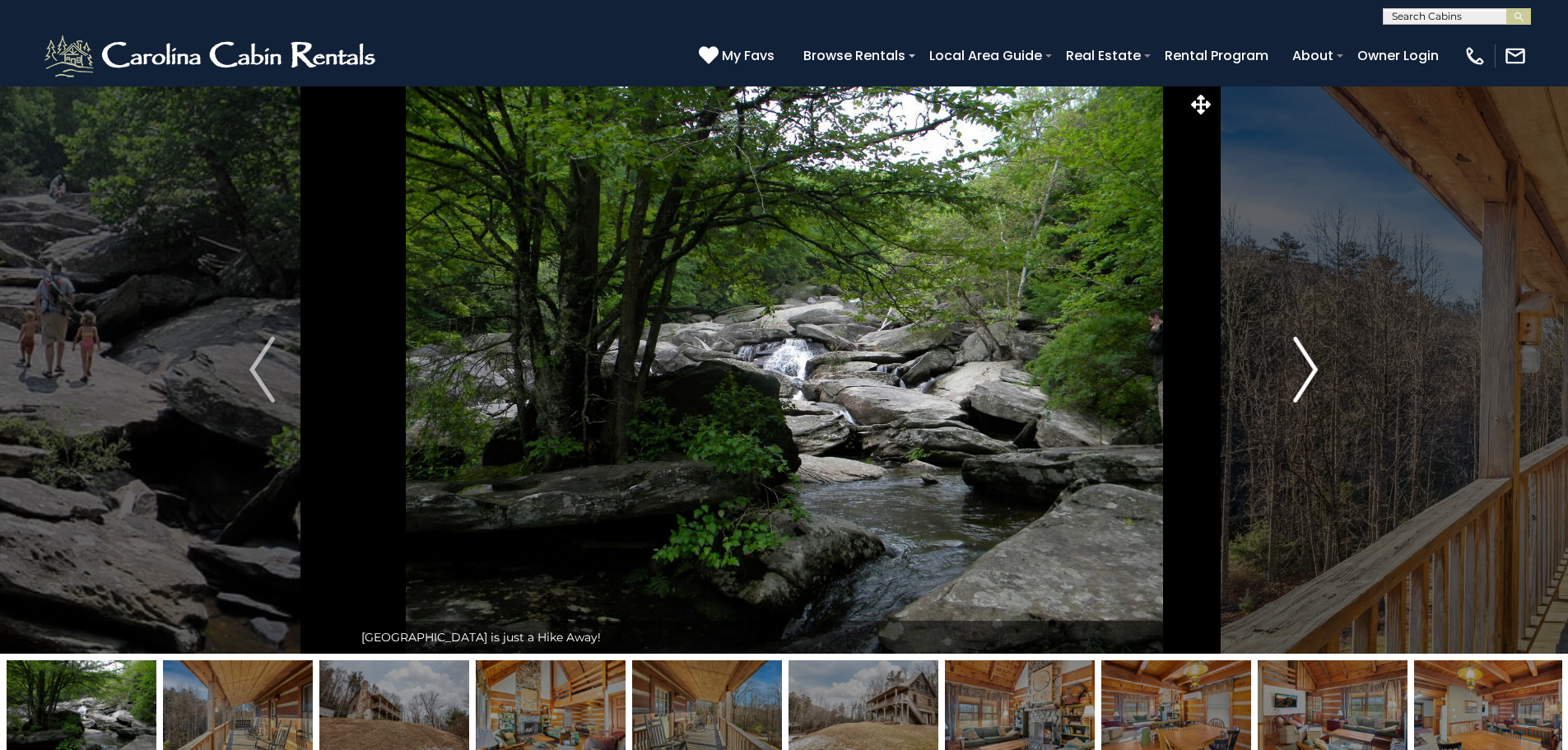
click at [1302, 371] on img "Next" at bounding box center [1305, 369] width 25 height 66
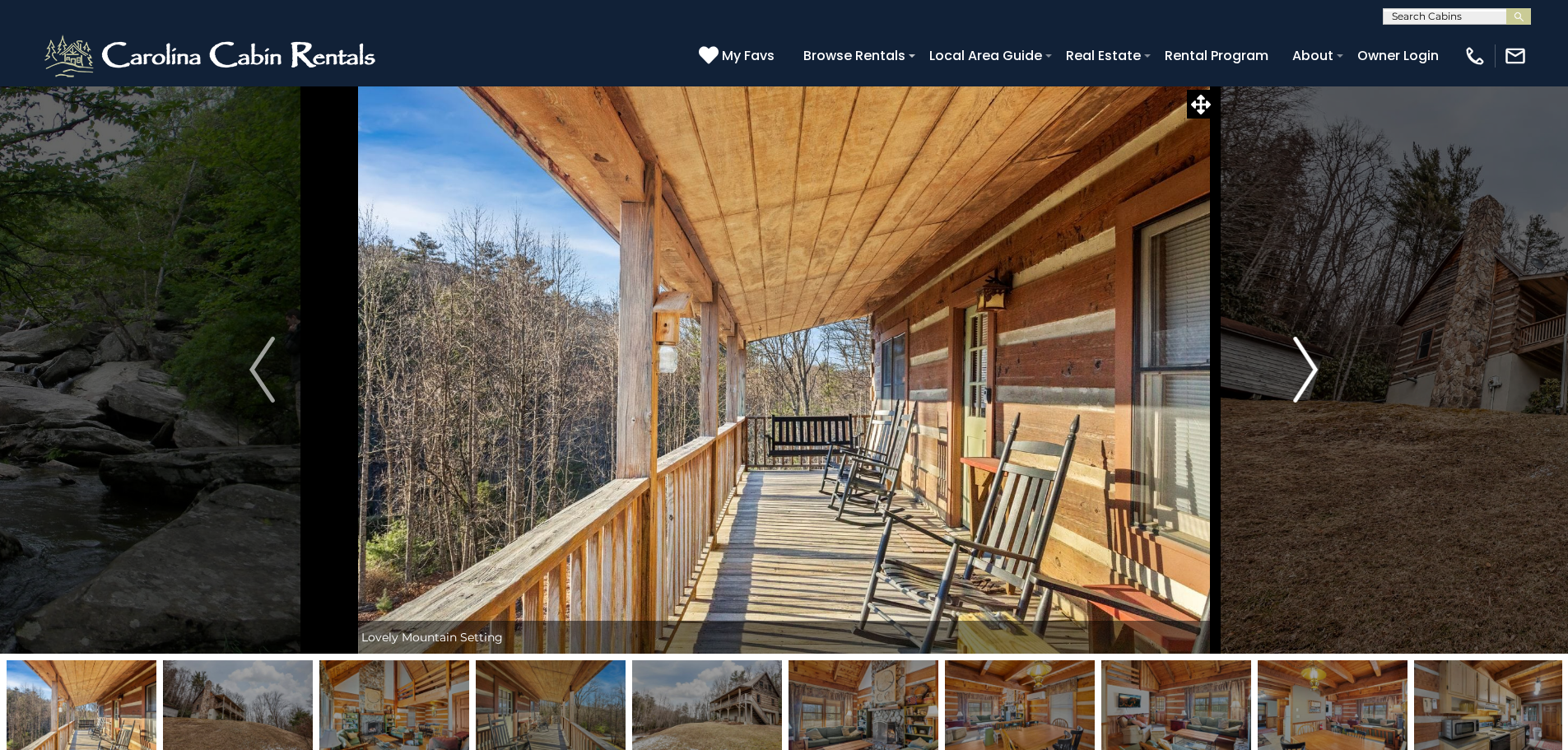
click at [1302, 371] on img "Next" at bounding box center [1305, 369] width 25 height 66
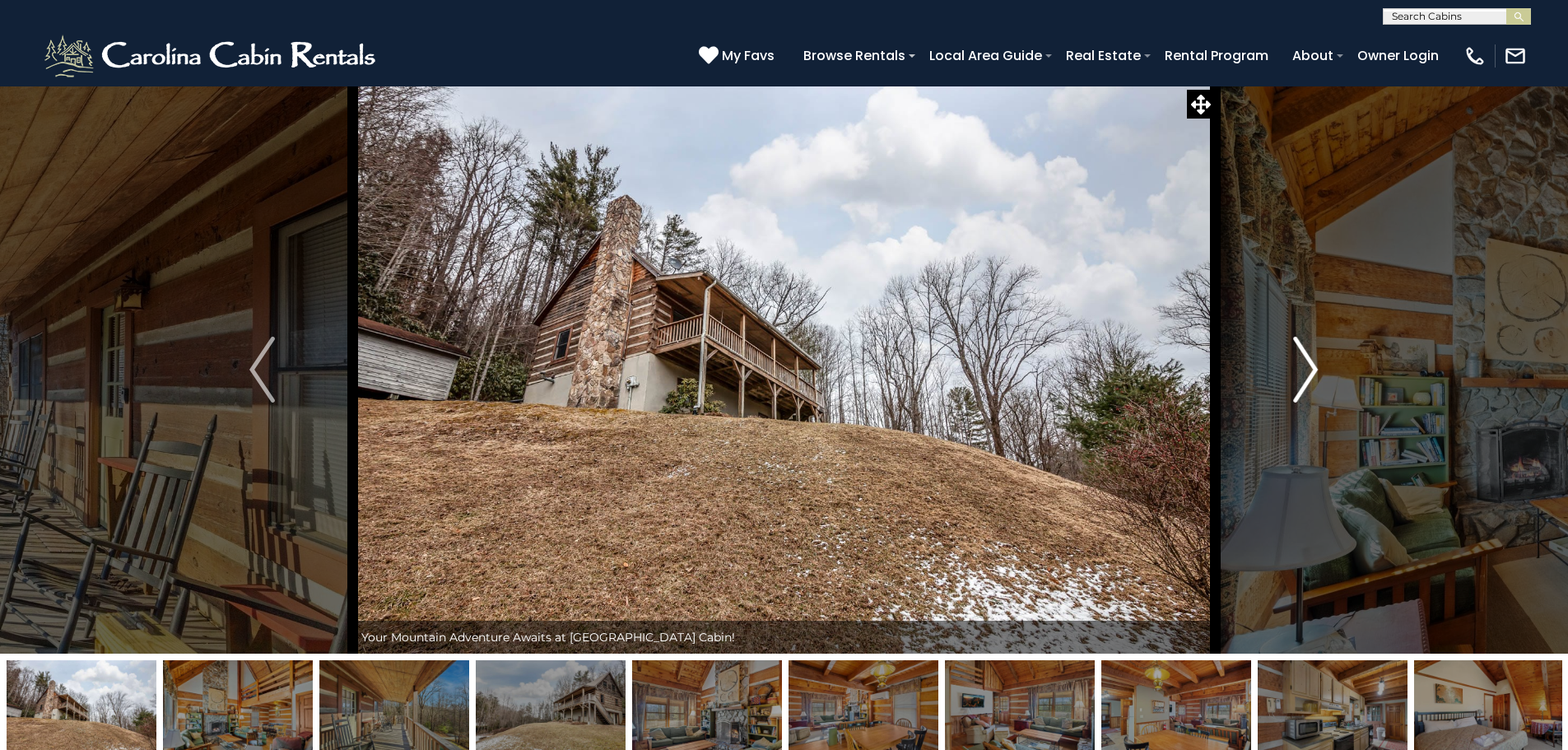
click at [1302, 371] on img "Next" at bounding box center [1305, 369] width 25 height 66
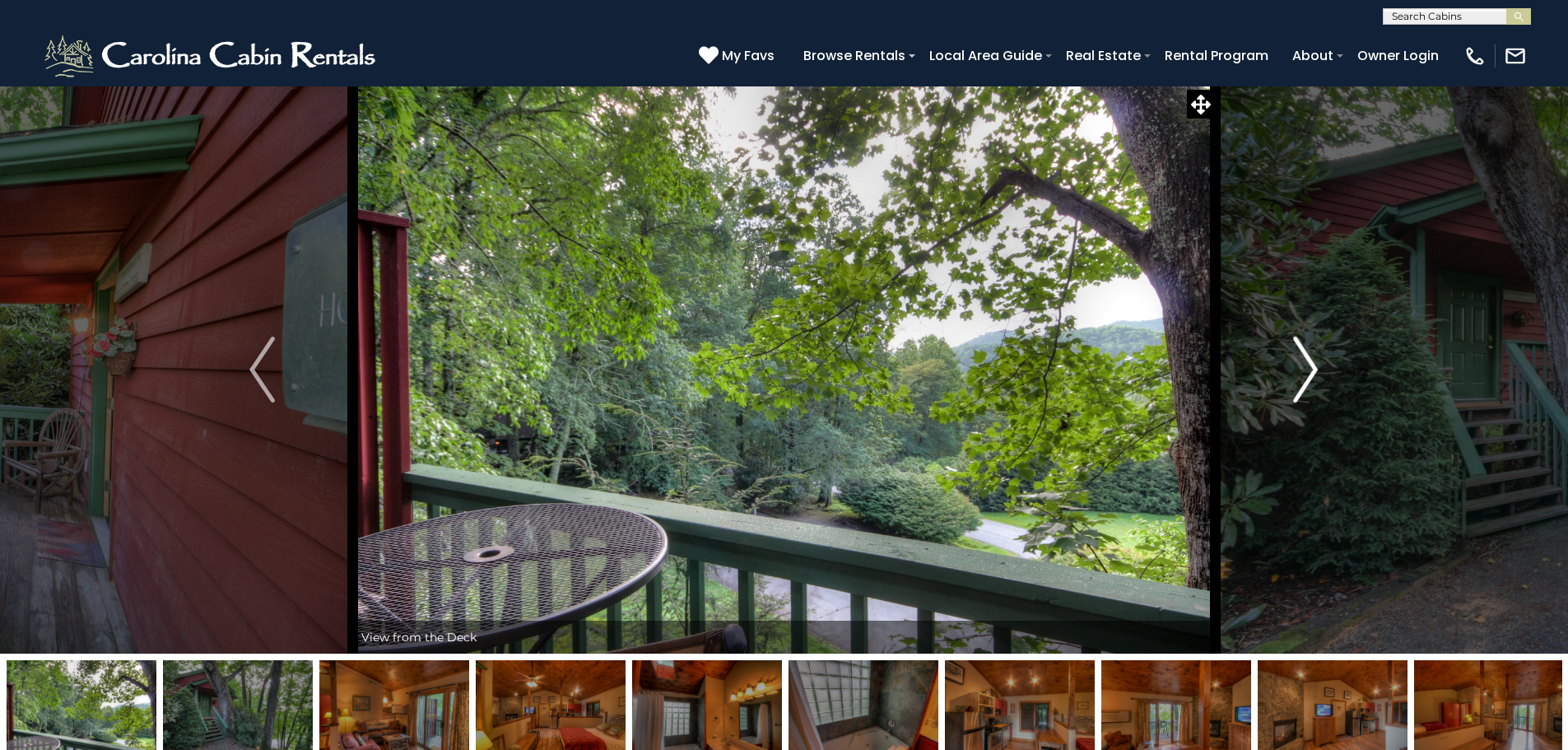
click at [1340, 383] on button "Next" at bounding box center [1305, 369] width 182 height 568
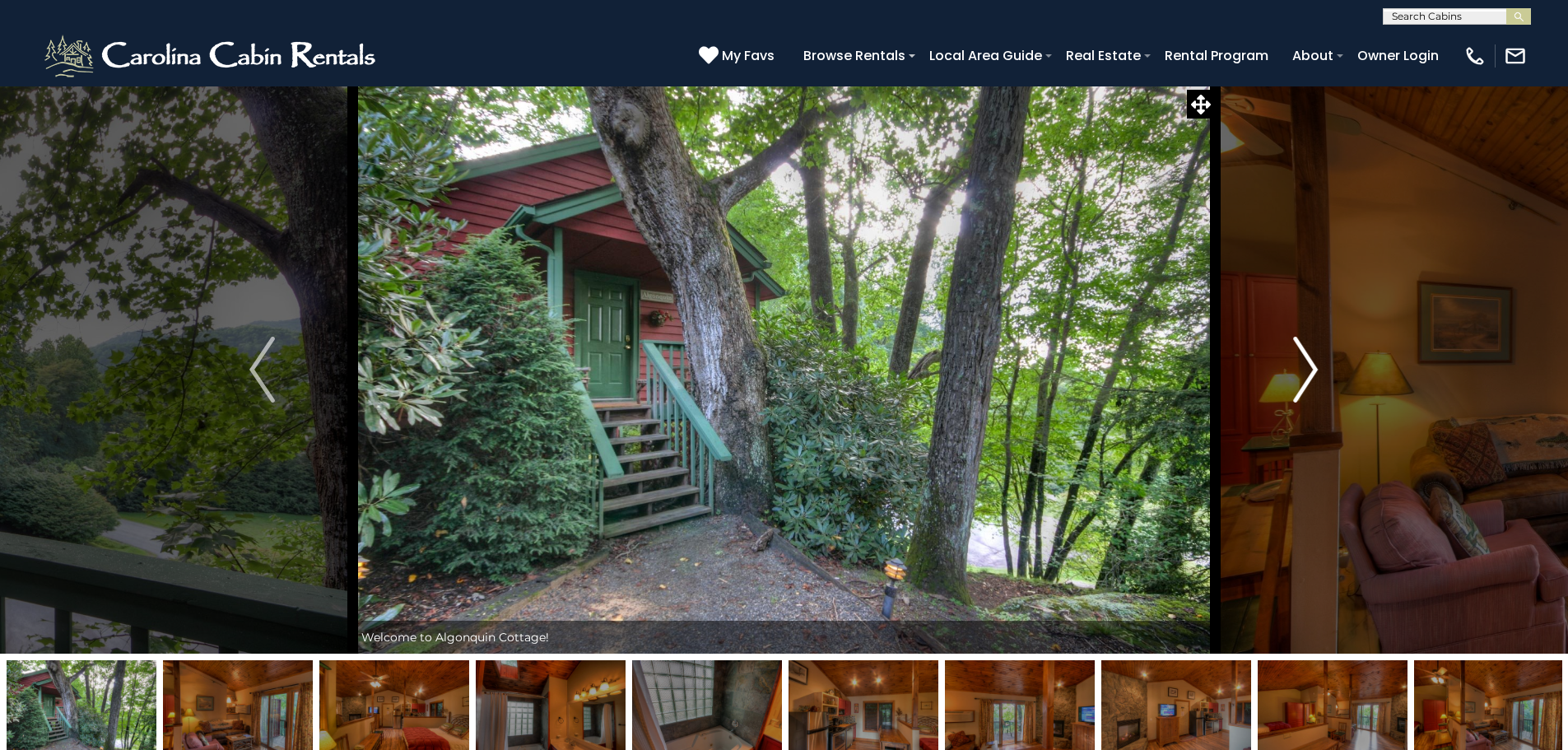
click at [1340, 383] on button "Next" at bounding box center [1305, 369] width 182 height 568
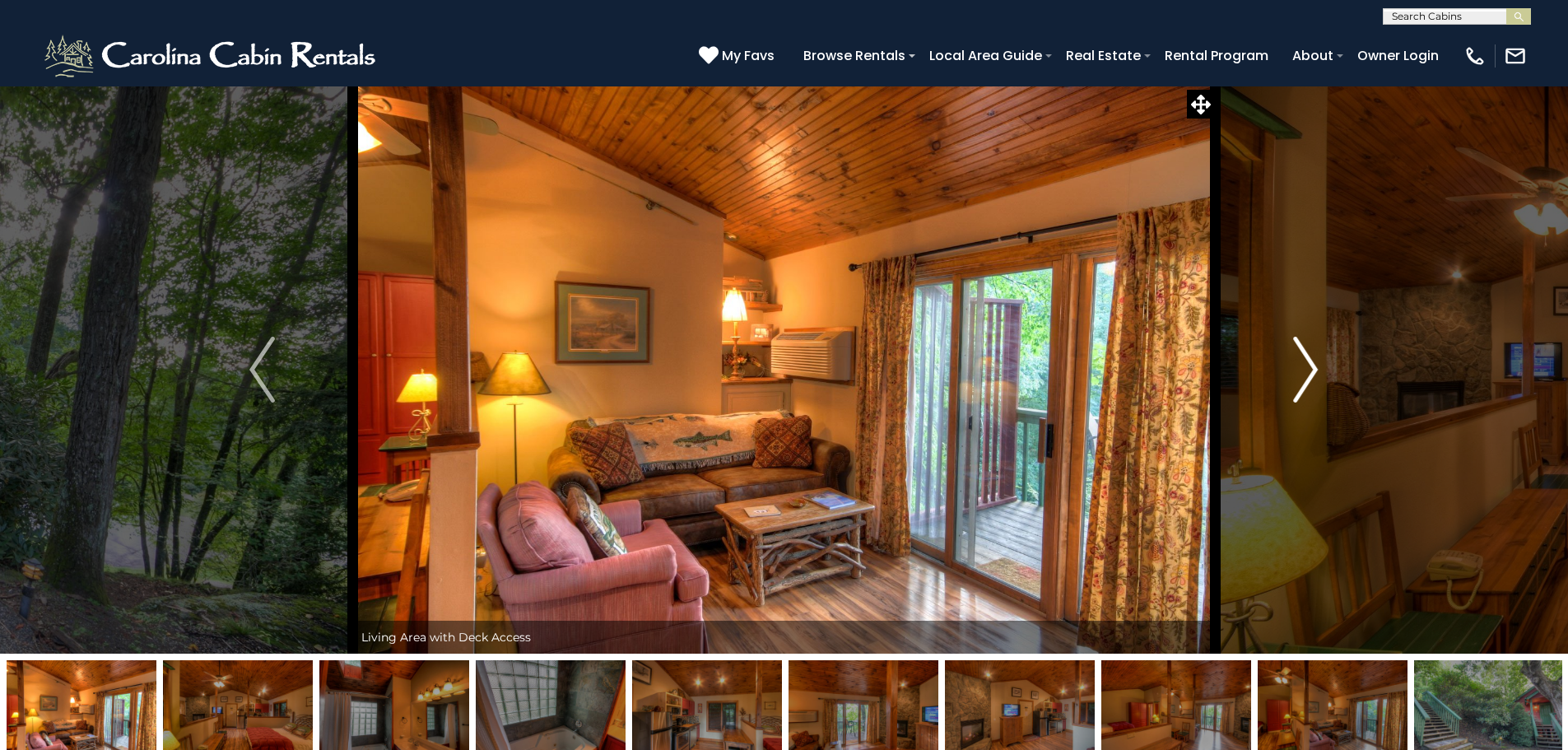
click at [1340, 383] on button "Next" at bounding box center [1305, 369] width 182 height 568
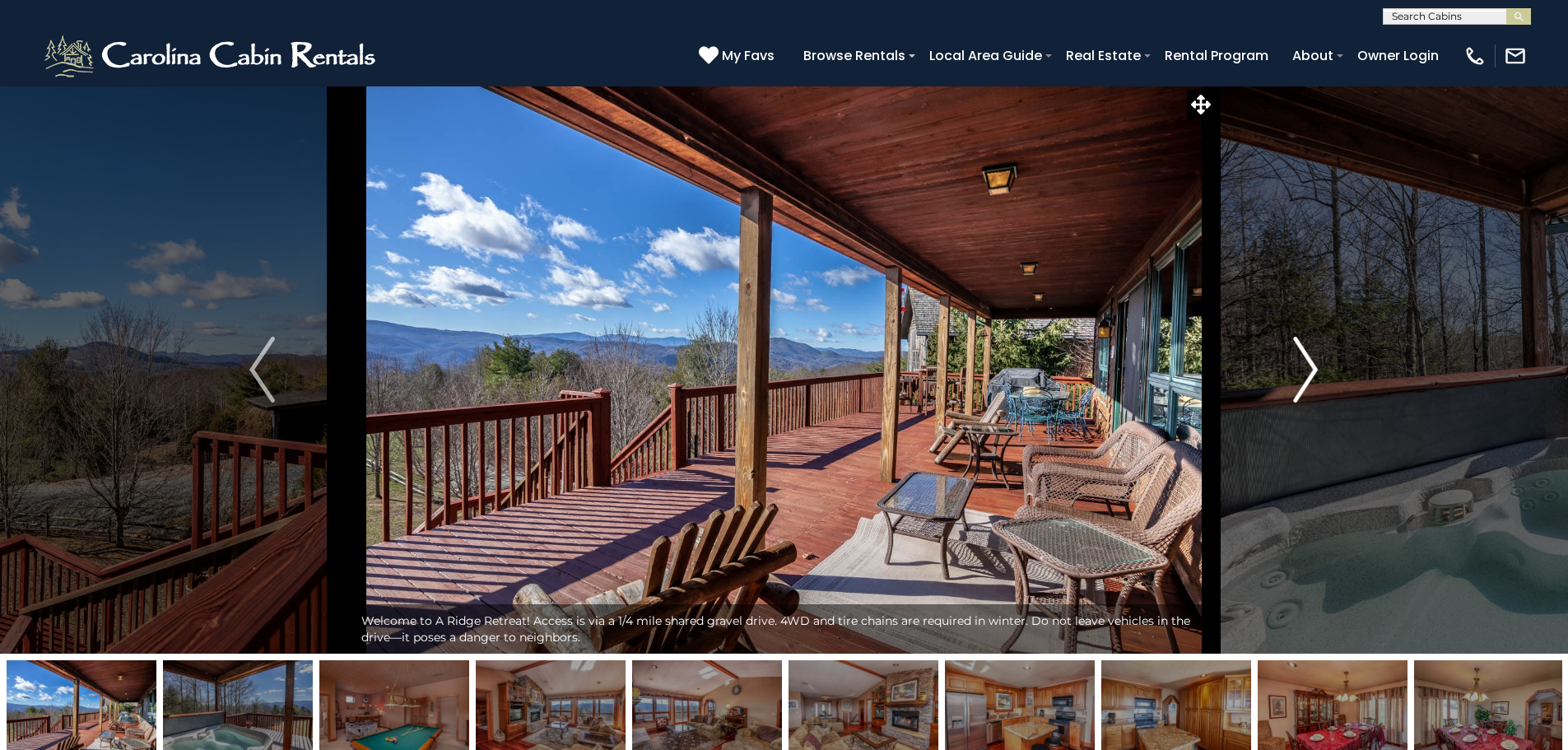
click at [1317, 399] on img "Next" at bounding box center [1305, 369] width 25 height 66
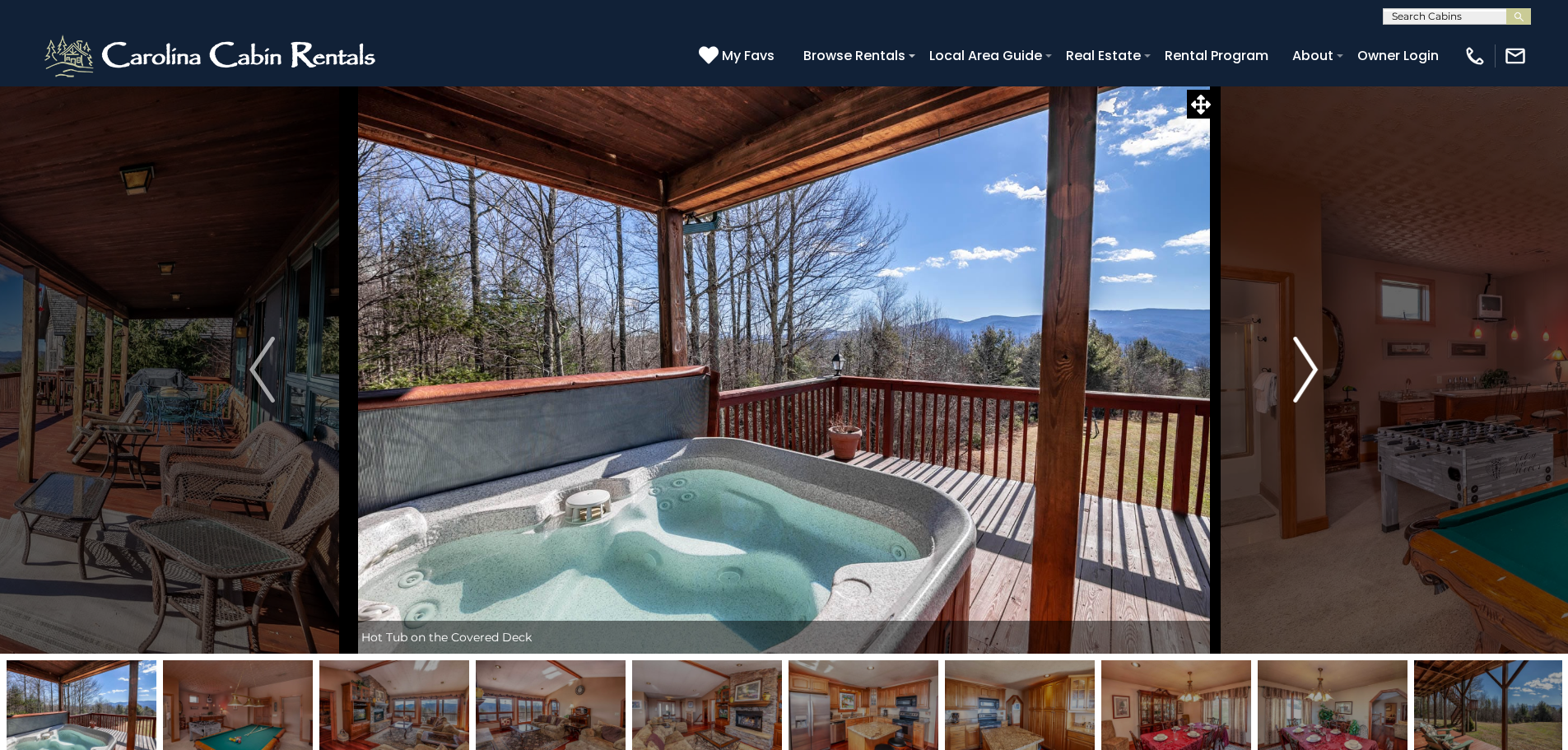
click at [1317, 399] on img "Next" at bounding box center [1305, 369] width 25 height 66
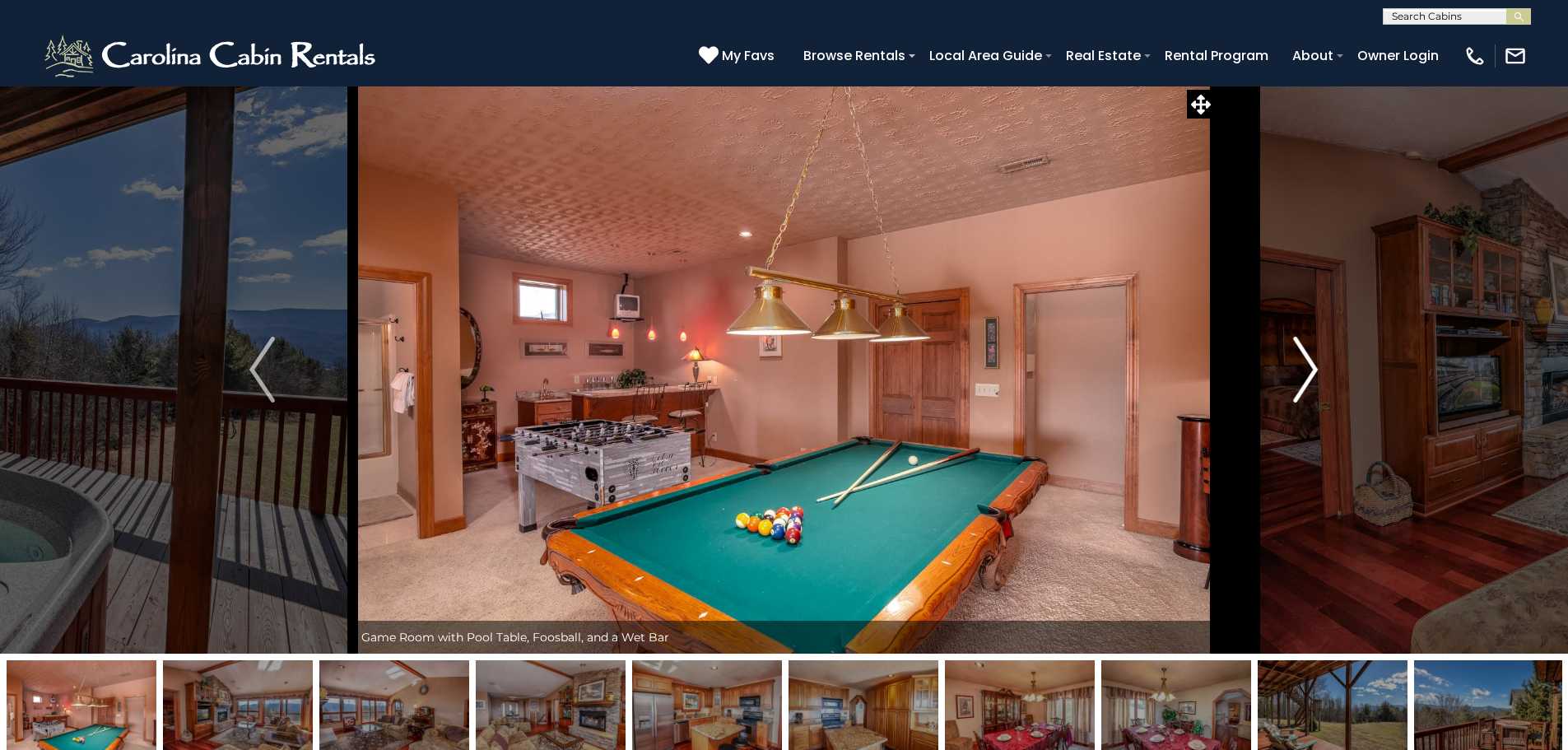
click at [1317, 399] on img "Next" at bounding box center [1305, 369] width 25 height 66
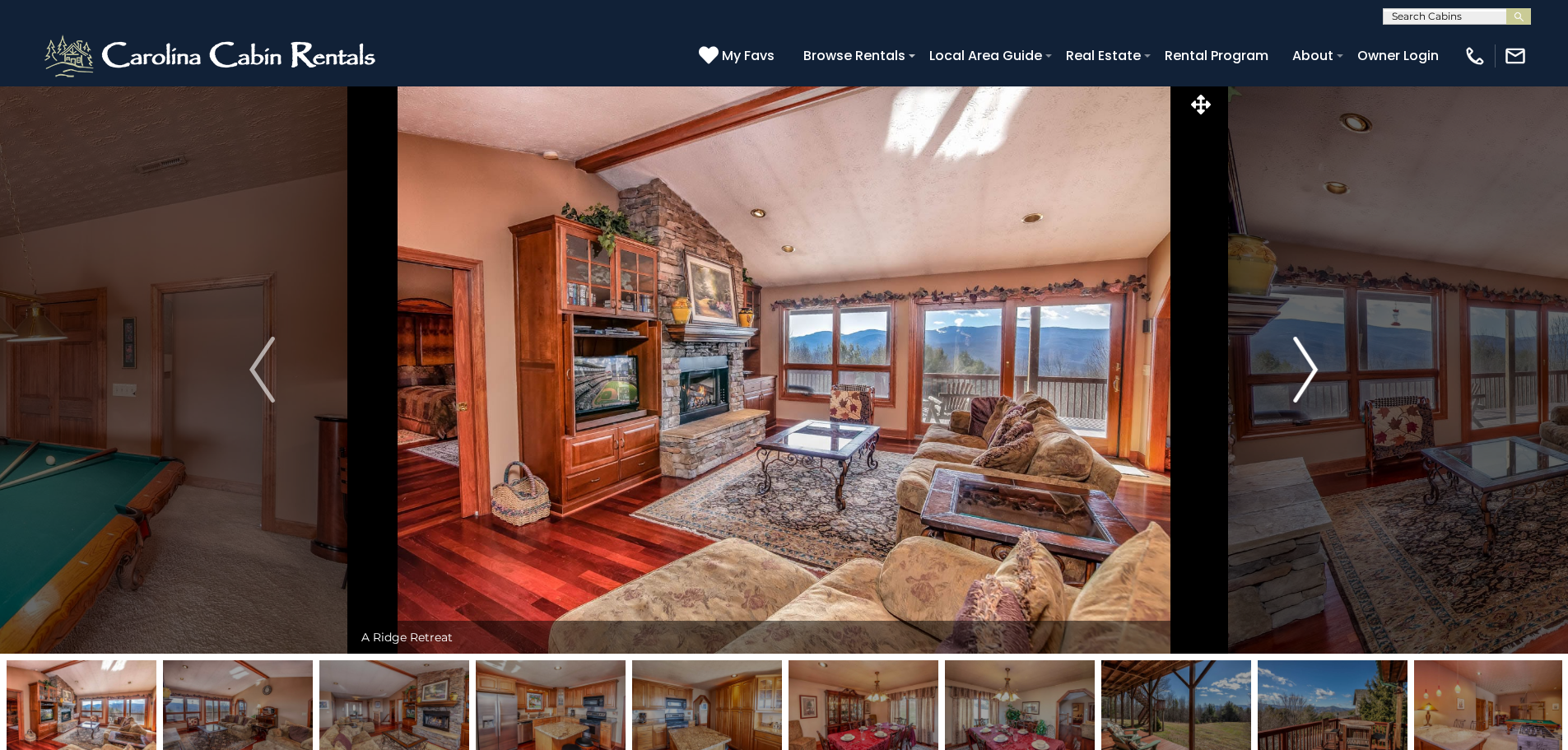
click at [1317, 399] on img "Next" at bounding box center [1305, 369] width 25 height 66
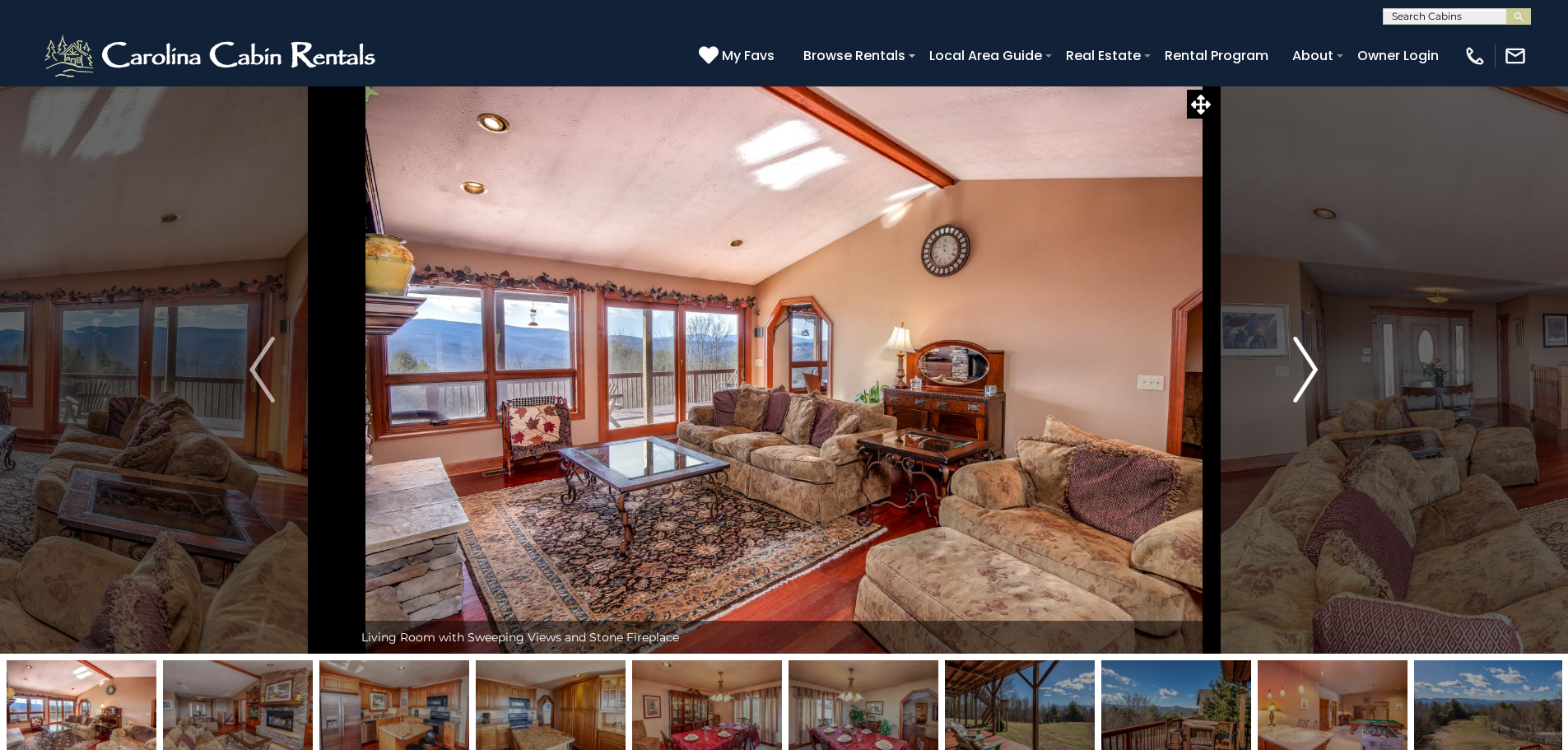
click at [1317, 399] on img "Next" at bounding box center [1305, 369] width 25 height 66
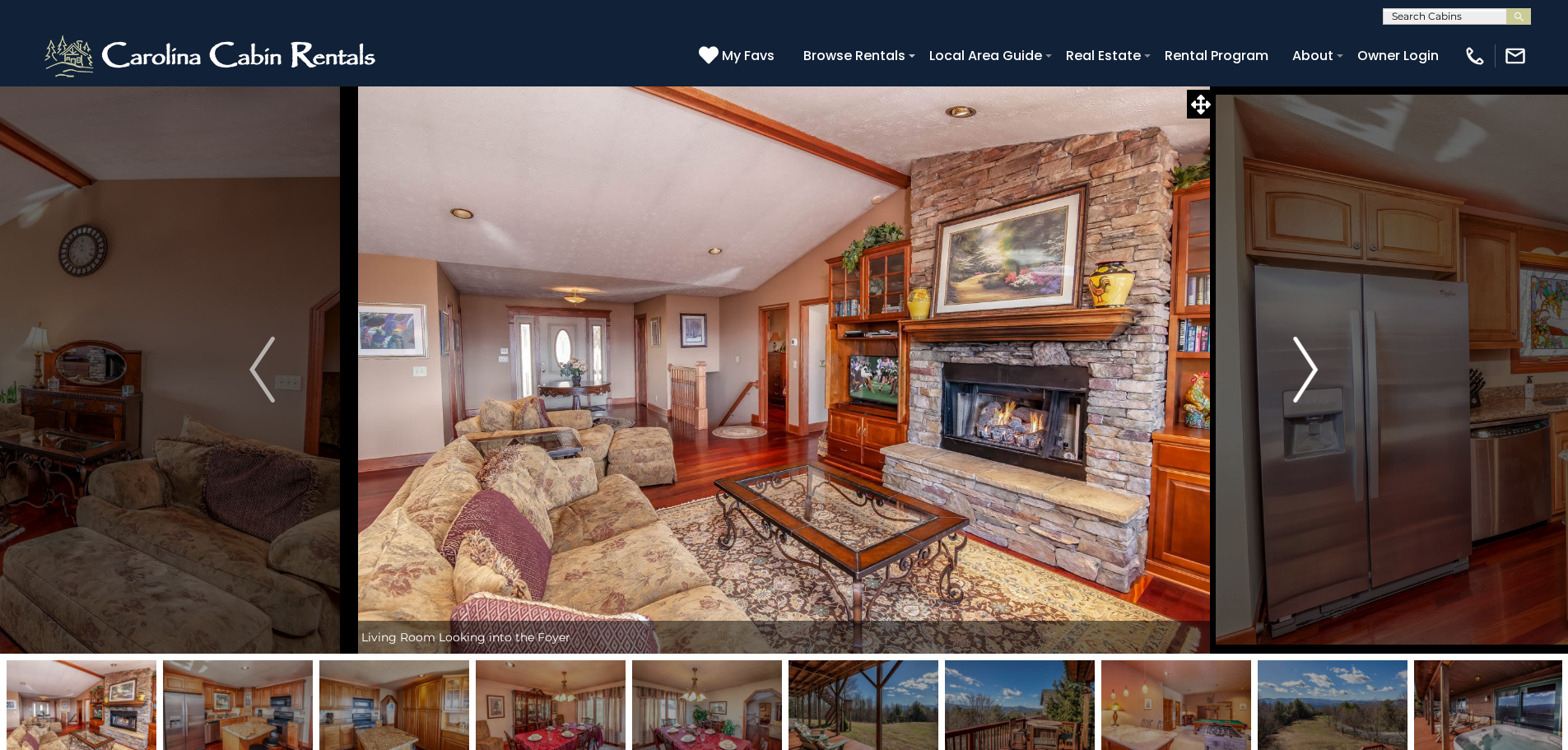
click at [1317, 399] on img "Next" at bounding box center [1305, 369] width 25 height 66
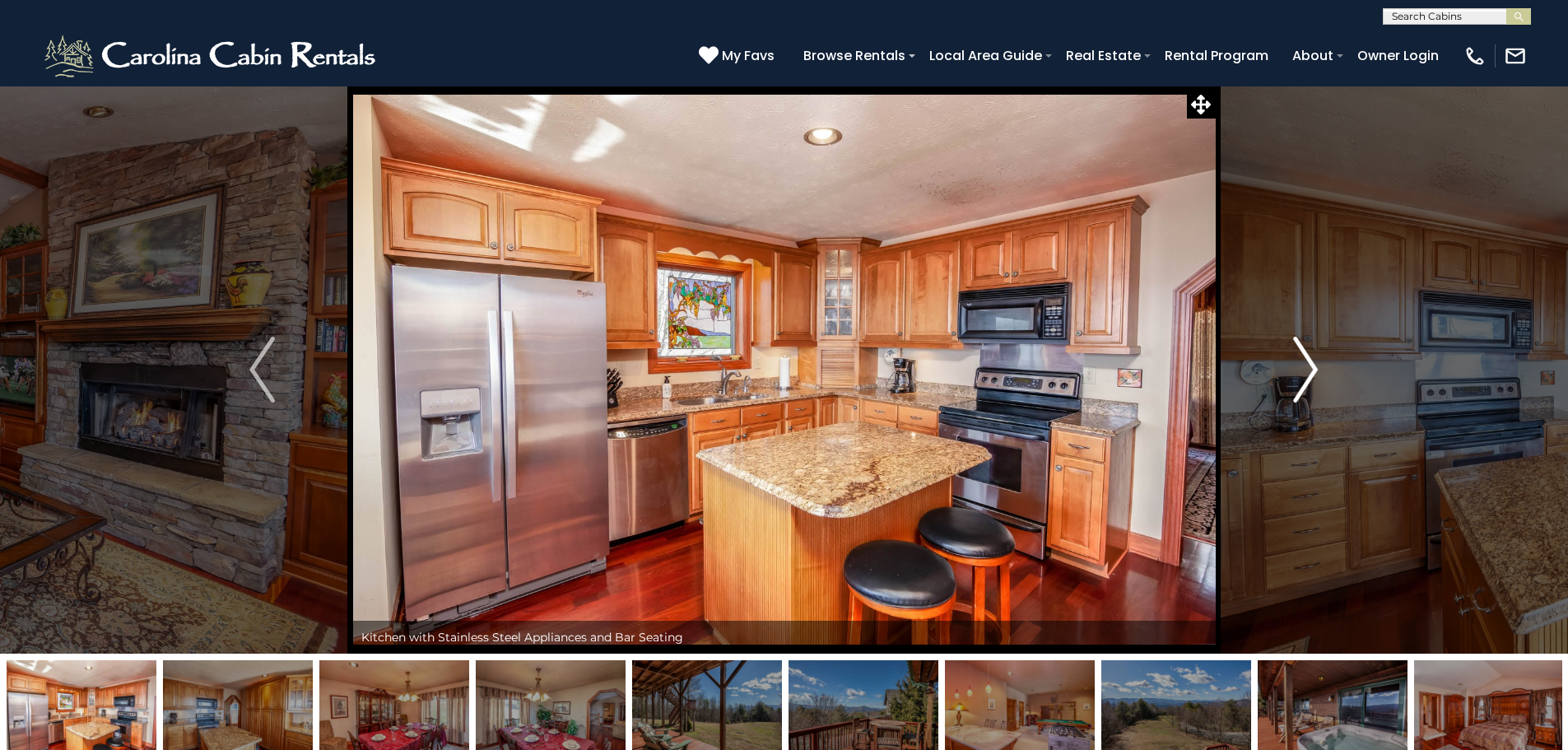
click at [1317, 399] on img "Next" at bounding box center [1305, 369] width 25 height 66
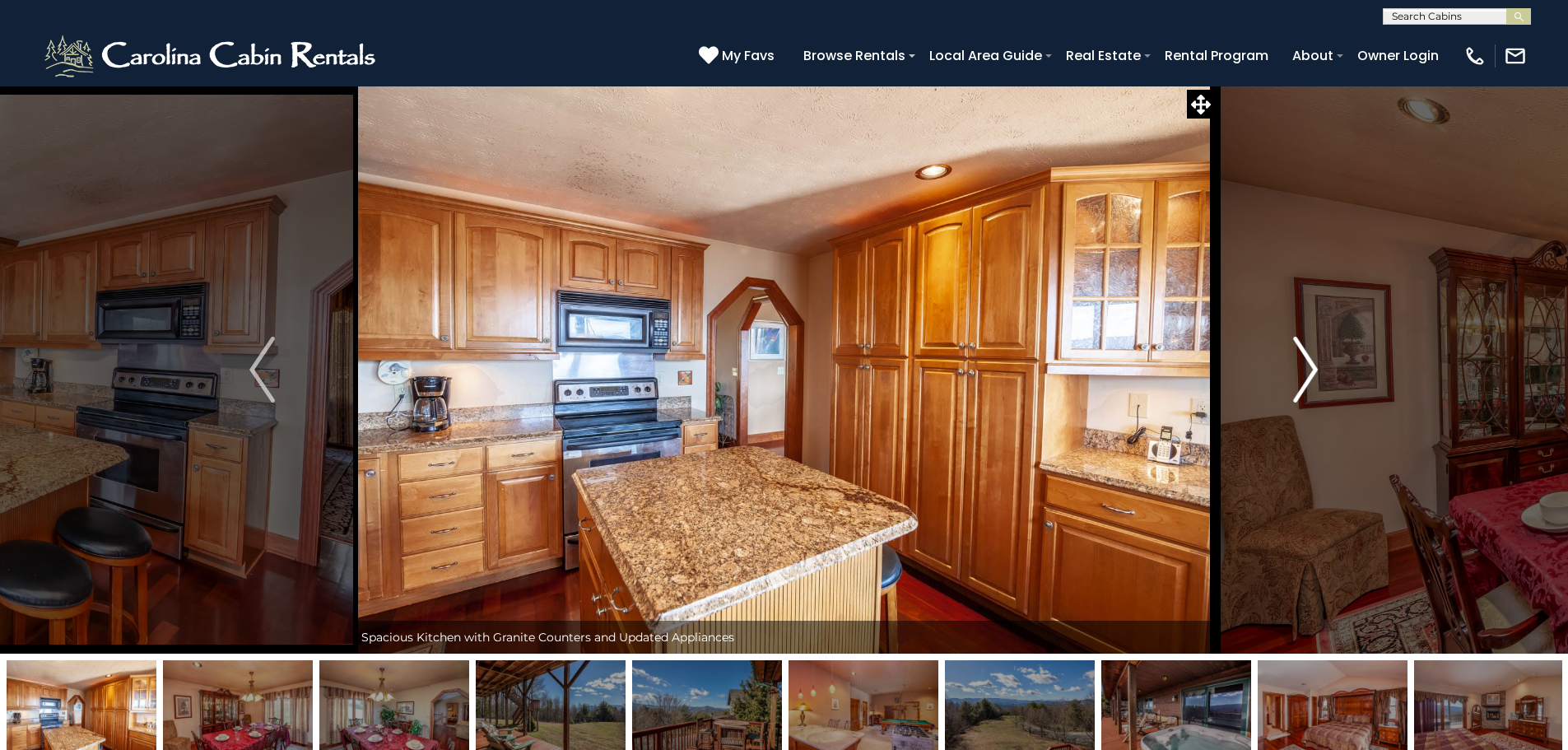
click at [1317, 399] on img "Next" at bounding box center [1305, 369] width 25 height 66
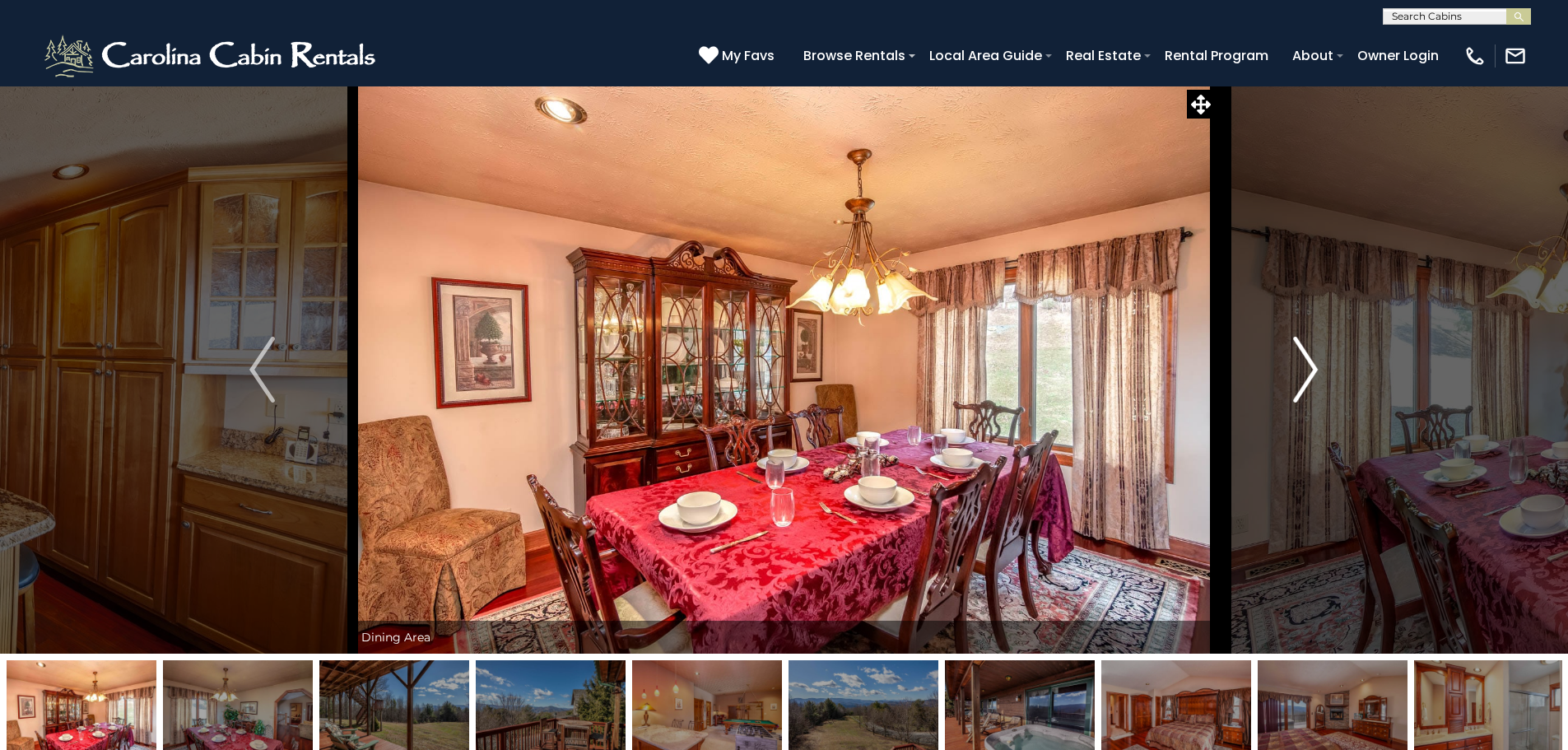
click at [1317, 399] on img "Next" at bounding box center [1305, 369] width 25 height 66
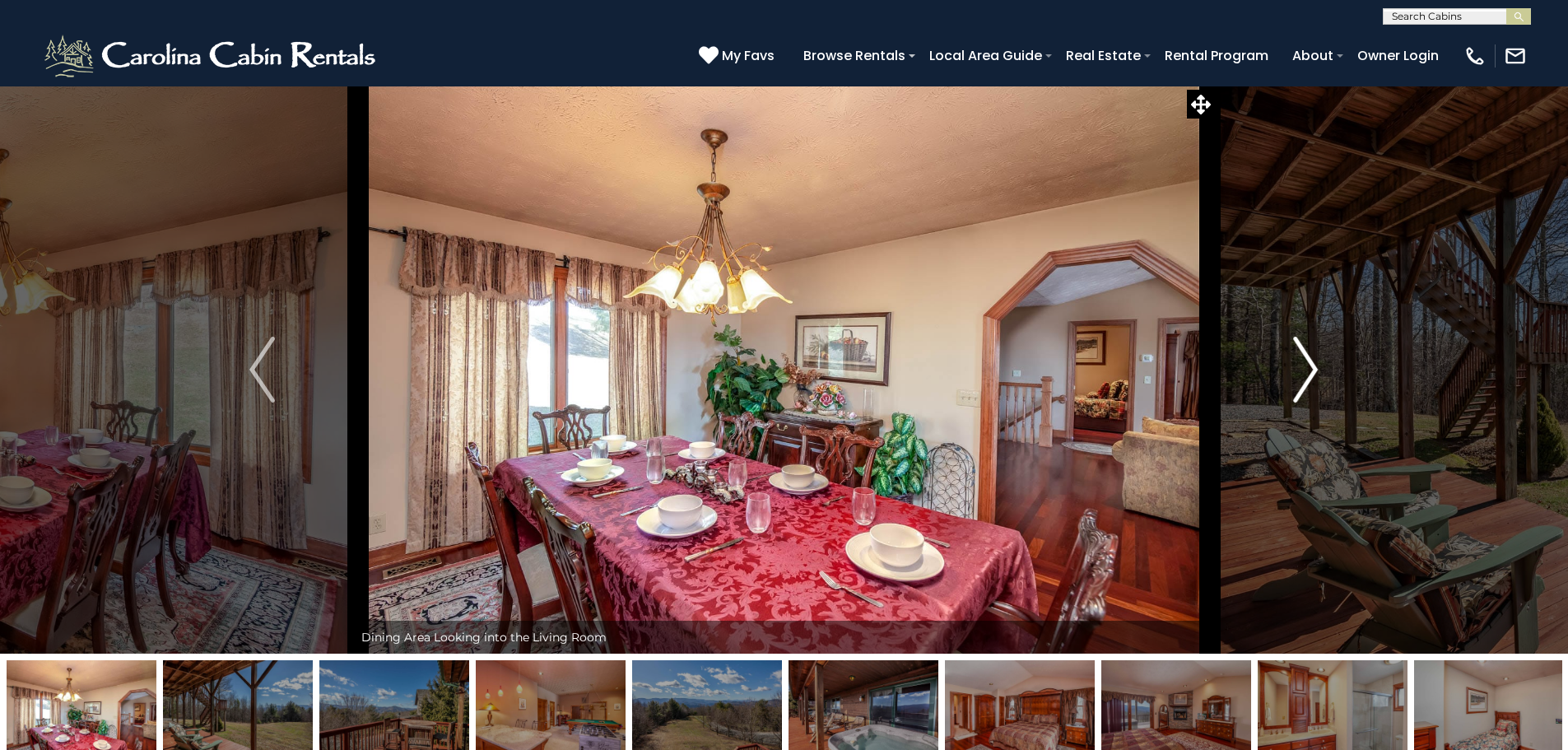
click at [1317, 399] on img "Next" at bounding box center [1305, 369] width 25 height 66
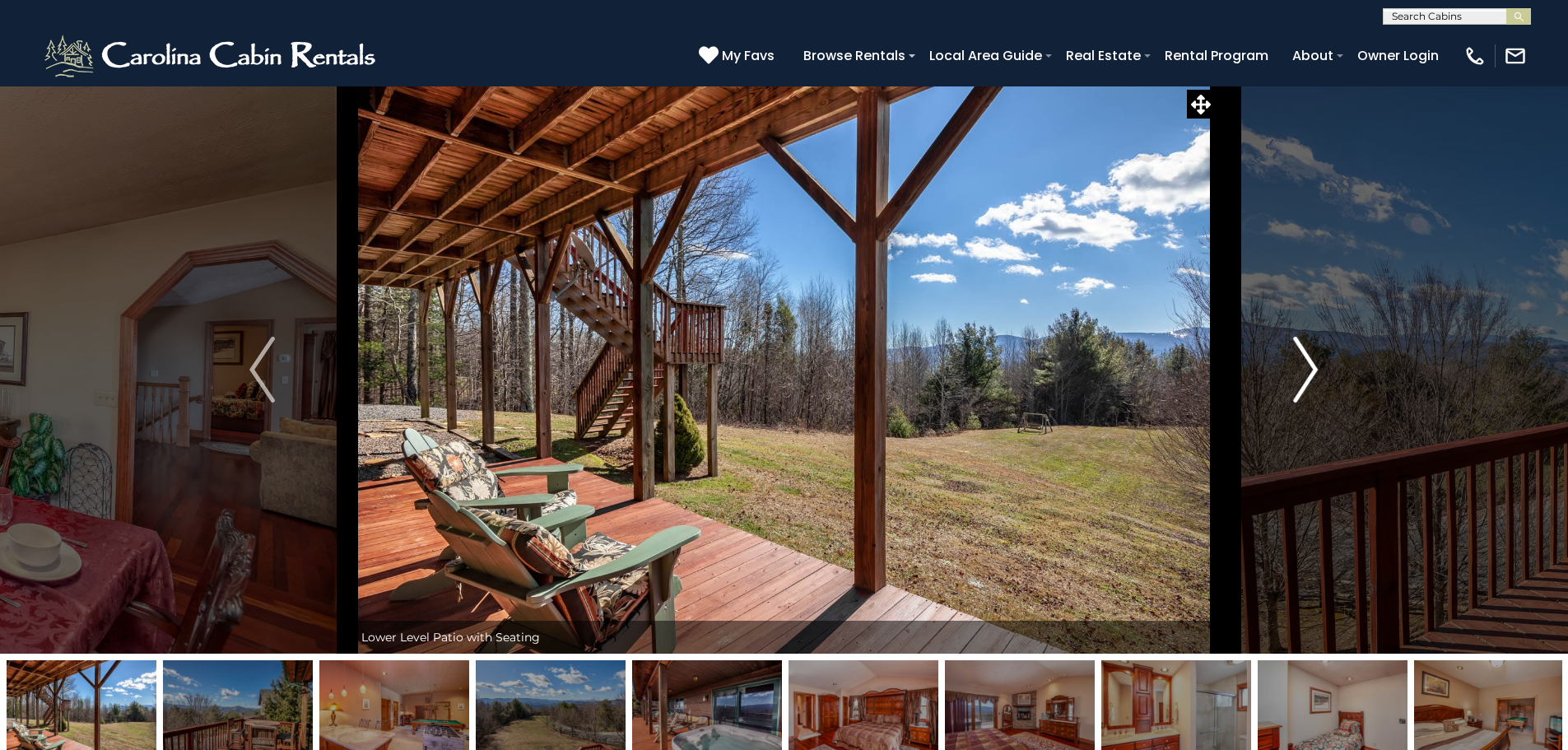
click at [1317, 399] on img "Next" at bounding box center [1305, 369] width 25 height 66
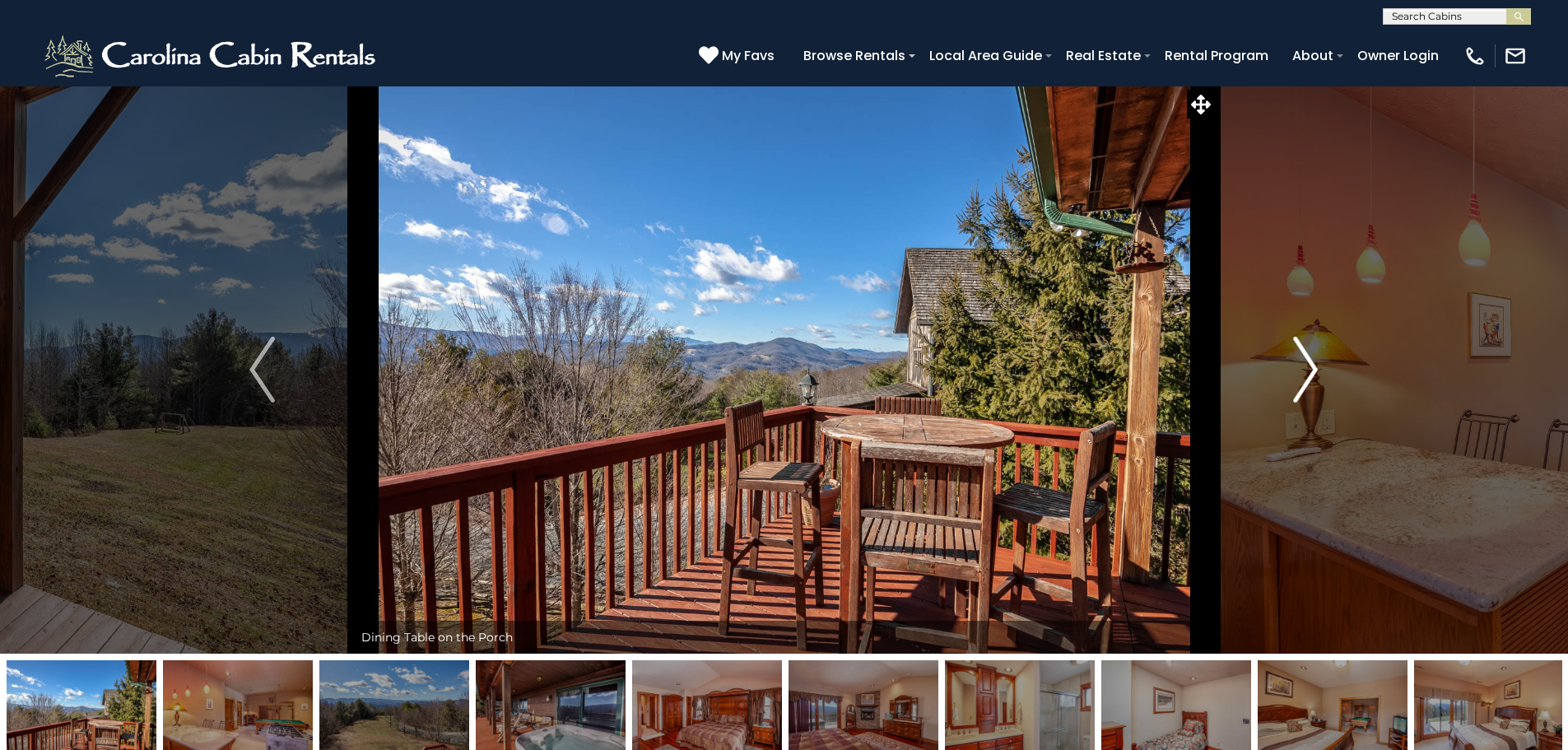
click at [1317, 399] on img "Next" at bounding box center [1305, 369] width 25 height 66
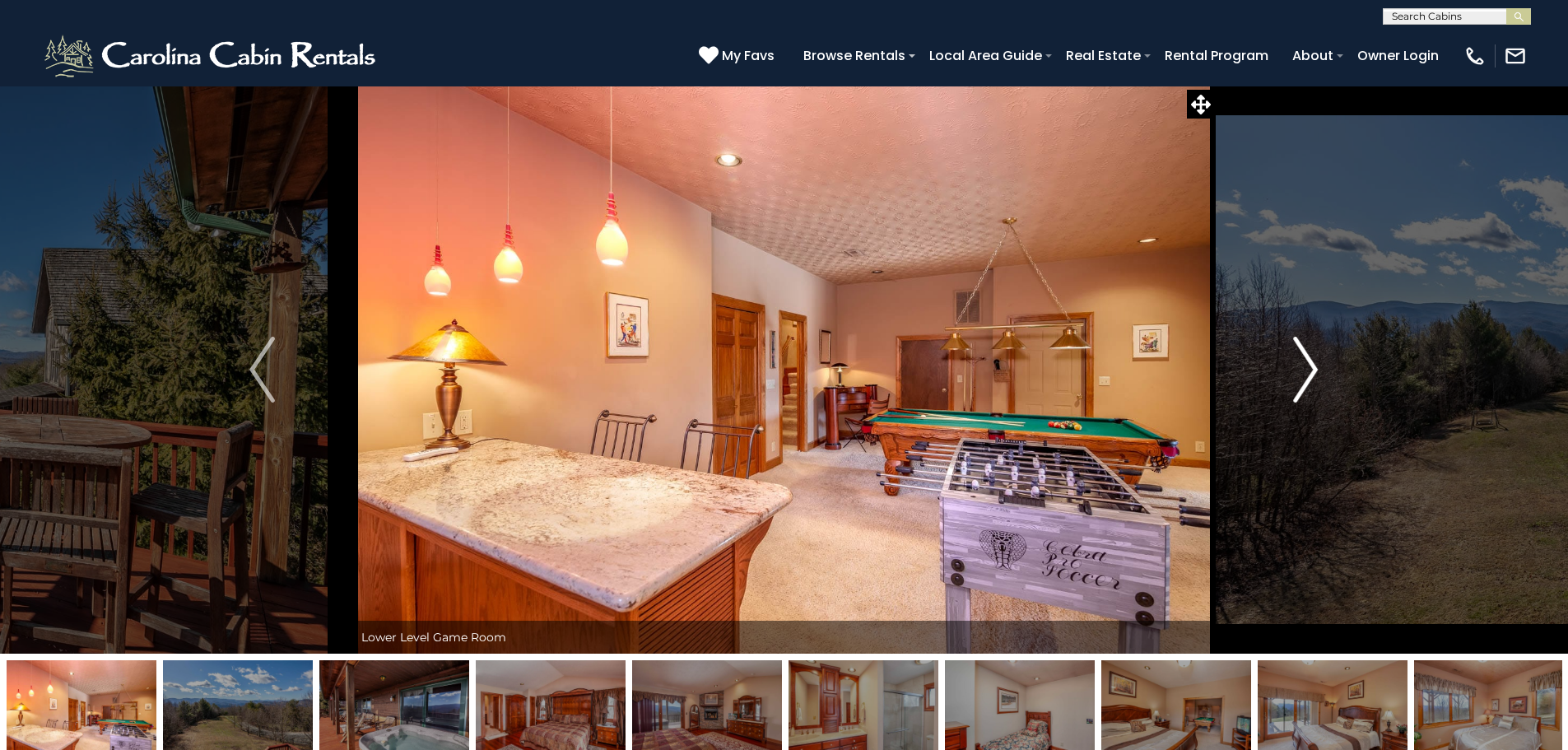
click at [1317, 399] on img "Next" at bounding box center [1305, 369] width 25 height 66
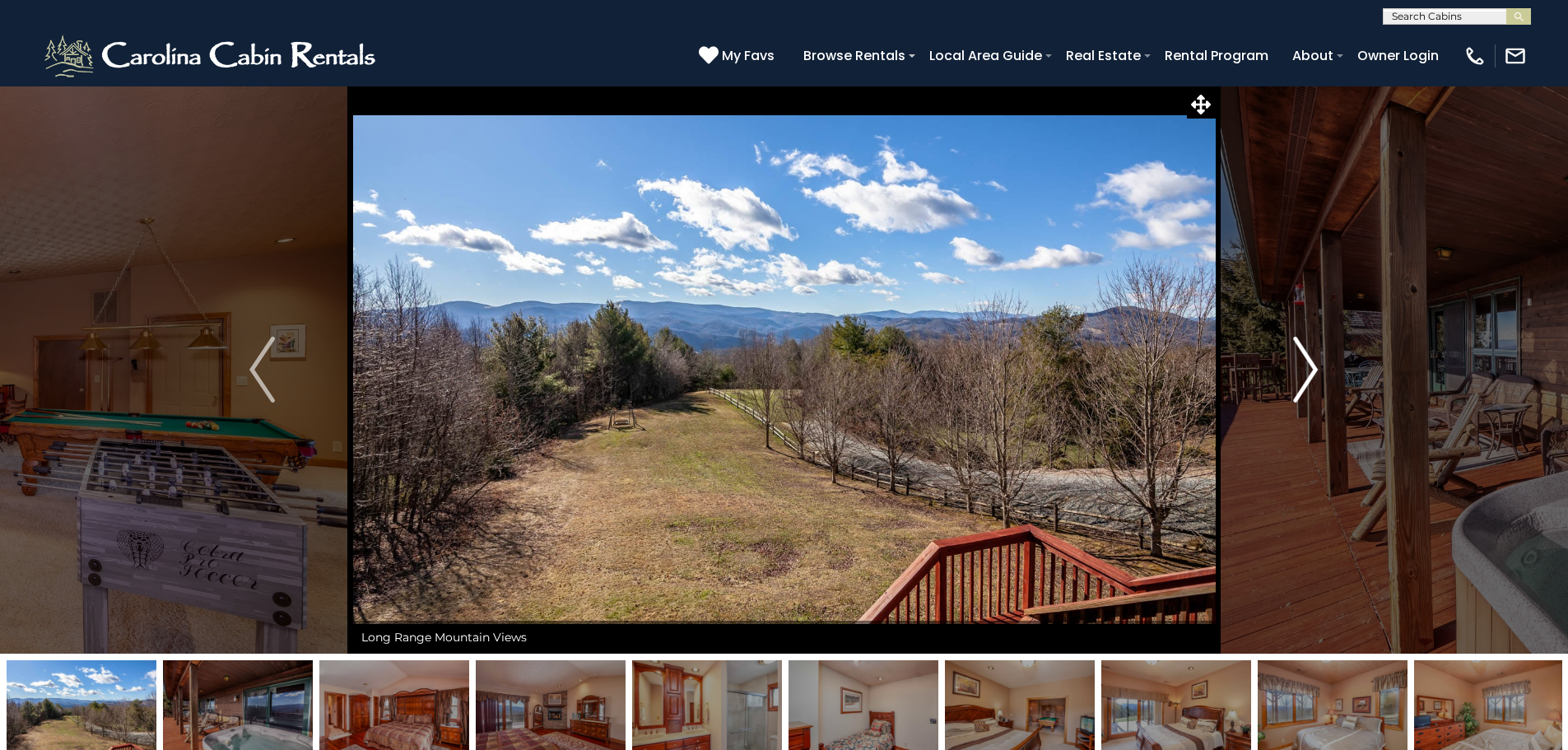
click at [1317, 399] on img "Next" at bounding box center [1305, 369] width 25 height 66
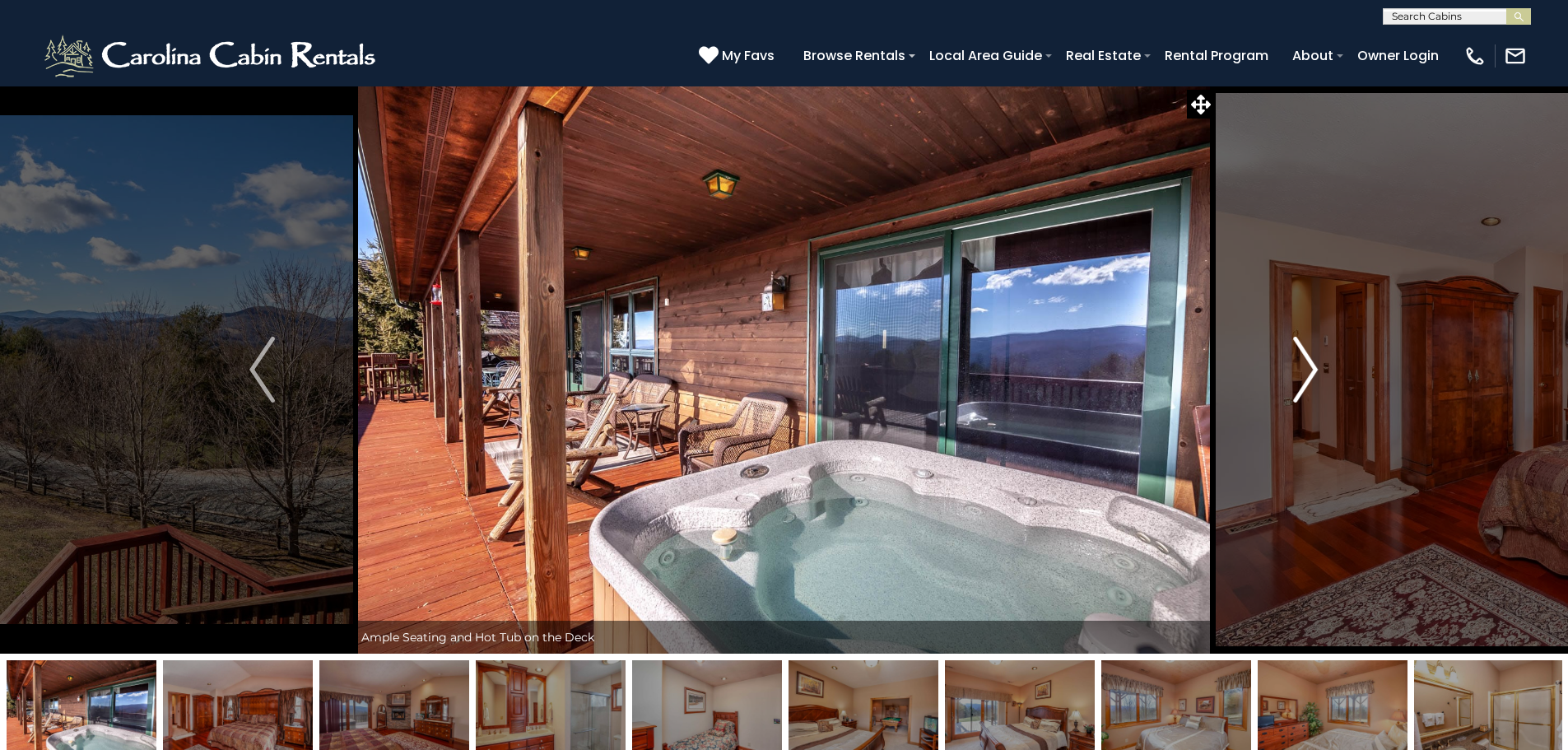
click at [1317, 399] on img "Next" at bounding box center [1305, 369] width 25 height 66
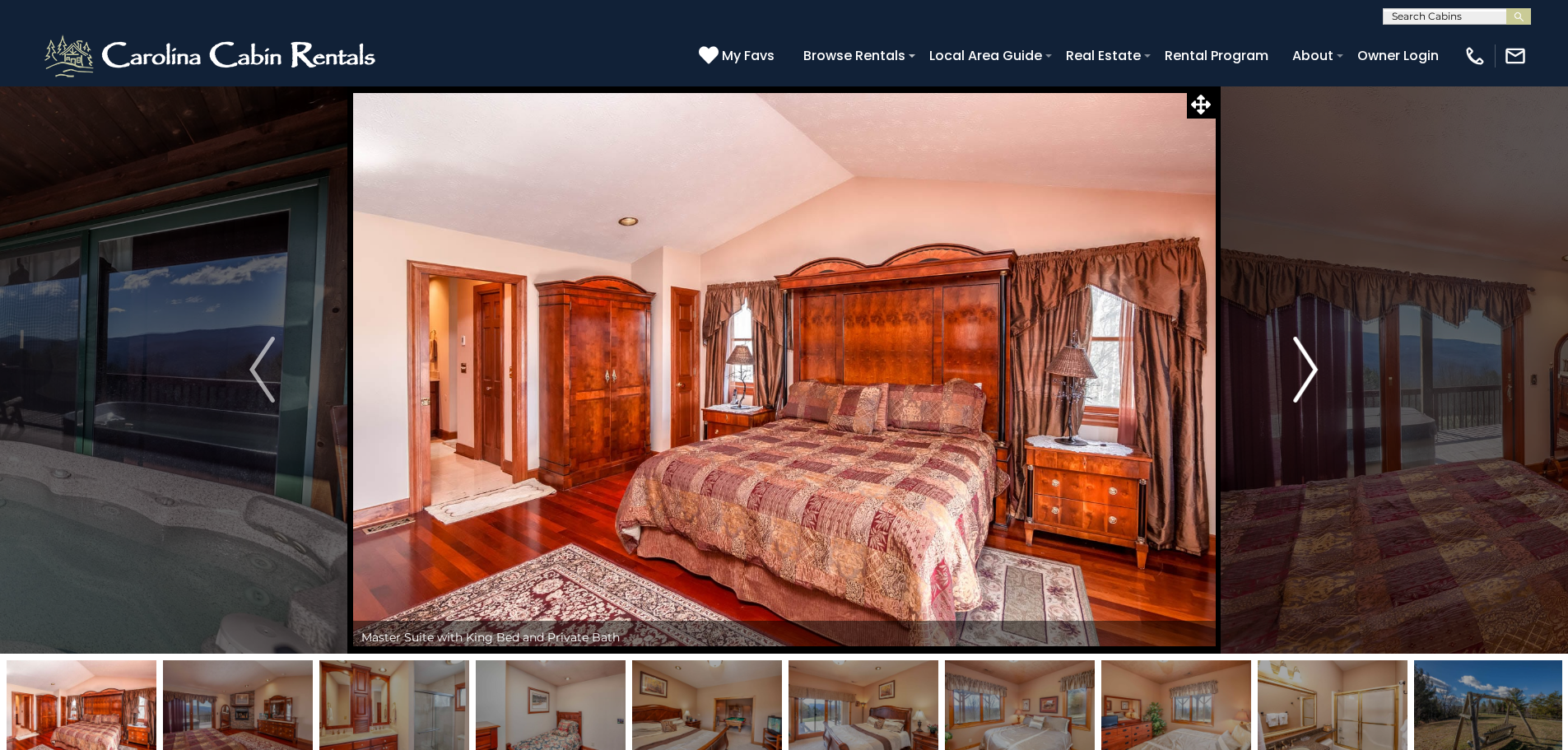
click at [1317, 399] on img "Next" at bounding box center [1305, 369] width 25 height 66
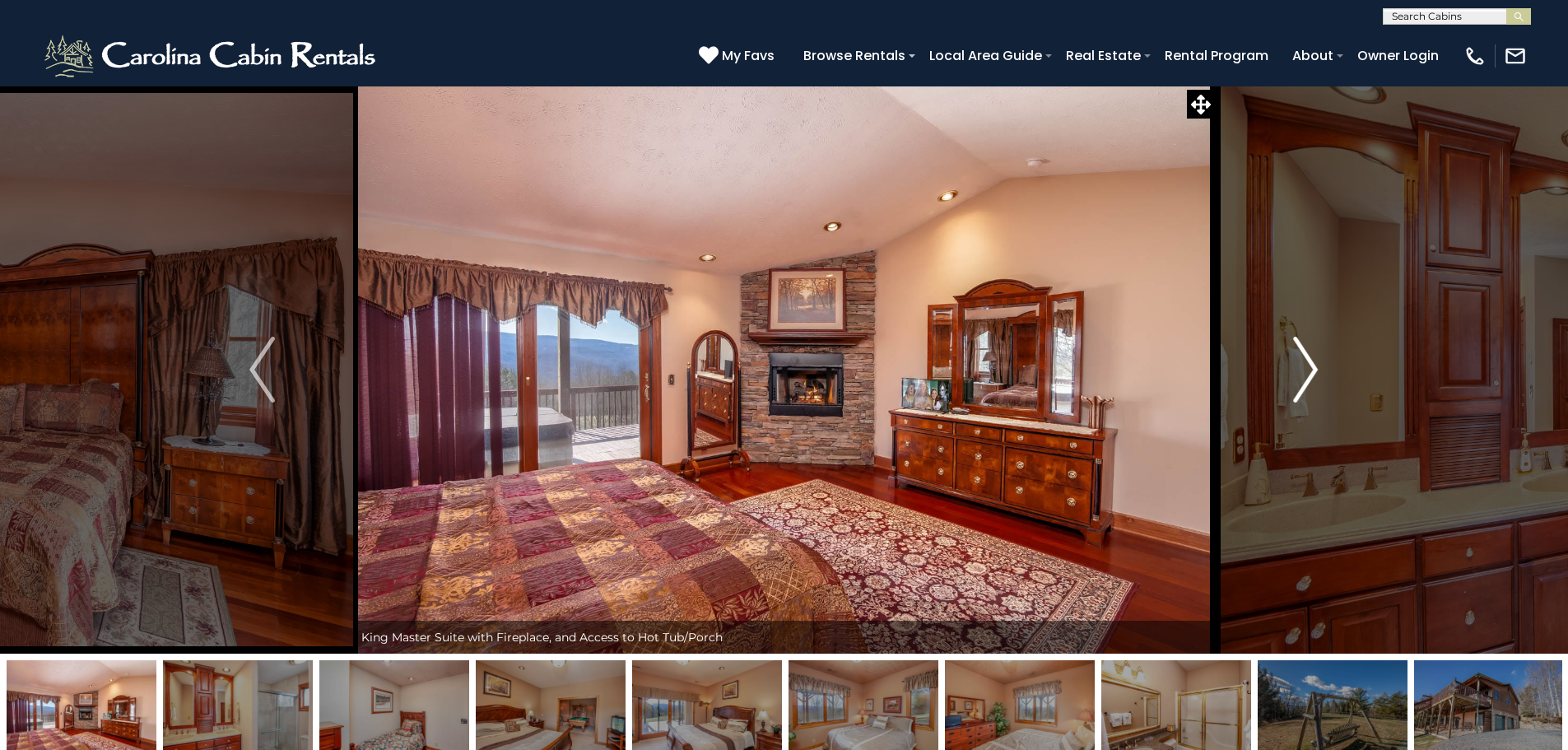
click at [1317, 399] on img "Next" at bounding box center [1305, 369] width 25 height 66
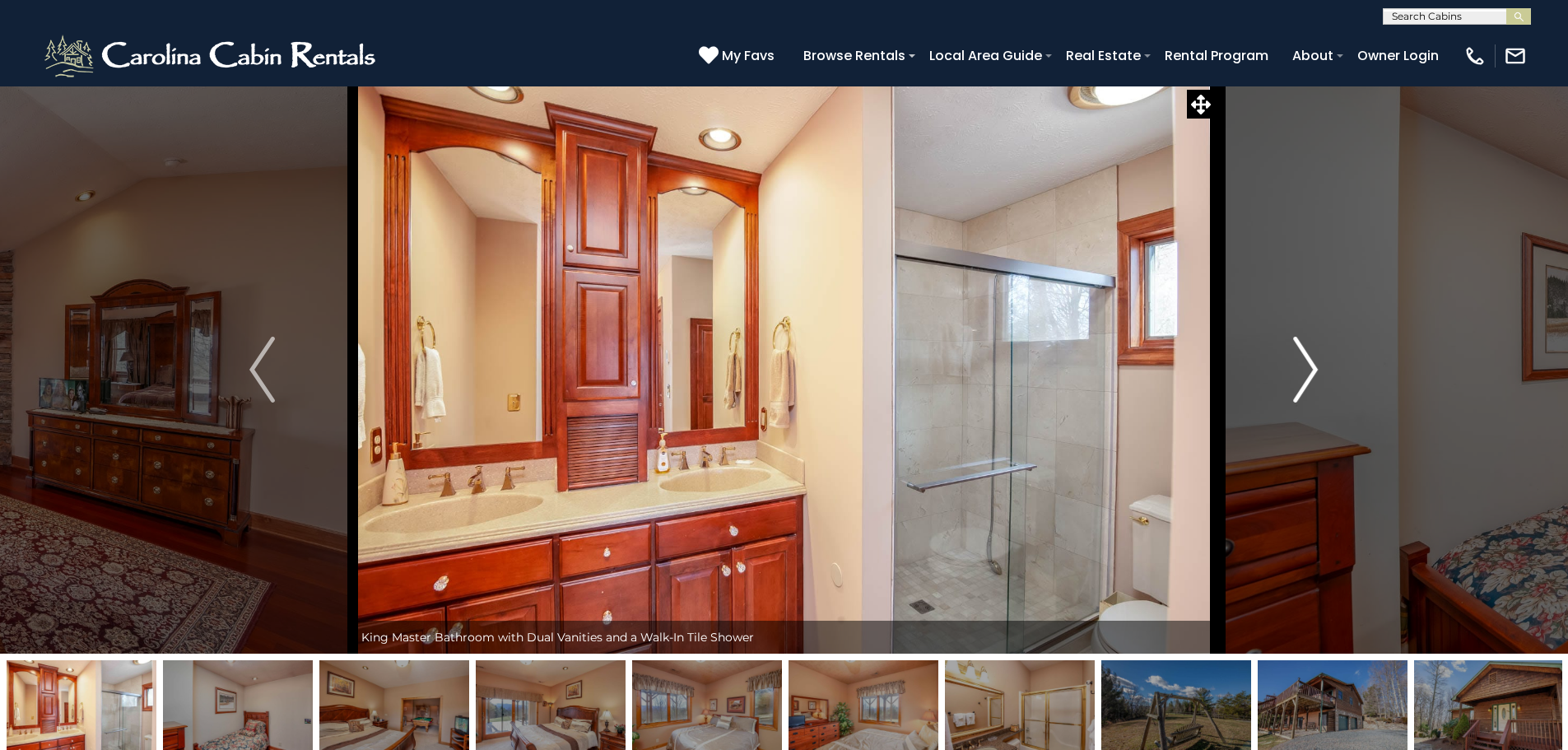
click at [1317, 399] on img "Next" at bounding box center [1305, 369] width 25 height 66
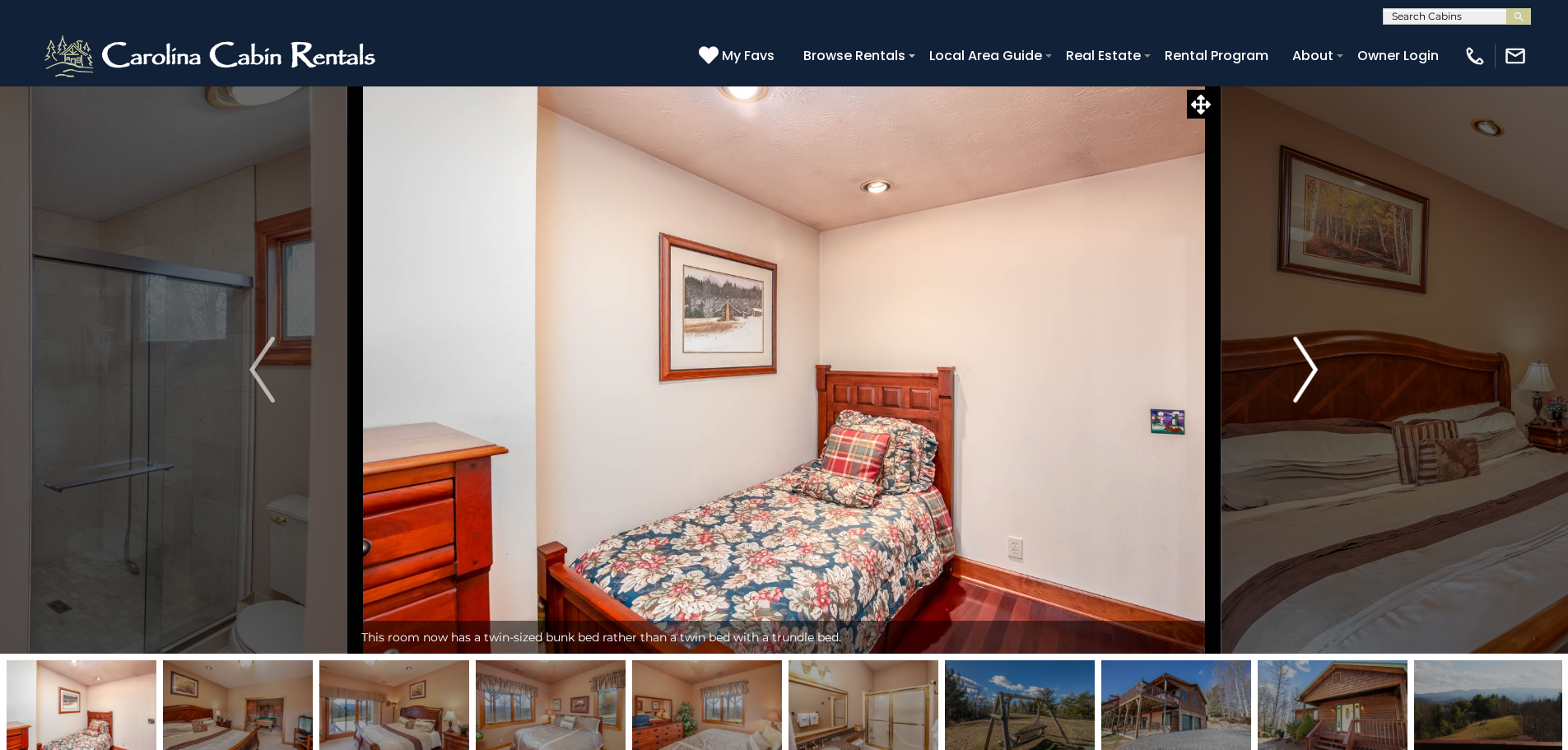
click at [1317, 399] on img "Next" at bounding box center [1305, 369] width 25 height 66
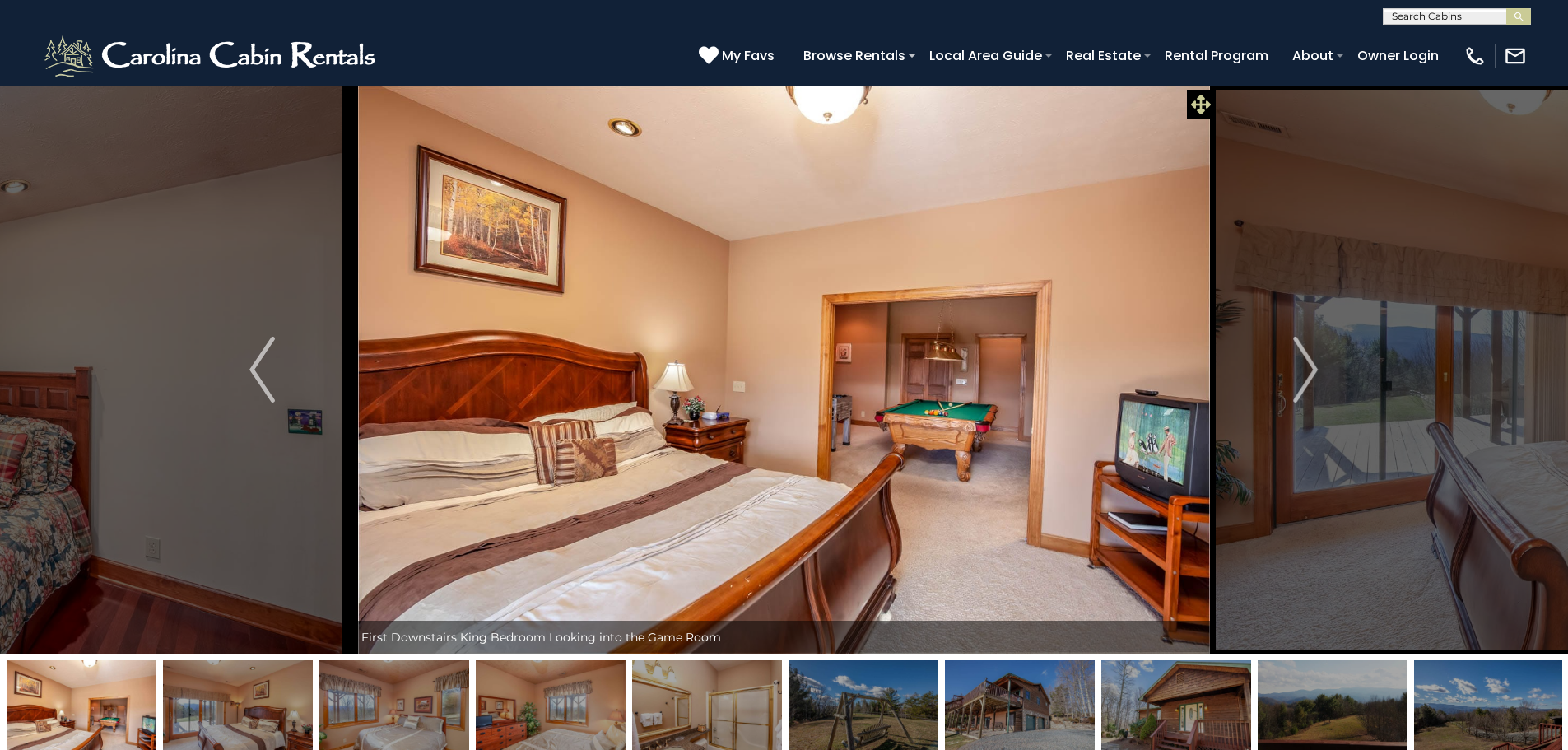
click at [1187, 105] on span at bounding box center [1201, 103] width 28 height 28
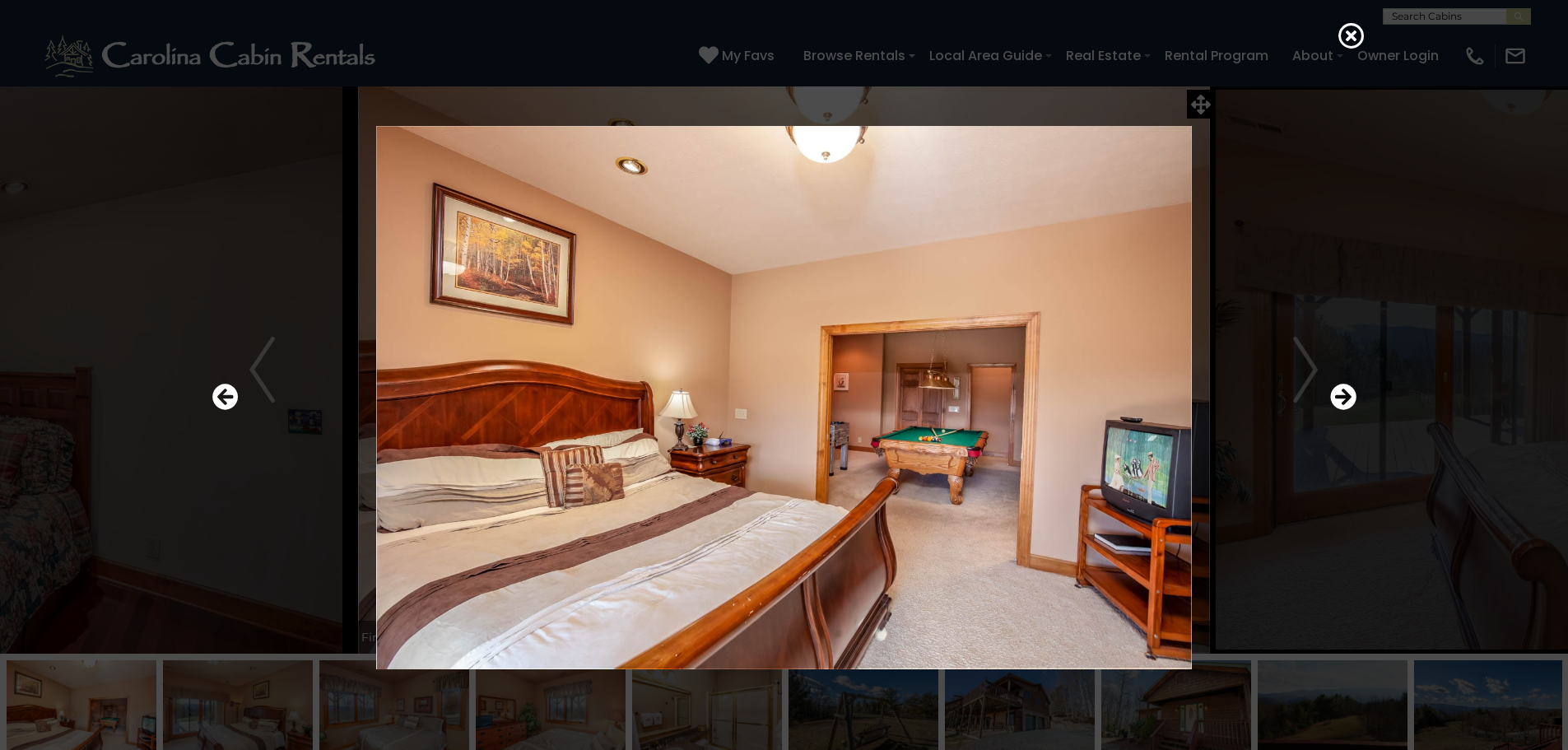
click at [1235, 94] on div at bounding box center [784, 398] width 1161 height 675
click at [1366, 28] on div at bounding box center [784, 375] width 1568 height 750
click at [1353, 27] on icon at bounding box center [1351, 35] width 26 height 27
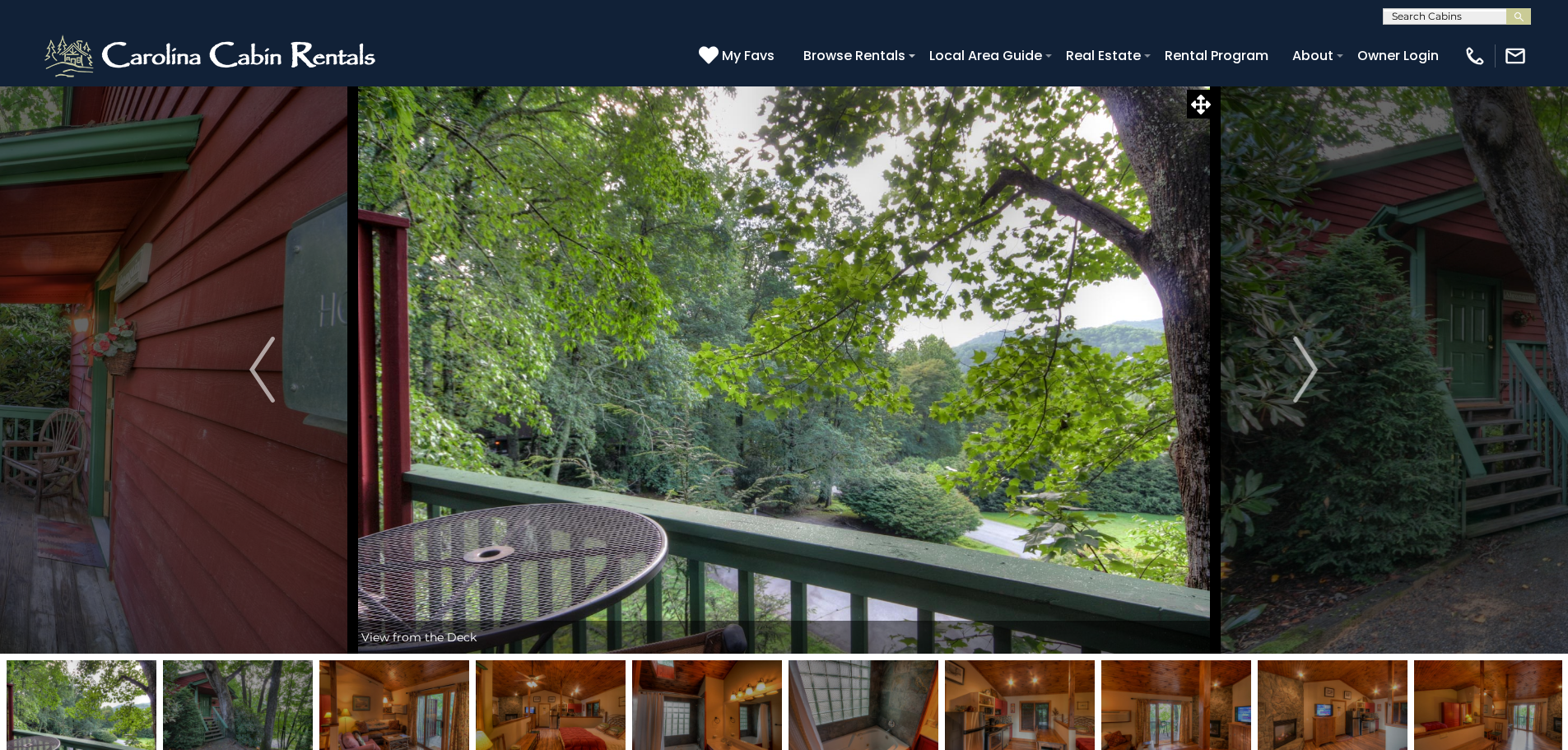
click at [1467, 671] on img at bounding box center [1490, 712] width 150 height 103
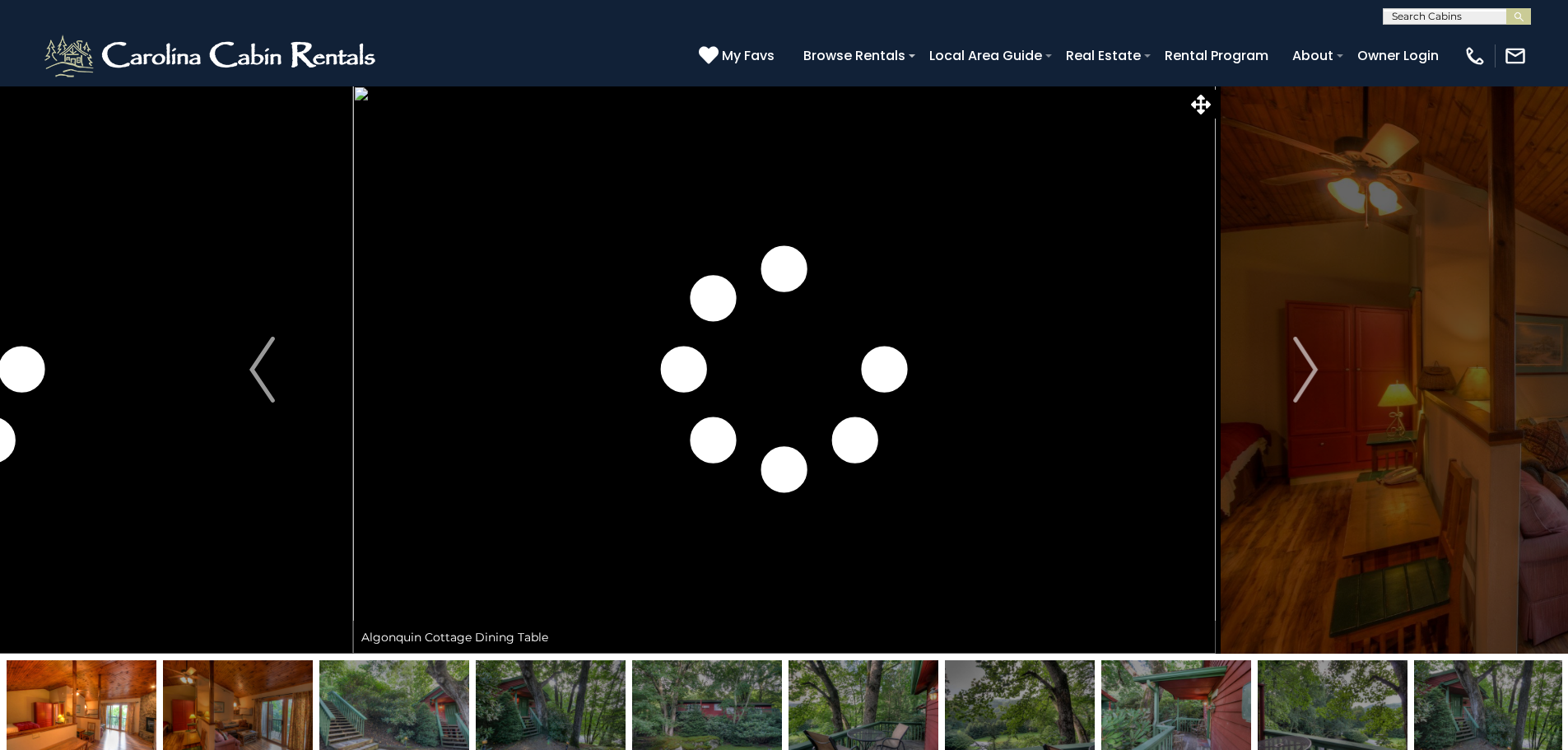
click at [1329, 714] on img at bounding box center [1333, 712] width 150 height 103
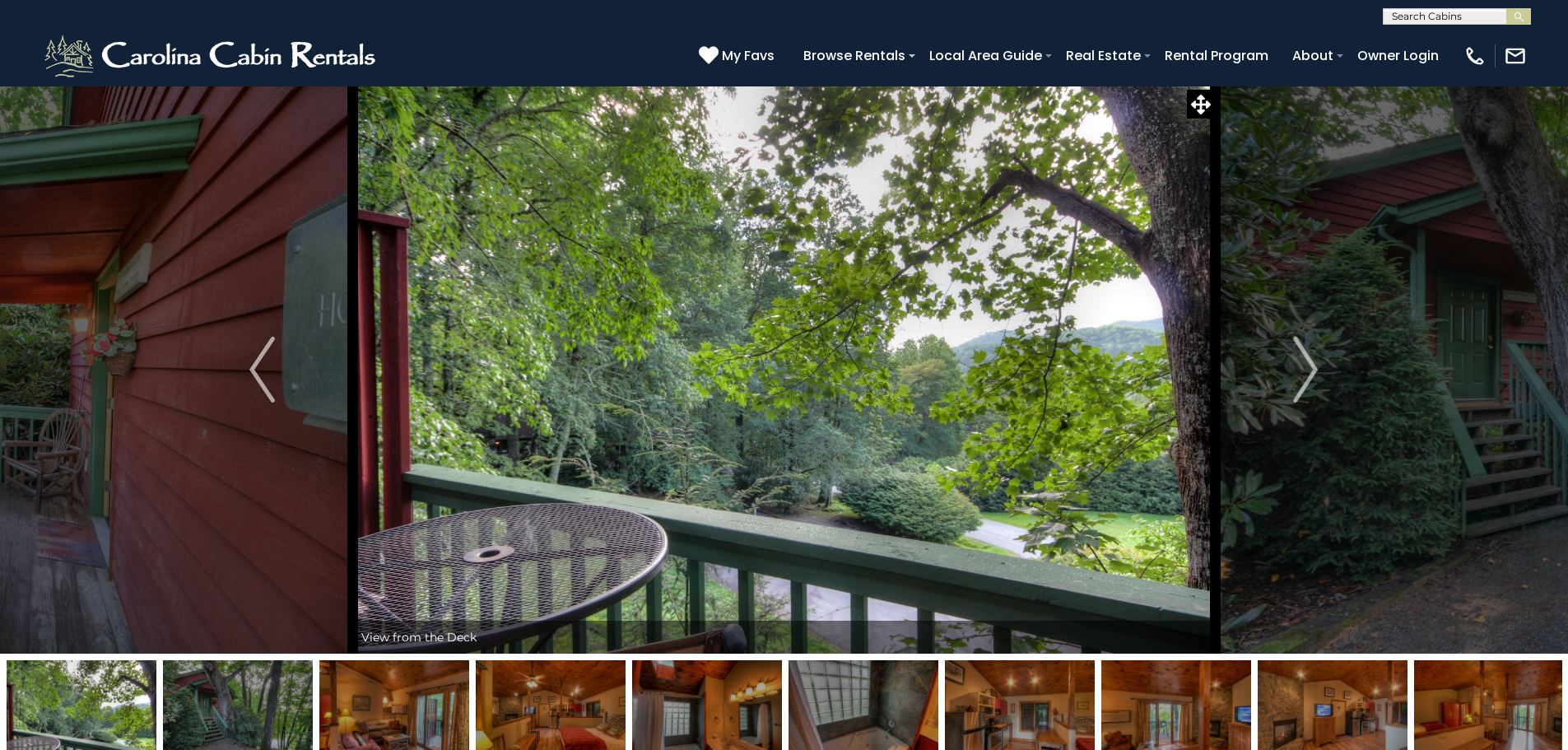
click at [1329, 714] on img at bounding box center [1333, 712] width 150 height 103
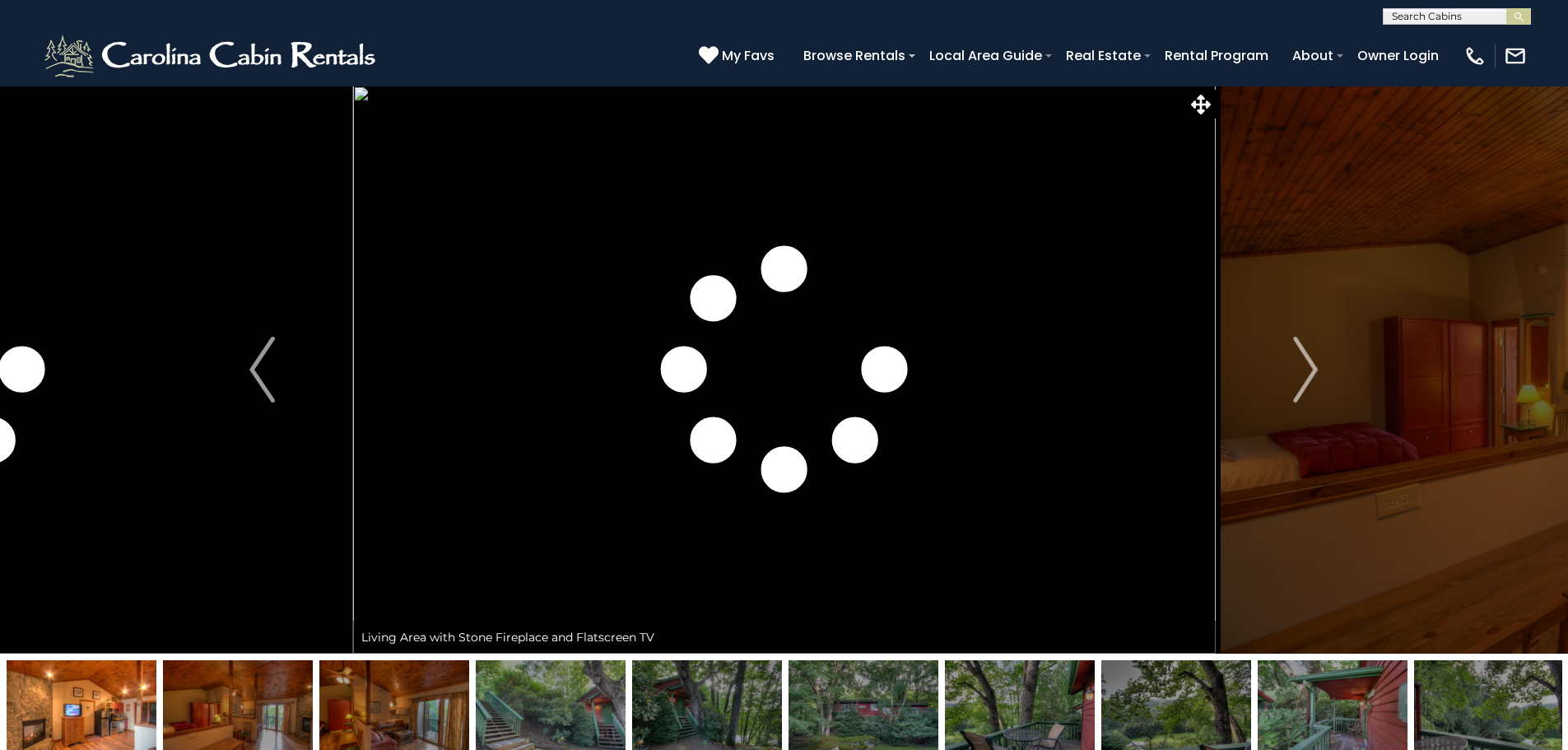
click at [1329, 714] on img at bounding box center [1333, 712] width 150 height 103
